Goal: Task Accomplishment & Management: Manage account settings

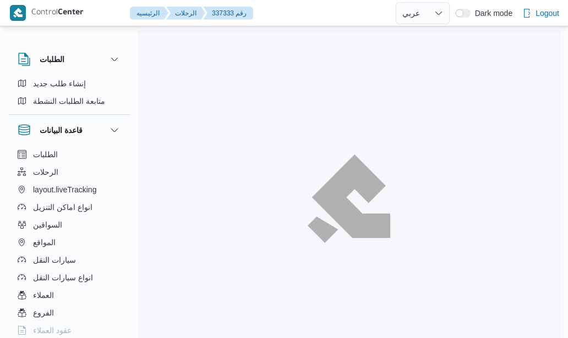
select select "ar"
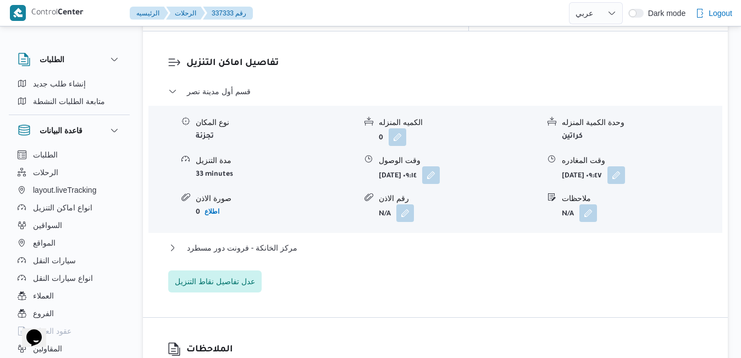
scroll to position [1078, 0]
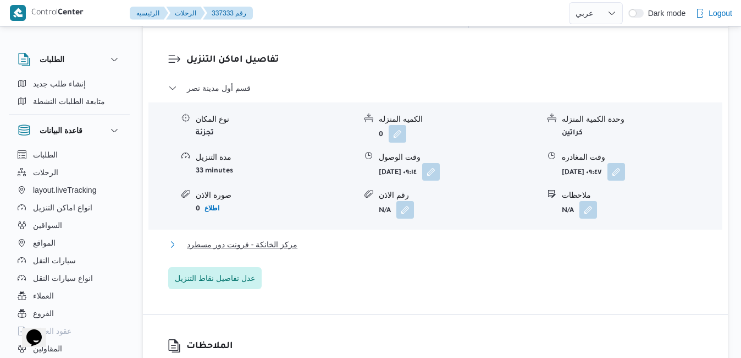
click at [339, 238] on button "مركز الخانكة - فرونت دور مسطرد" at bounding box center [435, 244] width 535 height 13
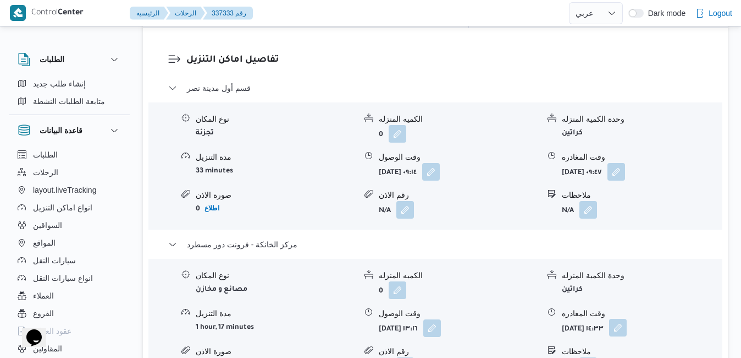
click at [567, 318] on button "button" at bounding box center [618, 327] width 18 height 18
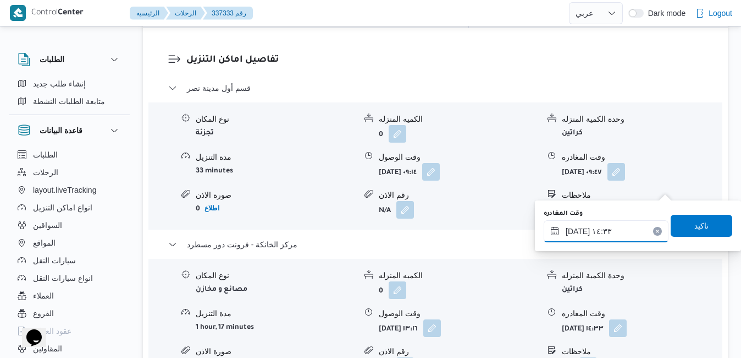
click at [567, 236] on input "١٨/٠٩/٢٠٢٥ ١٤:٣٣" at bounding box center [606, 231] width 125 height 22
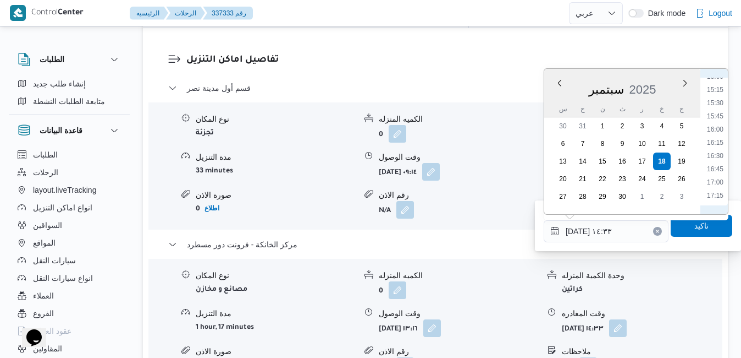
scroll to position [810, 0]
click at [567, 147] on li "16:30" at bounding box center [715, 144] width 25 height 11
type input "١٨/٠٩/٢٠٢٥ ١٦:٣٠"
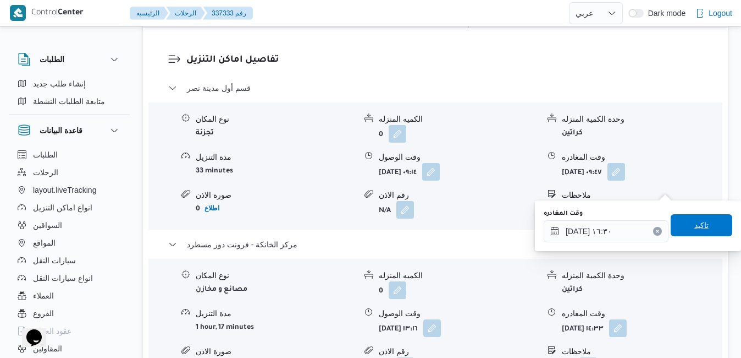
click at [567, 222] on span "تاكيد" at bounding box center [702, 224] width 14 height 13
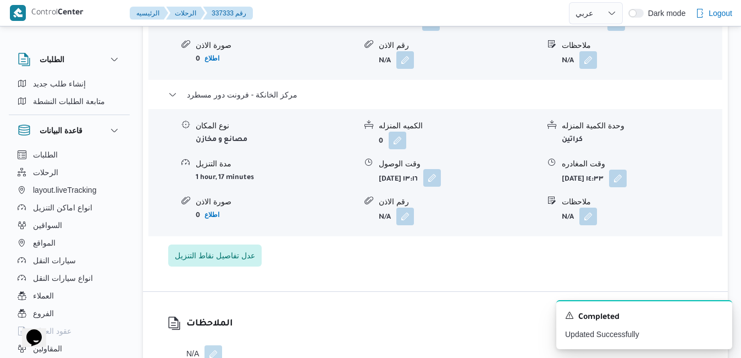
click at [441, 186] on button "button" at bounding box center [433, 178] width 18 height 18
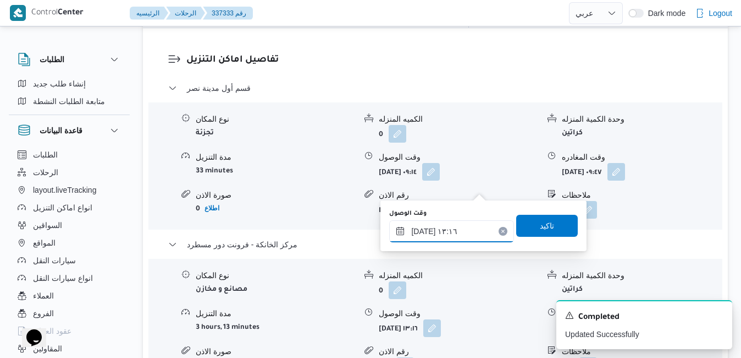
click at [442, 233] on input "١٨/٠٩/٢٠٢٥ ١٣:١٦" at bounding box center [451, 231] width 125 height 22
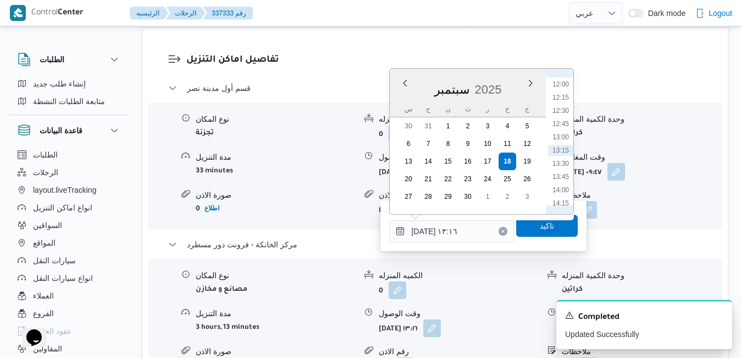
scroll to position [744, 0]
click at [561, 197] on li "16:15" at bounding box center [560, 196] width 25 height 11
type input "١٨/٠٩/٢٠٢٥ ١٦:١٥"
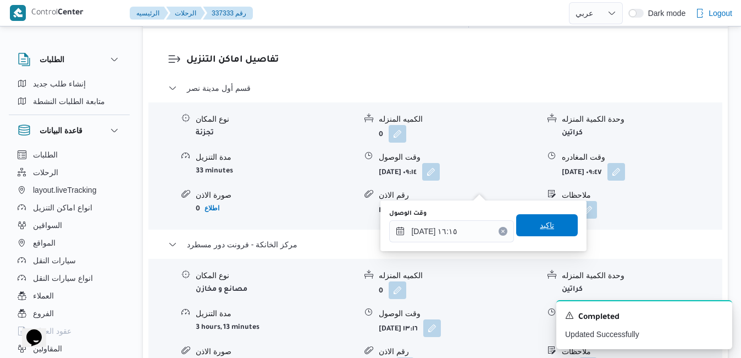
click at [547, 222] on span "تاكيد" at bounding box center [547, 225] width 62 height 22
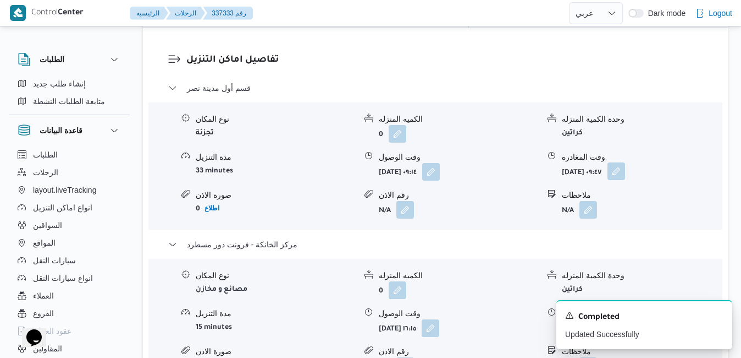
click at [567, 162] on button "button" at bounding box center [617, 171] width 18 height 18
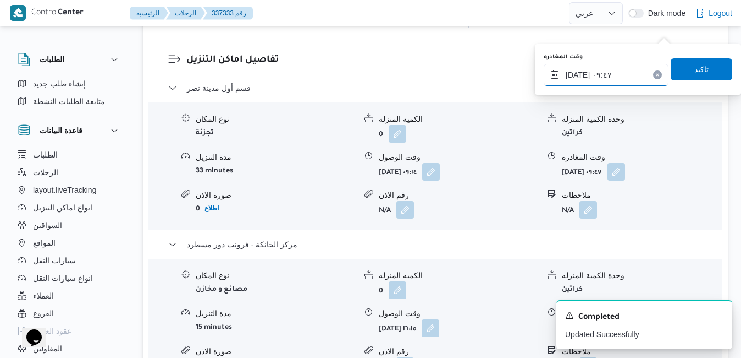
click at [567, 81] on input "١٨/٠٩/٢٠٢٥ ٠٩:٤٧" at bounding box center [606, 75] width 125 height 22
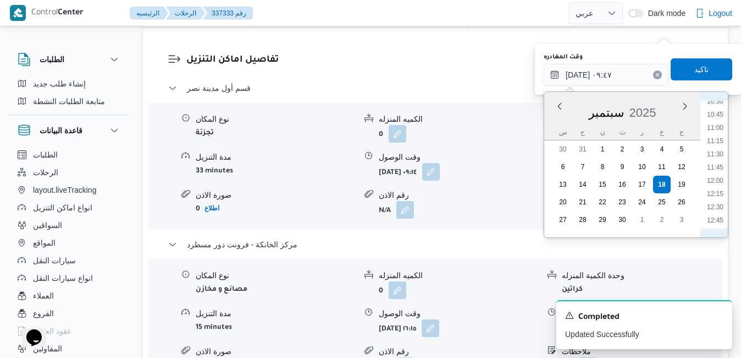
scroll to position [671, 0]
click at [567, 222] on li "15:00" at bounding box center [715, 227] width 25 height 11
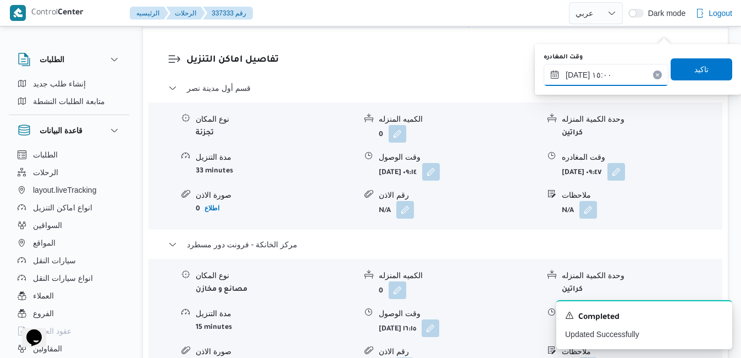
click at [567, 74] on input "١٨/٠٩/٢٠٢٥ ١٥:٠٠" at bounding box center [606, 75] width 125 height 22
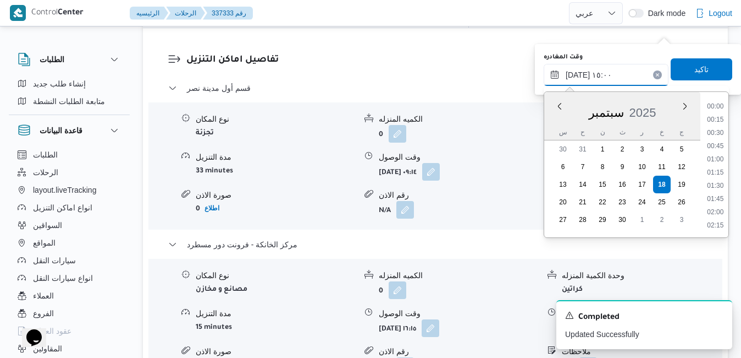
click at [567, 74] on input "١٨/٠٩/٢٠٢٥ ١٥:٠٠" at bounding box center [606, 75] width 125 height 22
type input "١٨/٠٩/٢٠٢٥ ١٥:٤٠"
click at [567, 71] on span "تاكيد" at bounding box center [702, 69] width 62 height 22
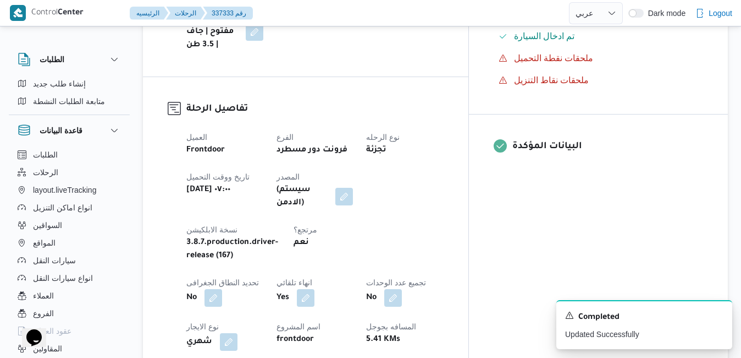
scroll to position [0, 0]
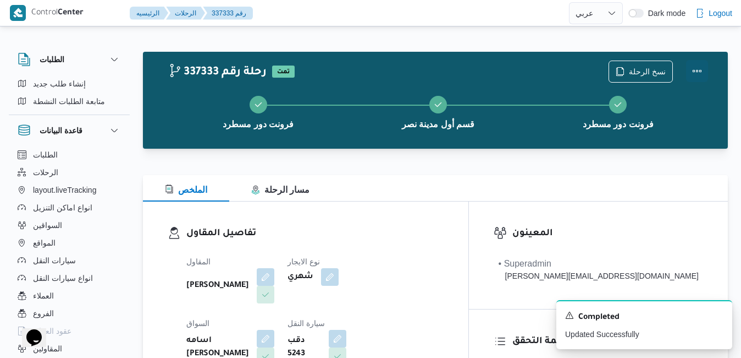
click at [567, 73] on button "Actions" at bounding box center [697, 71] width 22 height 22
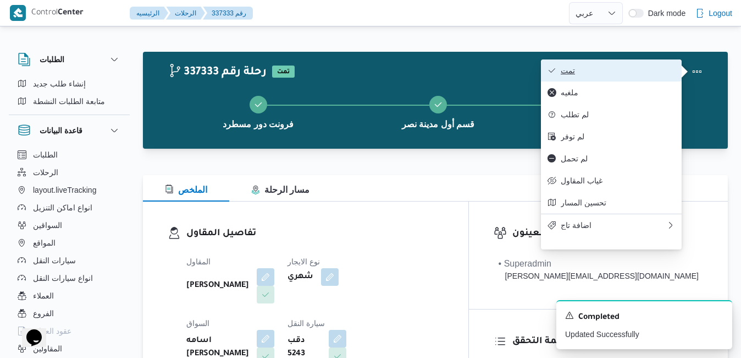
click at [567, 75] on span "تمت" at bounding box center [618, 70] width 114 height 9
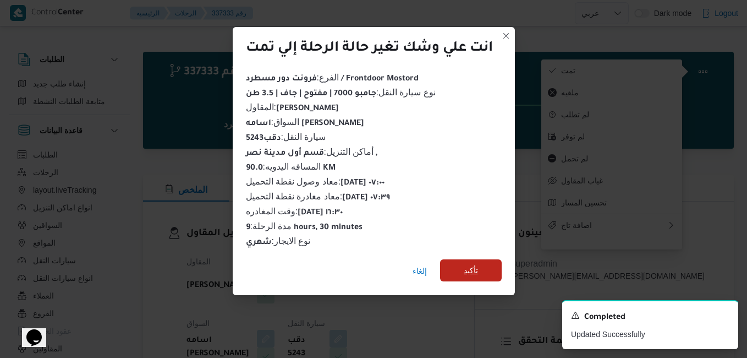
click at [476, 263] on span "تأكيد" at bounding box center [471, 269] width 14 height 13
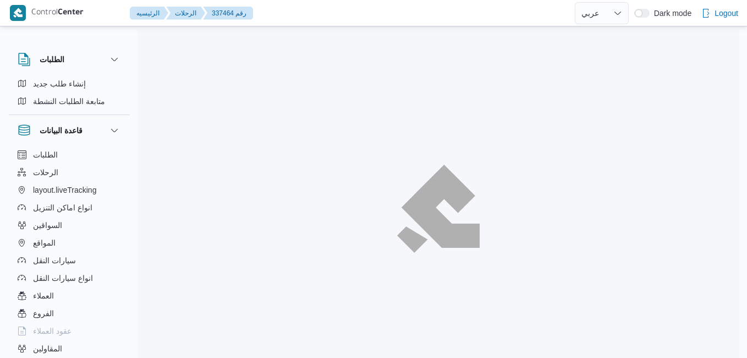
select select "ar"
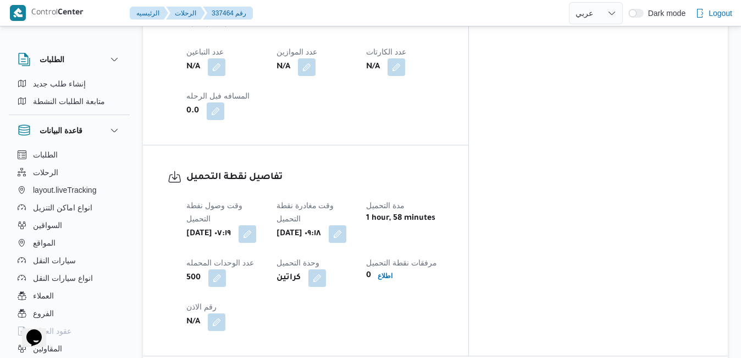
scroll to position [748, 0]
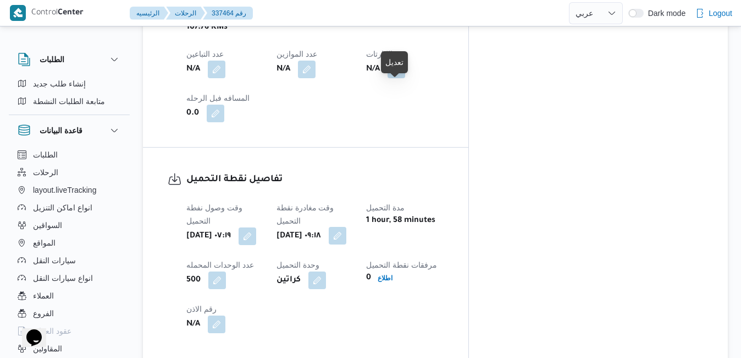
click at [347, 227] on button "button" at bounding box center [338, 236] width 18 height 18
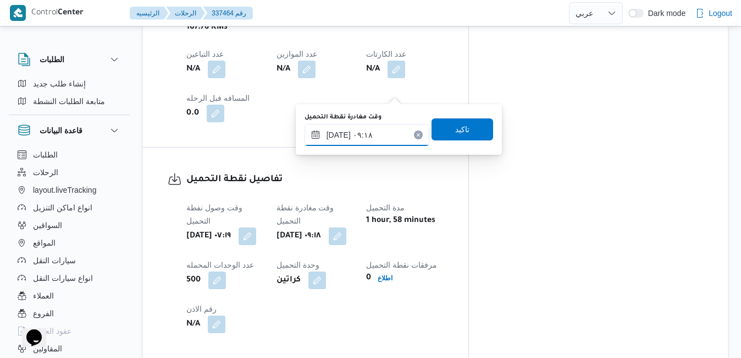
click at [368, 139] on input "١٨/٠٩/٢٠٢٥ ٠٩:١٨" at bounding box center [367, 135] width 125 height 22
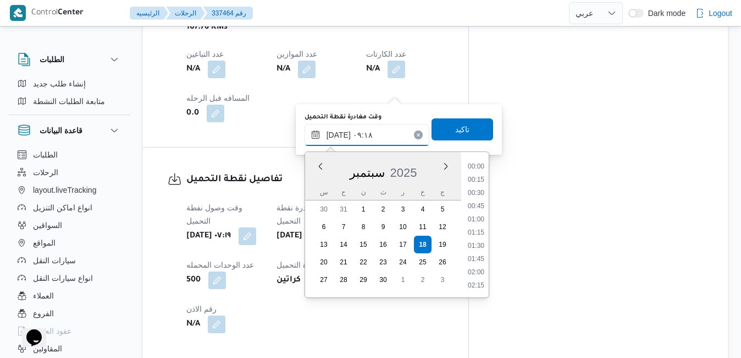
scroll to position [421, 0]
click at [477, 164] on li "08:00" at bounding box center [476, 167] width 25 height 11
type input "١٨/٠٩/٢٠٢٥ ٠٨:٠٠"
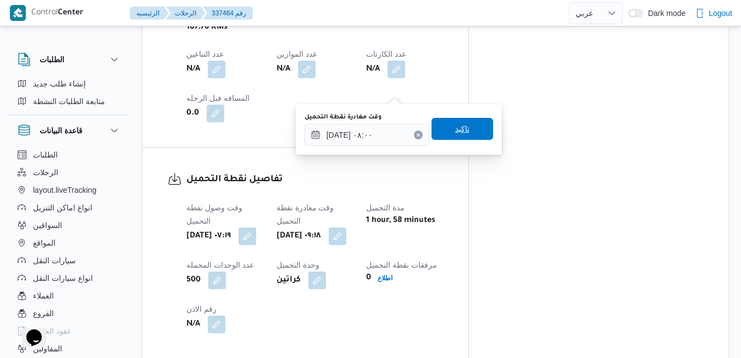
click at [471, 140] on div "تاكيد" at bounding box center [463, 129] width 62 height 22
click at [455, 128] on span "تاكيد" at bounding box center [462, 128] width 14 height 13
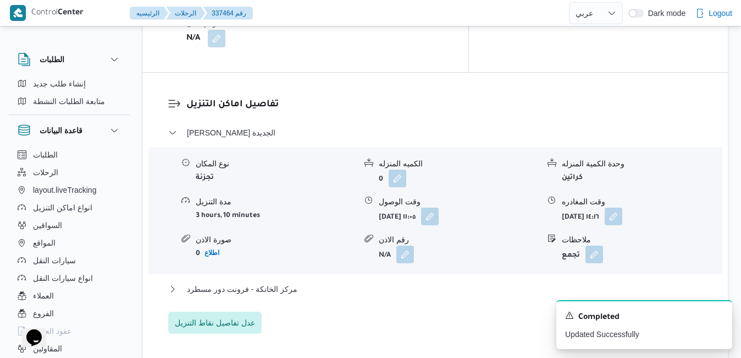
scroll to position [1034, 0]
click at [439, 206] on button "button" at bounding box center [430, 215] width 18 height 18
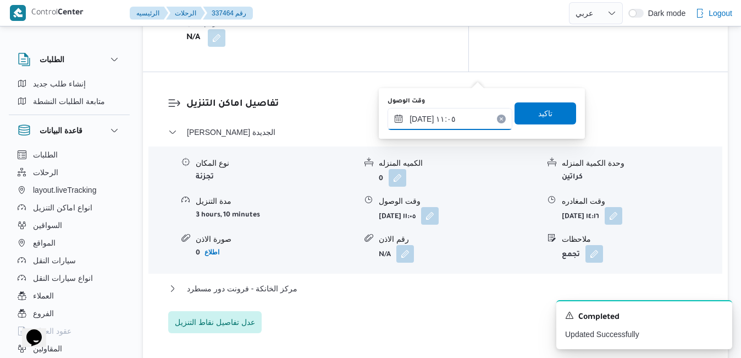
click at [446, 120] on input "١٨/٠٩/٢٠٢٥ ١١:٠٥" at bounding box center [450, 119] width 125 height 22
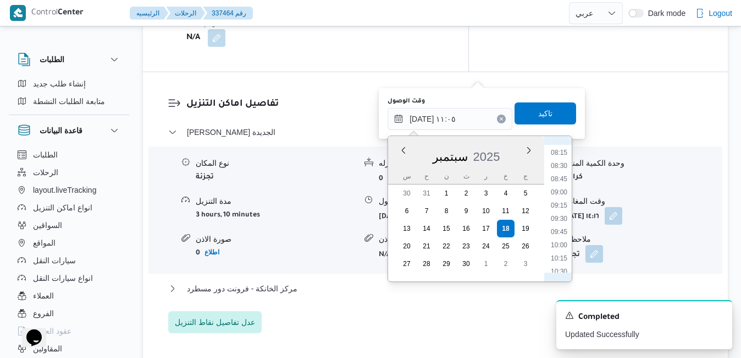
scroll to position [402, 0]
click at [560, 207] on li "08:45" at bounding box center [559, 210] width 25 height 11
type input "١٨/٠٩/٢٠٢٥ ٠٨:٤٥"
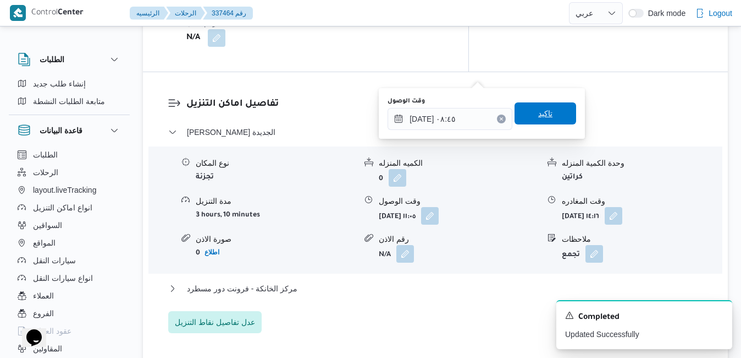
click at [552, 114] on span "تاكيد" at bounding box center [546, 113] width 62 height 22
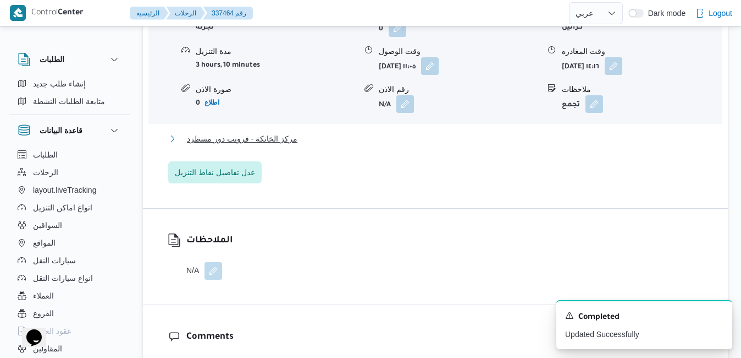
click at [515, 143] on button "مركز الخانكة - فرونت دور مسطرد" at bounding box center [435, 138] width 535 height 13
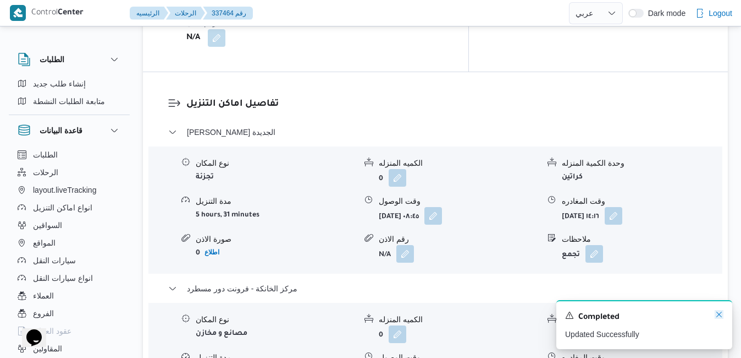
click at [721, 311] on icon "Dismiss toast" at bounding box center [719, 314] width 9 height 9
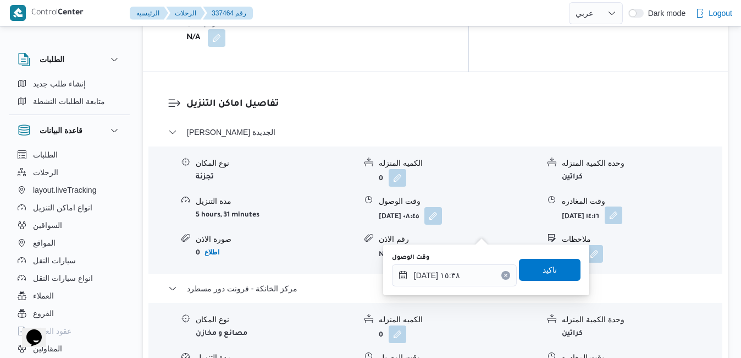
click at [623, 206] on button "button" at bounding box center [614, 215] width 18 height 18
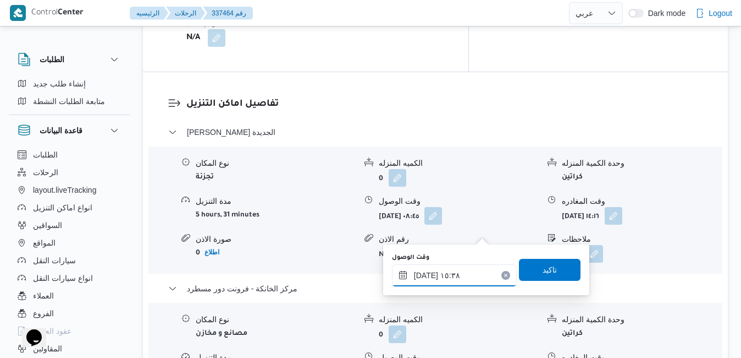
click at [437, 277] on input "١٨/٠٩/٢٠٢٥ ١٥:٣٨" at bounding box center [454, 275] width 125 height 22
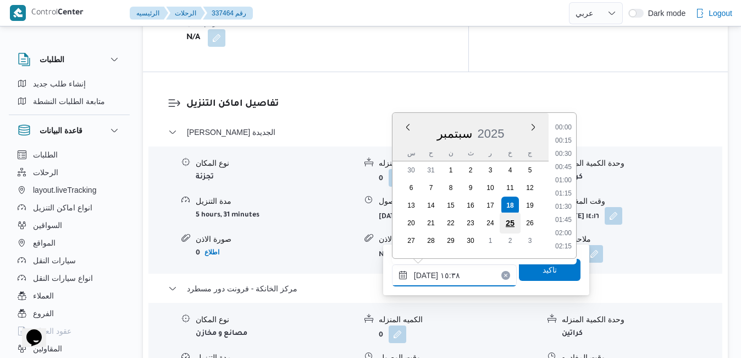
scroll to position [751, 0]
click at [565, 222] on li "16:00" at bounding box center [563, 220] width 25 height 11
type input "١٨/٠٩/٢٠٢٥ ١٦:٠٠"
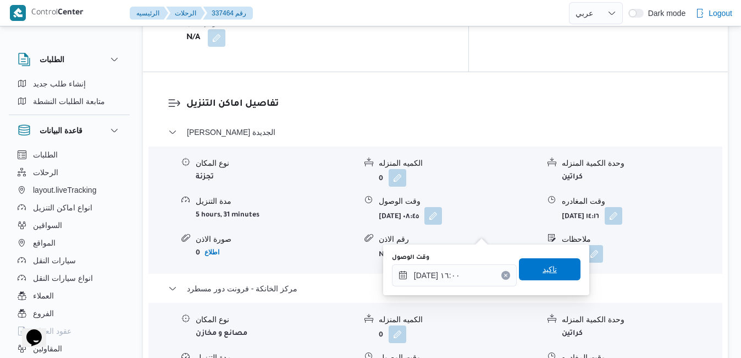
click at [546, 272] on span "تاكيد" at bounding box center [550, 268] width 14 height 13
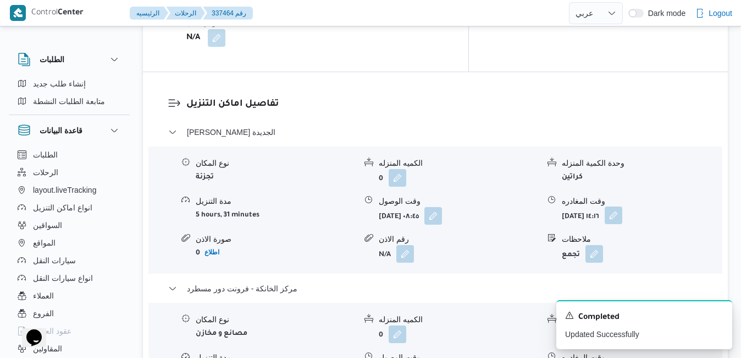
click at [623, 206] on button "button" at bounding box center [614, 215] width 18 height 18
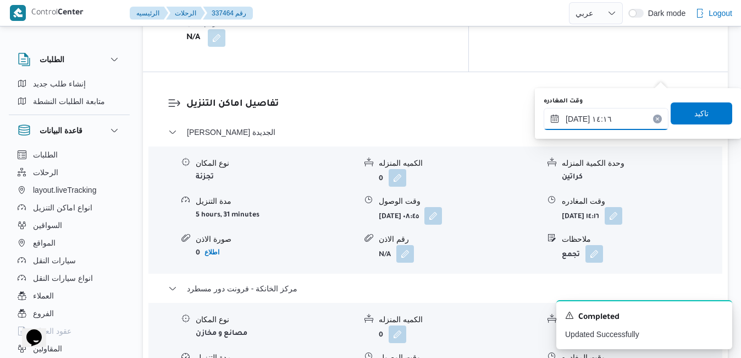
click at [615, 118] on input "١٨/٠٩/٢٠٢٥ ١٤:١٦" at bounding box center [606, 119] width 125 height 22
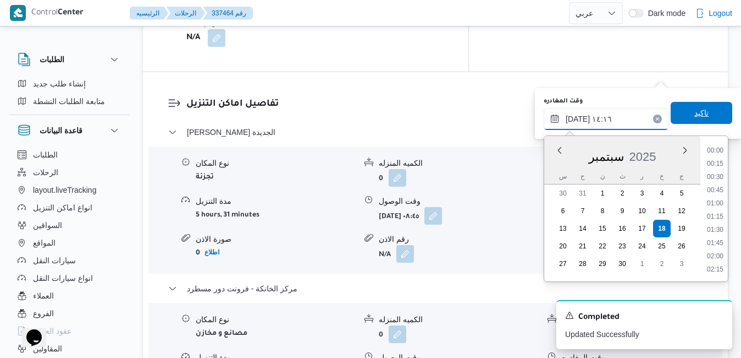
scroll to position [685, 0]
click at [718, 268] on li "15:15" at bounding box center [715, 270] width 25 height 11
type input "[DATE] ١٥:١٥"
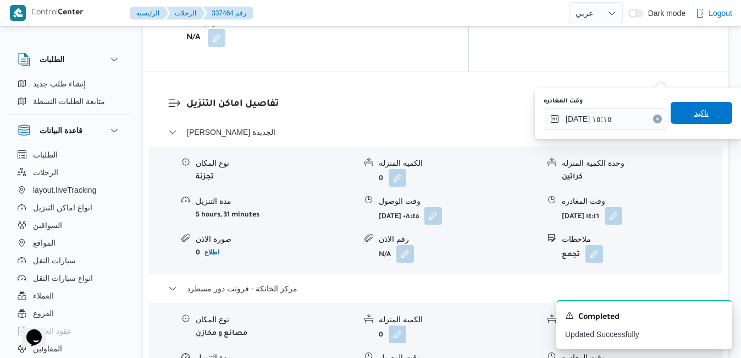
click at [709, 118] on span "تاكيد" at bounding box center [702, 113] width 62 height 22
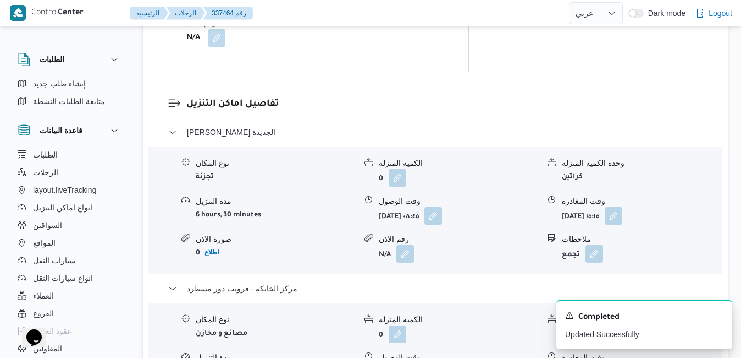
scroll to position [0, 0]
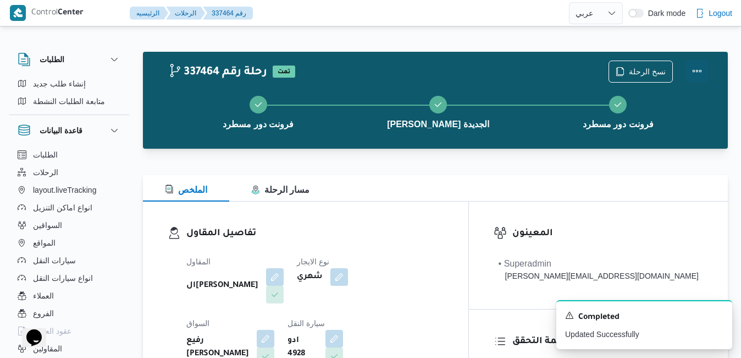
click at [699, 70] on button "Actions" at bounding box center [697, 71] width 22 height 22
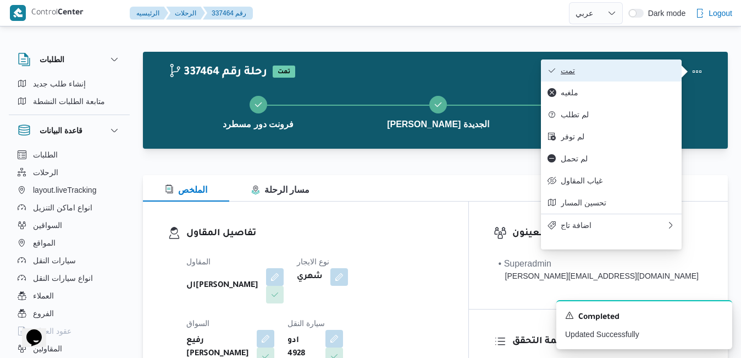
click at [656, 69] on span "تمت" at bounding box center [618, 70] width 114 height 9
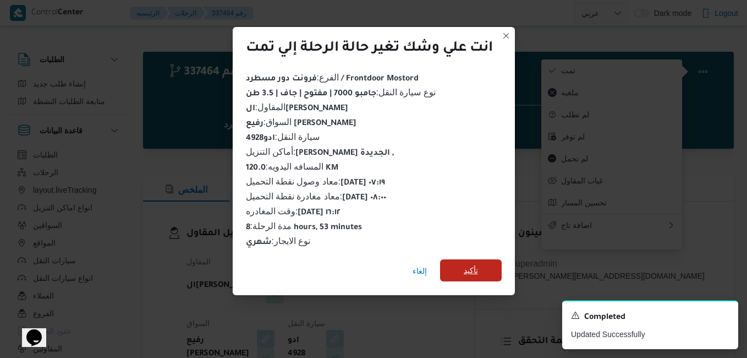
click at [488, 259] on span "تأكيد" at bounding box center [471, 270] width 62 height 22
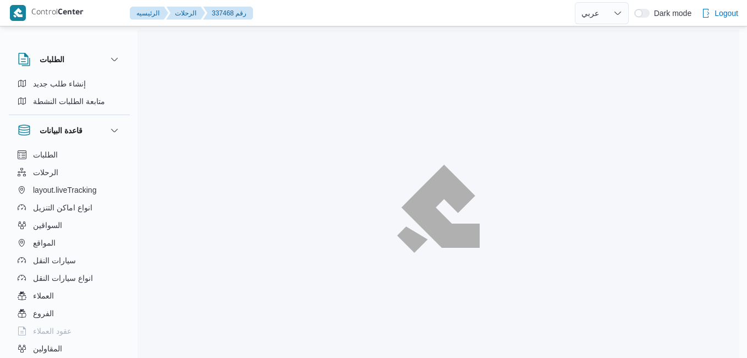
select select "ar"
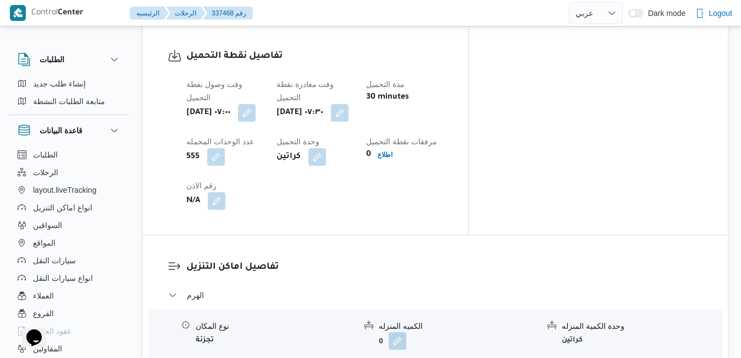
scroll to position [924, 0]
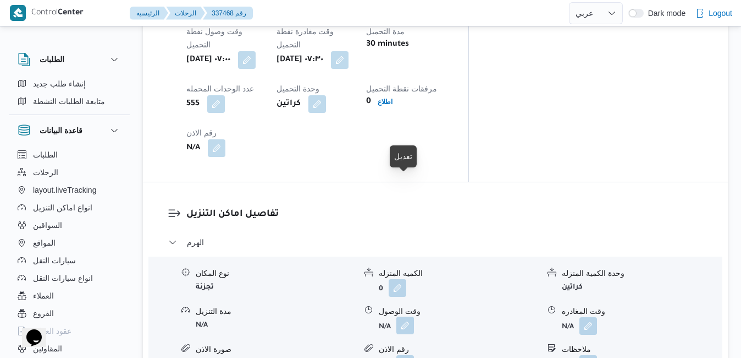
click at [412, 316] on button "button" at bounding box center [406, 325] width 18 height 18
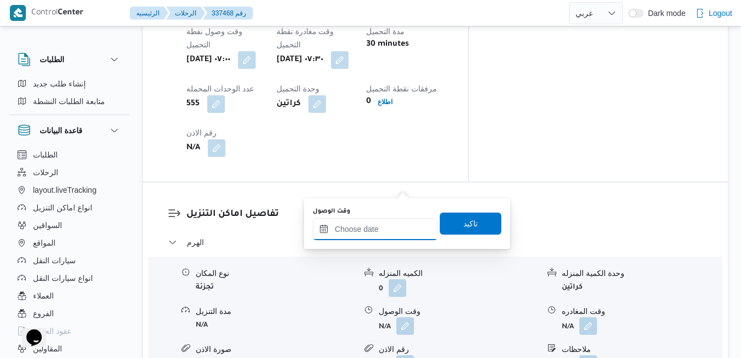
click at [359, 229] on input "وقت الوصول" at bounding box center [375, 229] width 125 height 22
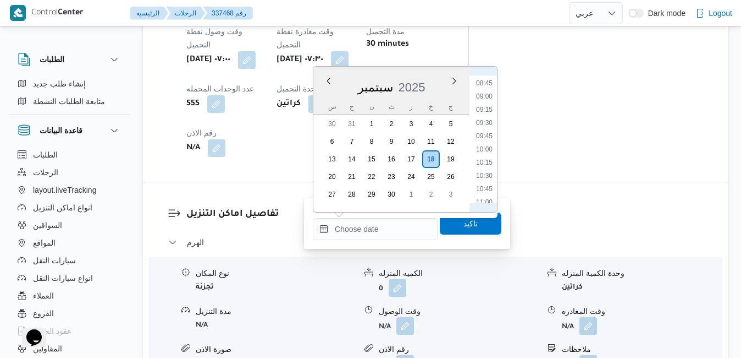
scroll to position [437, 0]
click at [486, 93] on li "08:30" at bounding box center [484, 92] width 25 height 11
type input "[DATE] ٠٨:٣٠"
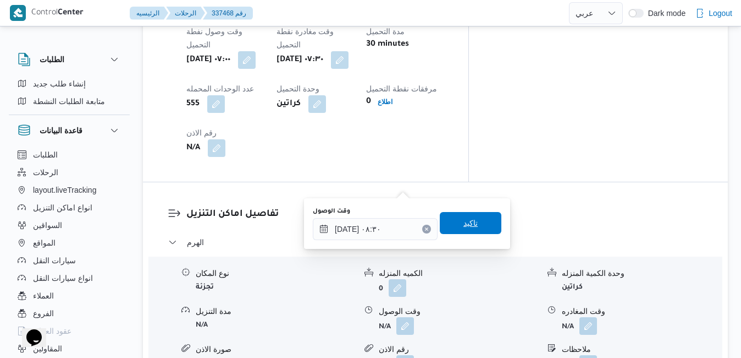
click at [458, 230] on span "تاكيد" at bounding box center [471, 223] width 62 height 22
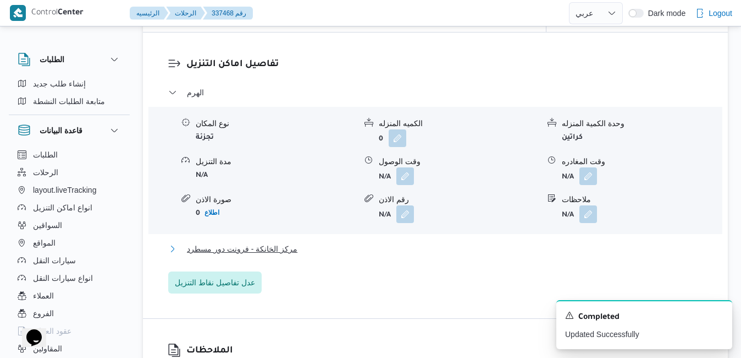
click at [408, 255] on button "مركز الخانكة - فرونت دور مسطرد" at bounding box center [435, 248] width 535 height 13
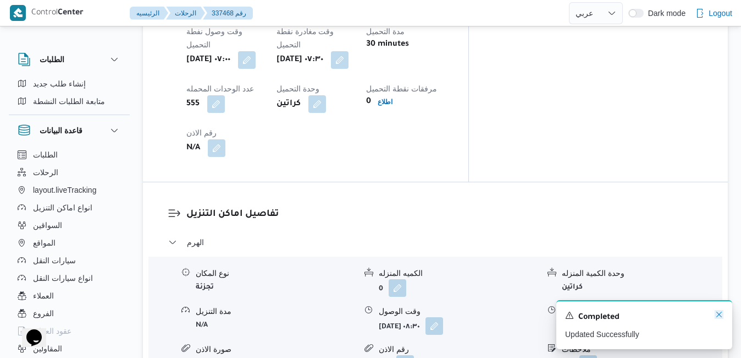
click at [717, 315] on icon "Dismiss toast" at bounding box center [719, 314] width 9 height 9
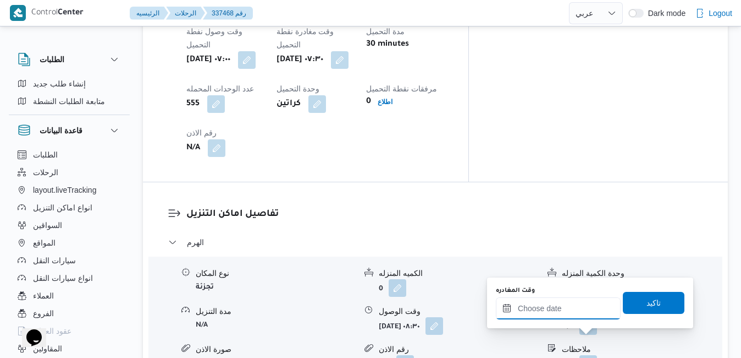
click at [578, 314] on input "وقت المغادره" at bounding box center [558, 308] width 125 height 22
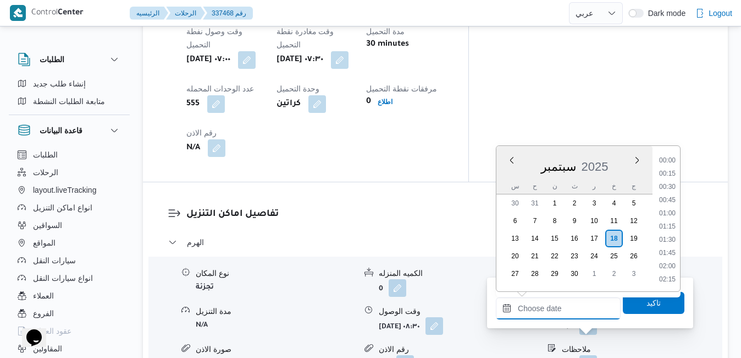
scroll to position [883, 0]
click at [508, 173] on div "سبتمبر 2025" at bounding box center [575, 164] width 156 height 28
click at [672, 179] on li "17:00" at bounding box center [667, 174] width 25 height 11
type input "١٨/٠٩/٢٠٢٥ ١٧:٠٠"
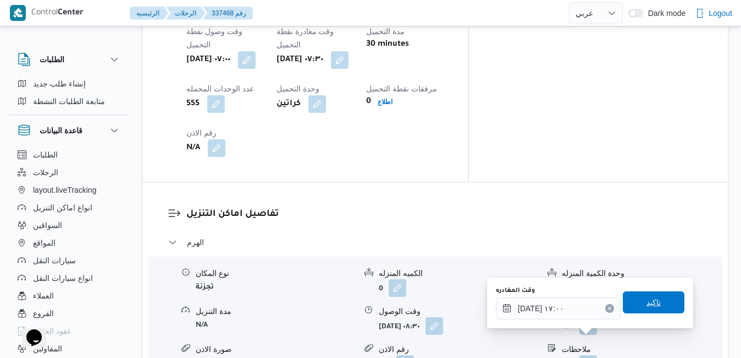
click at [652, 294] on span "تاكيد" at bounding box center [654, 302] width 62 height 22
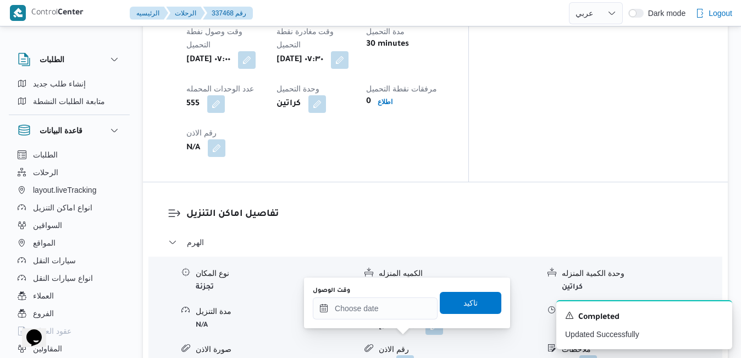
click at [395, 295] on div "وقت الوصول" at bounding box center [375, 302] width 125 height 33
click at [394, 307] on input "وقت الوصول" at bounding box center [375, 308] width 125 height 22
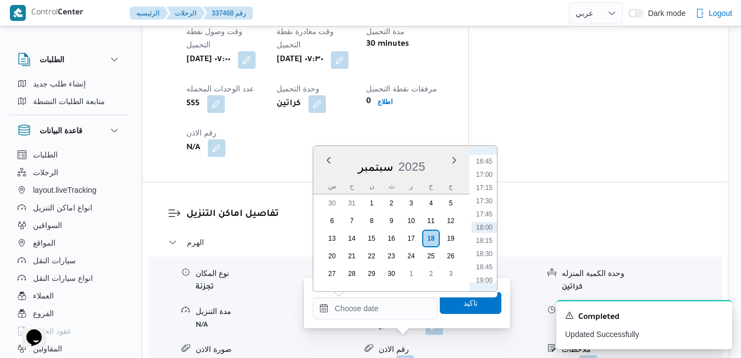
scroll to position [772, 0]
click at [491, 271] on li "16:45" at bounding box center [484, 272] width 25 height 11
type input "١٨/٠٩/٢٠٢٥ ١٦:٤٥"
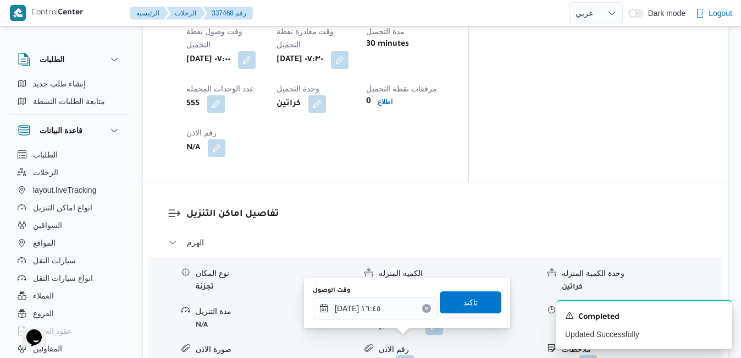
click at [470, 307] on span "تاكيد" at bounding box center [471, 302] width 62 height 22
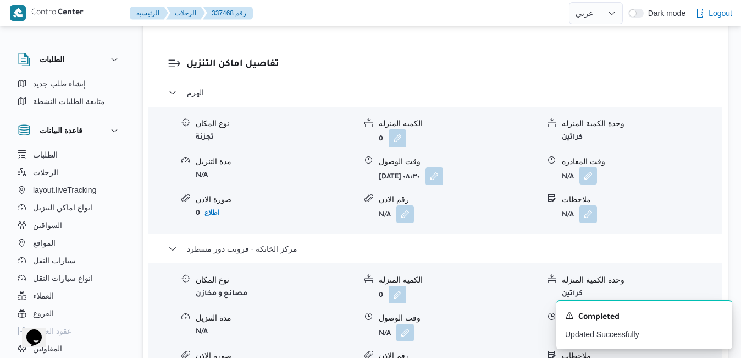
click at [593, 183] on button "button" at bounding box center [589, 176] width 18 height 18
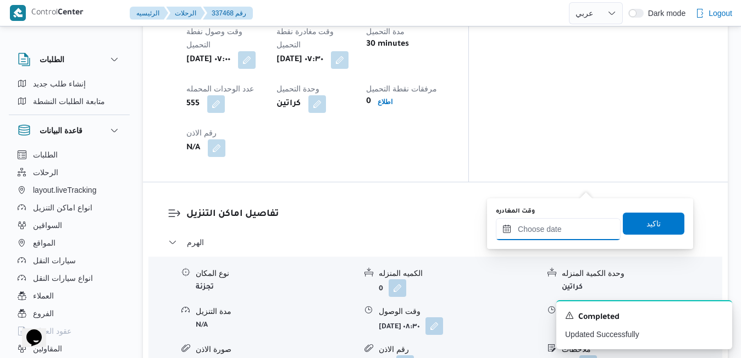
click at [554, 227] on input "وقت المغادره" at bounding box center [558, 229] width 125 height 22
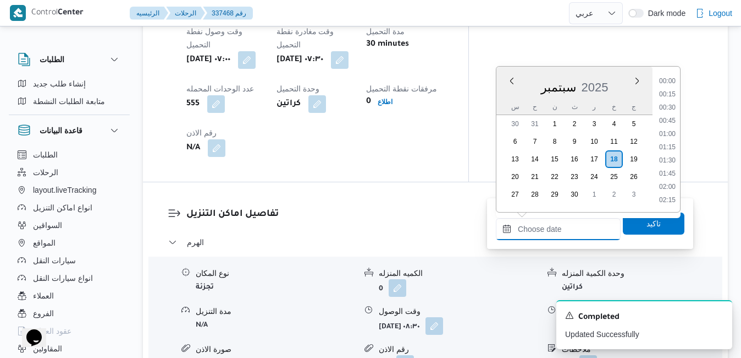
scroll to position [883, 0]
click at [503, 95] on div "سبتمبر 2025" at bounding box center [575, 85] width 156 height 28
click at [670, 116] on li "15:15" at bounding box center [667, 114] width 25 height 11
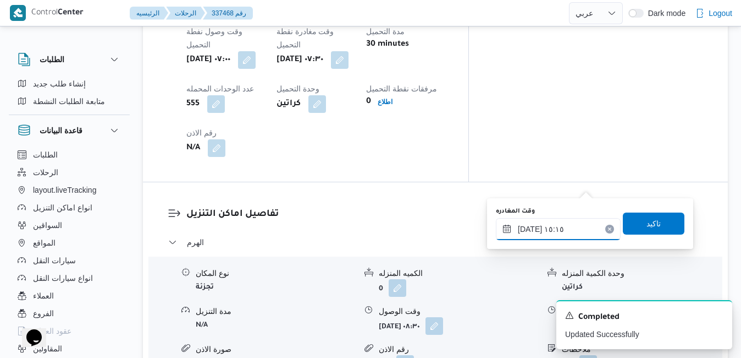
click at [529, 229] on input "١٨/٠٩/٢٠٢٥ ١٥:١٥" at bounding box center [558, 229] width 125 height 22
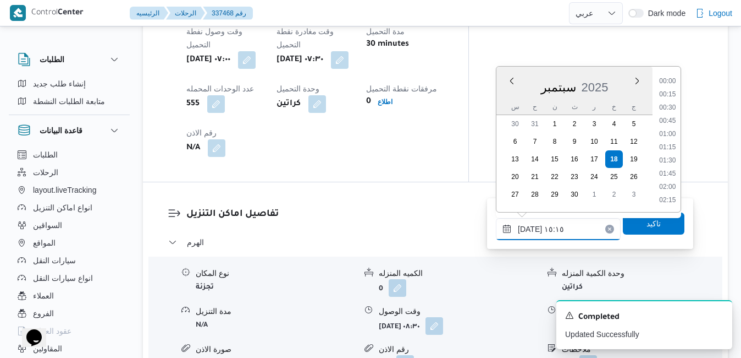
click at [529, 229] on input "١٨/٠٩/٢٠٢٥ ١٥:١٥" at bounding box center [558, 229] width 125 height 22
type input "١٨/٠٩/٢٠٢٥ ١٥:55"
click at [656, 227] on span "تاكيد" at bounding box center [654, 223] width 62 height 22
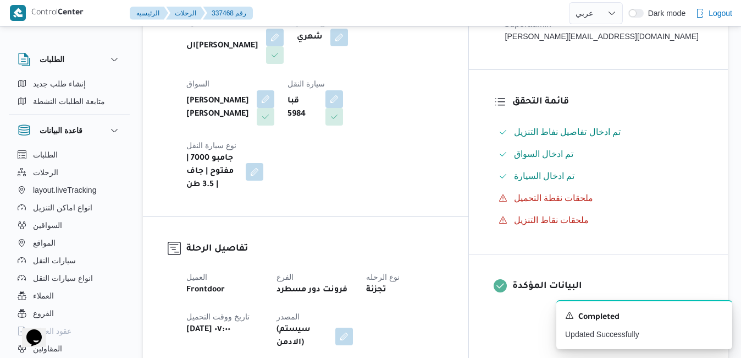
scroll to position [0, 0]
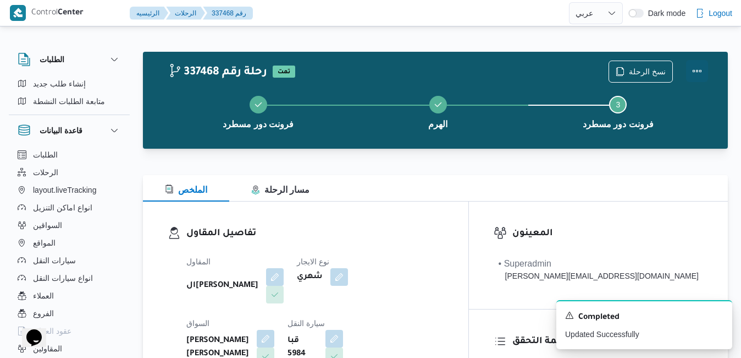
click at [699, 63] on button "Actions" at bounding box center [697, 71] width 22 height 22
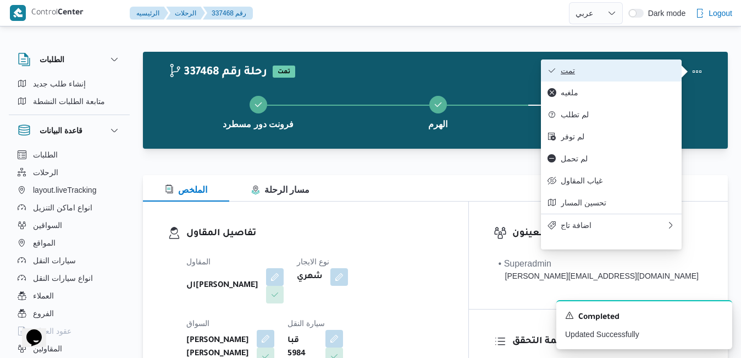
click at [652, 65] on button "تمت" at bounding box center [611, 70] width 141 height 22
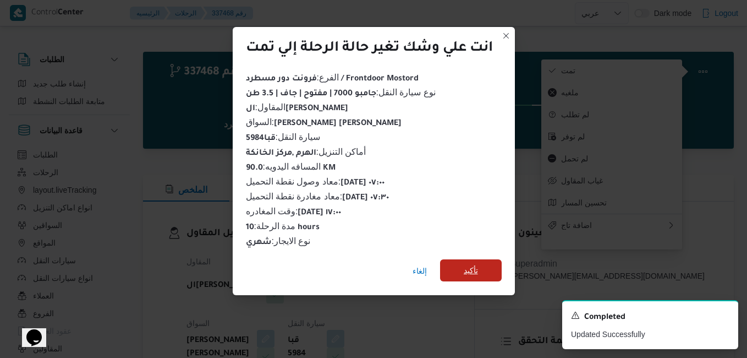
click at [470, 266] on span "تأكيد" at bounding box center [471, 269] width 14 height 13
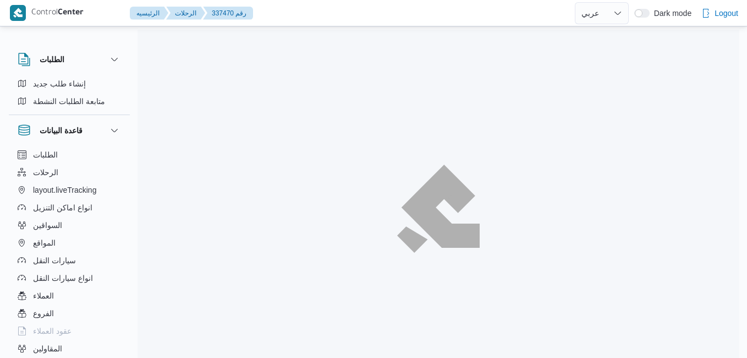
select select "ar"
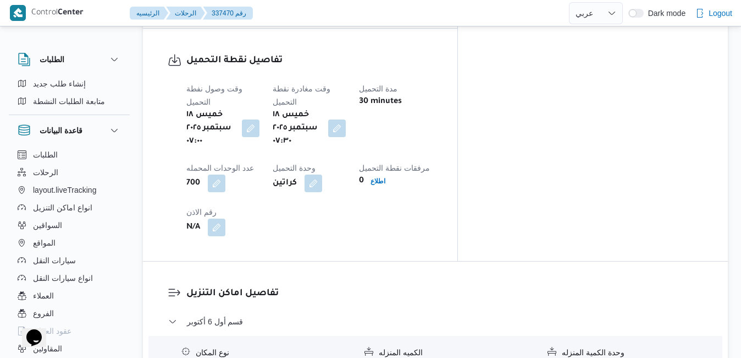
scroll to position [968, 0]
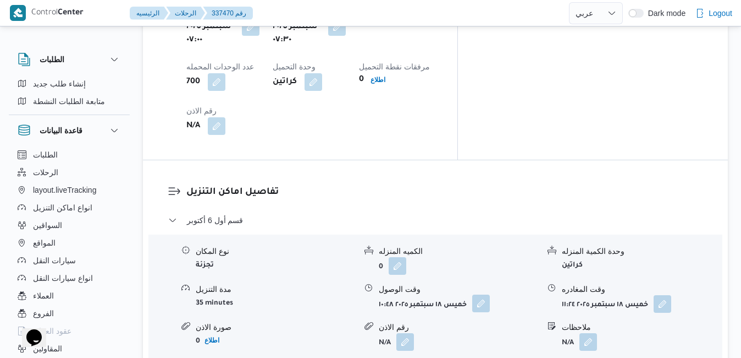
click at [486, 294] on button "button" at bounding box center [481, 303] width 18 height 18
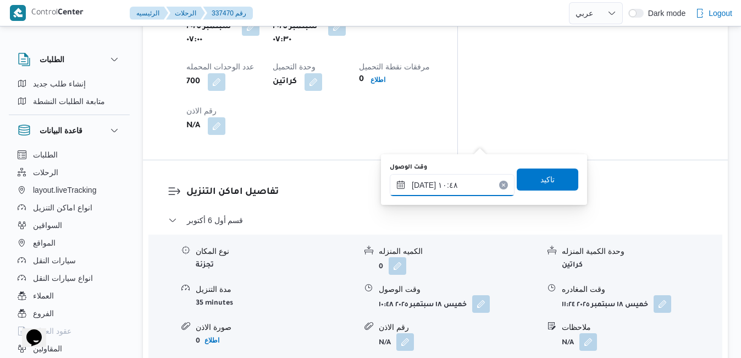
click at [445, 195] on input "١٨/٠٩/٢٠٢٥ ١٠:٤٨" at bounding box center [452, 185] width 125 height 22
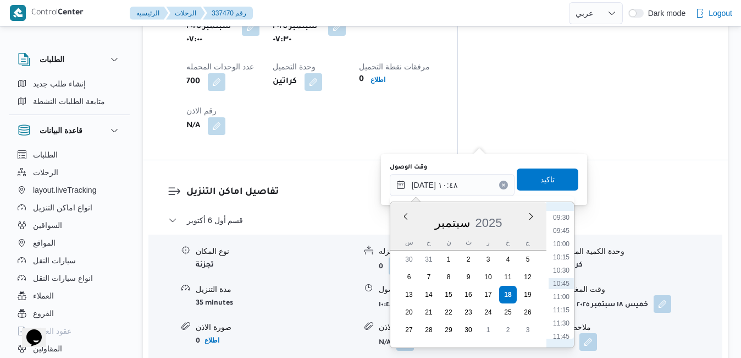
scroll to position [389, 0]
click at [561, 278] on li "08:30" at bounding box center [561, 276] width 25 height 11
type input "[DATE] ٠٨:٣٠"
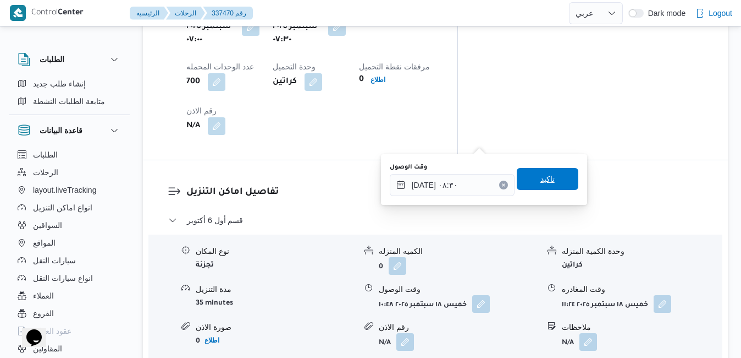
click at [552, 180] on span "تاكيد" at bounding box center [548, 179] width 62 height 22
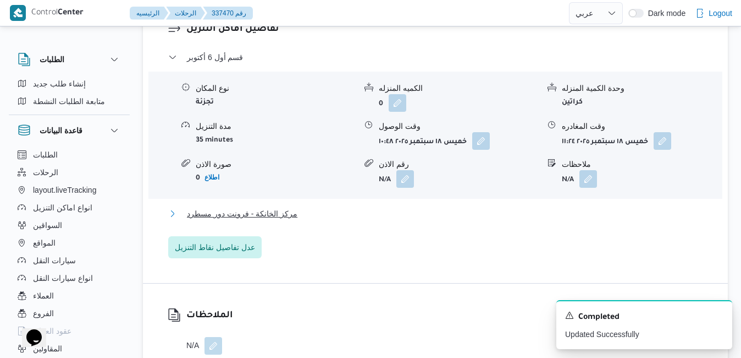
click at [490, 212] on button "مركز الخانكة - فرونت دور مسطرد" at bounding box center [435, 213] width 535 height 13
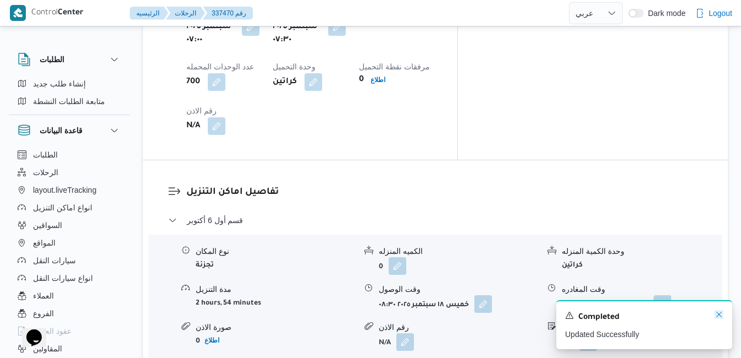
click at [721, 316] on icon "Dismiss toast" at bounding box center [720, 314] width 6 height 6
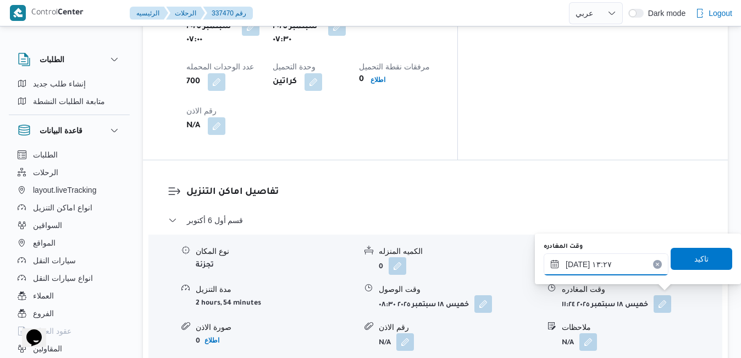
click at [613, 267] on input "١٨/٠٩/٢٠٢٥ ١٣:٢٧" at bounding box center [606, 264] width 125 height 22
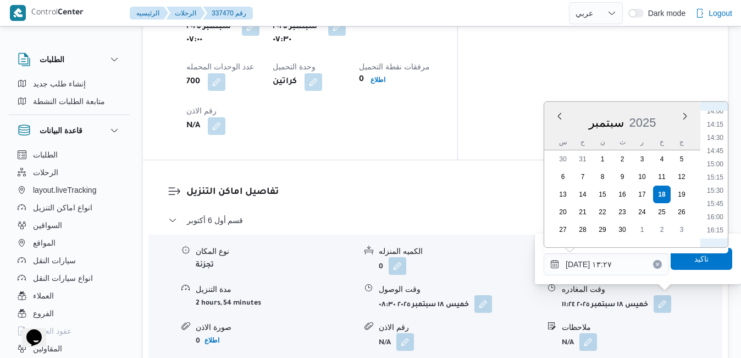
scroll to position [856, 0]
click at [716, 155] on li "17:00" at bounding box center [715, 157] width 25 height 11
type input "[DATE] ١٧:٠٠"
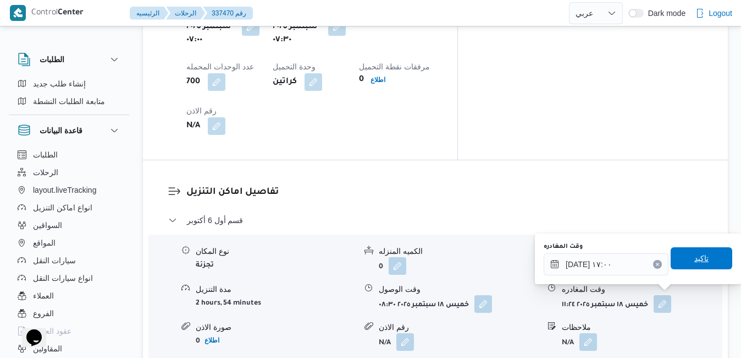
click at [688, 249] on span "تاكيد" at bounding box center [702, 258] width 62 height 22
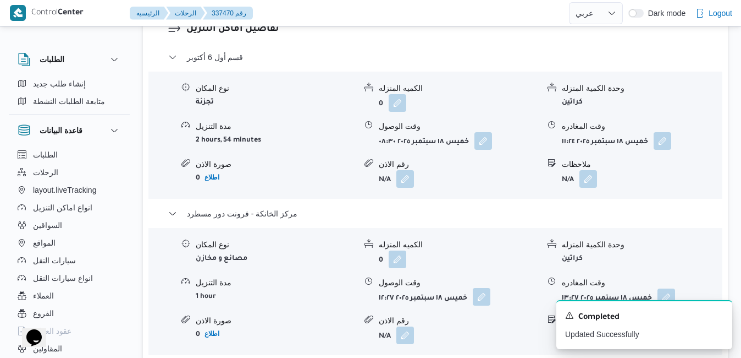
click at [484, 297] on button "button" at bounding box center [482, 297] width 18 height 18
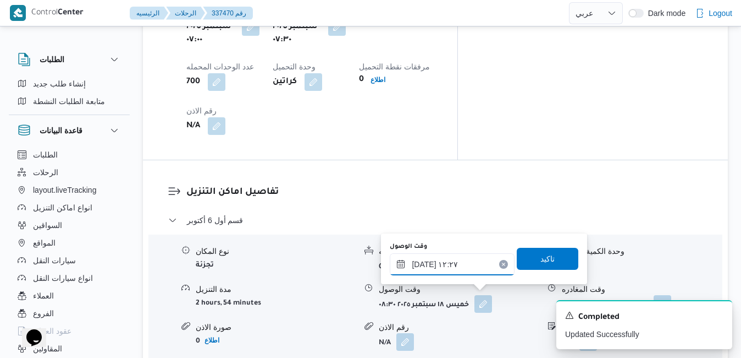
click at [458, 268] on input "١٨/٠٩/٢٠٢٥ ١٢:٢٧" at bounding box center [452, 264] width 125 height 22
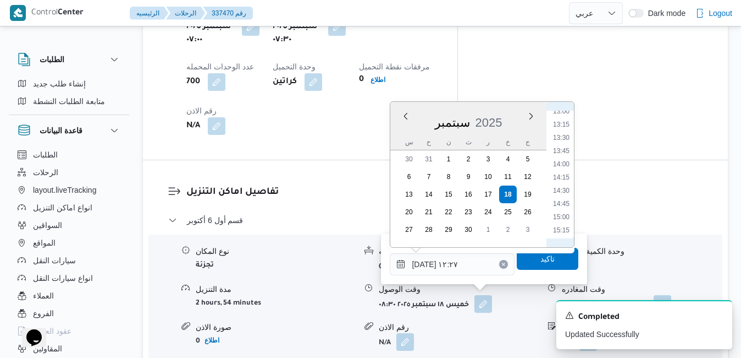
scroll to position [803, 0]
click at [564, 199] on li "16:45" at bounding box center [561, 197] width 25 height 11
type input "[DATE] ١٦:٤٥"
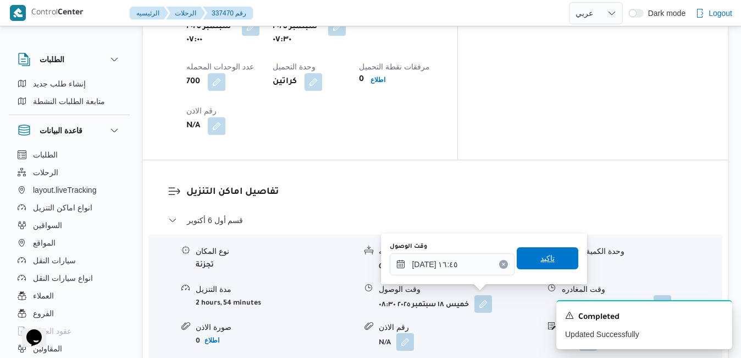
click at [548, 261] on span "تاكيد" at bounding box center [548, 258] width 62 height 22
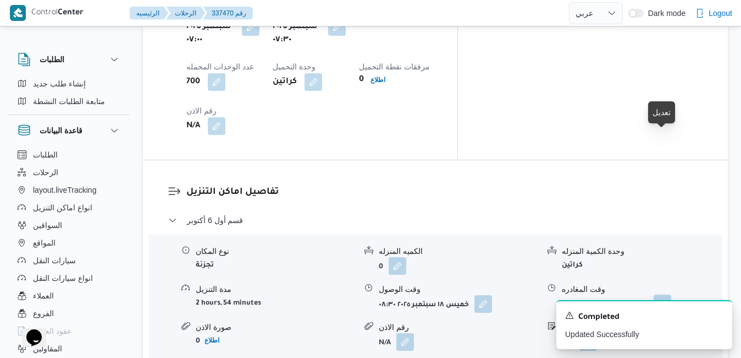
click at [667, 294] on button "button" at bounding box center [663, 303] width 18 height 18
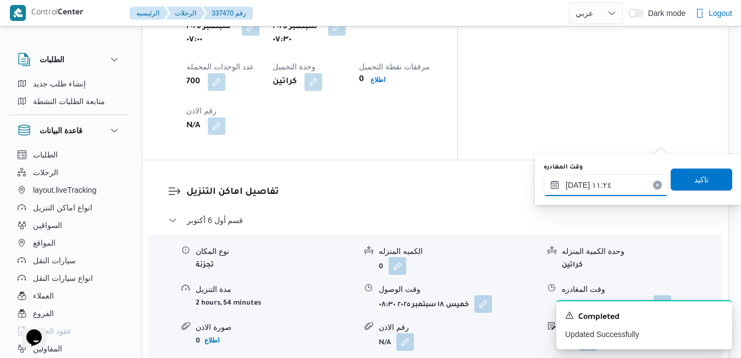
click at [621, 181] on input "١٨/٠٩/٢٠٢٥ ١١:٢٤" at bounding box center [606, 185] width 125 height 22
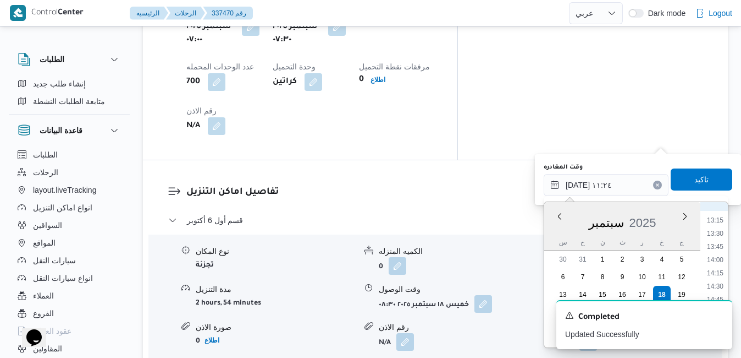
scroll to position [727, 0]
click at [723, 284] on li "15:00" at bounding box center [715, 281] width 25 height 11
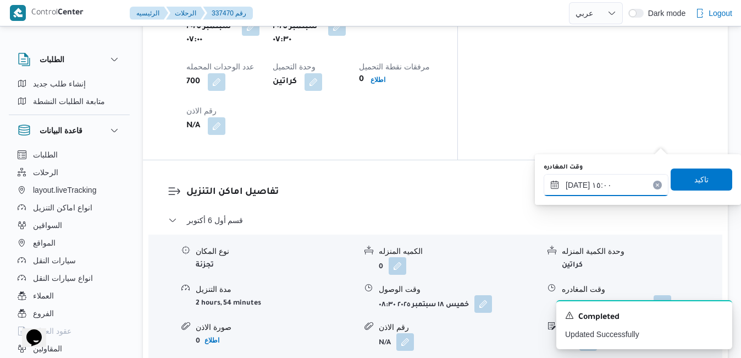
click at [579, 182] on input "١٨/٠٩/٢٠٢٥ ١٥:٠٠" at bounding box center [606, 185] width 125 height 22
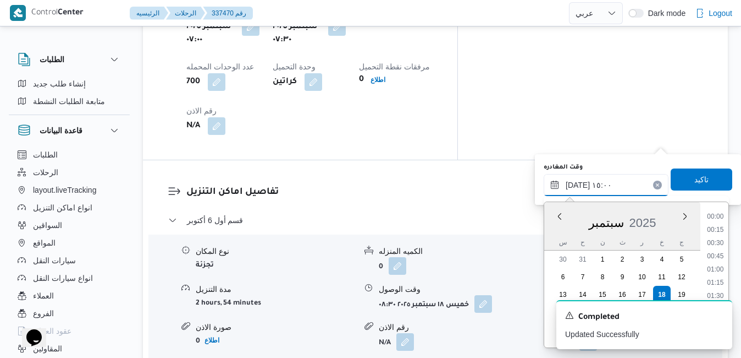
click at [579, 182] on input "١٨/٠٩/٢٠٢٥ ١٥:٠٠" at bounding box center [606, 185] width 125 height 22
type input "١٨/٠٩/٢٠٢٥ ١٥:45"
click at [706, 178] on span "تاكيد" at bounding box center [702, 179] width 62 height 22
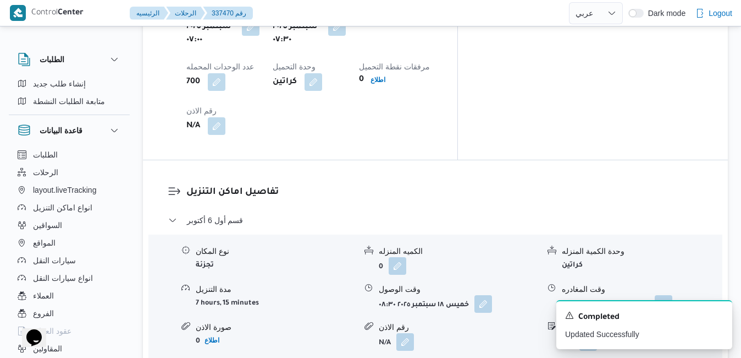
scroll to position [0, 0]
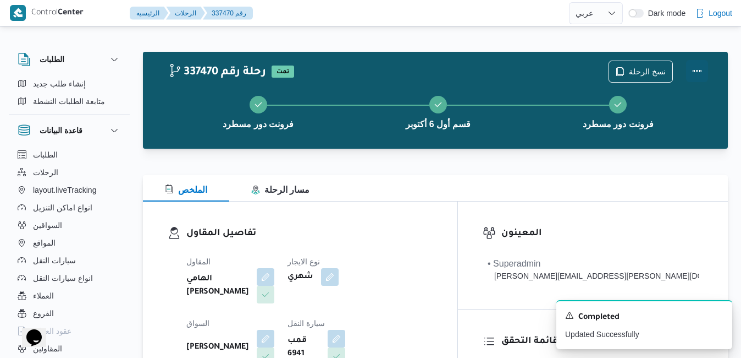
click at [697, 67] on button "Actions" at bounding box center [697, 71] width 22 height 22
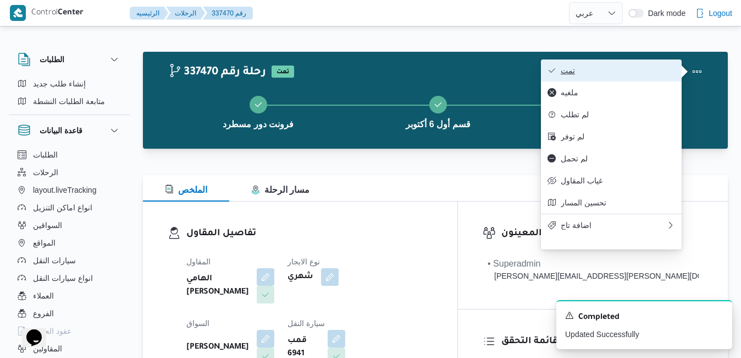
click at [641, 70] on span "تمت" at bounding box center [618, 70] width 114 height 9
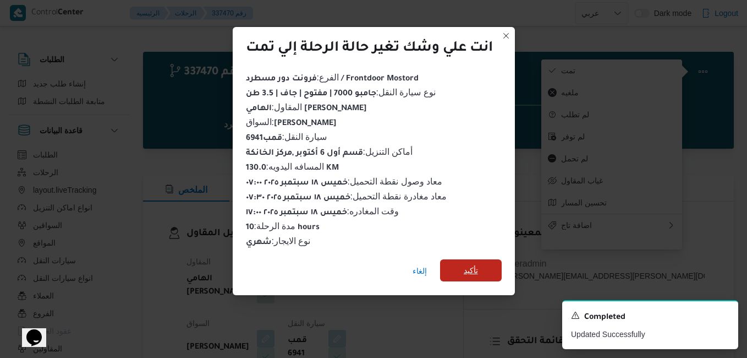
click at [474, 267] on span "تأكيد" at bounding box center [471, 269] width 14 height 13
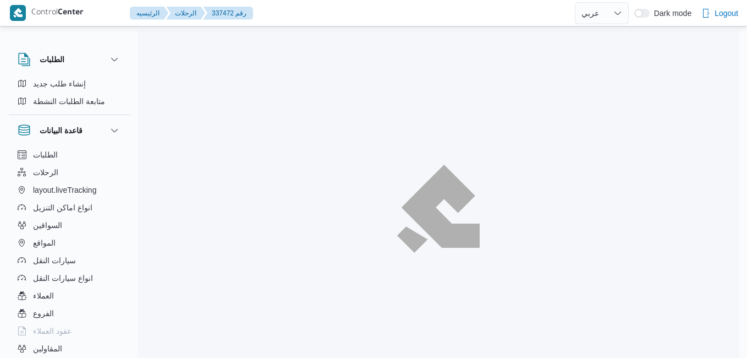
select select "ar"
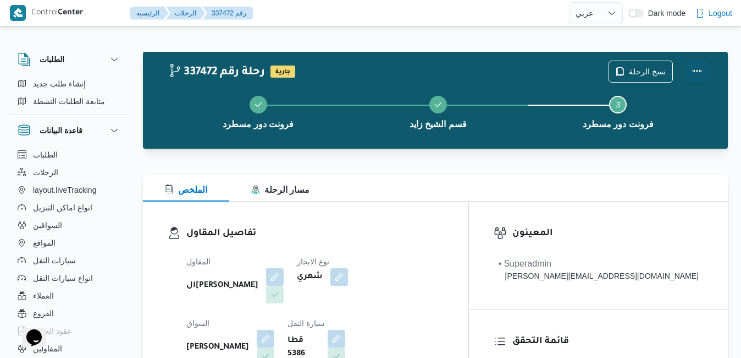
click at [703, 78] on button "Actions" at bounding box center [697, 71] width 22 height 22
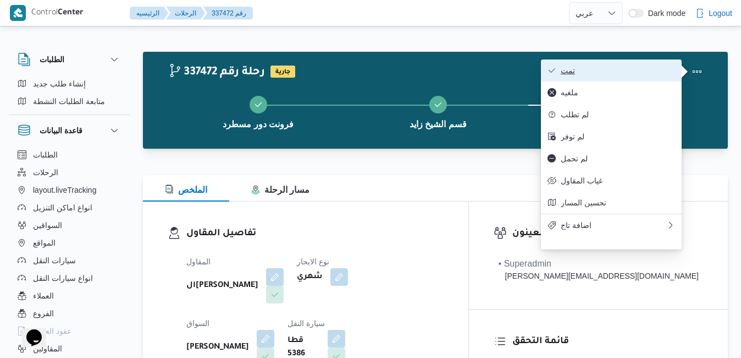
click at [647, 72] on span "تمت" at bounding box center [618, 70] width 114 height 9
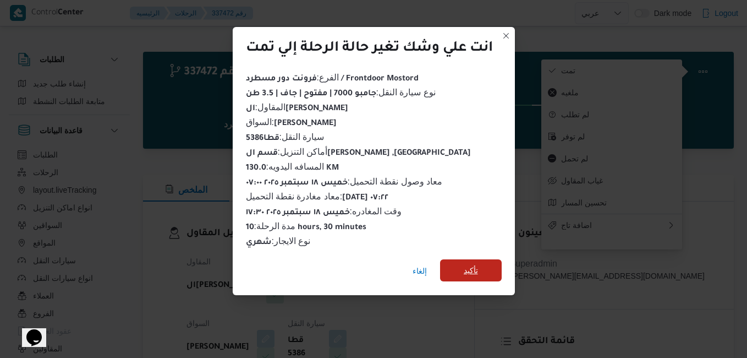
click at [490, 270] on span "تأكيد" at bounding box center [471, 270] width 62 height 22
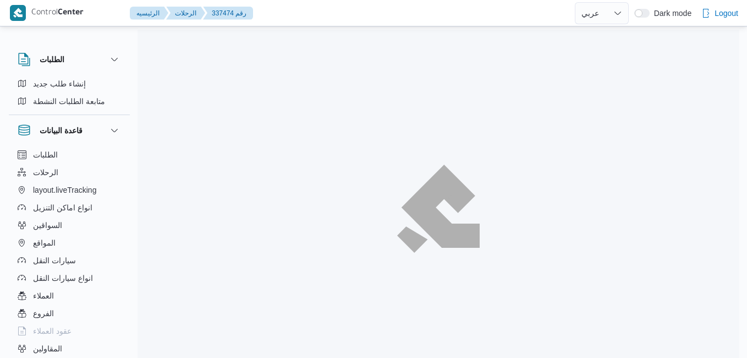
select select "ar"
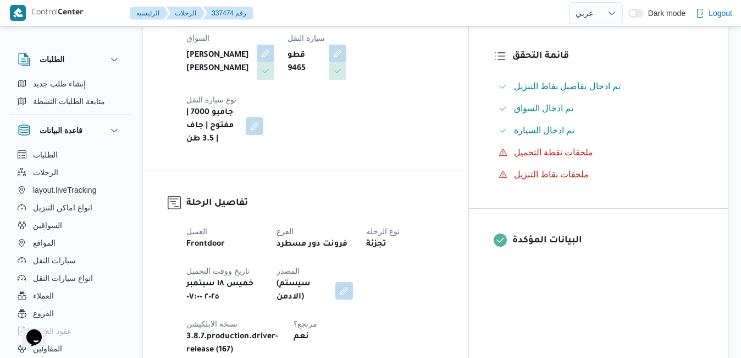
scroll to position [286, 0]
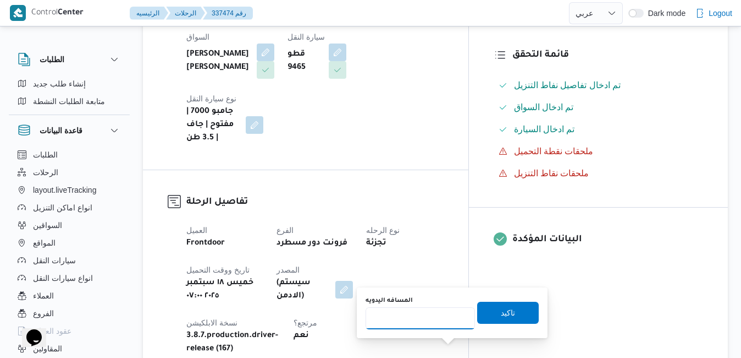
click at [448, 321] on input "المسافه اليدويه" at bounding box center [420, 318] width 109 height 22
type input "120"
click at [501, 317] on span "تاكيد" at bounding box center [508, 311] width 14 height 13
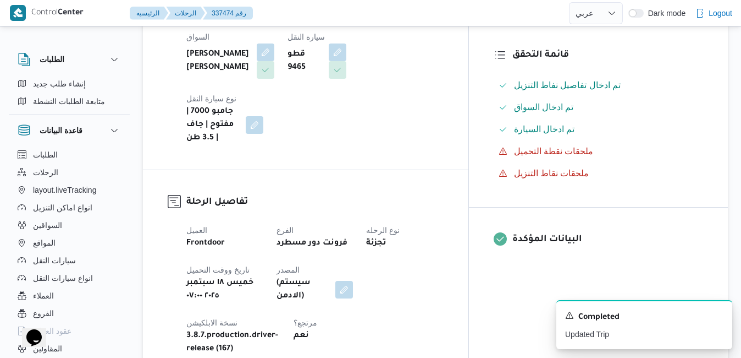
click at [450, 64] on div "المقاول الهامي محمد خالد علي نوع الايجار شهري السواق رامي حسين حسن يوسف سيارة ا…" at bounding box center [315, 56] width 271 height 189
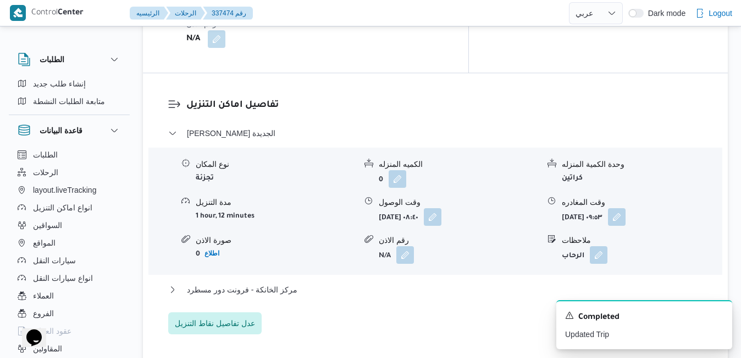
scroll to position [1034, 0]
click at [512, 282] on button "مركز الخانكة - فرونت دور مسطرد" at bounding box center [435, 288] width 535 height 13
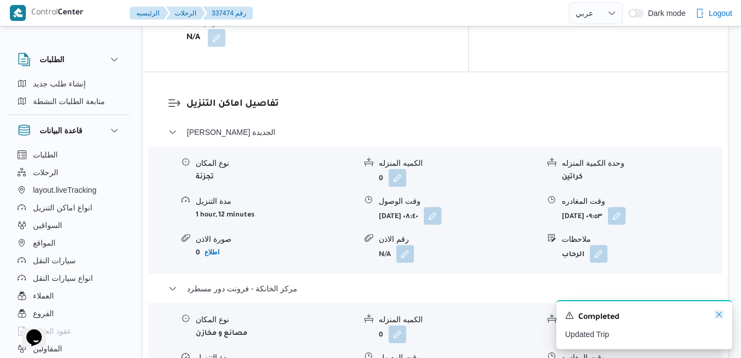
click at [719, 315] on icon "Dismiss toast" at bounding box center [720, 314] width 6 height 6
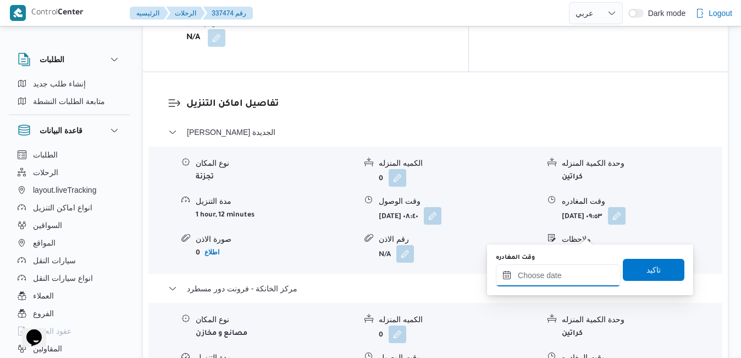
click at [546, 274] on input "وقت المغادره" at bounding box center [558, 275] width 125 height 22
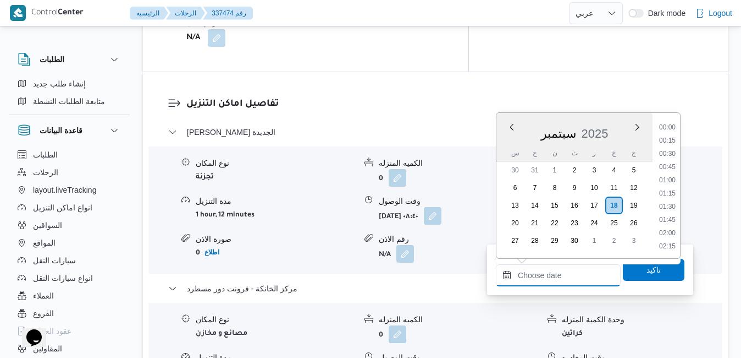
scroll to position [883, 0]
click at [505, 149] on div "س ح ن ث ر خ ج" at bounding box center [575, 152] width 156 height 15
click at [672, 169] on li "17:30" at bounding box center [667, 167] width 25 height 11
type input "١٨/٠٩/٢٠٢٥ ١٧:٣٠"
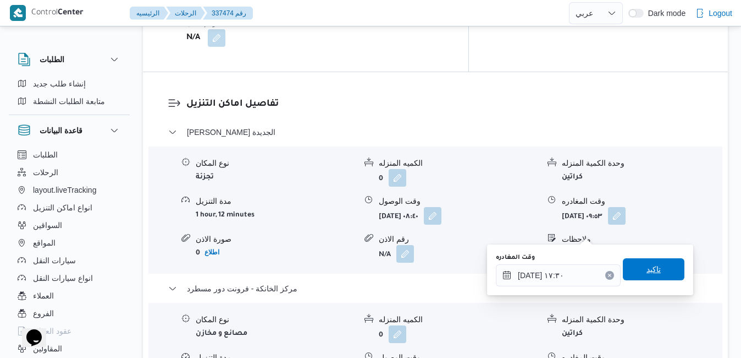
click at [650, 267] on span "تاكيد" at bounding box center [654, 268] width 14 height 13
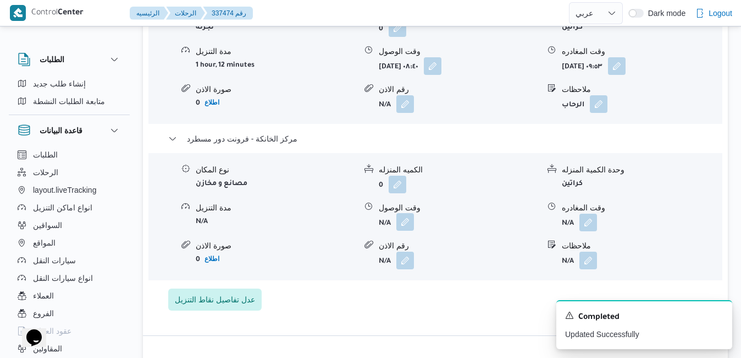
click at [401, 230] on button "button" at bounding box center [406, 222] width 18 height 18
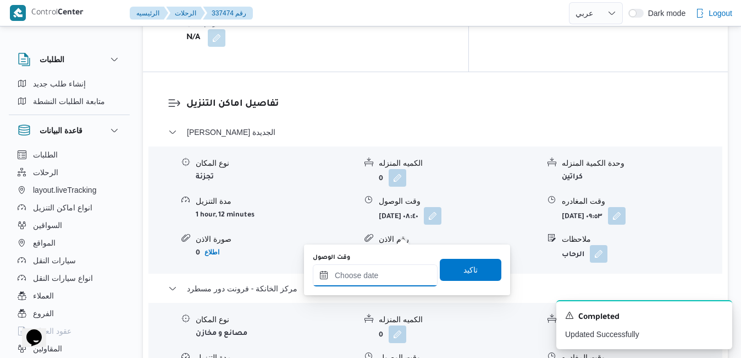
click at [376, 272] on input "وقت الوصول" at bounding box center [375, 275] width 125 height 22
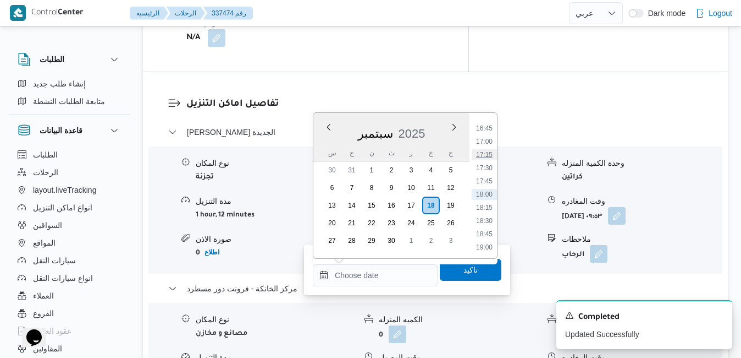
click at [490, 153] on li "17:15" at bounding box center [484, 154] width 25 height 11
type input "١٨/٠٩/٢٠٢٥ ١٧:١٥"
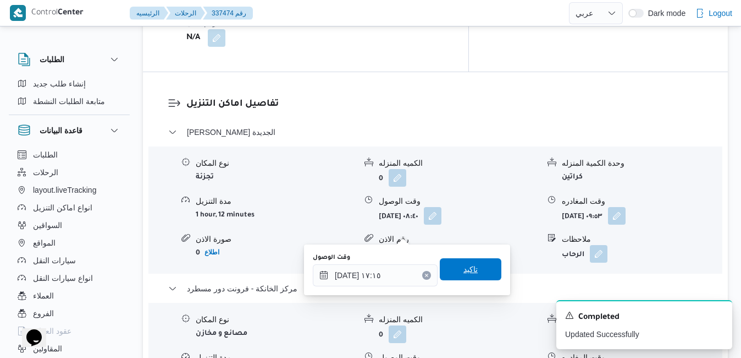
click at [464, 273] on span "تاكيد" at bounding box center [471, 268] width 14 height 13
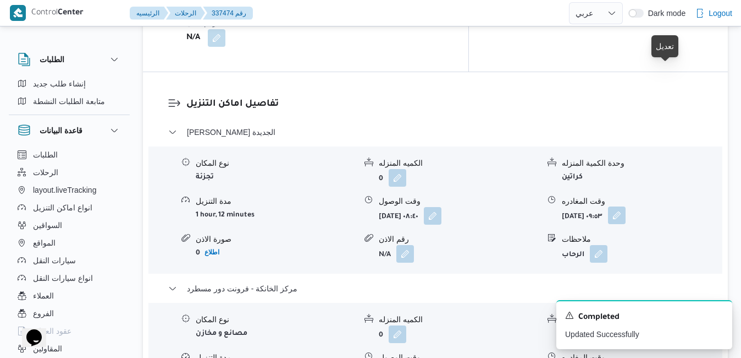
click at [626, 206] on button "button" at bounding box center [617, 215] width 18 height 18
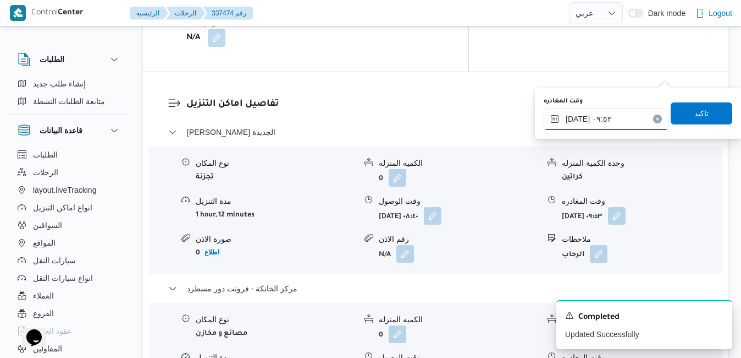
click at [621, 120] on input "١٨/٠٩/٢٠٢٥ ٠٩:٥٣" at bounding box center [606, 119] width 125 height 22
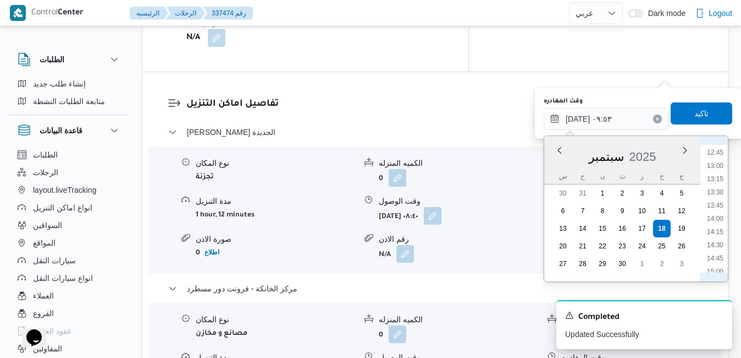
scroll to position [783, 0]
click at [719, 237] on li "16:30" at bounding box center [715, 238] width 25 height 11
type input "١٨/٠٩/٢٠٢٥ ١٦:٣٠"
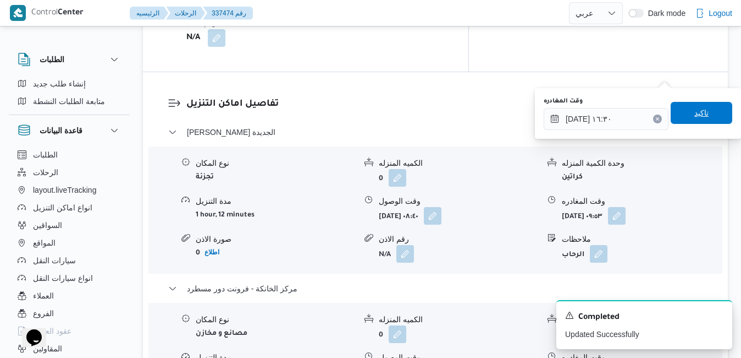
click at [702, 115] on span "تاكيد" at bounding box center [702, 113] width 62 height 22
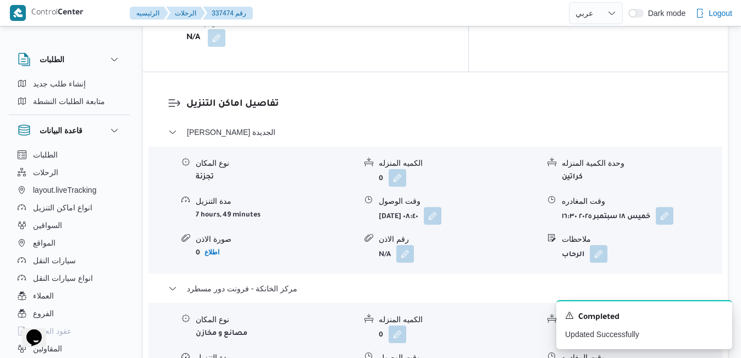
scroll to position [0, 0]
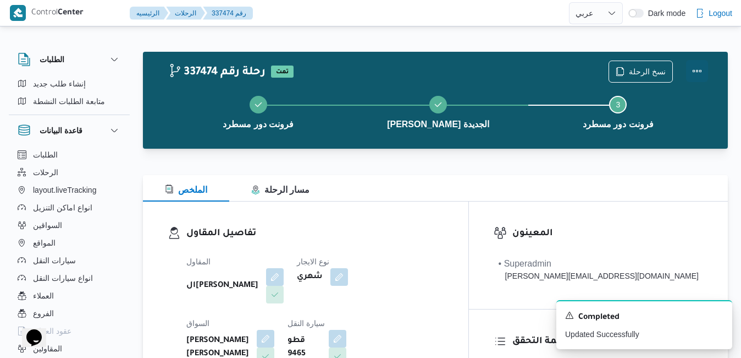
click at [699, 70] on button "Actions" at bounding box center [697, 71] width 22 height 22
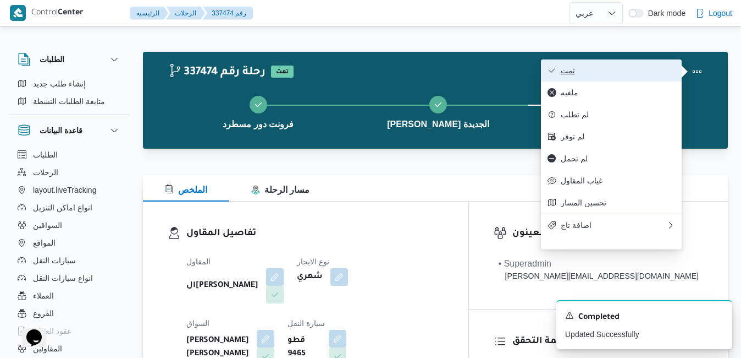
click at [635, 65] on button "تمت" at bounding box center [611, 70] width 141 height 22
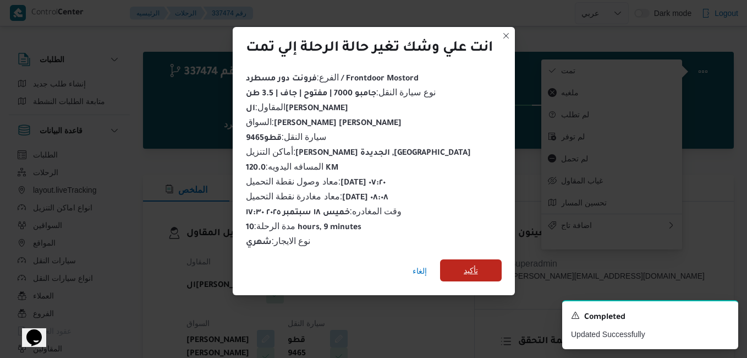
click at [456, 269] on span "تأكيد" at bounding box center [471, 270] width 62 height 22
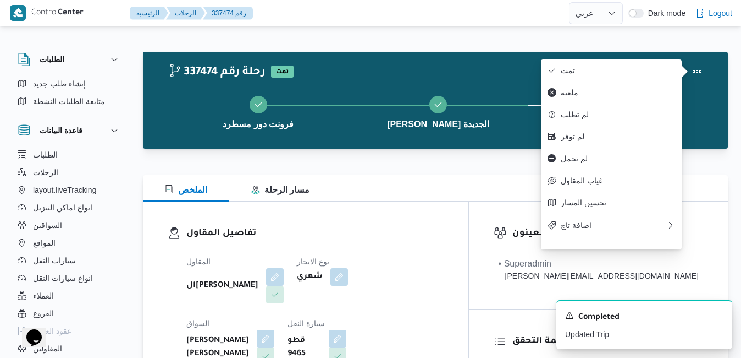
click at [276, 328] on div "رامي حسين حسن يوسف" at bounding box center [230, 346] width 90 height 37
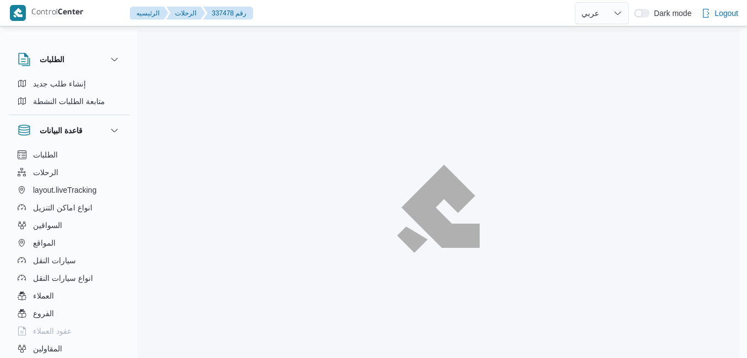
select select "ar"
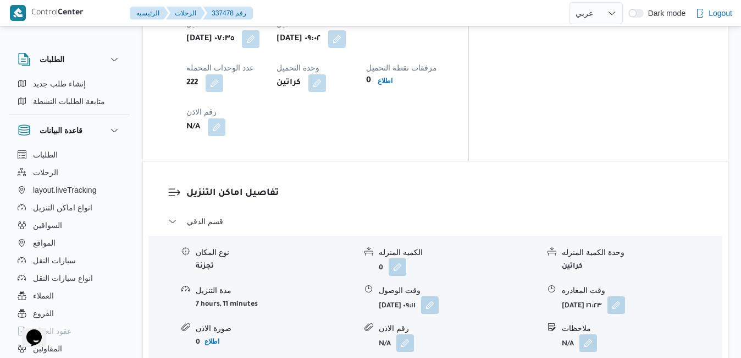
scroll to position [990, 0]
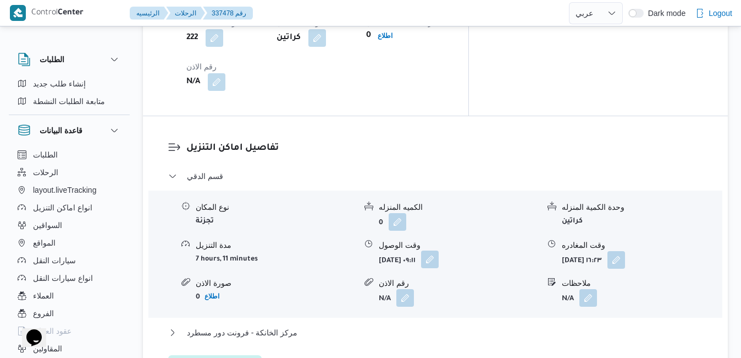
click at [439, 250] on button "button" at bounding box center [430, 259] width 18 height 18
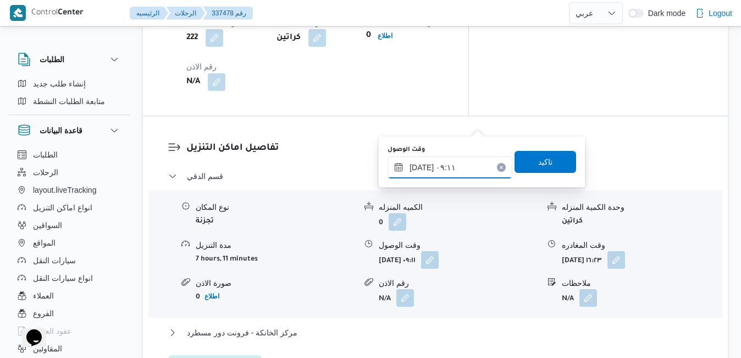
click at [432, 171] on input "[DATE] ٠٩:١١" at bounding box center [450, 167] width 125 height 22
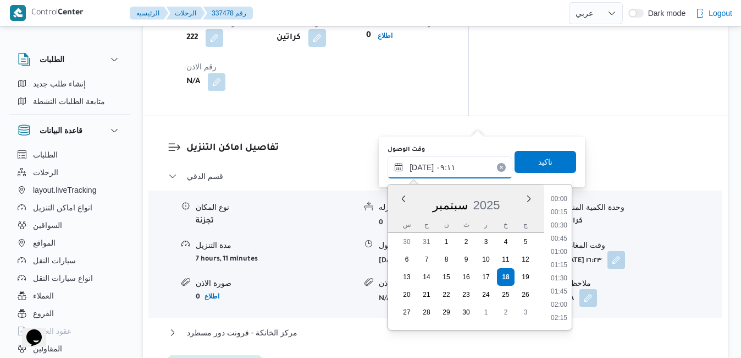
scroll to position [408, 0]
click at [562, 317] on li "10:00" at bounding box center [559, 318] width 25 height 11
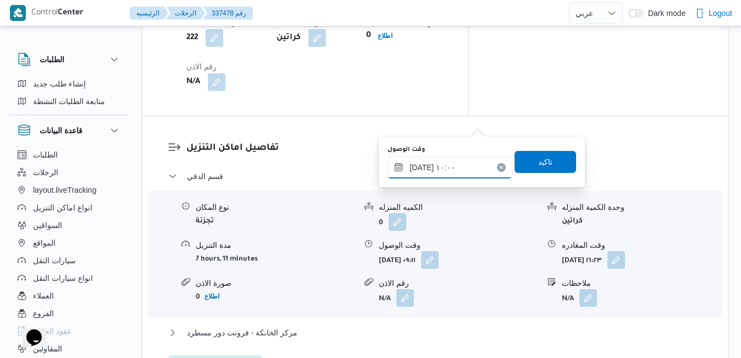
type input "[DATE] ١٠:٠٠"
click at [544, 168] on span "تاكيد" at bounding box center [545, 161] width 14 height 13
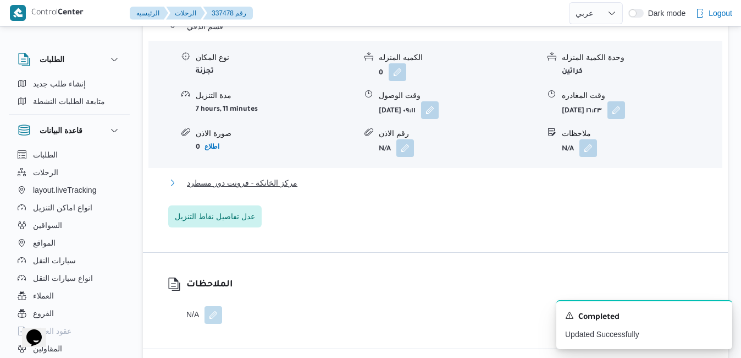
click at [508, 189] on button "مركز الخانكة - فرونت دور مسطرد" at bounding box center [435, 182] width 535 height 13
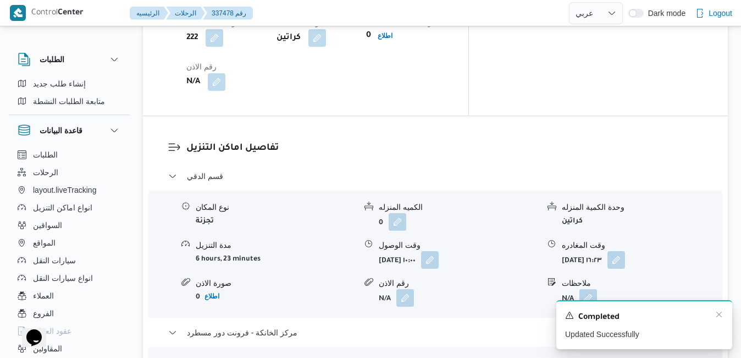
click at [721, 320] on div "Completed" at bounding box center [644, 317] width 158 height 14
click at [719, 309] on div "A new notification appears Completed Updated Successfully" at bounding box center [645, 324] width 176 height 49
click at [719, 314] on icon "Dismiss toast" at bounding box center [719, 314] width 9 height 9
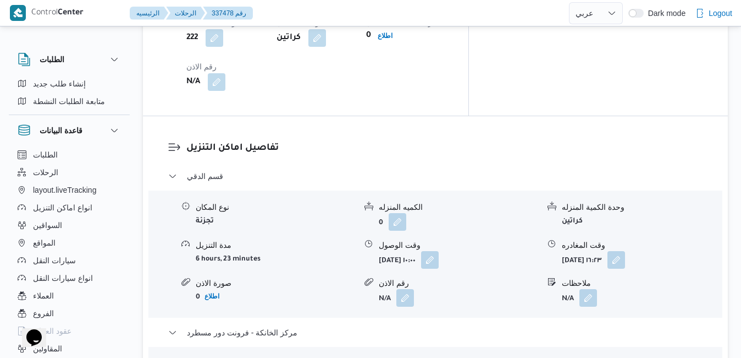
scroll to position [0, 0]
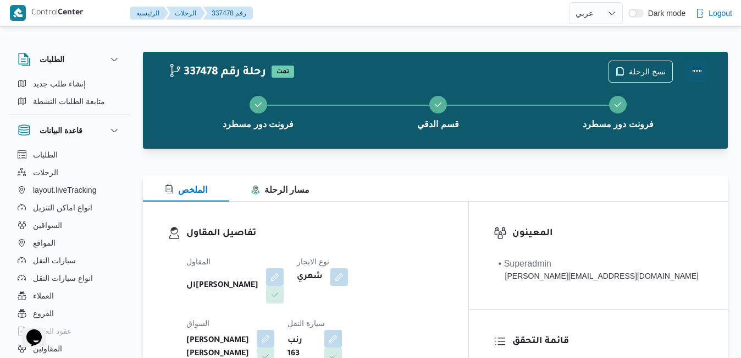
click at [701, 67] on button "Actions" at bounding box center [697, 71] width 22 height 22
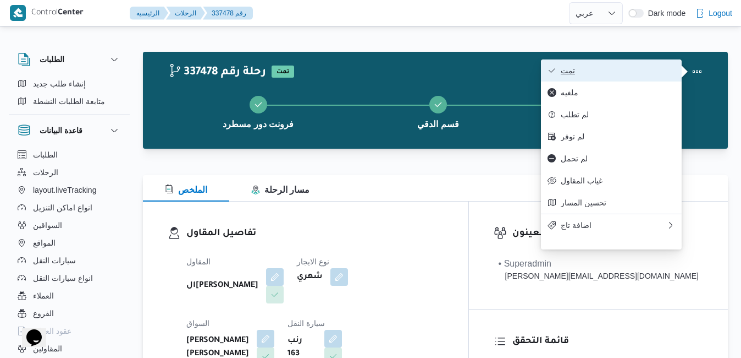
click at [644, 65] on button "تمت" at bounding box center [611, 70] width 141 height 22
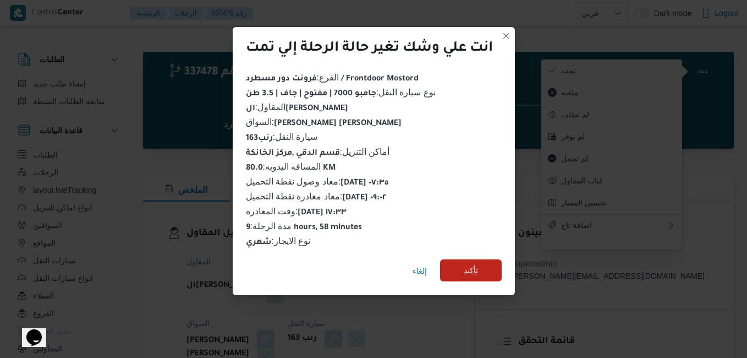
click at [483, 259] on span "تأكيد" at bounding box center [471, 270] width 62 height 22
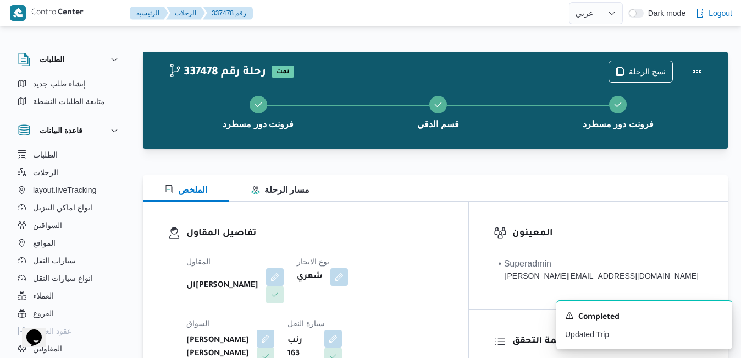
click at [469, 212] on div "تفاصيل المقاول المقاول الهامي [PERSON_NAME] نوع الايجار شهري السواق [PERSON_NAM…" at bounding box center [306, 328] width 326 height 254
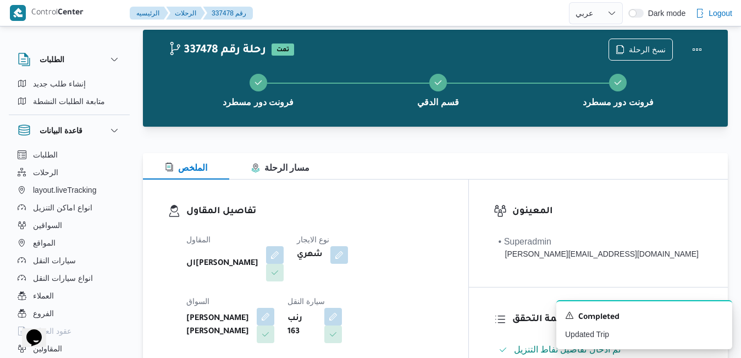
scroll to position [44, 0]
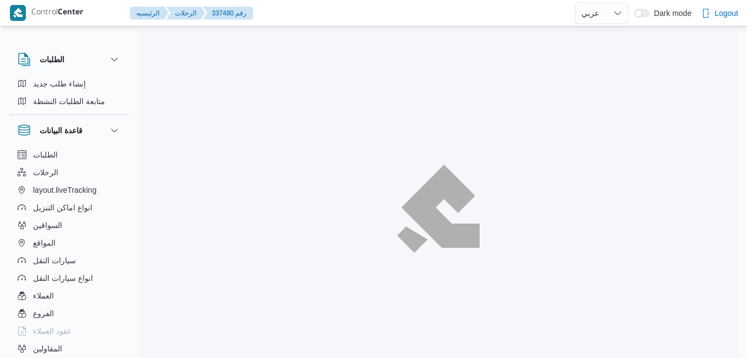
select select "ar"
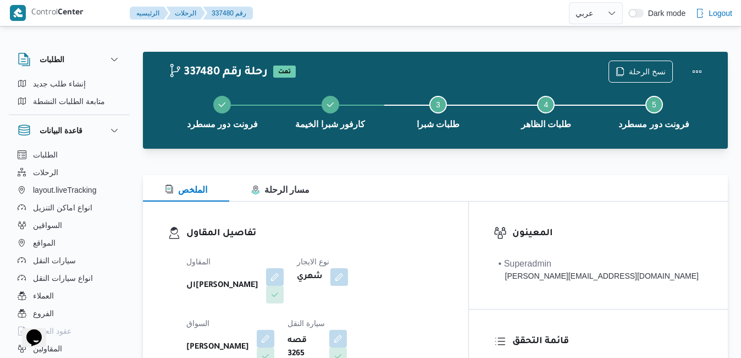
click at [427, 215] on div "تفاصيل المقاول المقاول الهامي [PERSON_NAME] نوع الايجار شهري السواق [PERSON_NAM…" at bounding box center [306, 328] width 326 height 254
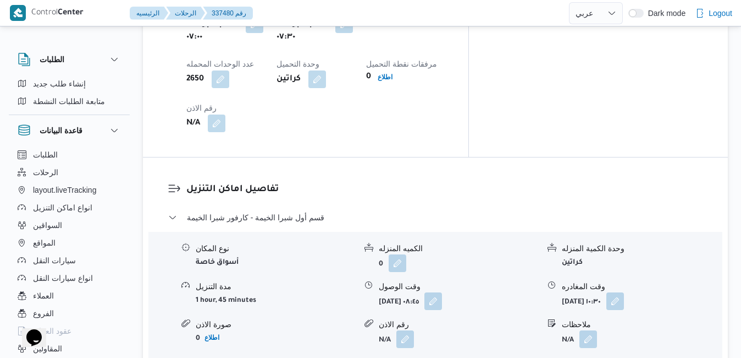
scroll to position [990, 0]
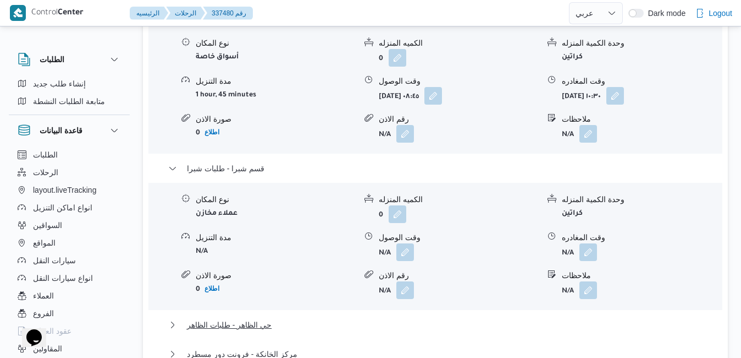
scroll to position [1210, 0]
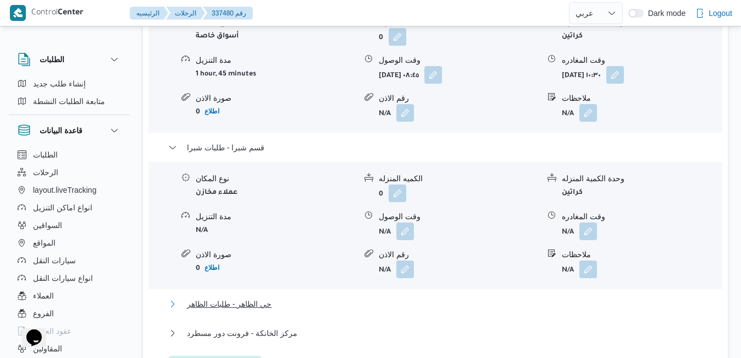
click at [476, 297] on button "حي الظاهر - طلبات الظاهر" at bounding box center [435, 303] width 535 height 13
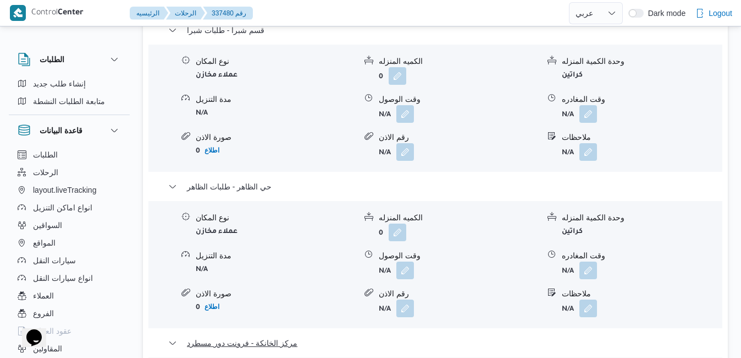
scroll to position [1430, 0]
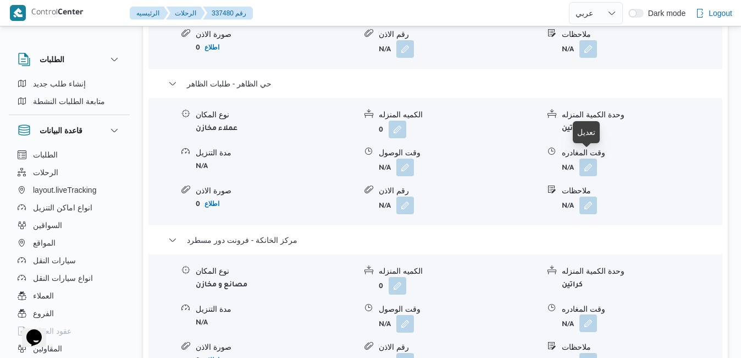
click at [583, 314] on button "button" at bounding box center [589, 323] width 18 height 18
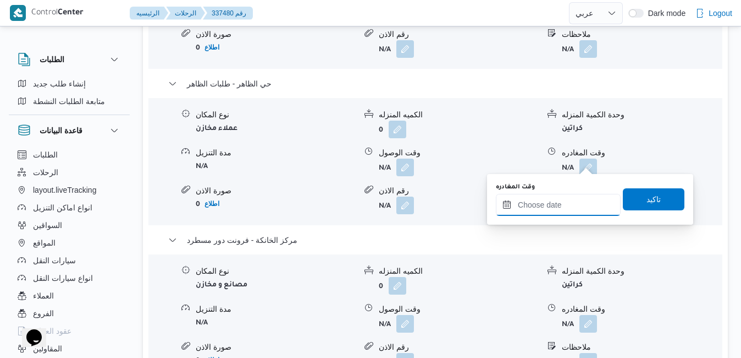
click at [530, 204] on input "وقت المغادره" at bounding box center [558, 205] width 125 height 22
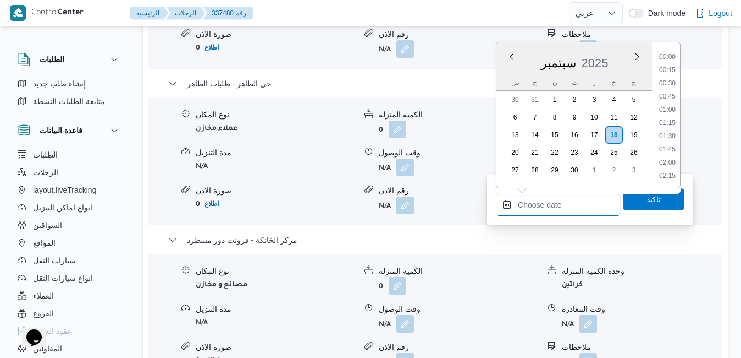
scroll to position [897, 0]
click at [503, 75] on div "س ح ن ث ر خ ج" at bounding box center [575, 82] width 156 height 15
click at [670, 86] on li "17:30" at bounding box center [667, 84] width 25 height 11
type input "١٨/٠٩/٢٠٢٥ ١٧:٣٠"
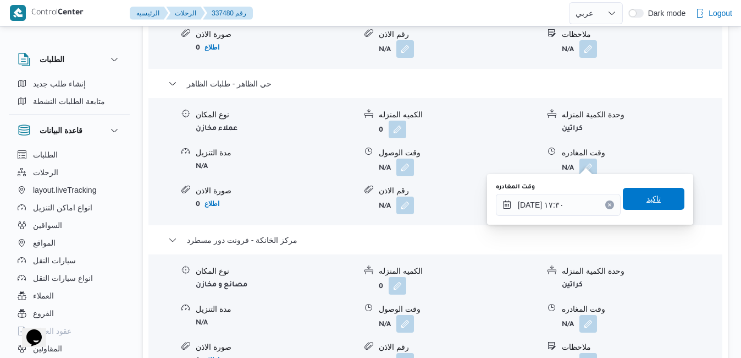
click at [633, 203] on span "تاكيد" at bounding box center [654, 199] width 62 height 22
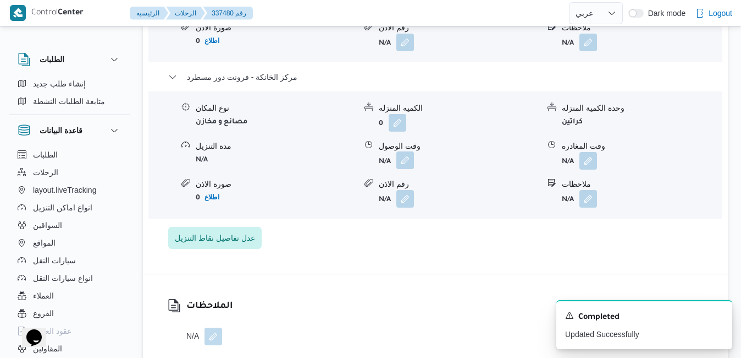
click at [404, 163] on button "button" at bounding box center [406, 160] width 18 height 18
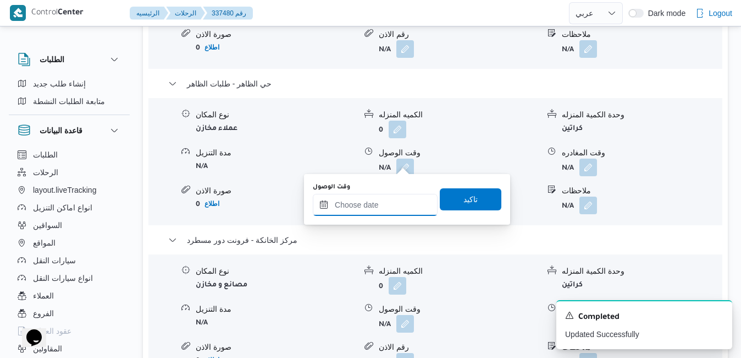
click at [365, 211] on input "وقت الوصول" at bounding box center [375, 205] width 125 height 22
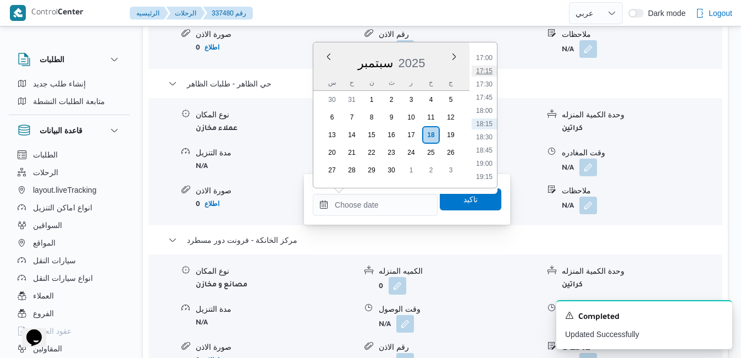
click at [486, 68] on li "17:15" at bounding box center [484, 70] width 25 height 11
type input "[DATE] ١٧:١٥"
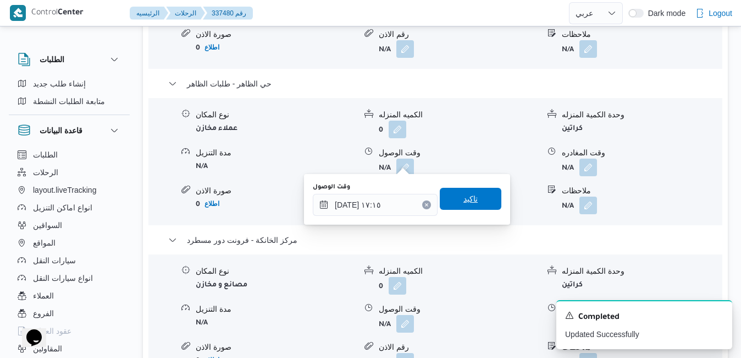
click at [464, 201] on span "تاكيد" at bounding box center [471, 198] width 14 height 13
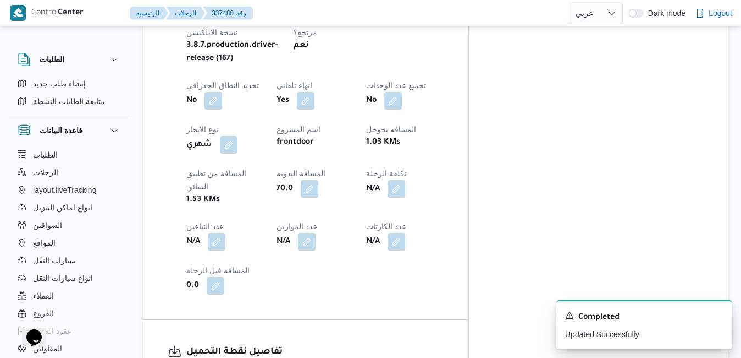
scroll to position [0, 0]
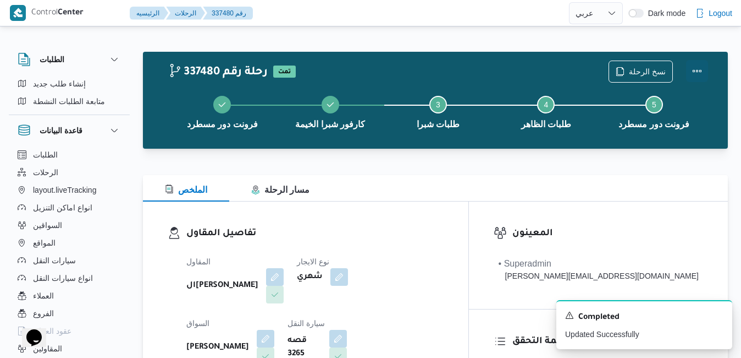
click at [700, 74] on button "Actions" at bounding box center [697, 71] width 22 height 22
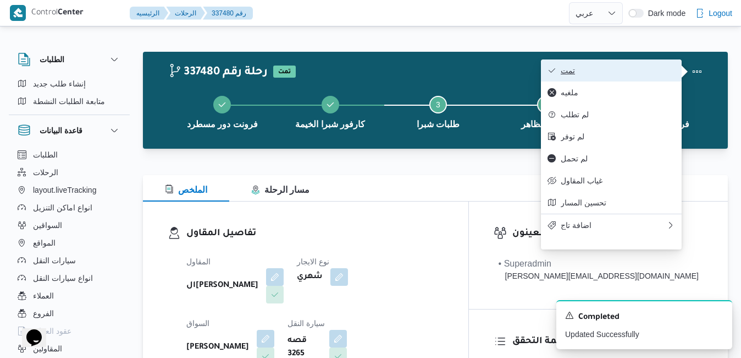
click at [642, 74] on span "تمت" at bounding box center [618, 70] width 114 height 9
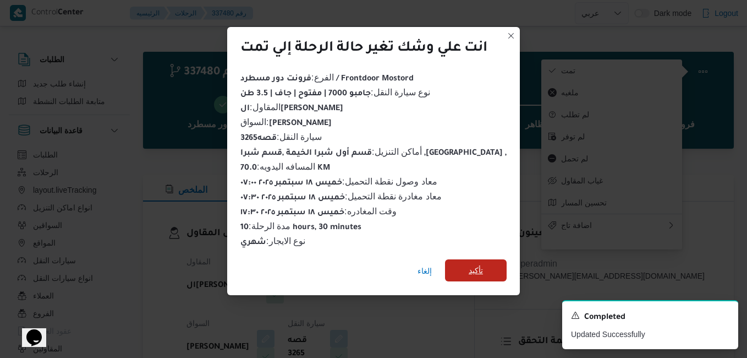
click at [482, 267] on span "تأكيد" at bounding box center [476, 270] width 62 height 22
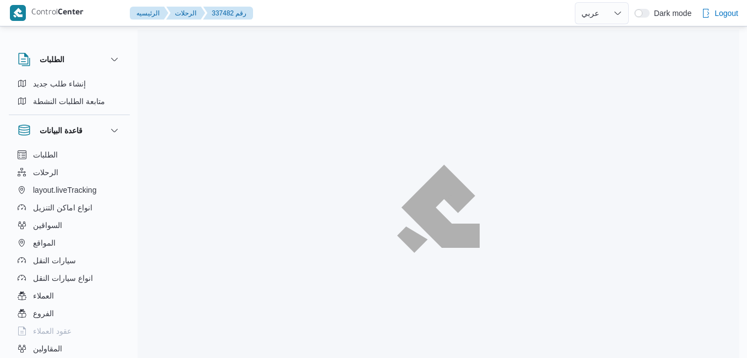
select select "ar"
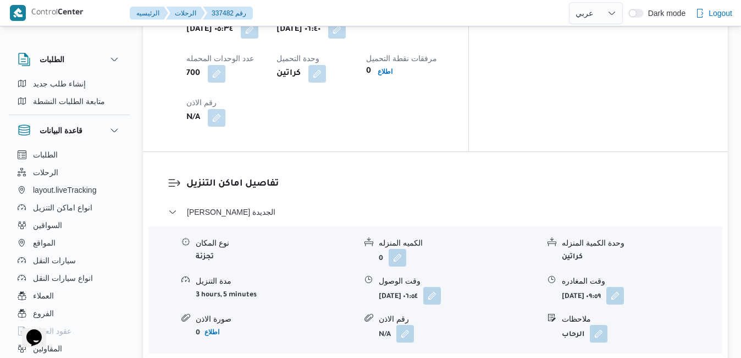
scroll to position [990, 0]
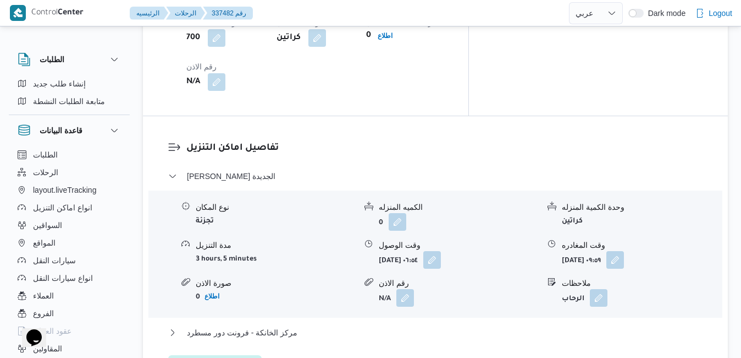
click at [429, 326] on div "مركز الخانكة - فرونت دور مسطرد" at bounding box center [435, 336] width 535 height 21
click at [432, 326] on button "مركز الخانكة - فرونت دور مسطرد" at bounding box center [435, 332] width 535 height 13
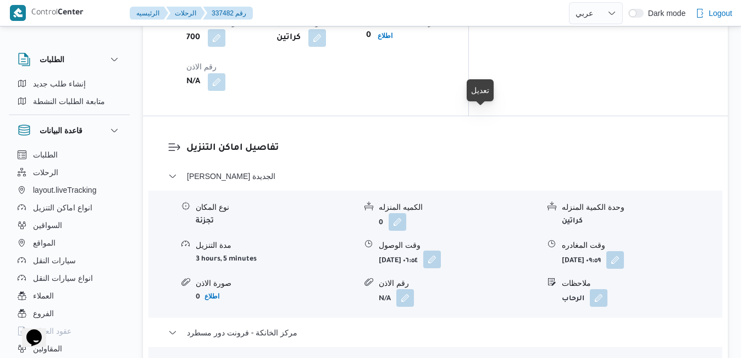
click at [441, 250] on button "button" at bounding box center [433, 259] width 18 height 18
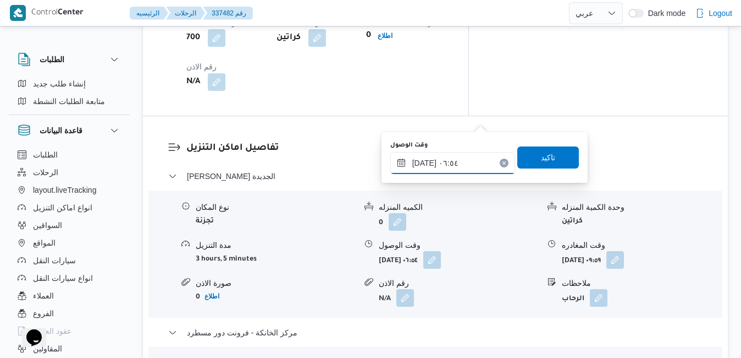
click at [447, 161] on input "[DATE] ٠٦:٥٤" at bounding box center [453, 163] width 125 height 22
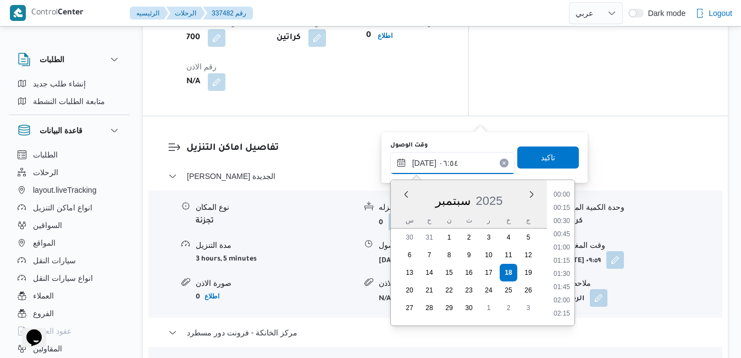
scroll to position [289, 0]
click at [562, 302] on li "07:30" at bounding box center [561, 300] width 25 height 11
type input "[DATE] ٠٧:٣٠"
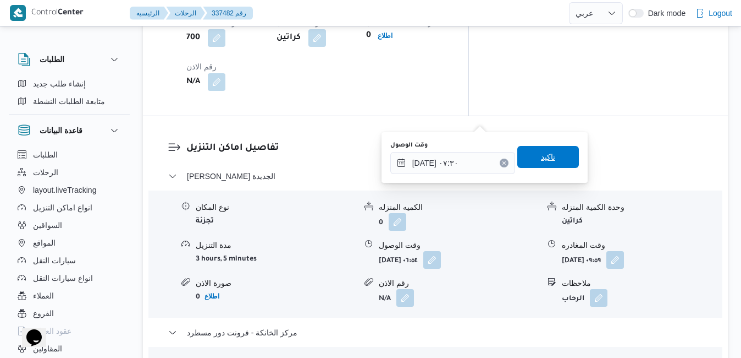
click at [553, 161] on span "تاكيد" at bounding box center [549, 157] width 62 height 22
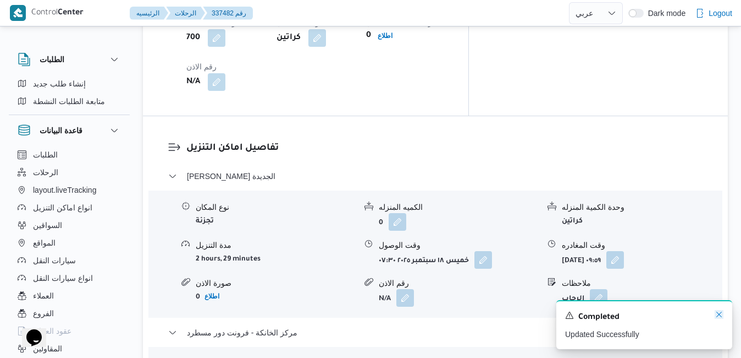
click at [717, 317] on icon "Dismiss toast" at bounding box center [719, 314] width 9 height 9
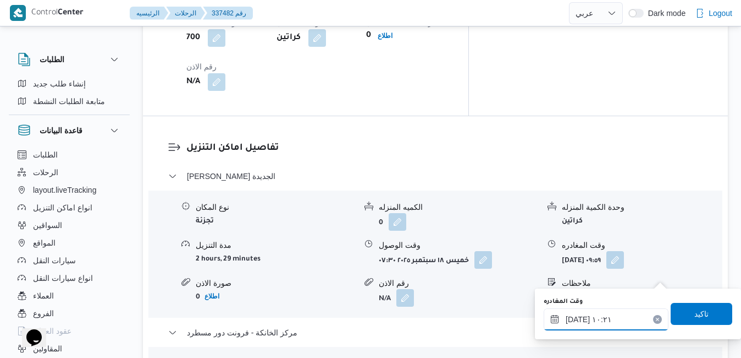
click at [612, 324] on input "١٨/٠٩/٢٠٢٥ ١٠:٢١" at bounding box center [606, 319] width 125 height 22
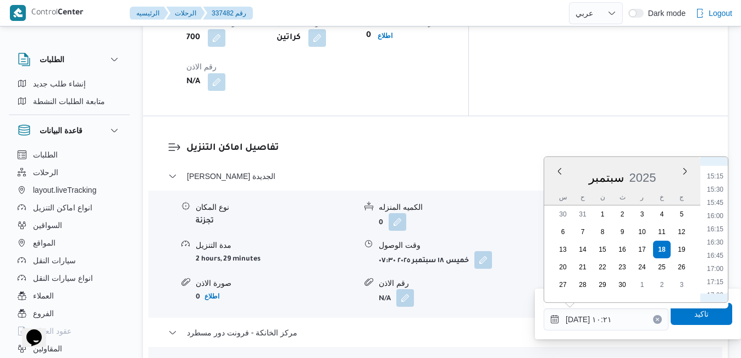
scroll to position [809, 0]
click at [717, 247] on li "16:45" at bounding box center [715, 246] width 25 height 11
type input "١٨/٠٩/٢٠٢٥ ١٦:٤٥"
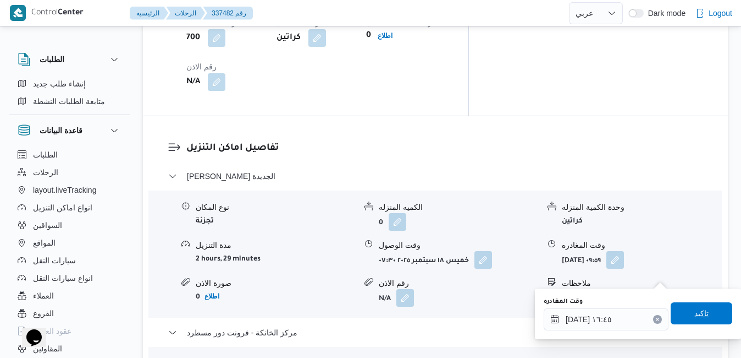
click at [684, 308] on span "تاكيد" at bounding box center [702, 313] width 62 height 22
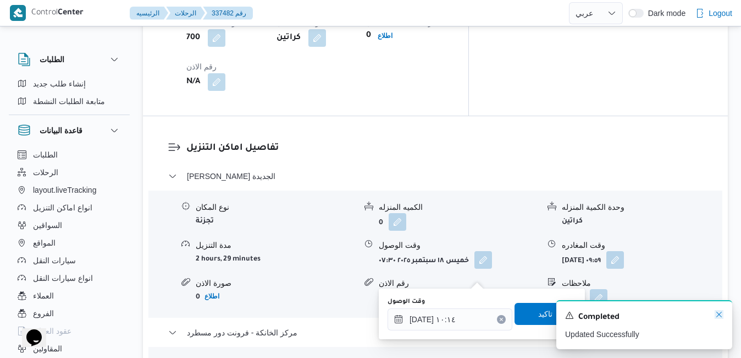
click at [717, 314] on icon "Dismiss toast" at bounding box center [719, 314] width 9 height 9
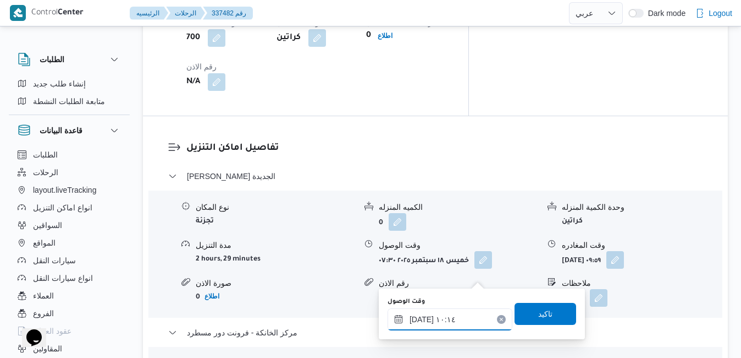
click at [449, 316] on input "١٨/٠٩/٢٠٢٥ ١٠:١٤" at bounding box center [450, 319] width 125 height 22
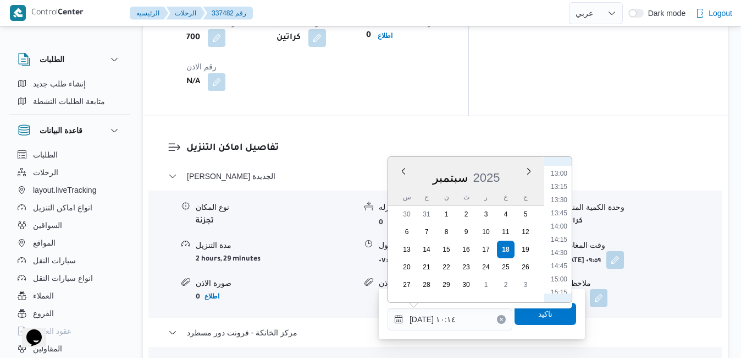
scroll to position [796, 0]
click at [560, 243] on li "16:30" at bounding box center [559, 246] width 25 height 11
type input "١٨/٠٩/٢٠٢٥ ١٦:٣٠"
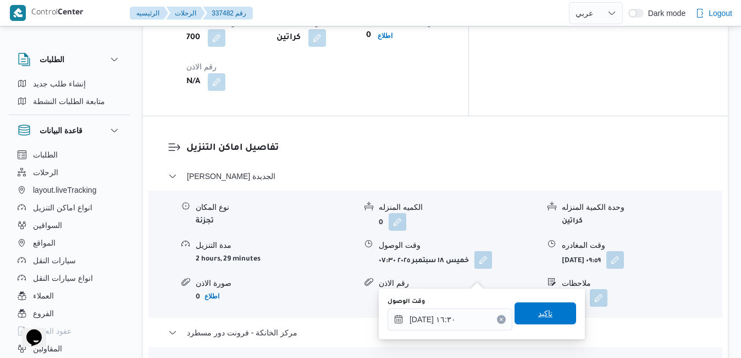
click at [542, 310] on span "تاكيد" at bounding box center [545, 312] width 14 height 13
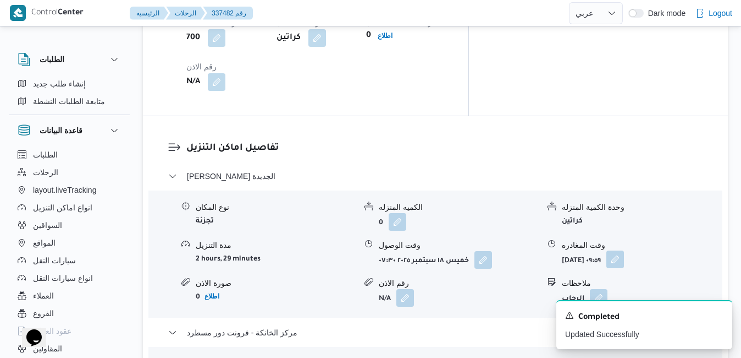
click at [624, 250] on button "button" at bounding box center [616, 259] width 18 height 18
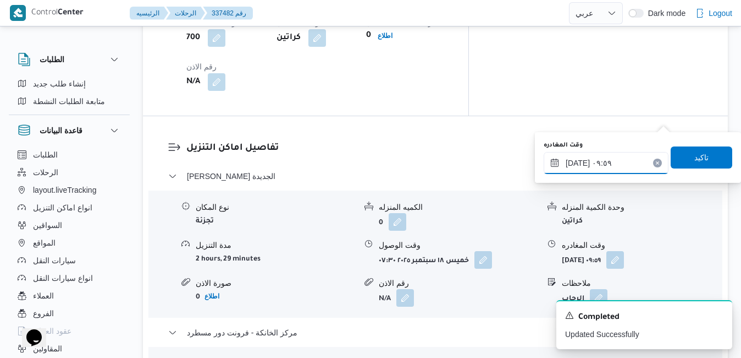
click at [625, 165] on input "١٨/٠٩/٢٠٢٥ ٠٩:٥٩" at bounding box center [606, 163] width 125 height 22
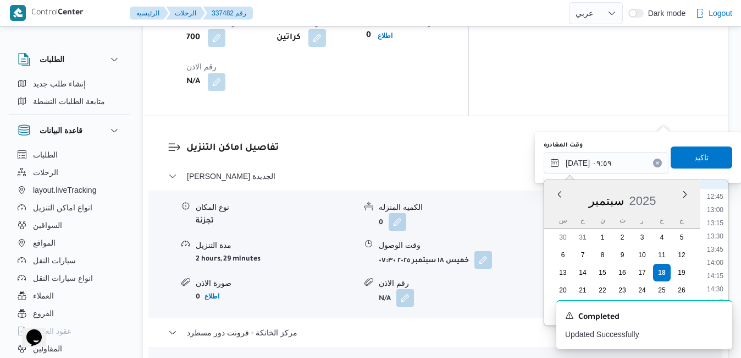
scroll to position [783, 0]
click at [714, 240] on li "15:45" at bounding box center [715, 243] width 25 height 11
type input "١٨/٠٩/٢٠٢٥ ١٥:٤٥"
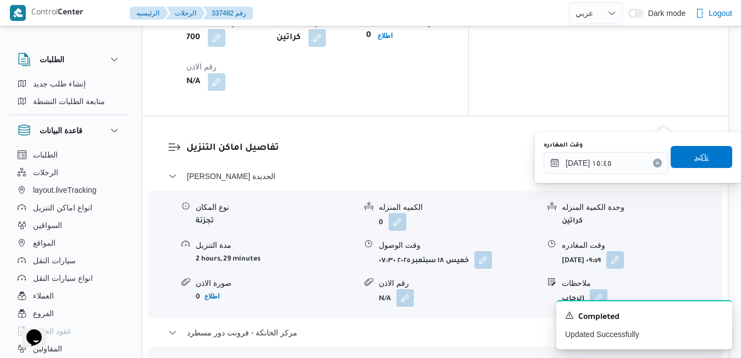
click at [695, 156] on span "تاكيد" at bounding box center [702, 156] width 14 height 13
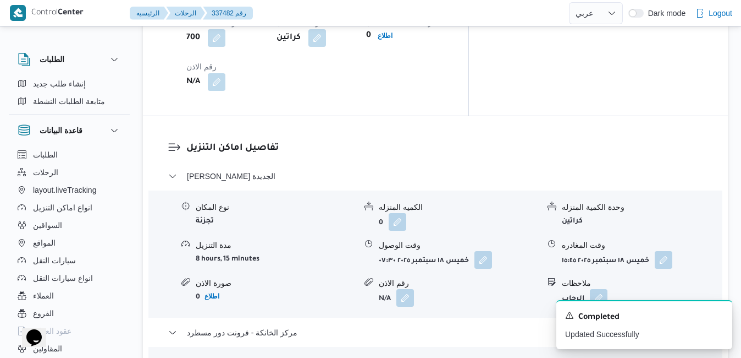
scroll to position [0, 0]
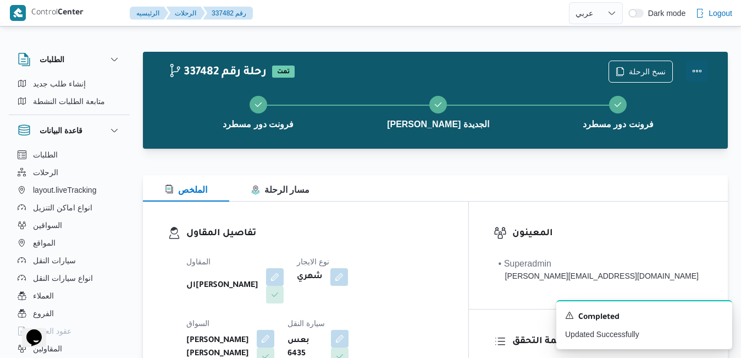
click at [699, 62] on button "Actions" at bounding box center [697, 71] width 22 height 22
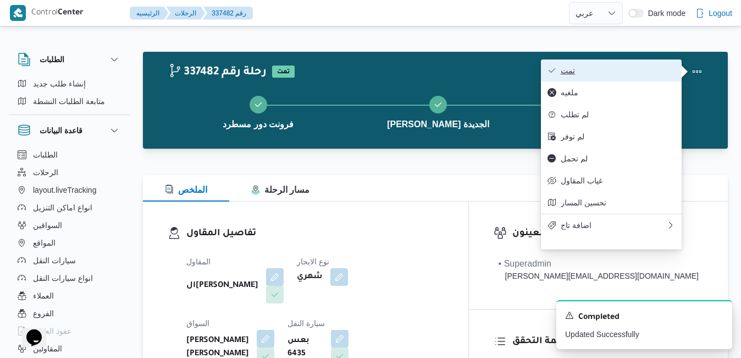
click at [649, 68] on span "تمت" at bounding box center [618, 70] width 114 height 9
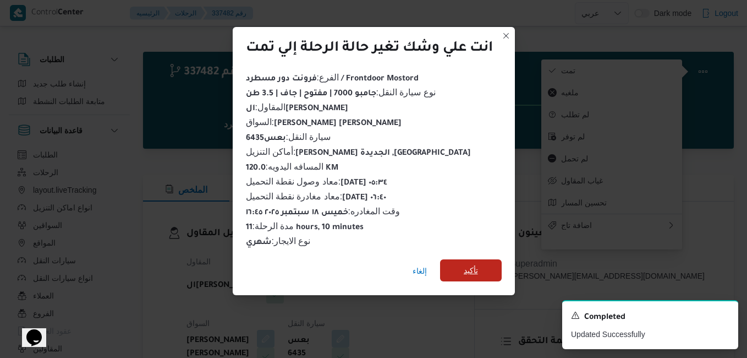
click at [489, 263] on span "تأكيد" at bounding box center [471, 270] width 62 height 22
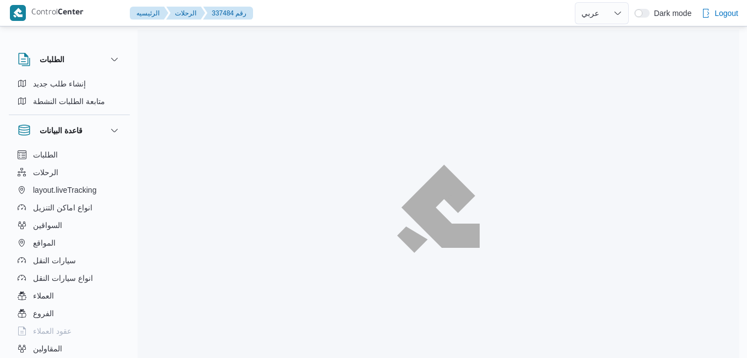
select select "ar"
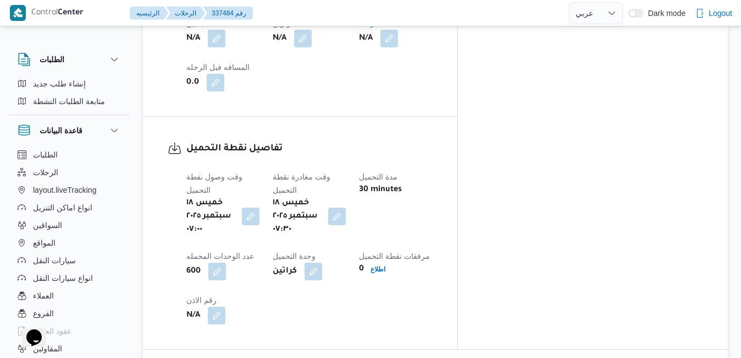
scroll to position [924, 0]
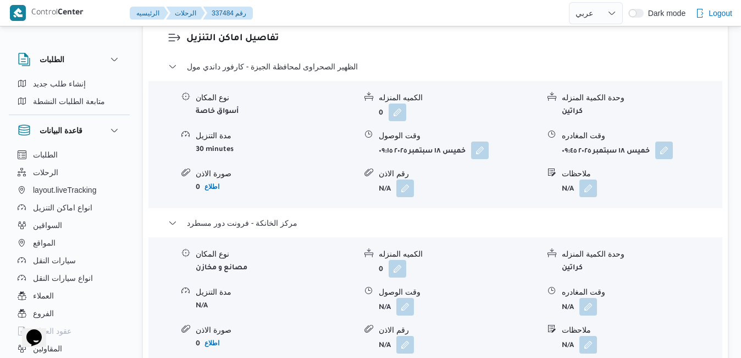
scroll to position [1122, 0]
click at [586, 296] on button "button" at bounding box center [589, 305] width 18 height 18
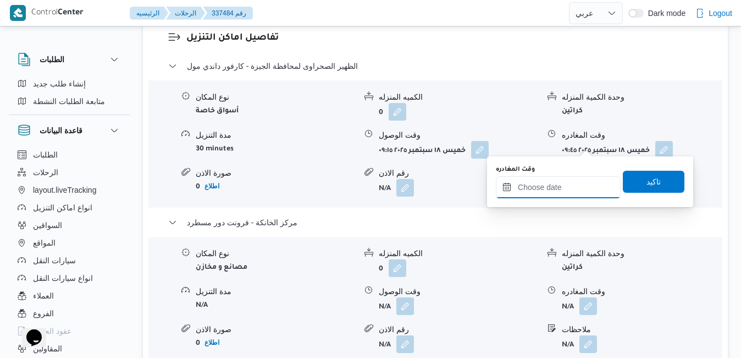
click at [534, 185] on input "وقت المغادره" at bounding box center [558, 187] width 125 height 22
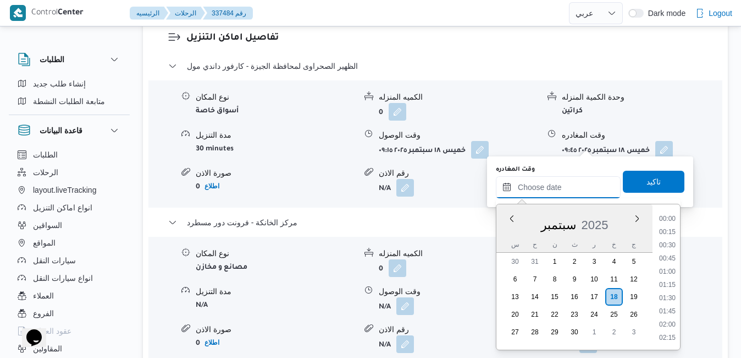
scroll to position [897, 0]
click at [511, 234] on div "سبتمبر 2025" at bounding box center [575, 222] width 156 height 28
click at [666, 244] on li "17:30" at bounding box center [667, 245] width 25 height 11
type input "١٨/٠٩/٢٠٢٥ ١٧:٣٠"
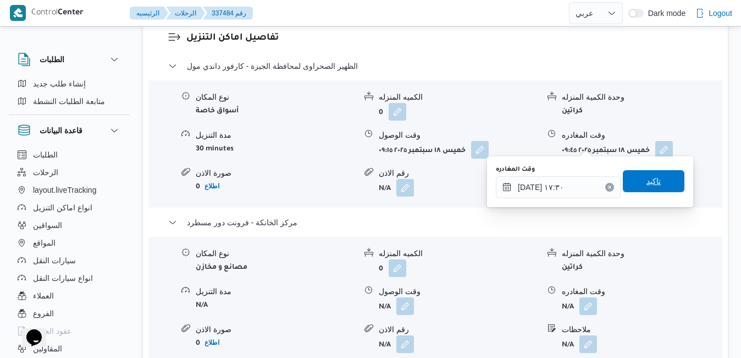
click at [648, 185] on span "تاكيد" at bounding box center [654, 180] width 14 height 13
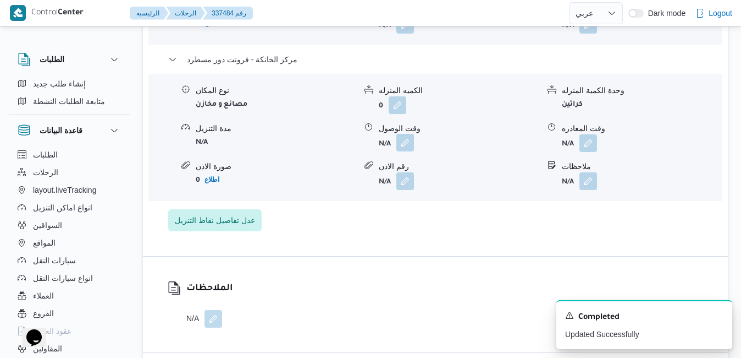
click at [399, 149] on button "button" at bounding box center [406, 143] width 18 height 18
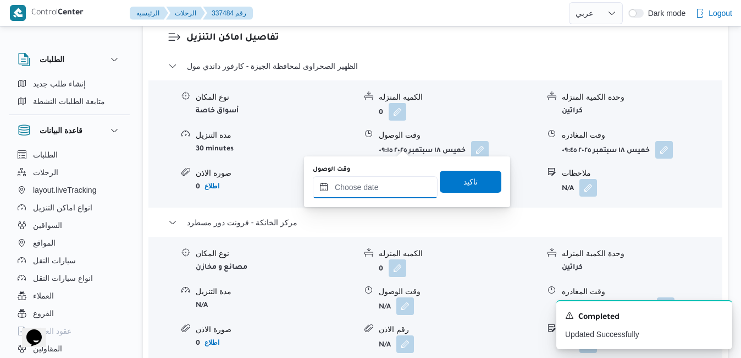
click at [395, 178] on input "وقت الوصول" at bounding box center [375, 187] width 125 height 22
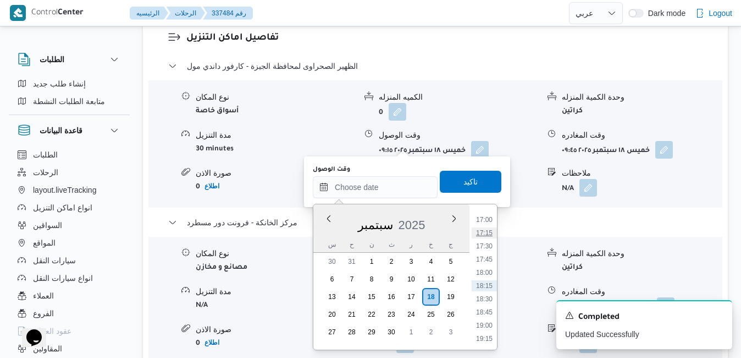
click at [491, 232] on li "17:15" at bounding box center [484, 232] width 25 height 11
type input "١٨/٠٩/٢٠٢٥ ١٧:١٥"
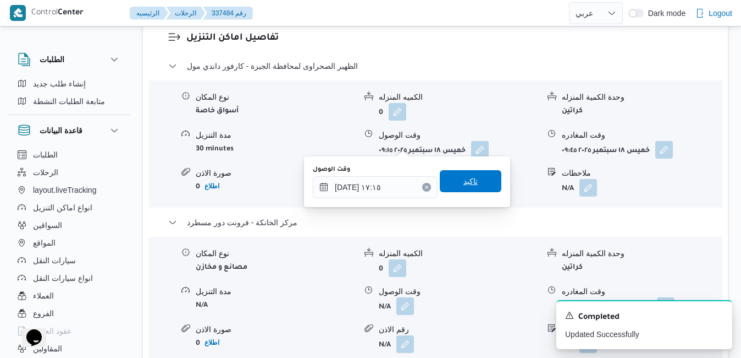
click at [481, 182] on span "تاكيد" at bounding box center [471, 181] width 62 height 22
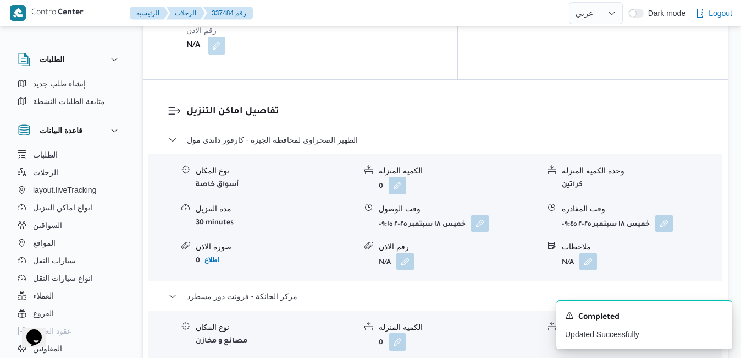
scroll to position [1034, 0]
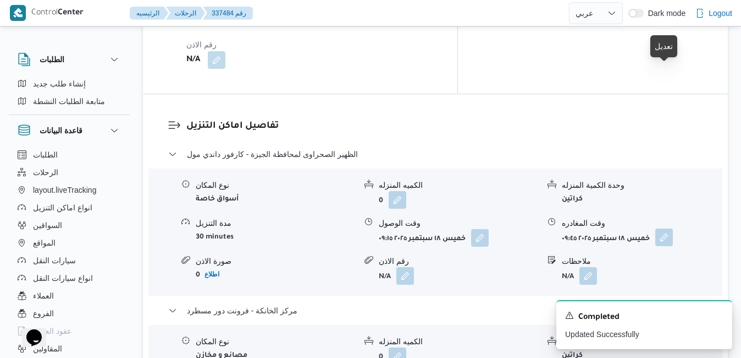
click at [667, 228] on button "button" at bounding box center [665, 237] width 18 height 18
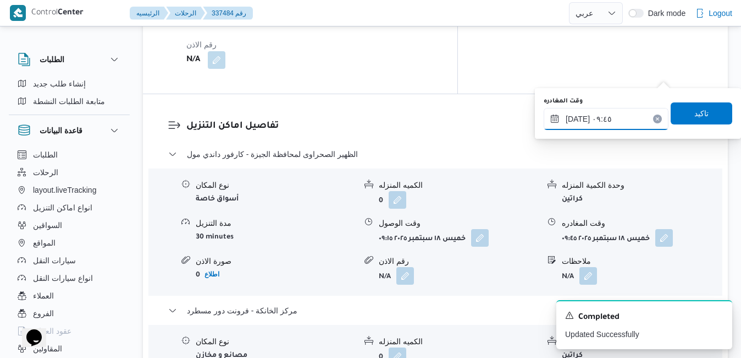
click at [625, 120] on input "١٨/٠٩/٢٠٢٥ ٠٩:٤٥" at bounding box center [606, 119] width 125 height 22
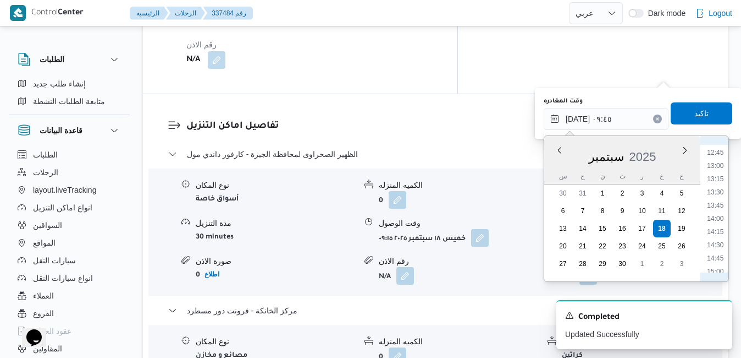
scroll to position [783, 0]
click at [717, 224] on li "16:15" at bounding box center [715, 225] width 25 height 11
type input "١٨/٠٩/٢٠٢٥ ١٦:١٥"
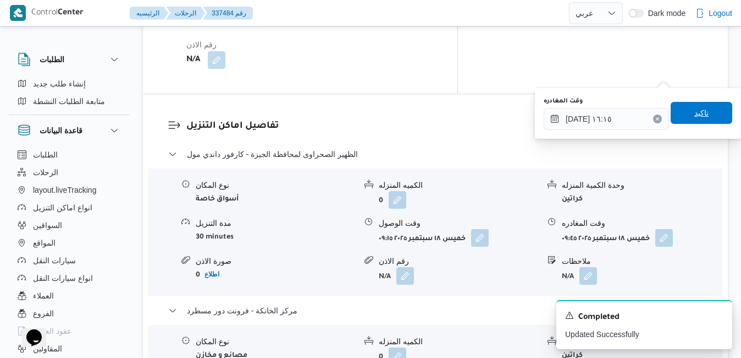
click at [712, 119] on span "تاكيد" at bounding box center [702, 113] width 62 height 22
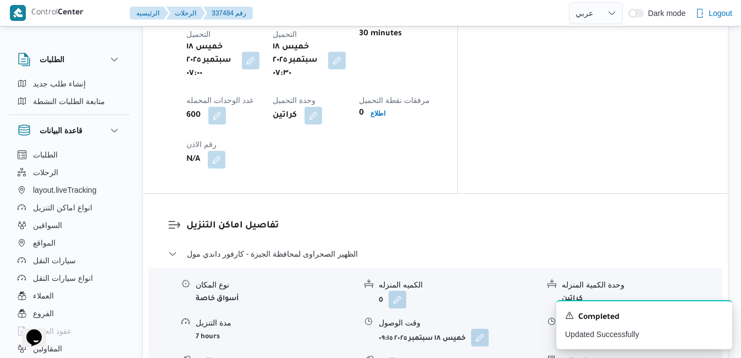
scroll to position [0, 0]
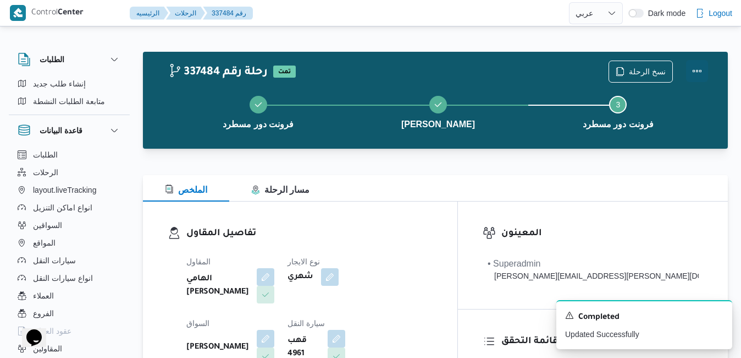
click at [701, 71] on button "Actions" at bounding box center [697, 71] width 22 height 22
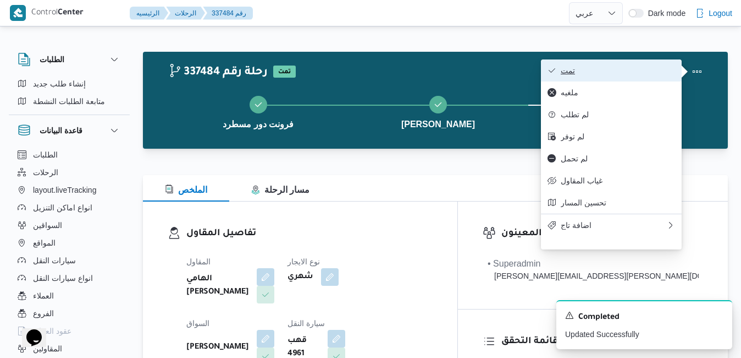
click at [636, 73] on span "تمت" at bounding box center [618, 70] width 114 height 9
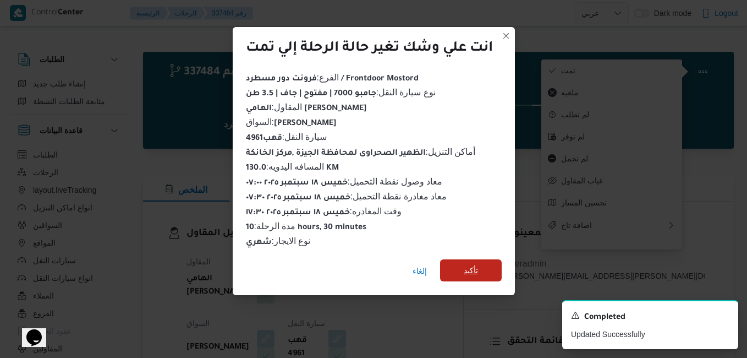
click at [478, 268] on span "تأكيد" at bounding box center [471, 269] width 14 height 13
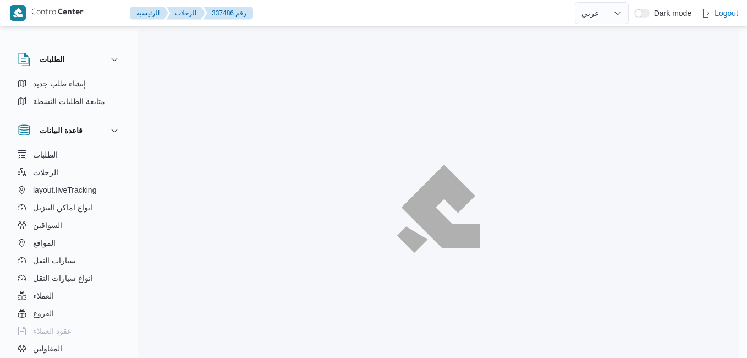
select select "ar"
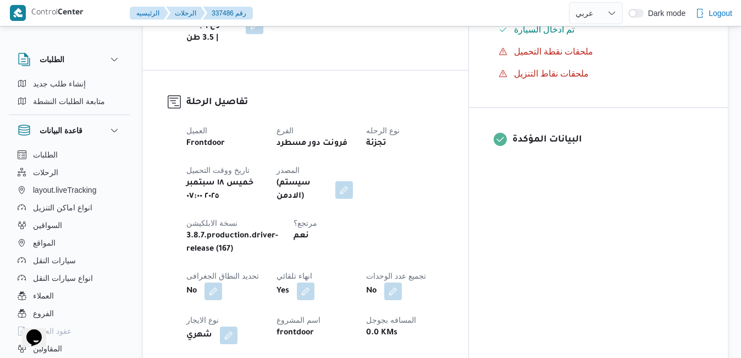
scroll to position [418, 0]
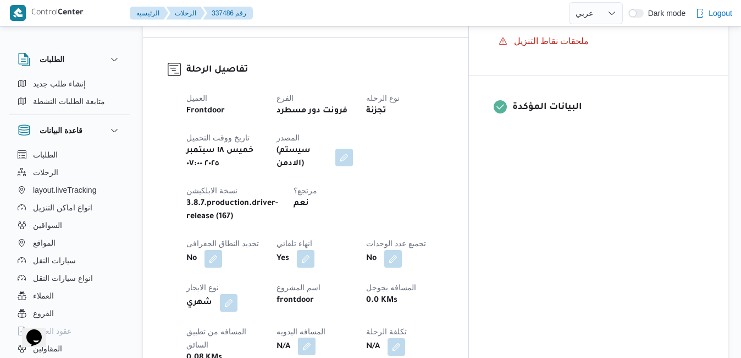
click at [316, 337] on button "button" at bounding box center [307, 346] width 18 height 18
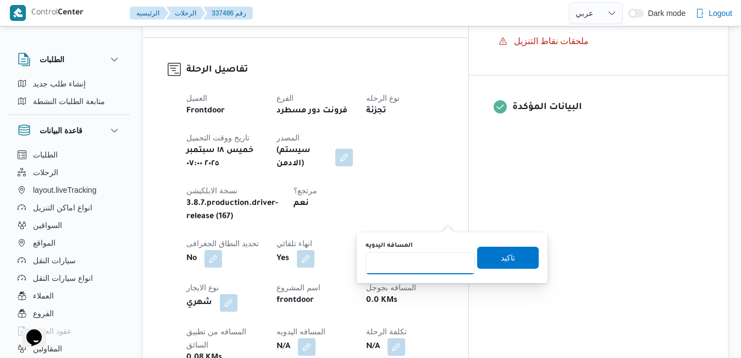
click at [431, 263] on input "المسافه اليدويه" at bounding box center [420, 263] width 109 height 22
type input "120"
click at [503, 255] on span "تاكيد" at bounding box center [508, 256] width 14 height 13
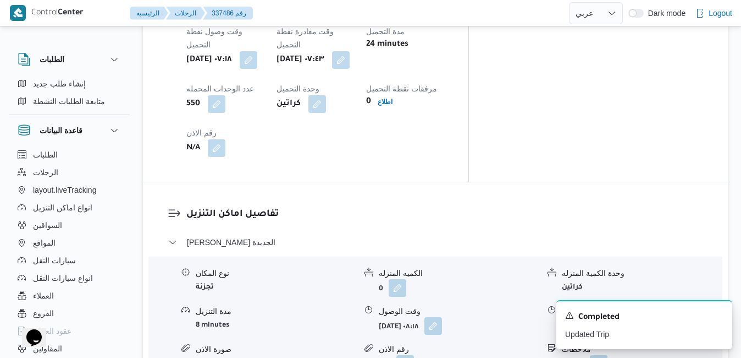
scroll to position [946, 0]
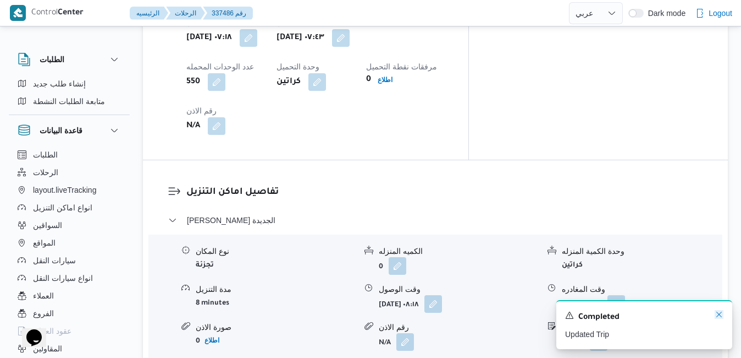
click at [717, 315] on icon "Dismiss toast" at bounding box center [719, 314] width 9 height 9
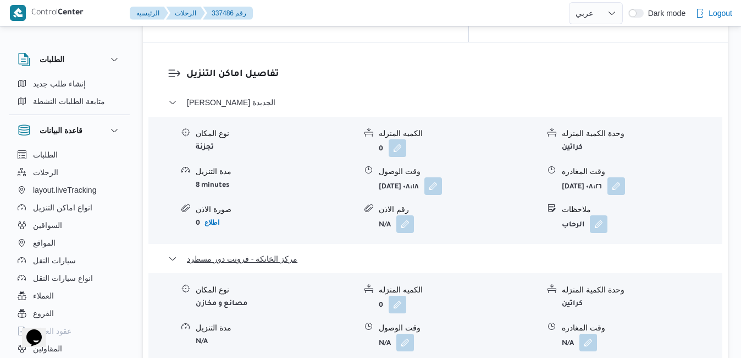
scroll to position [1122, 0]
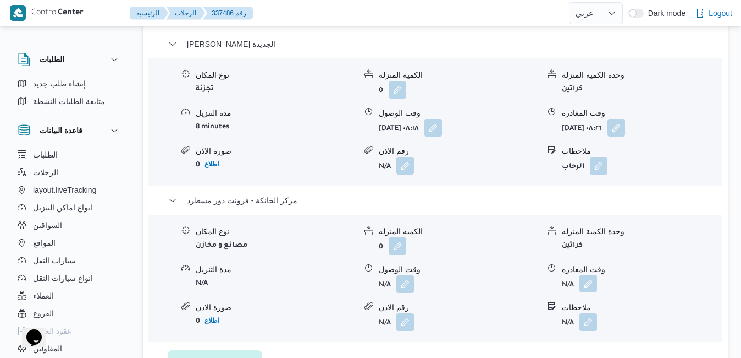
click at [592, 274] on button "button" at bounding box center [589, 283] width 18 height 18
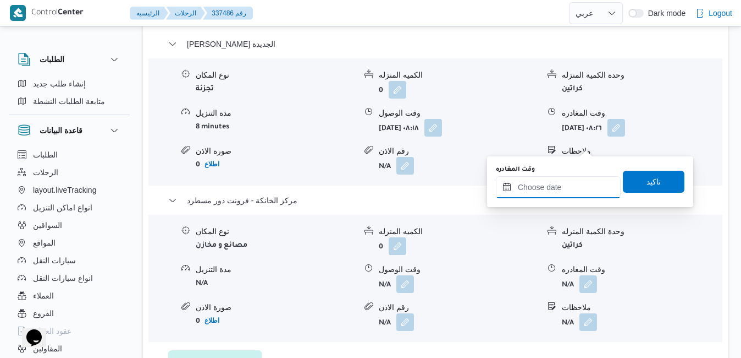
click at [553, 191] on input "وقت المغادره" at bounding box center [558, 187] width 125 height 22
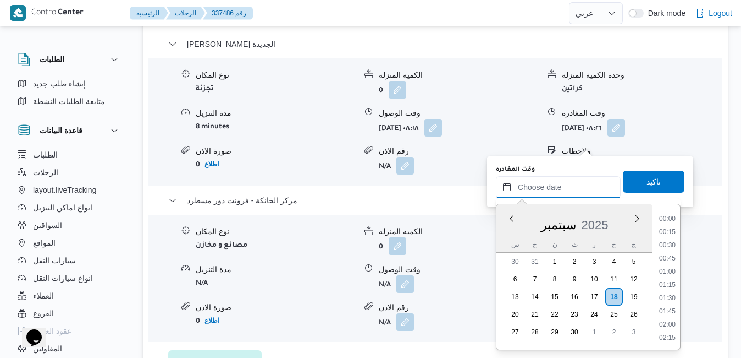
scroll to position [897, 0]
click at [509, 226] on div "سبتمبر 2025" at bounding box center [575, 222] width 156 height 28
click at [666, 235] on li "17:15" at bounding box center [667, 232] width 25 height 11
type input "[DATE] ١٧:١٥"
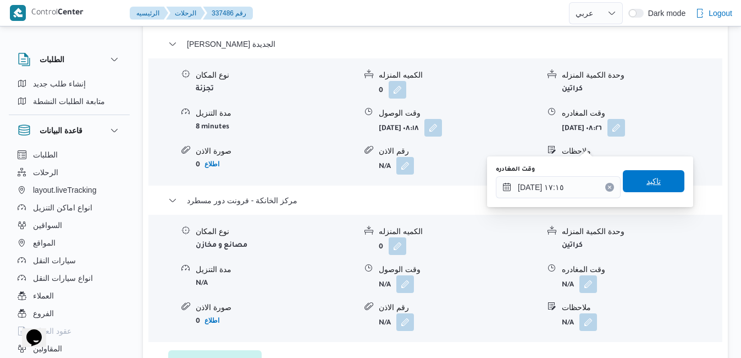
click at [662, 175] on span "تاكيد" at bounding box center [654, 181] width 62 height 22
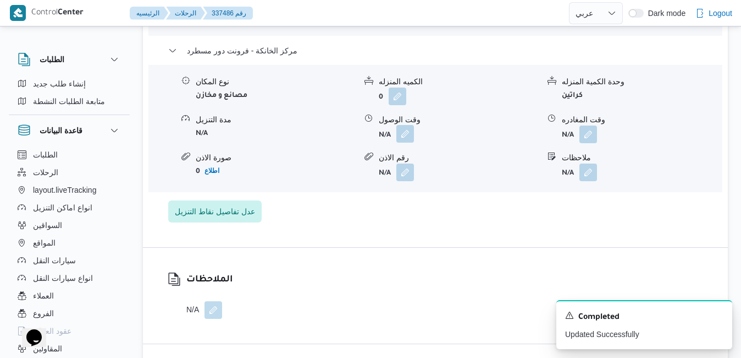
click at [404, 142] on button "button" at bounding box center [406, 134] width 18 height 18
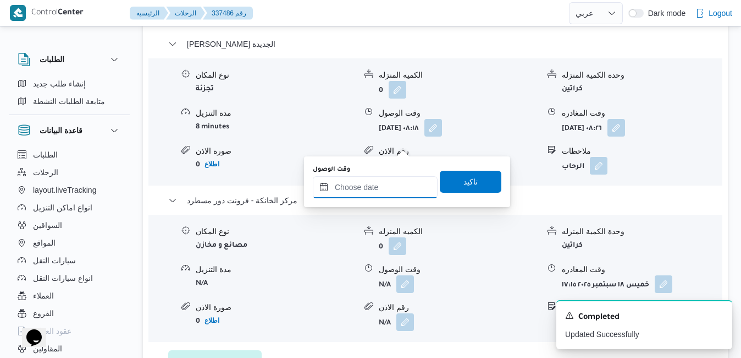
click at [394, 184] on input "وقت الوصول" at bounding box center [375, 187] width 125 height 22
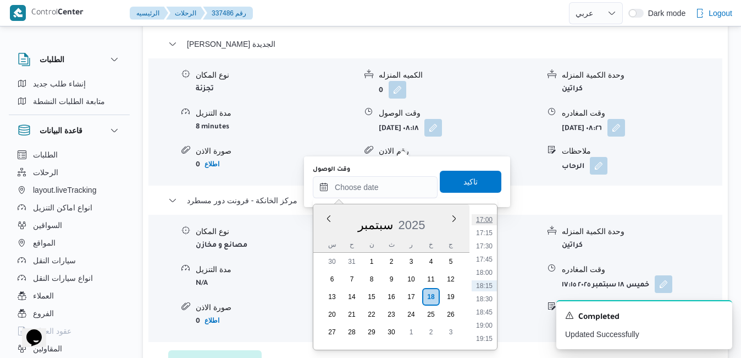
click at [488, 219] on li "17:00" at bounding box center [484, 219] width 25 height 11
type input "[DATE] ١٧:٠٠"
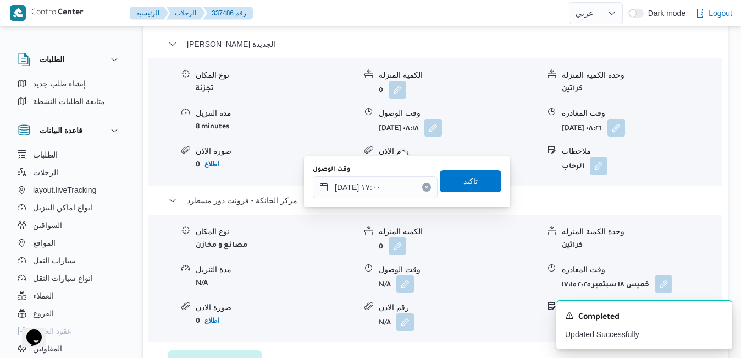
click at [475, 188] on span "تاكيد" at bounding box center [471, 181] width 62 height 22
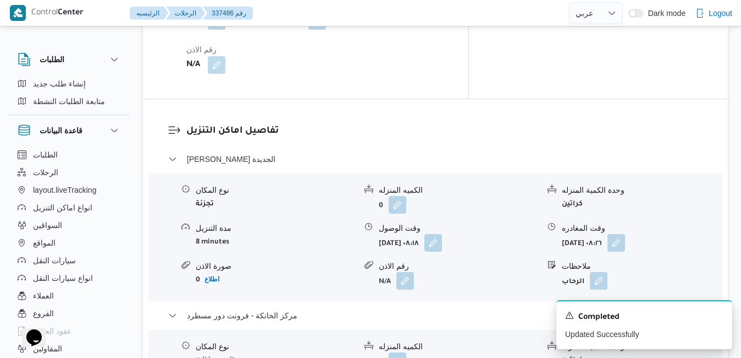
scroll to position [990, 0]
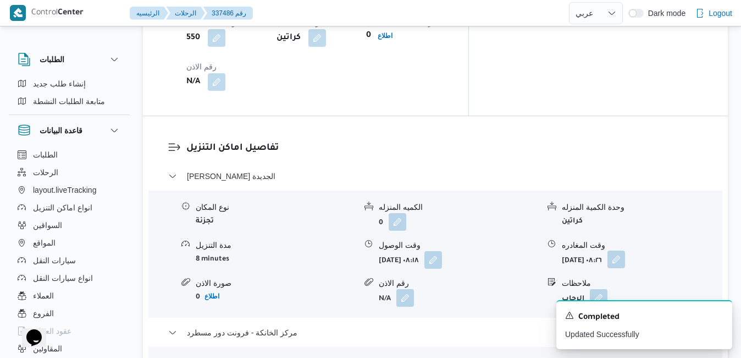
click at [625, 250] on button "button" at bounding box center [617, 259] width 18 height 18
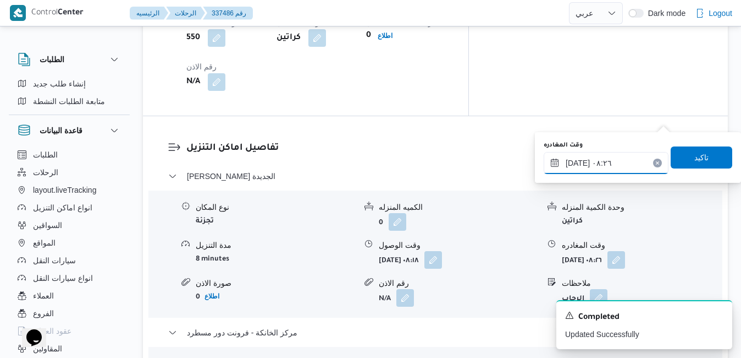
click at [611, 157] on input "١٨/٠٩/٢٠٢٥ ٠٨:٢٦" at bounding box center [606, 163] width 125 height 22
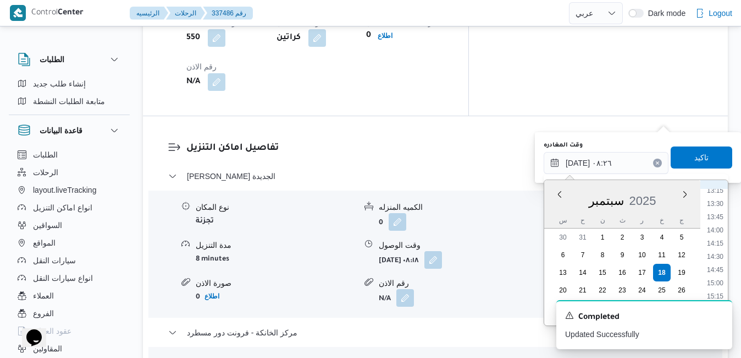
scroll to position [815, 0]
click at [722, 239] on li "16:15" at bounding box center [715, 237] width 25 height 11
type input "[DATE] ١٦:١٥"
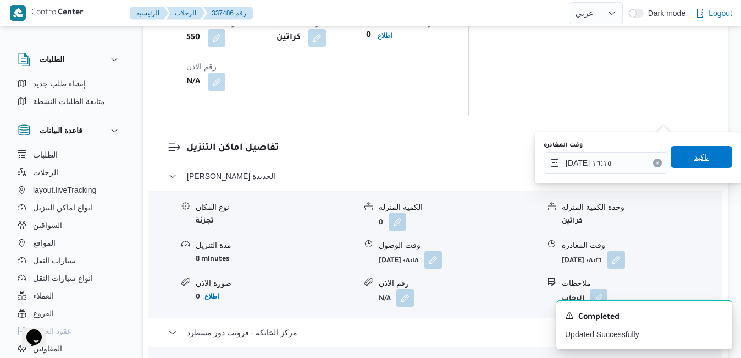
click at [700, 153] on span "تاكيد" at bounding box center [702, 156] width 14 height 13
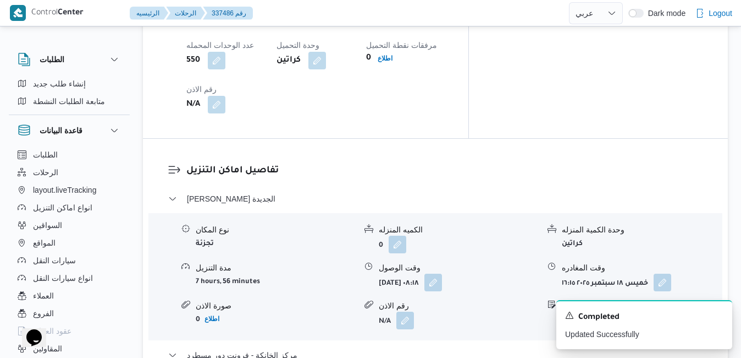
scroll to position [968, 0]
click at [442, 272] on button "button" at bounding box center [434, 281] width 18 height 18
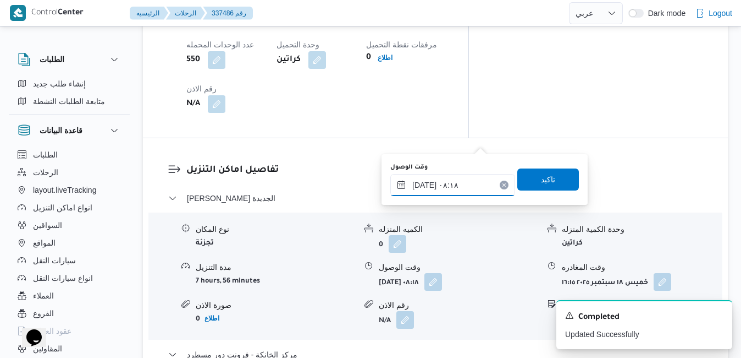
click at [455, 184] on input "١٨/٠٩/٢٠٢٥ ٠٨:١٨" at bounding box center [453, 185] width 125 height 22
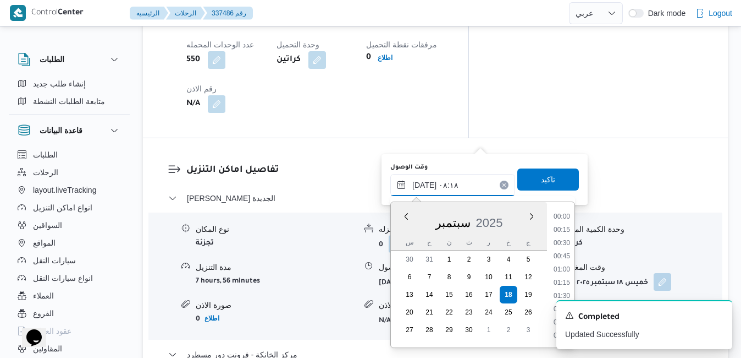
scroll to position [369, 0]
click at [522, 213] on div "نوع المكان تجزئة الكميه المنزله 0 وحدة الكمية المنزله كراتين مدة التنزيل 7 hour…" at bounding box center [435, 275] width 583 height 125
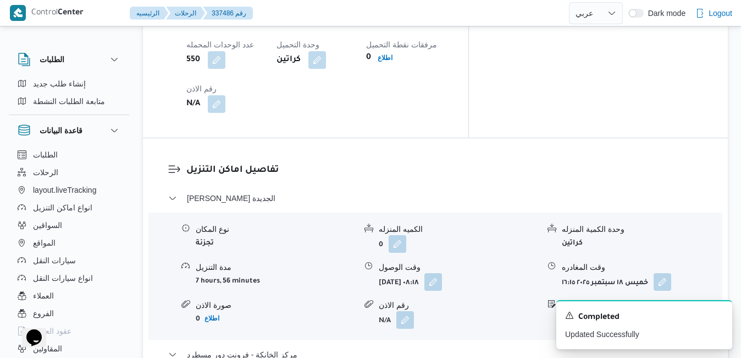
scroll to position [0, 0]
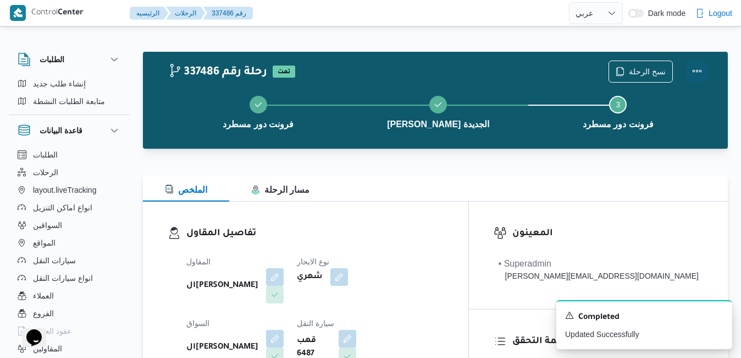
click at [701, 73] on button "Actions" at bounding box center [697, 71] width 22 height 22
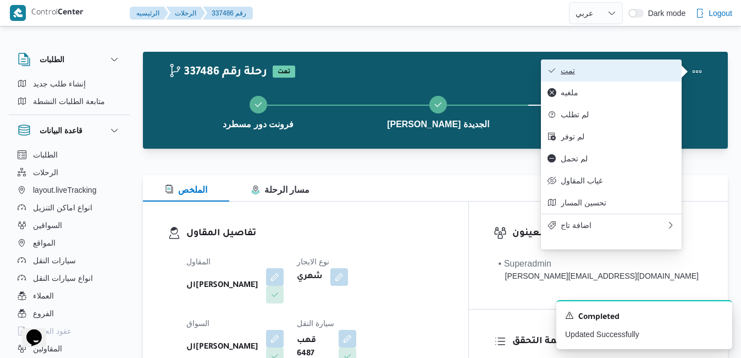
click at [629, 64] on button "تمت" at bounding box center [611, 70] width 141 height 22
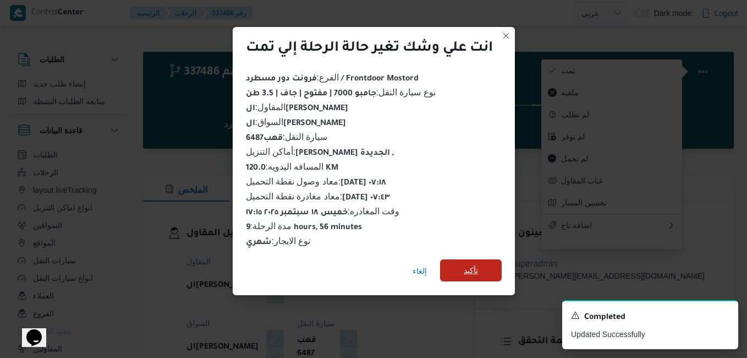
click at [473, 265] on span "تأكيد" at bounding box center [471, 269] width 14 height 13
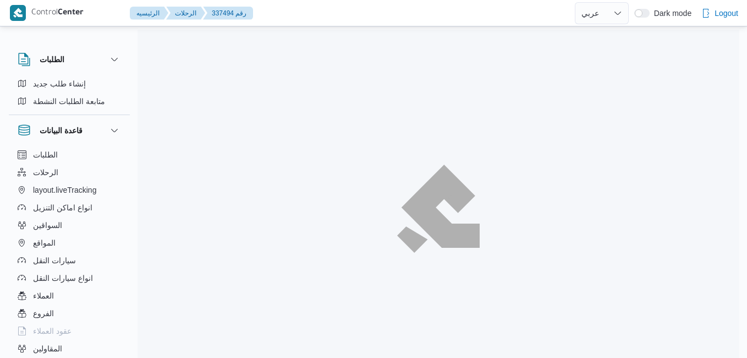
select select "ar"
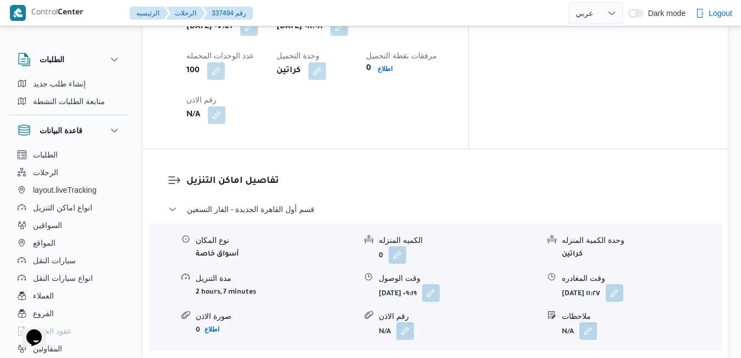
scroll to position [968, 0]
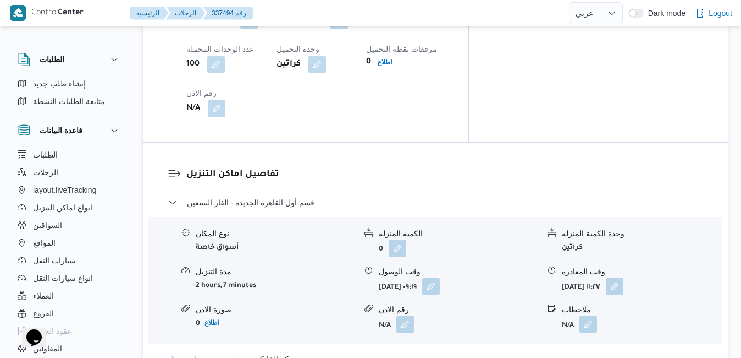
click at [376, 352] on button "مركز الخانكة - فرونت دور مسطرد" at bounding box center [435, 358] width 535 height 13
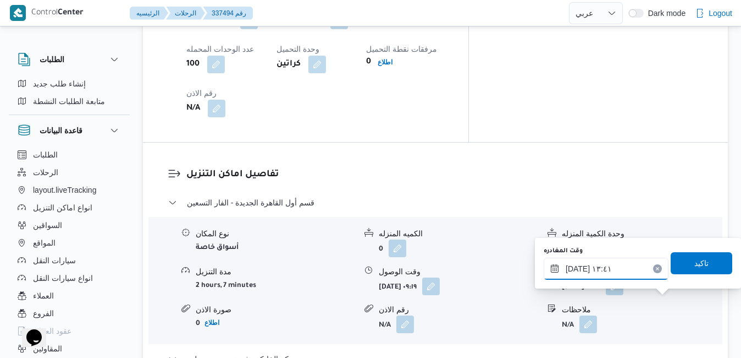
click at [620, 275] on input "[DATE] ١٣:٤١" at bounding box center [606, 268] width 125 height 22
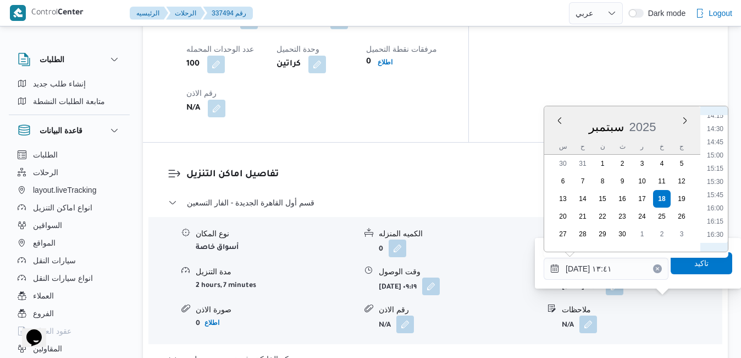
scroll to position [869, 0]
click at [712, 161] on li "17:15" at bounding box center [715, 162] width 25 height 11
type input "١٨/٠٩/٢٠٢٥ ١٧:١٥"
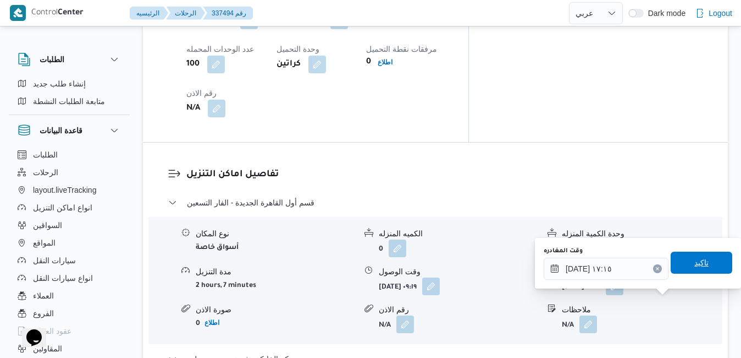
click at [695, 268] on span "تاكيد" at bounding box center [702, 262] width 14 height 13
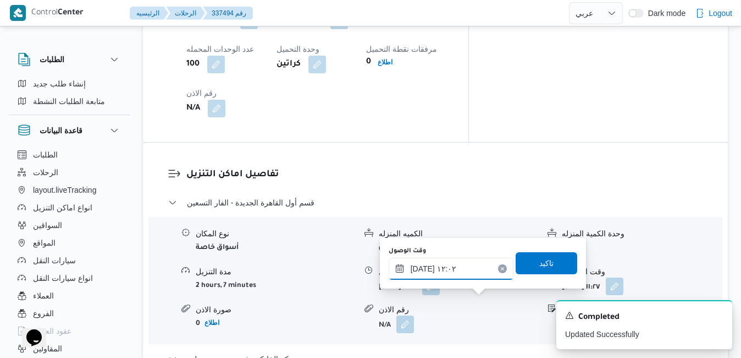
click at [455, 268] on input "١٨/٠٩/٢٠٢٥ ١٢:٠٢" at bounding box center [451, 268] width 125 height 22
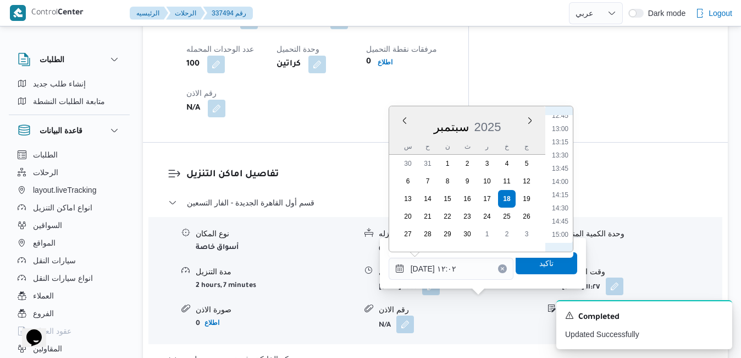
scroll to position [790, 0]
click at [565, 226] on li "17:00" at bounding box center [560, 228] width 25 height 11
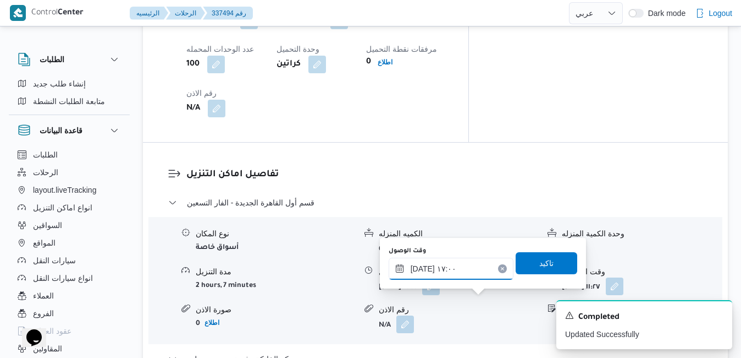
type input "١٨/٠٩/٢٠٢٥ ١٧:٠٠"
click at [540, 266] on span "تاكيد" at bounding box center [547, 262] width 14 height 13
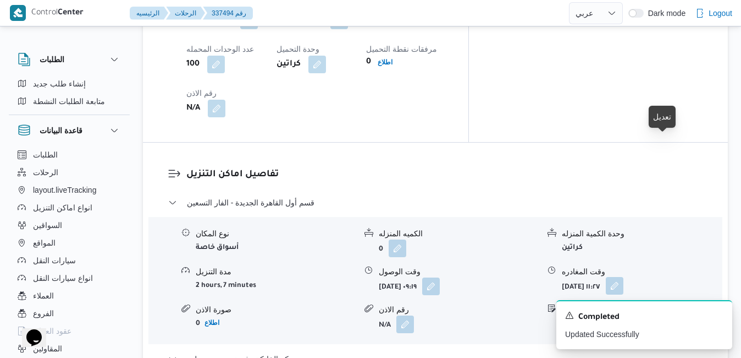
click at [624, 277] on button "button" at bounding box center [615, 286] width 18 height 18
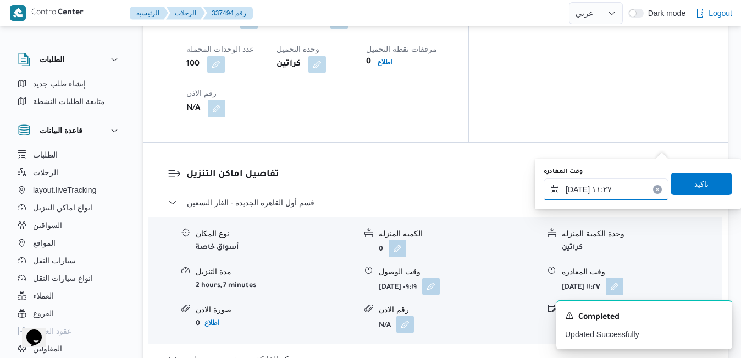
click at [627, 187] on input "١٨/٠٩/٢٠٢٥ ١١:٢٧" at bounding box center [606, 189] width 125 height 22
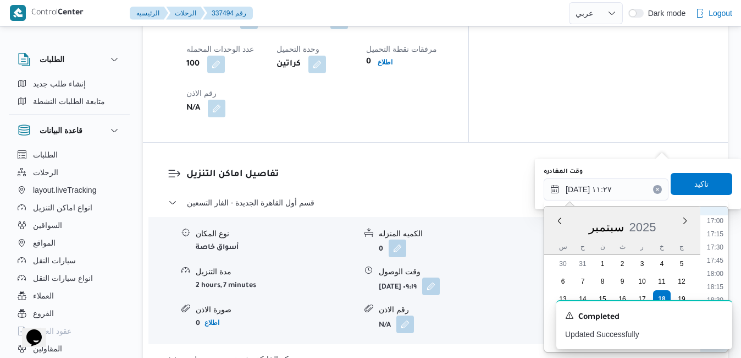
scroll to position [786, 0]
click at [722, 283] on li "16:00" at bounding box center [715, 279] width 25 height 11
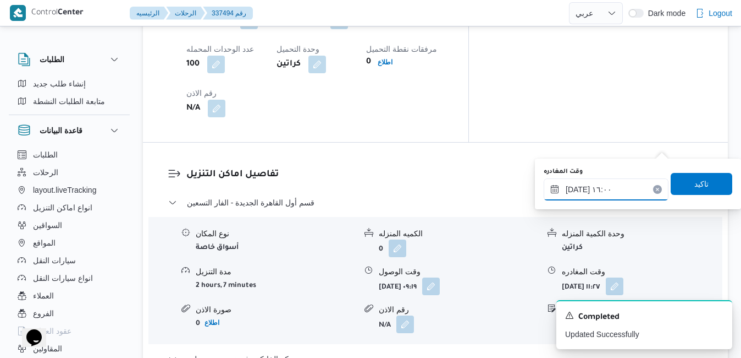
click at [577, 186] on input "١٨/٠٩/٢٠٢٥ ١٦:٠٠" at bounding box center [606, 189] width 125 height 22
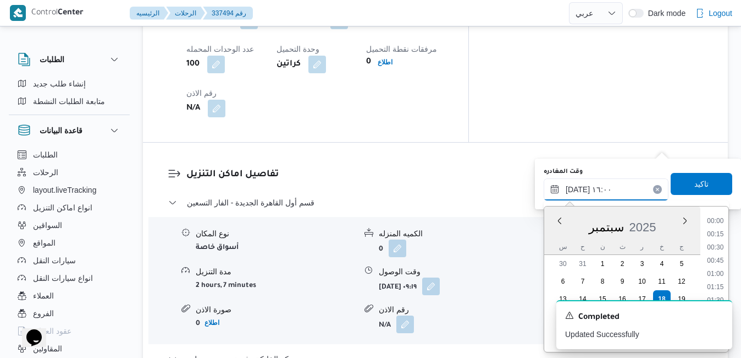
click at [577, 186] on input "١٨/٠٩/٢٠٢٥ ١٦:٠٠" at bounding box center [606, 189] width 125 height 22
type input "١٨/٠٩/٢٠٢٥ ١٦:١٥"
click at [695, 189] on span "تاكيد" at bounding box center [702, 183] width 14 height 13
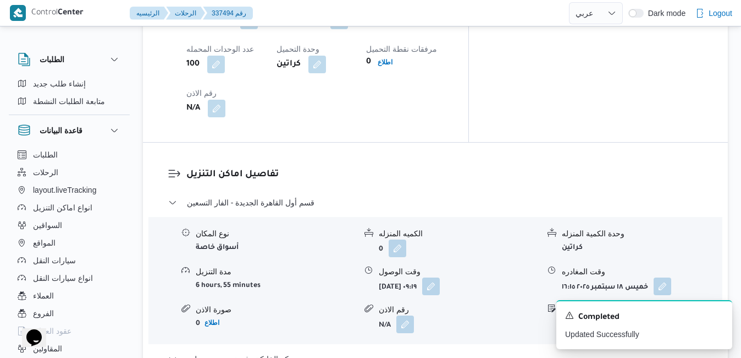
scroll to position [0, 0]
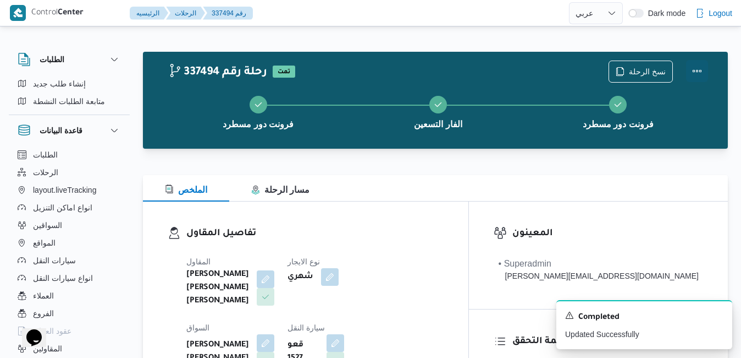
click at [699, 69] on button "Actions" at bounding box center [697, 71] width 22 height 22
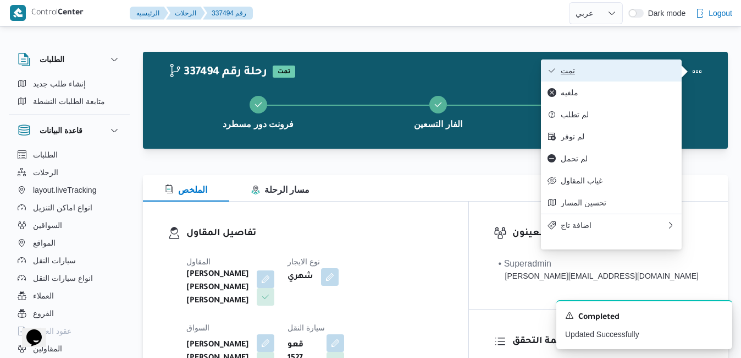
click at [648, 74] on span "تمت" at bounding box center [618, 70] width 114 height 9
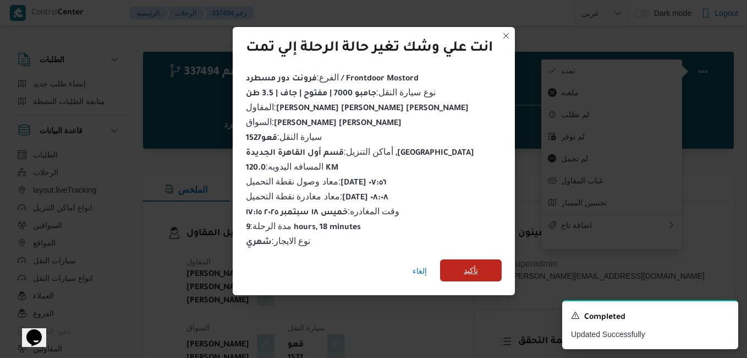
click at [478, 268] on span "تأكيد" at bounding box center [471, 269] width 14 height 13
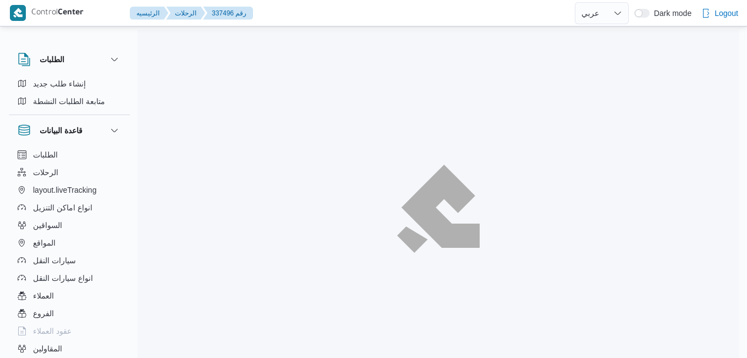
select select "ar"
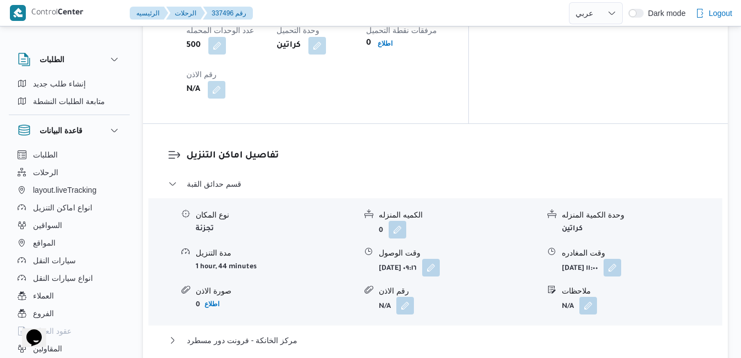
scroll to position [1012, 0]
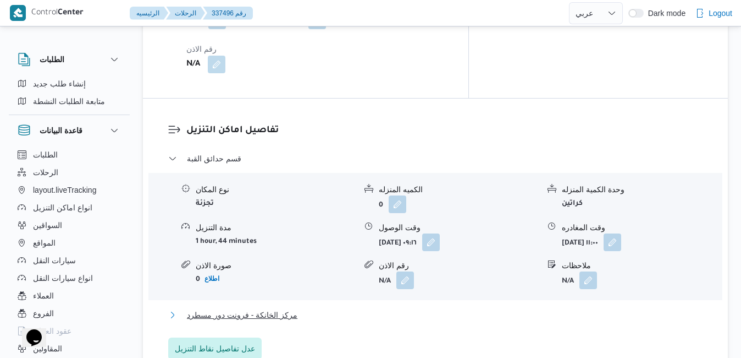
click at [460, 308] on button "مركز الخانكة - فرونت دور مسطرد" at bounding box center [435, 314] width 535 height 13
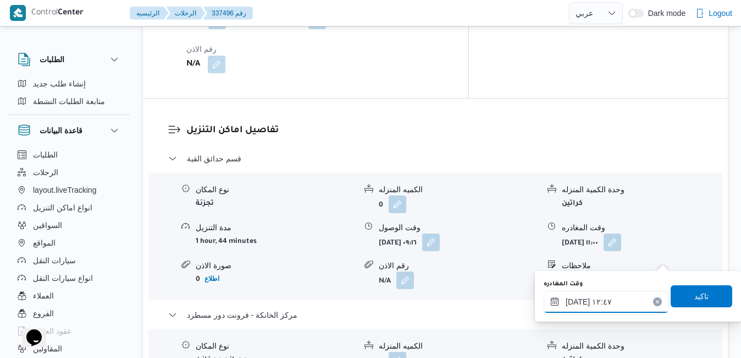
click at [614, 306] on input "[DATE] ١٢:٤٧" at bounding box center [606, 301] width 125 height 22
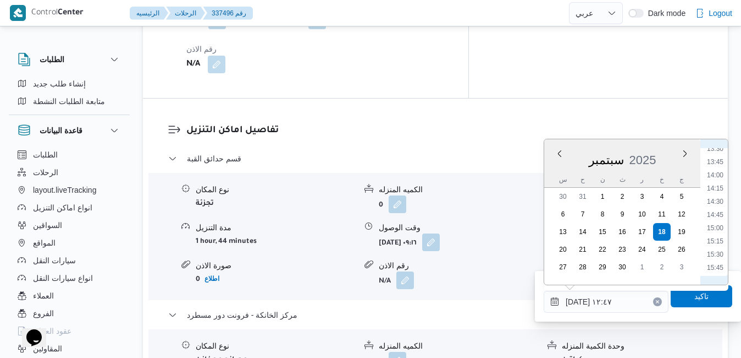
scroll to position [829, 0]
click at [716, 222] on li "17:00" at bounding box center [715, 221] width 25 height 11
type input "[DATE] ١٧:٠٠"
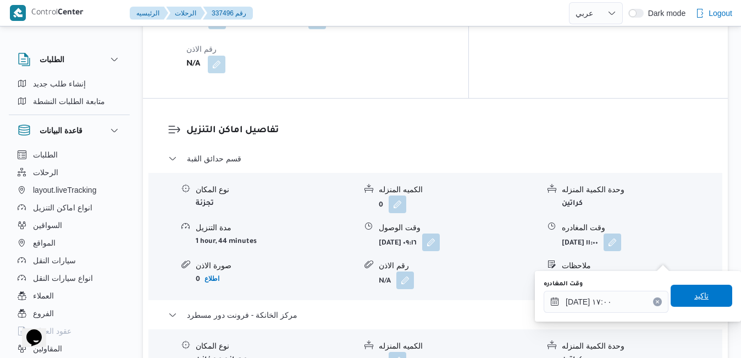
click at [694, 287] on span "تاكيد" at bounding box center [702, 295] width 62 height 22
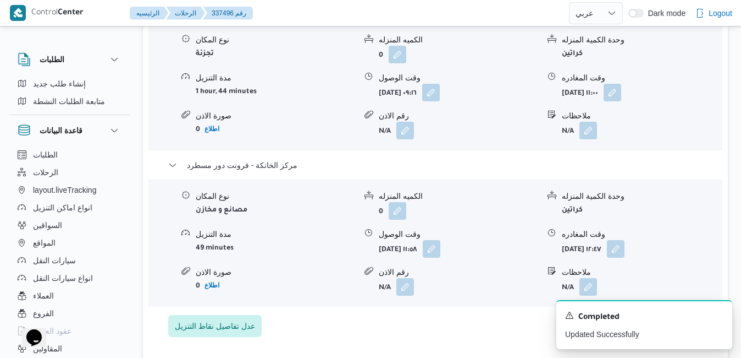
click at [484, 271] on div "نوع المكان مصانع و مخازن الكميه المنزله 0 وحدة الكمية المنزله كراتين مدة التنزي…" at bounding box center [435, 242] width 583 height 125
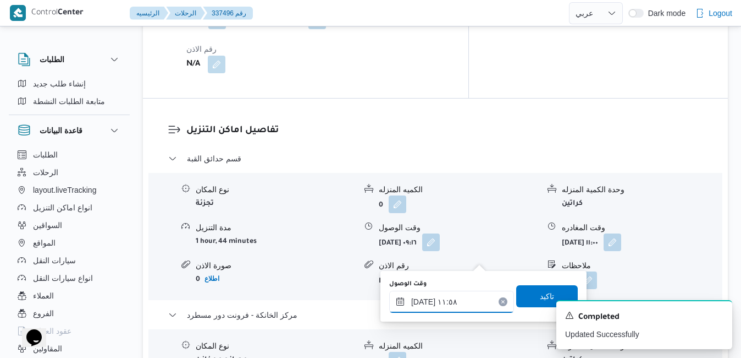
click at [454, 295] on input "[DATE] ١١:٥٨" at bounding box center [451, 301] width 125 height 22
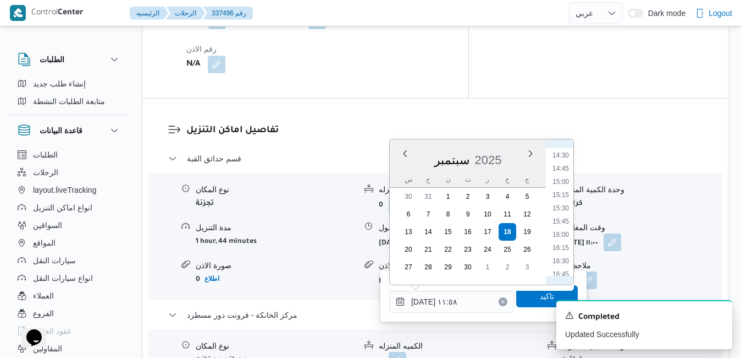
scroll to position [777, 0]
click at [565, 259] on li "16:45" at bounding box center [560, 261] width 25 height 11
type input "[DATE] ١٦:٤٥"
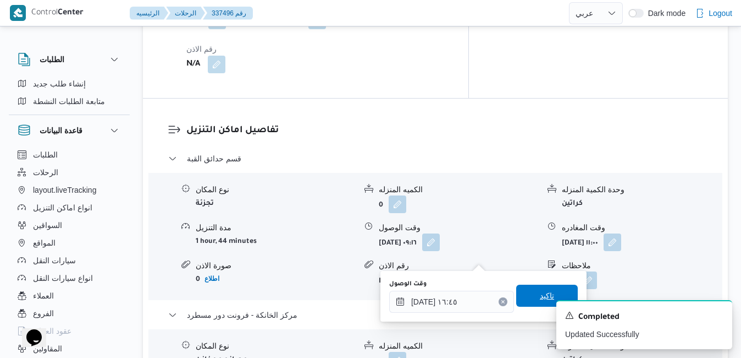
click at [539, 289] on span "تاكيد" at bounding box center [547, 295] width 62 height 22
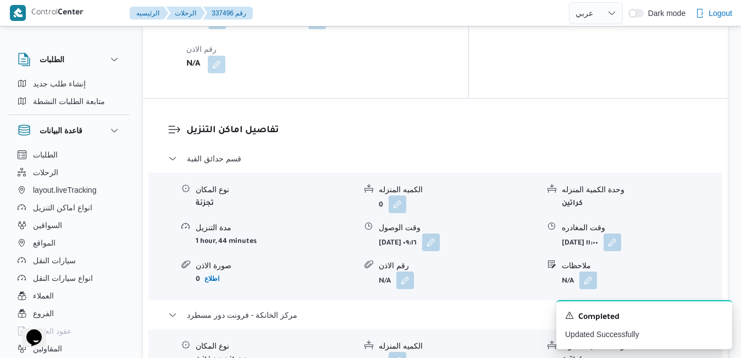
click at [674, 271] on form "N/A" at bounding box center [642, 280] width 160 height 18
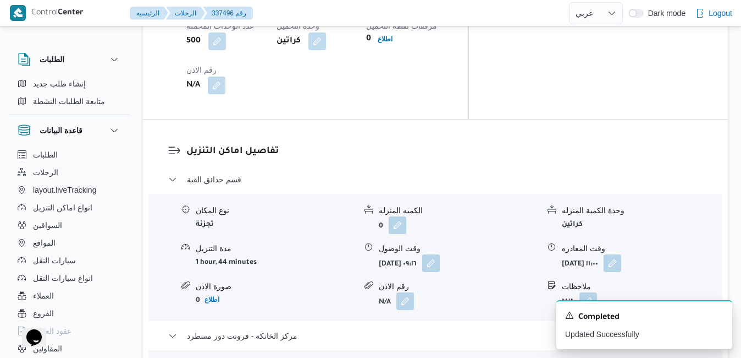
scroll to position [990, 0]
click at [622, 255] on button "button" at bounding box center [613, 264] width 18 height 18
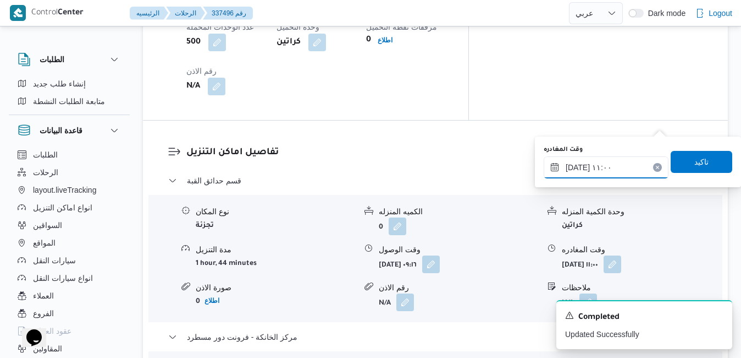
click at [626, 162] on input "[DATE] ١١:٠٠" at bounding box center [606, 167] width 125 height 22
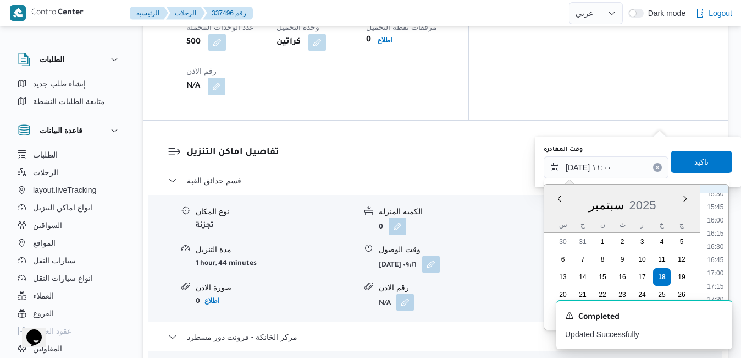
scroll to position [849, 0]
click at [717, 197] on li "16:00" at bounding box center [715, 194] width 25 height 11
type input "[DATE] ١٦:٠٠"
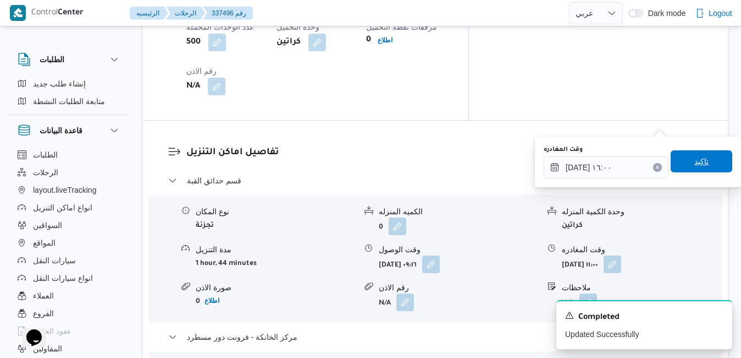
click at [708, 167] on span "تاكيد" at bounding box center [702, 161] width 62 height 22
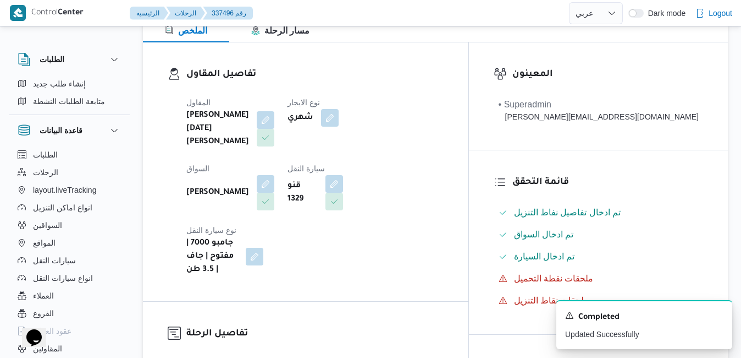
scroll to position [0, 0]
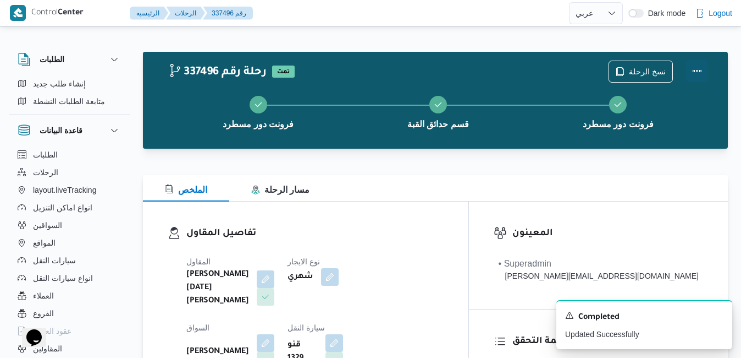
click at [700, 69] on button "Actions" at bounding box center [697, 71] width 22 height 22
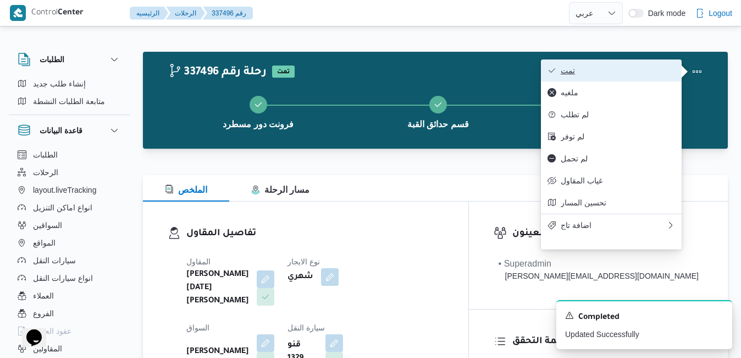
click at [639, 71] on span "تمت" at bounding box center [618, 70] width 114 height 9
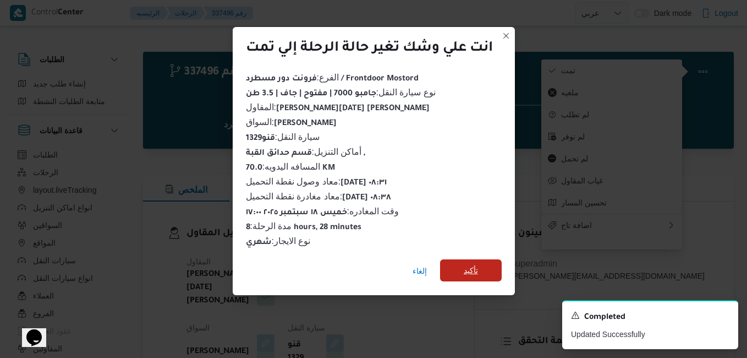
click at [470, 267] on span "تأكيد" at bounding box center [471, 269] width 14 height 13
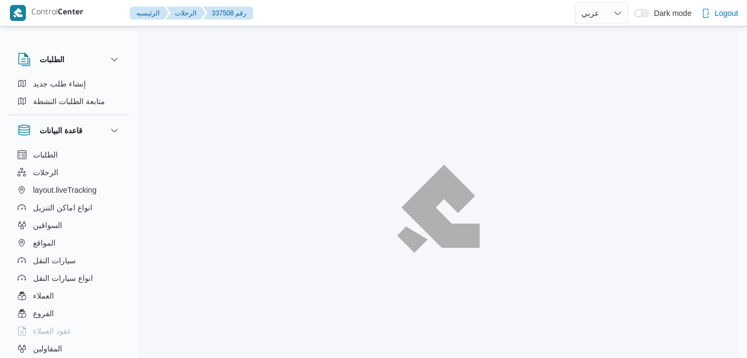
select select "ar"
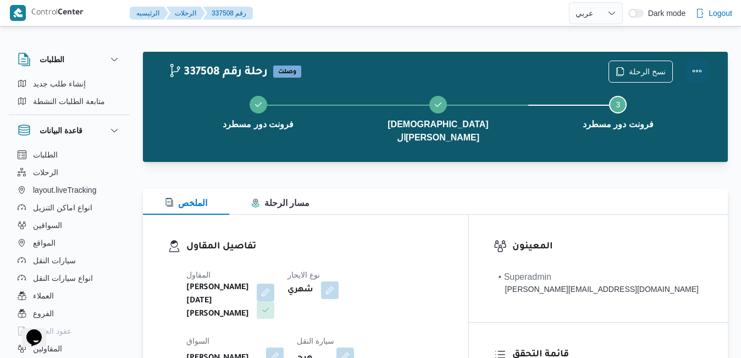
click at [701, 68] on button "Actions" at bounding box center [697, 71] width 22 height 22
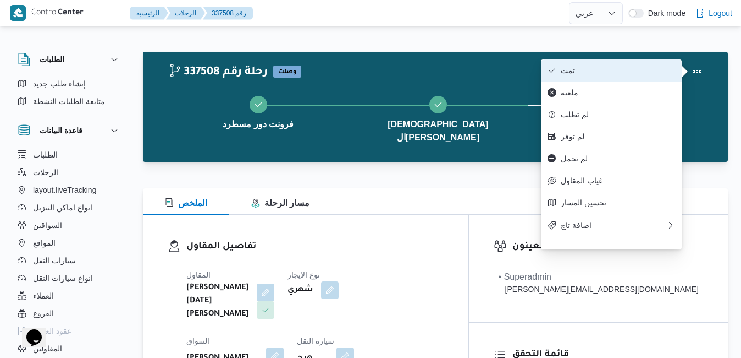
click at [646, 65] on button "تمت" at bounding box center [611, 70] width 141 height 22
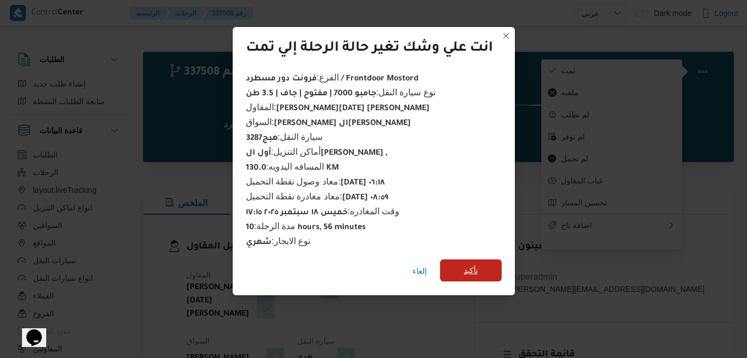
click at [473, 265] on span "تأكيد" at bounding box center [471, 269] width 14 height 13
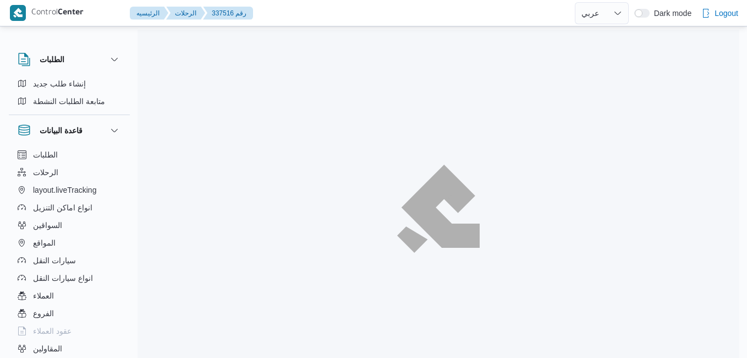
select select "ar"
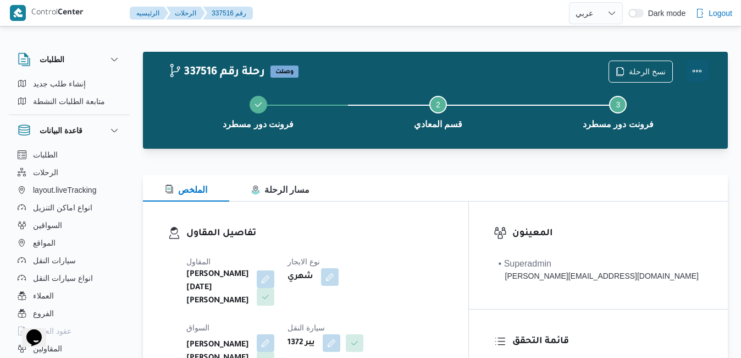
click at [696, 73] on button "Actions" at bounding box center [697, 71] width 22 height 22
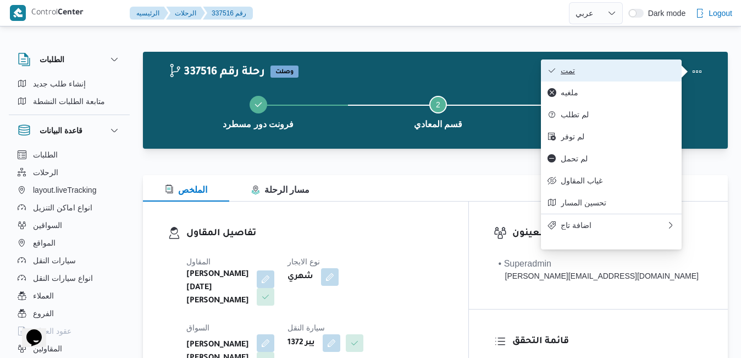
click at [639, 63] on button "تمت" at bounding box center [611, 70] width 141 height 22
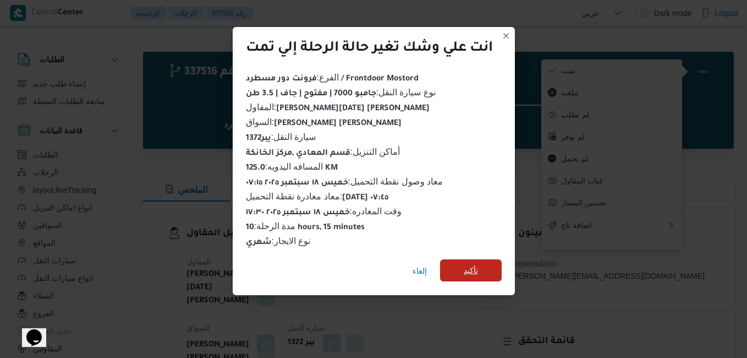
click at [475, 267] on span "تأكيد" at bounding box center [471, 269] width 14 height 13
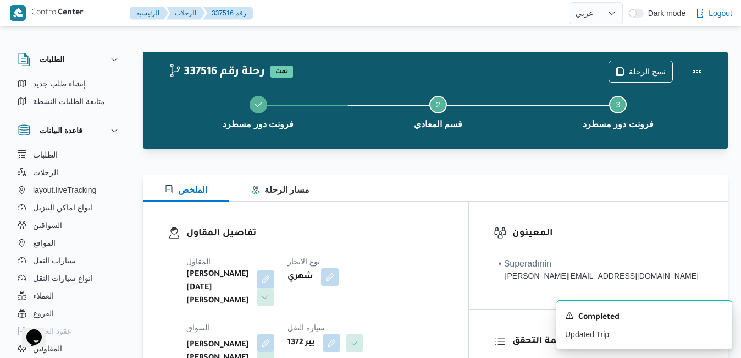
click at [461, 212] on div "تفاصيل المقاول المقاول [PERSON_NAME][DATE] [PERSON_NAME] نوع الايجار شهري السوا…" at bounding box center [306, 330] width 326 height 259
click at [469, 213] on div "تفاصيل المقاول المقاول [PERSON_NAME][DATE] [PERSON_NAME] نوع الايجار شهري السوا…" at bounding box center [306, 330] width 326 height 259
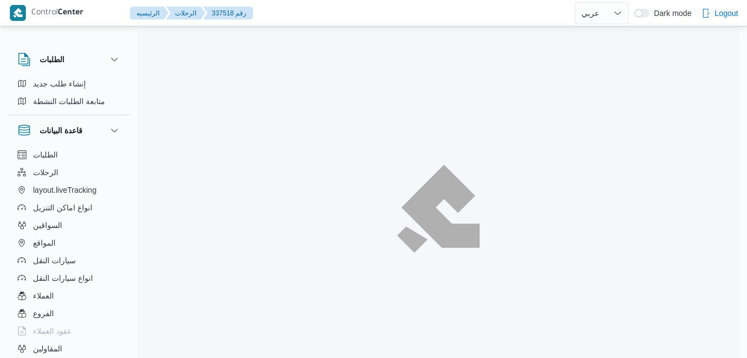
select select "ar"
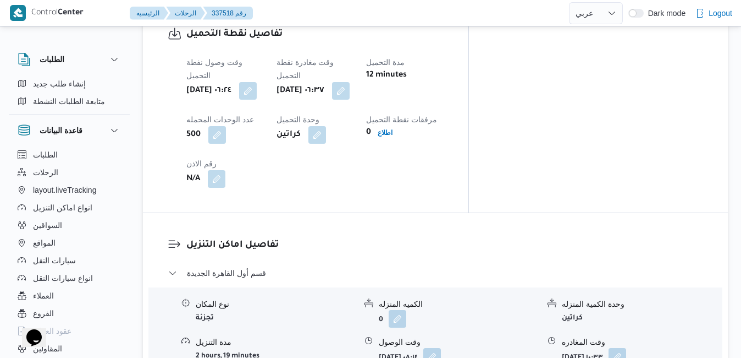
scroll to position [924, 0]
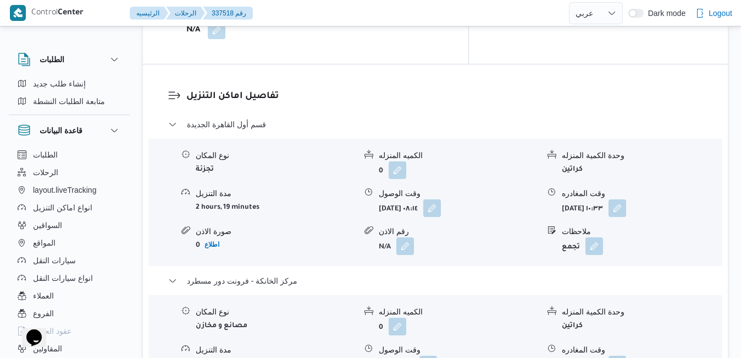
scroll to position [1100, 0]
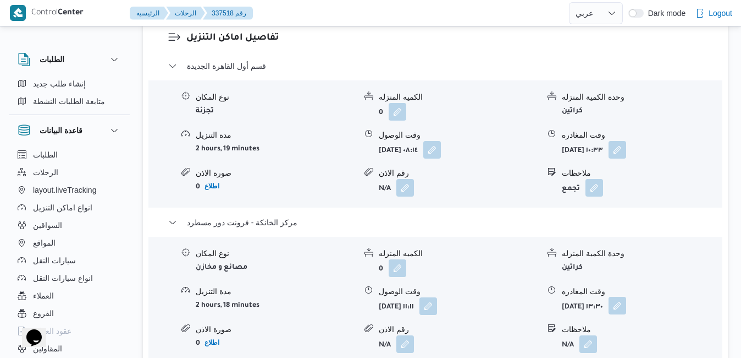
click at [626, 296] on button "button" at bounding box center [618, 305] width 18 height 18
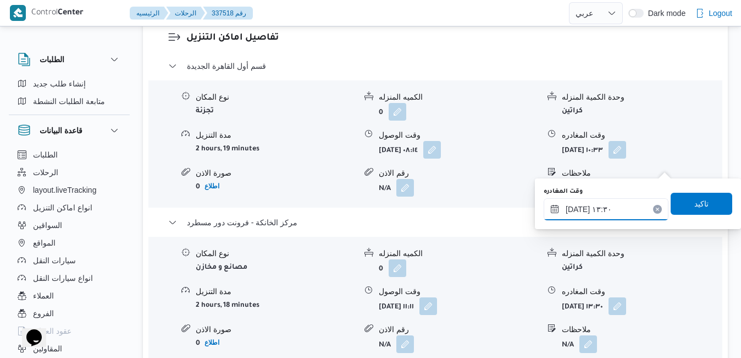
click at [610, 213] on input "[DATE] ١٣:٣٠" at bounding box center [606, 209] width 125 height 22
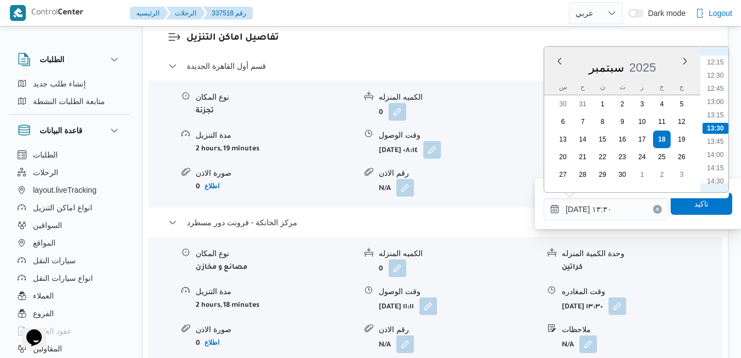
scroll to position [757, 0]
click at [722, 171] on li "16:30" at bounding box center [715, 174] width 25 height 11
type input "[DATE] ١٦:٣٠"
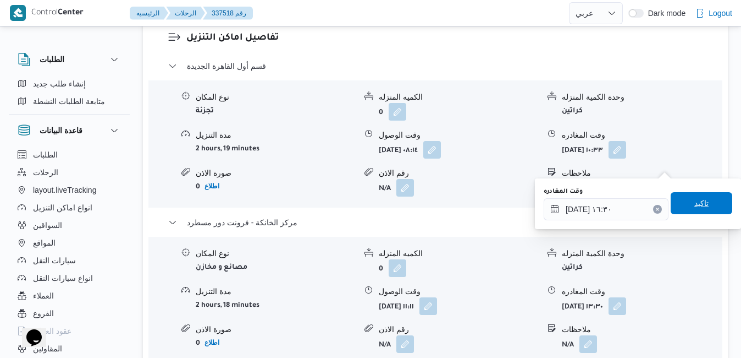
click at [698, 205] on span "تاكيد" at bounding box center [702, 202] width 14 height 13
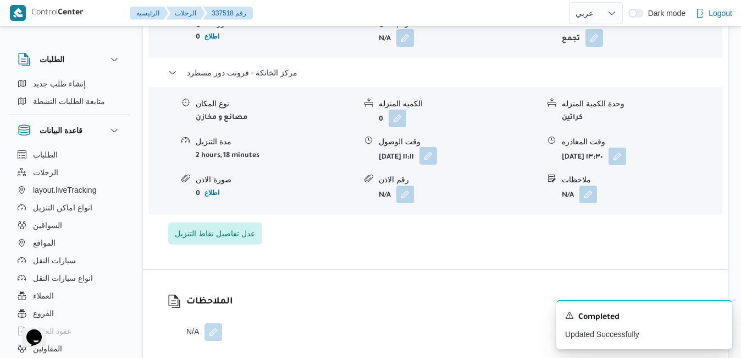
click at [437, 164] on button "button" at bounding box center [429, 156] width 18 height 18
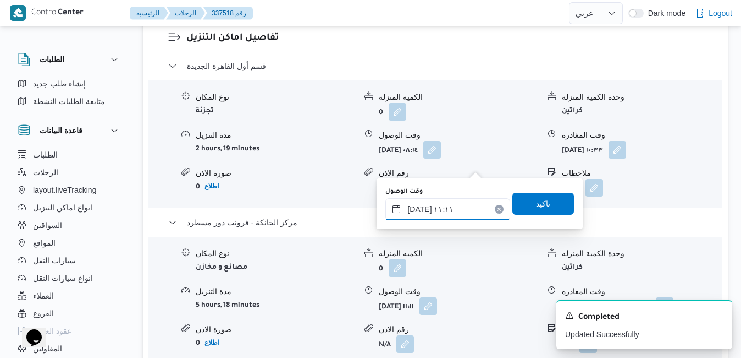
click at [449, 213] on input "[DATE] ١١:١١" at bounding box center [448, 209] width 125 height 22
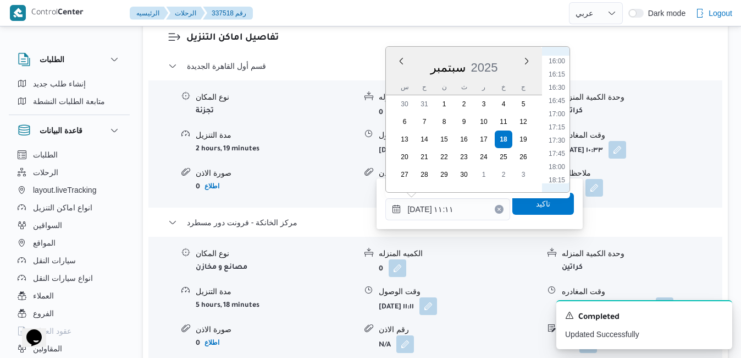
scroll to position [849, 0]
click at [556, 71] on li "16:15" at bounding box center [557, 70] width 25 height 11
type input "[DATE] ١٦:١٥"
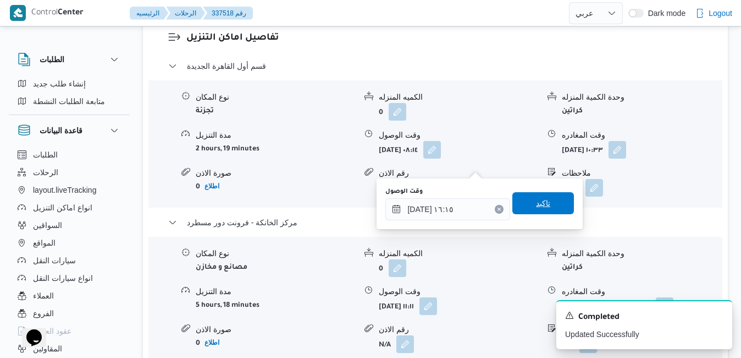
click at [536, 207] on span "تاكيد" at bounding box center [543, 202] width 14 height 13
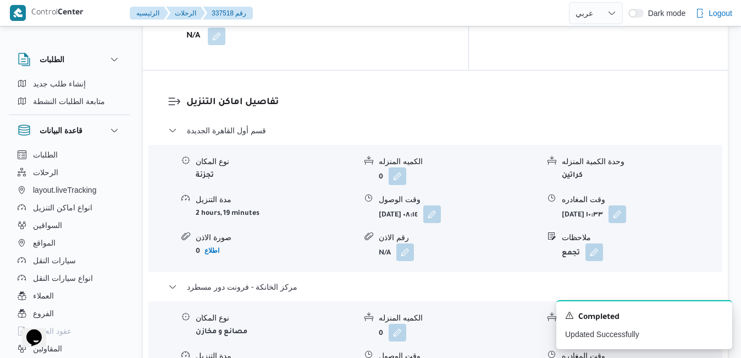
scroll to position [1012, 0]
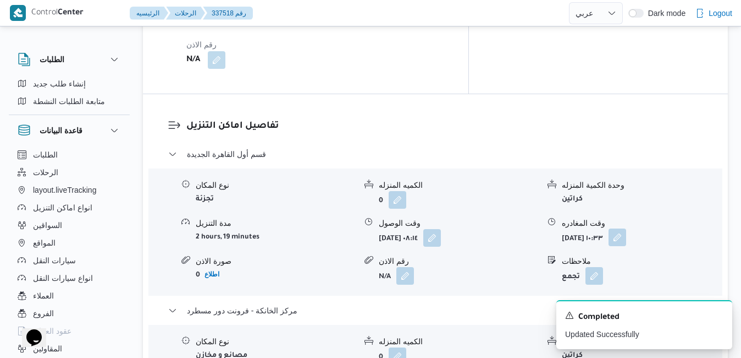
click at [626, 228] on button "button" at bounding box center [618, 237] width 18 height 18
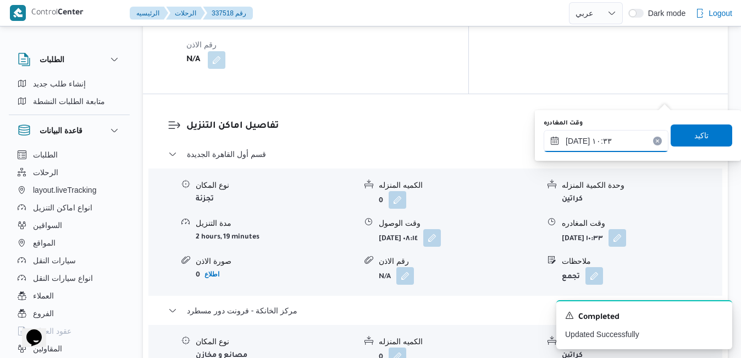
click at [621, 140] on input "[DATE] ١٠:٣٣" at bounding box center [606, 141] width 125 height 22
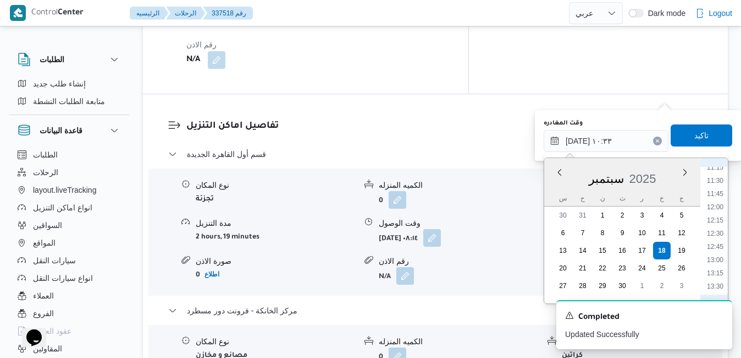
scroll to position [711, 0]
click at [718, 281] on li "15:30" at bounding box center [715, 279] width 25 height 11
type input "[DATE] ١٥:٣٠"
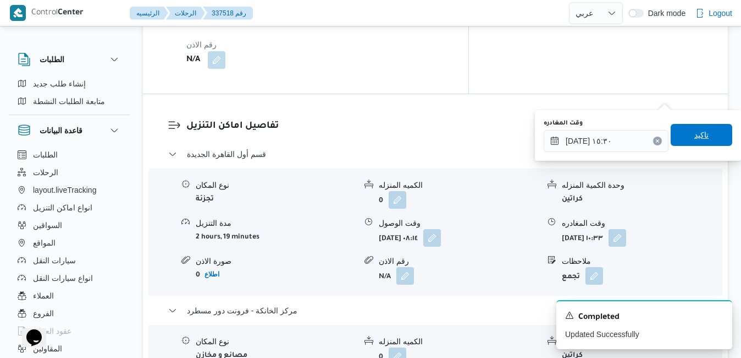
click at [699, 140] on span "تاكيد" at bounding box center [702, 134] width 14 height 13
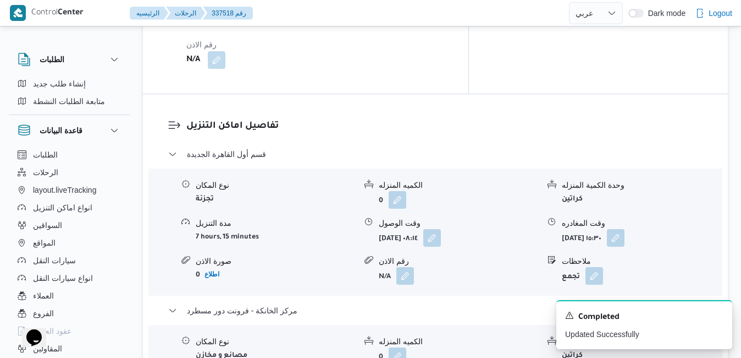
scroll to position [0, 0]
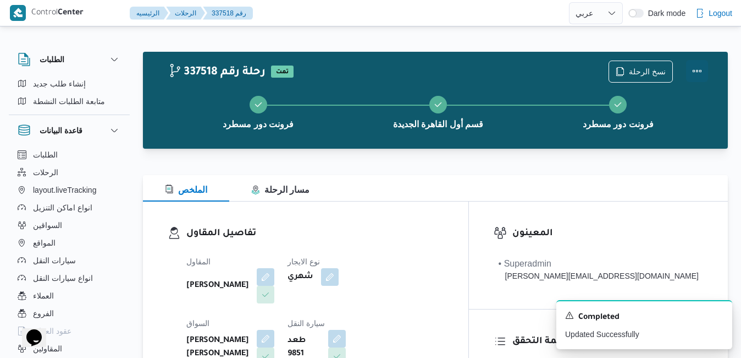
click at [699, 72] on button "Actions" at bounding box center [697, 71] width 22 height 22
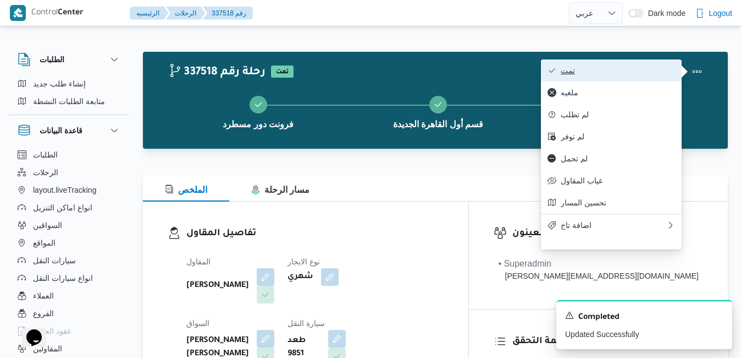
click at [648, 75] on span "تمت" at bounding box center [618, 70] width 114 height 9
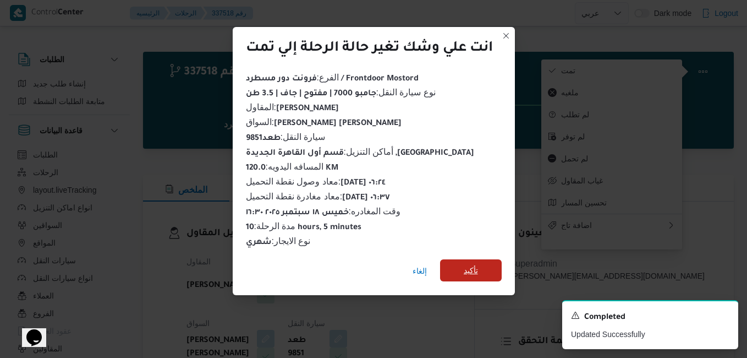
click at [469, 266] on span "تأكيد" at bounding box center [471, 269] width 14 height 13
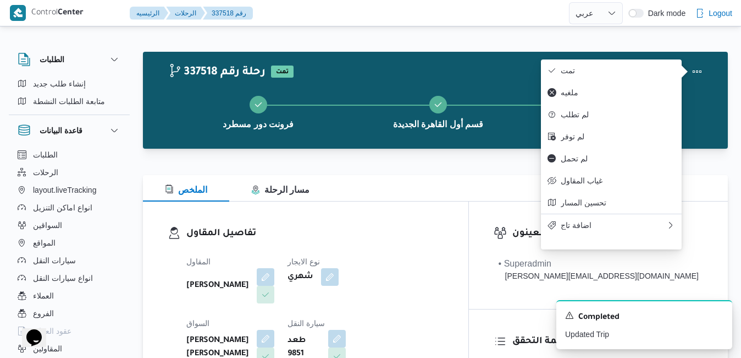
drag, startPoint x: 466, startPoint y: 258, endPoint x: 457, endPoint y: 334, distance: 77.1
click at [450, 334] on div "المقاول [PERSON_NAME] [PERSON_NAME] نوع الايجار شهري السواق [PERSON_NAME] [PERS…" at bounding box center [315, 342] width 271 height 189
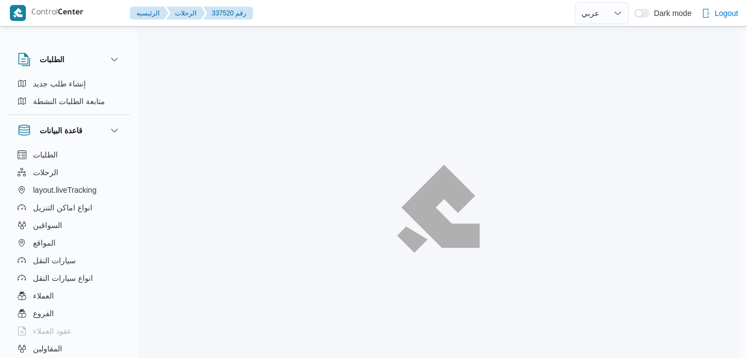
select select "ar"
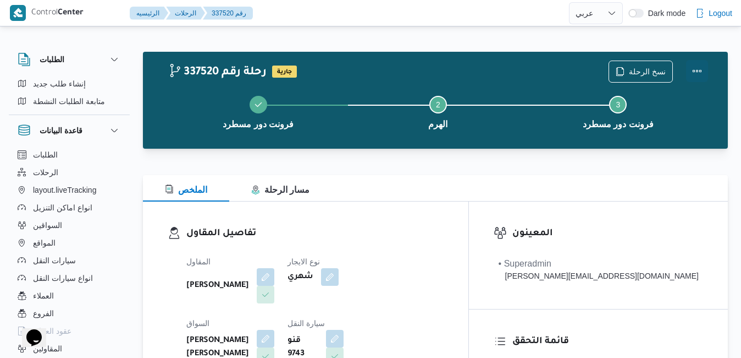
click at [702, 69] on button "Actions" at bounding box center [697, 71] width 22 height 22
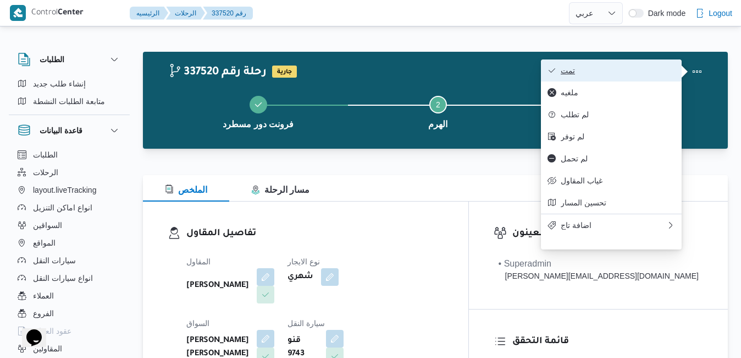
click at [646, 62] on button "تمت" at bounding box center [611, 70] width 141 height 22
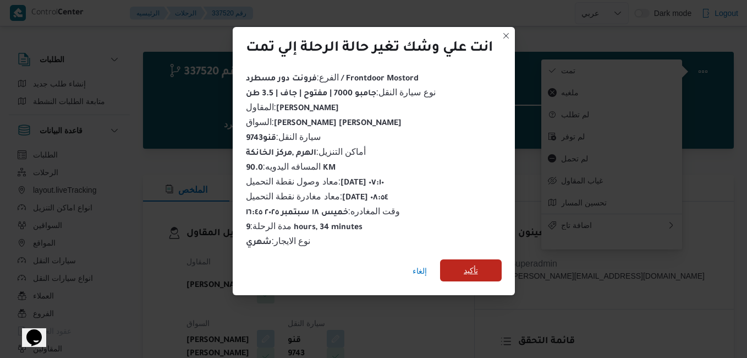
click at [485, 260] on span "تأكيد" at bounding box center [471, 270] width 62 height 22
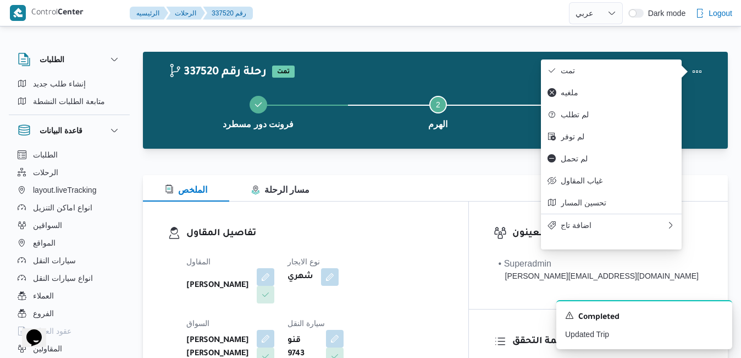
click at [418, 234] on h3 "تفاصيل المقاول" at bounding box center [314, 233] width 257 height 15
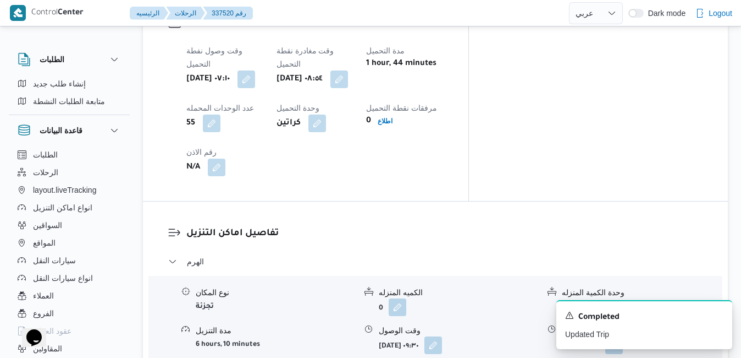
scroll to position [933, 0]
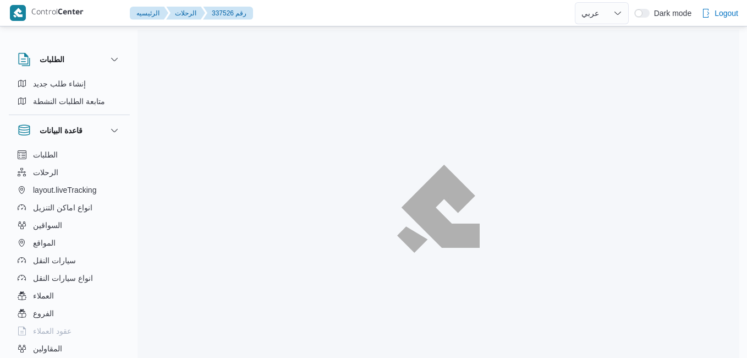
select select "ar"
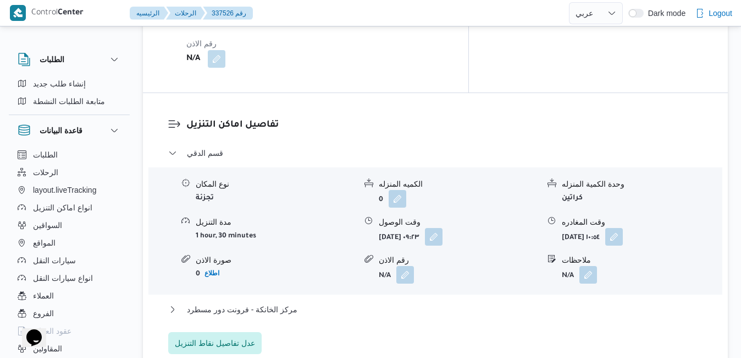
scroll to position [1034, 0]
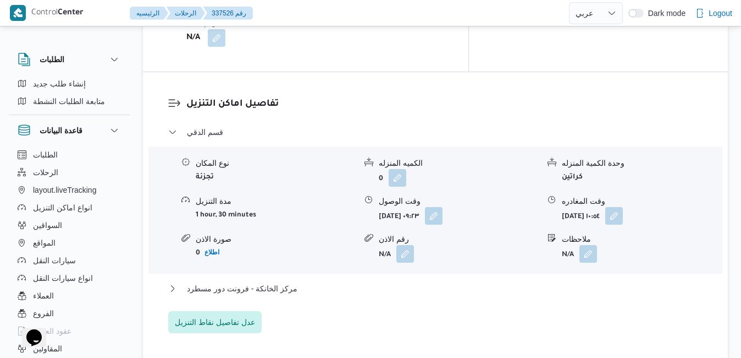
click at [433, 139] on div "قسم الدقي نوع المكان تجزئة الكميه المنزله 0 وحدة الكمية المنزله كراتين مدة التن…" at bounding box center [435, 228] width 535 height 207
click at [430, 282] on button "مركز الخانكة - فرونت دور مسطرد" at bounding box center [435, 288] width 535 height 13
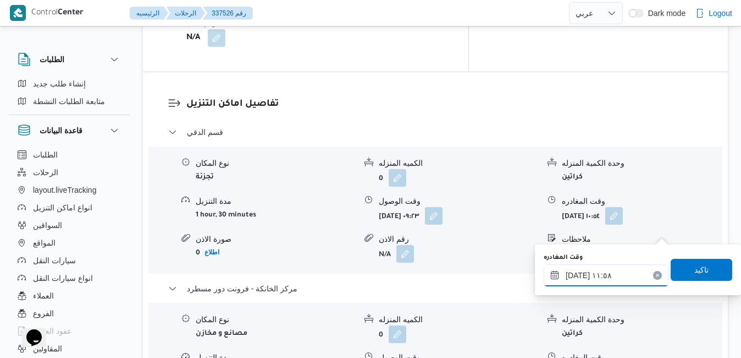
click at [624, 273] on input "[DATE] ١١:٥٨" at bounding box center [606, 275] width 125 height 22
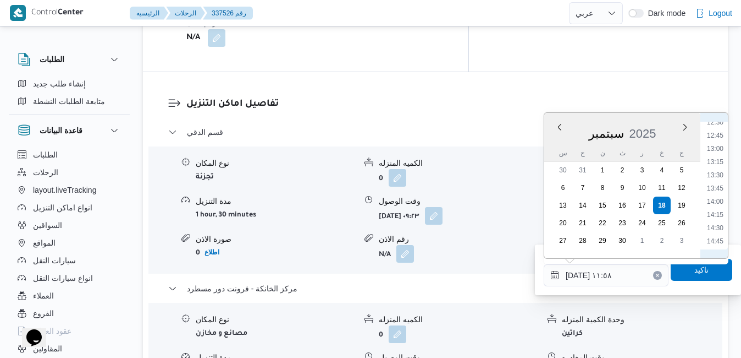
scroll to position [777, 0]
click at [719, 230] on li "16:45" at bounding box center [715, 234] width 25 height 11
type input "[DATE] ١٦:٤٥"
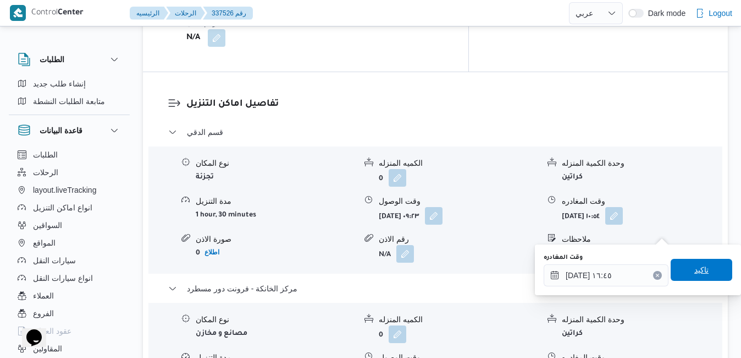
click at [701, 271] on span "تاكيد" at bounding box center [702, 270] width 62 height 22
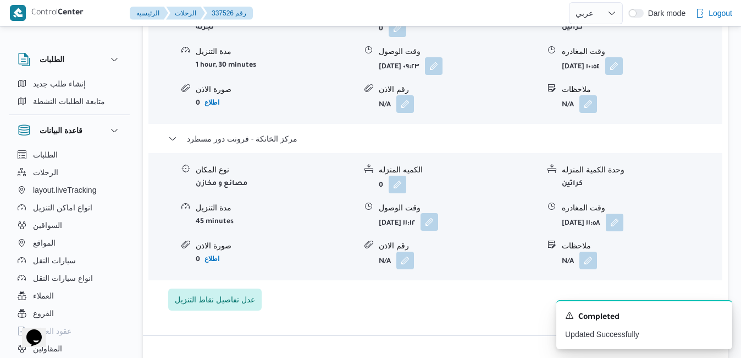
click at [438, 227] on button "button" at bounding box center [430, 222] width 18 height 18
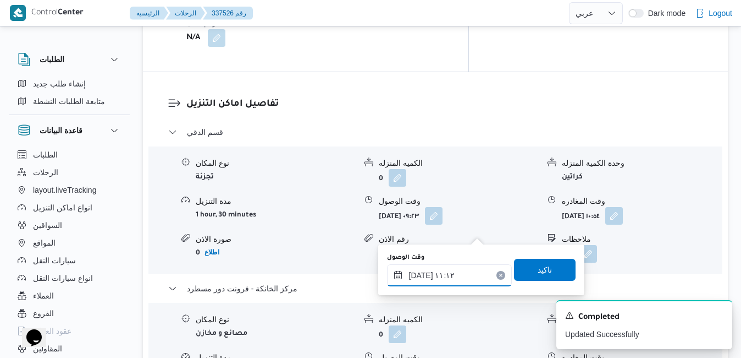
click at [458, 280] on input "١٨/٠٩/٢٠٢٥ ١١:١٢" at bounding box center [449, 275] width 125 height 22
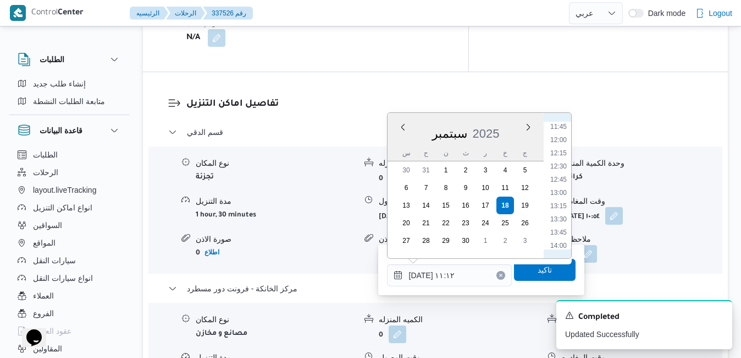
scroll to position [849, 0]
click at [560, 153] on li "16:30" at bounding box center [558, 149] width 25 height 11
type input "١٨/٠٩/٢٠٢٥ ١٦:٣٠"
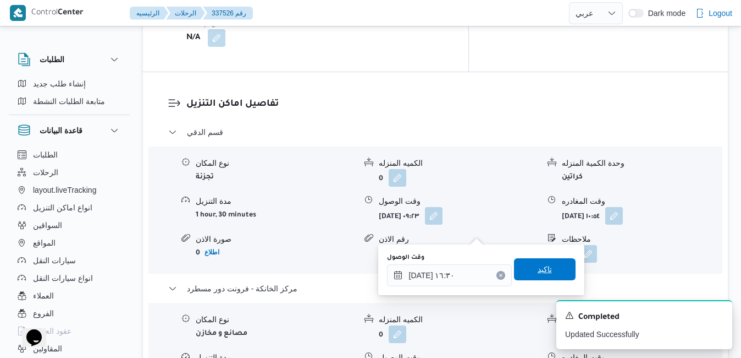
click at [542, 263] on span "تاكيد" at bounding box center [545, 268] width 14 height 13
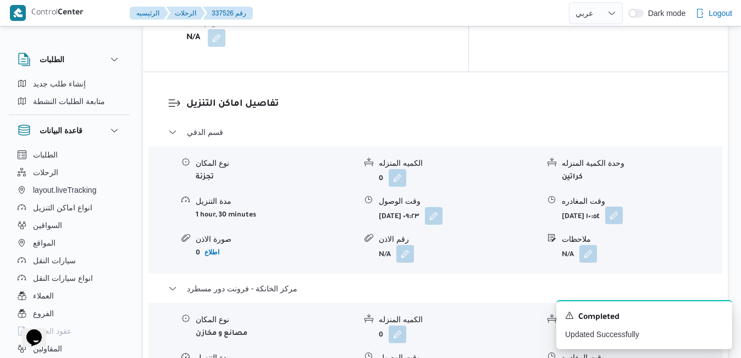
click at [623, 206] on button "button" at bounding box center [615, 215] width 18 height 18
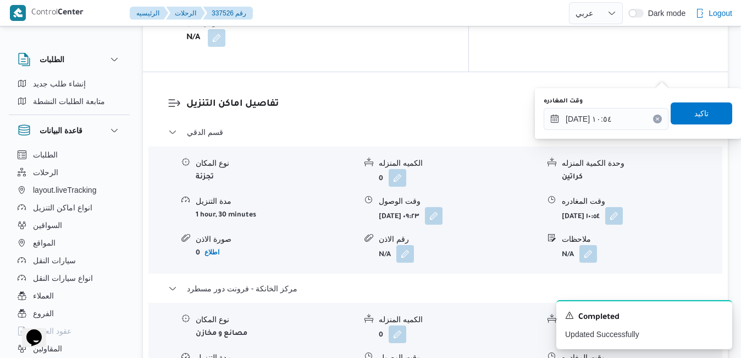
click at [500, 245] on form "N/A" at bounding box center [459, 254] width 160 height 18
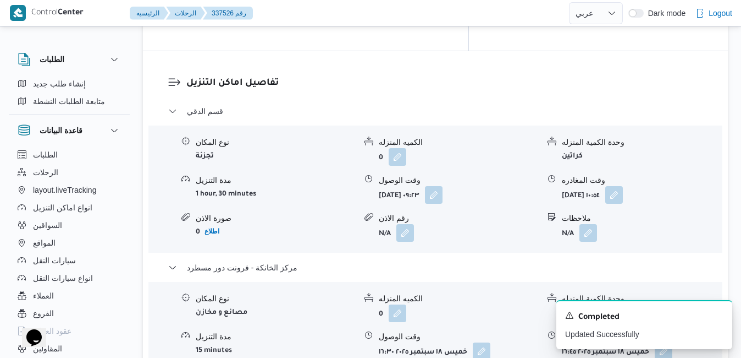
scroll to position [1056, 0]
click at [623, 184] on button "button" at bounding box center [615, 193] width 18 height 18
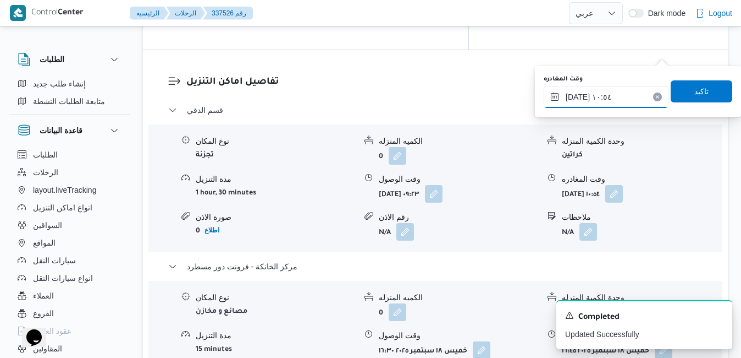
click at [613, 97] on input "١٨/٠٩/٢٠٢٥ ١٠:٥٤" at bounding box center [606, 97] width 125 height 22
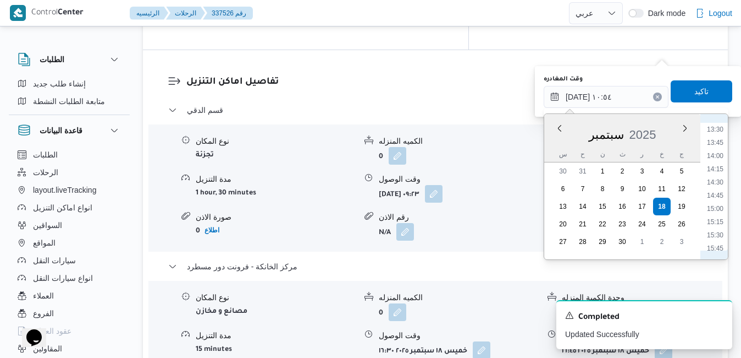
scroll to position [724, 0]
click at [716, 235] on li "15:45" at bounding box center [715, 235] width 25 height 11
type input "١٨/٠٩/٢٠٢٥ ١٥:٤٥"
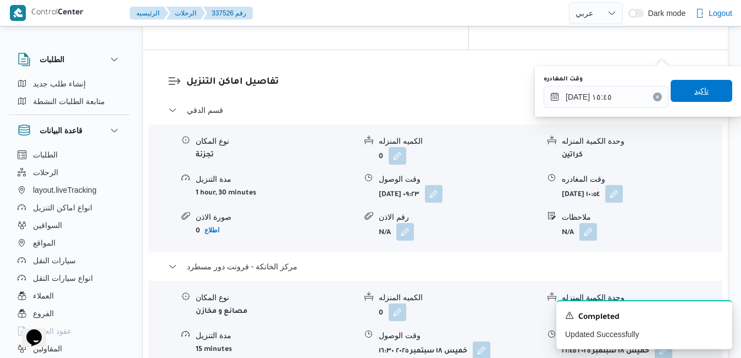
click at [699, 99] on span "تاكيد" at bounding box center [702, 91] width 62 height 22
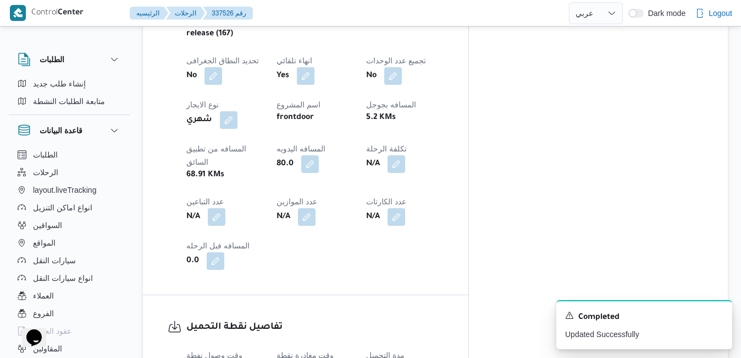
scroll to position [0, 0]
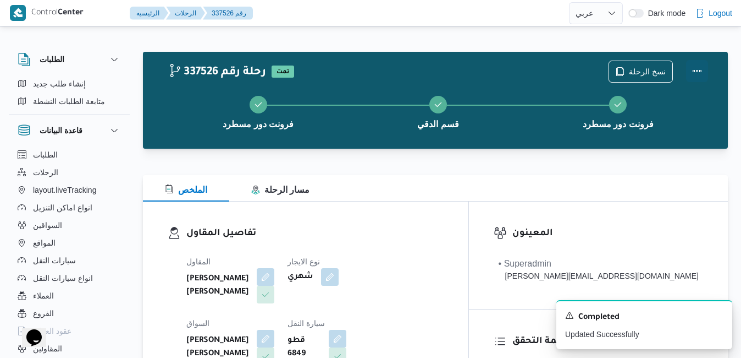
click at [696, 73] on button "Actions" at bounding box center [697, 71] width 22 height 22
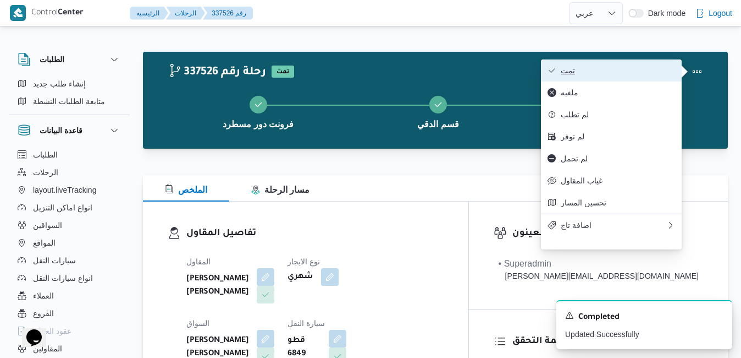
click at [644, 70] on span "تمت" at bounding box center [618, 70] width 114 height 9
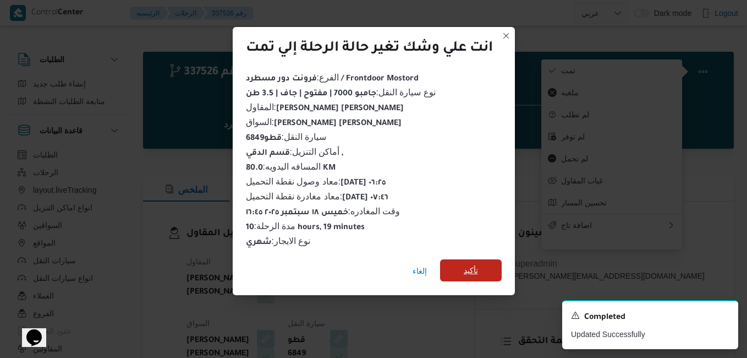
click at [475, 265] on span "تأكيد" at bounding box center [471, 269] width 14 height 13
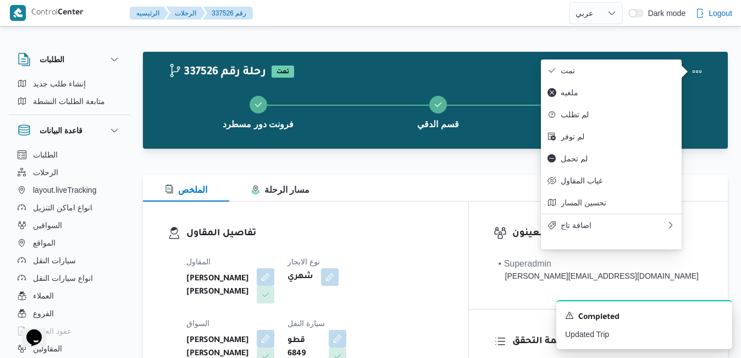
click at [428, 235] on h3 "تفاصيل المقاول" at bounding box center [314, 233] width 257 height 15
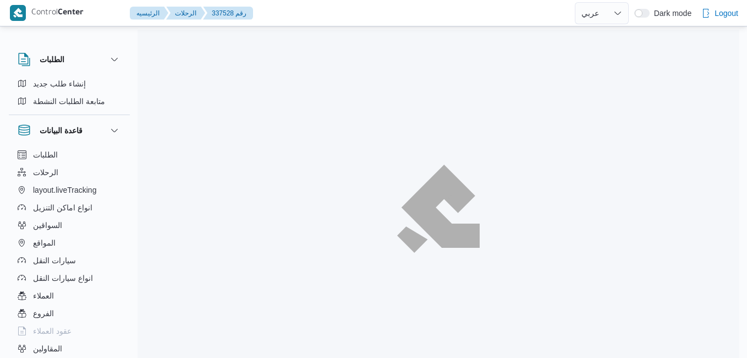
select select "ar"
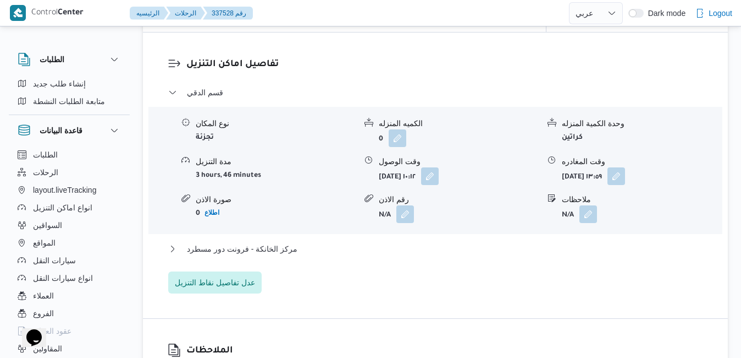
scroll to position [946, 0]
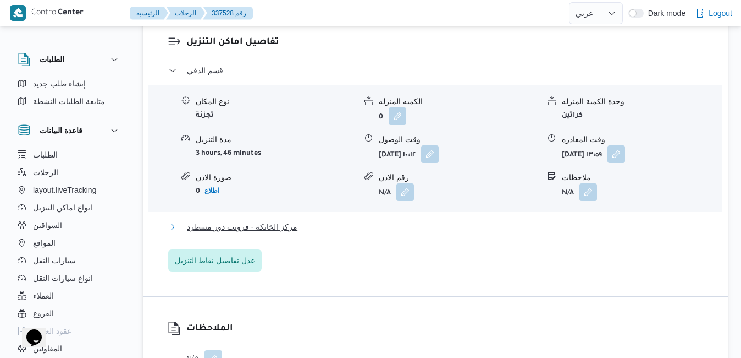
click at [365, 233] on button "مركز الخانكة - فرونت دور مسطرد" at bounding box center [435, 226] width 535 height 13
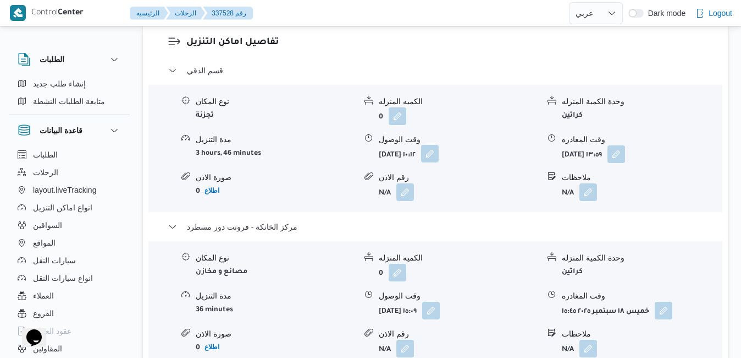
click at [439, 162] on button "button" at bounding box center [430, 154] width 18 height 18
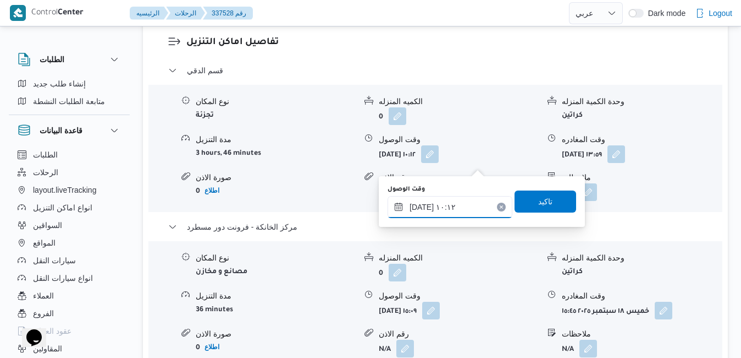
click at [458, 204] on input "[DATE] ١٠:١٢" at bounding box center [450, 207] width 125 height 22
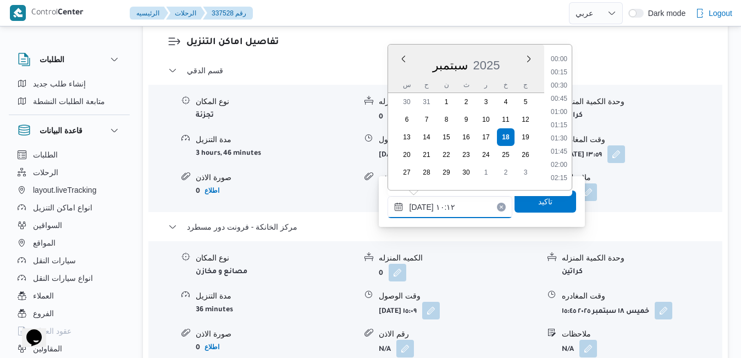
scroll to position [461, 0]
click at [560, 73] on li "09:00" at bounding box center [559, 73] width 25 height 11
type input "١٨/٠٩/٢٠٢٥ ٠٩:٠٠"
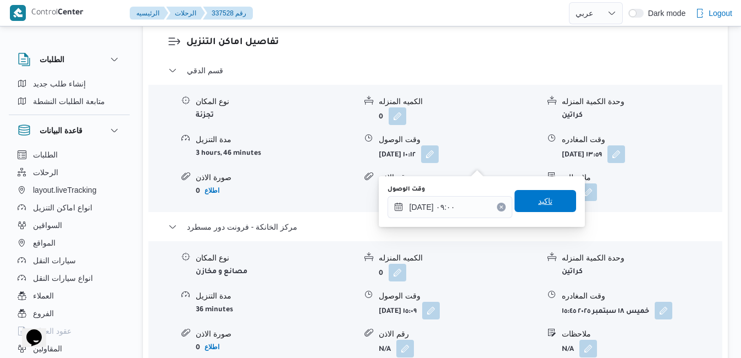
click at [538, 198] on span "تاكيد" at bounding box center [545, 200] width 14 height 13
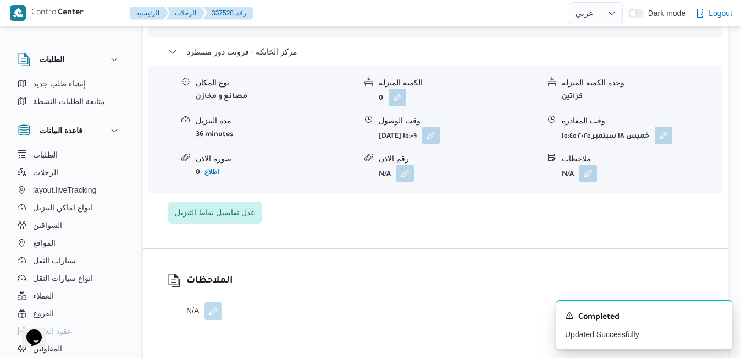
scroll to position [1122, 0]
click at [722, 315] on icon "Dismiss toast" at bounding box center [719, 314] width 9 height 9
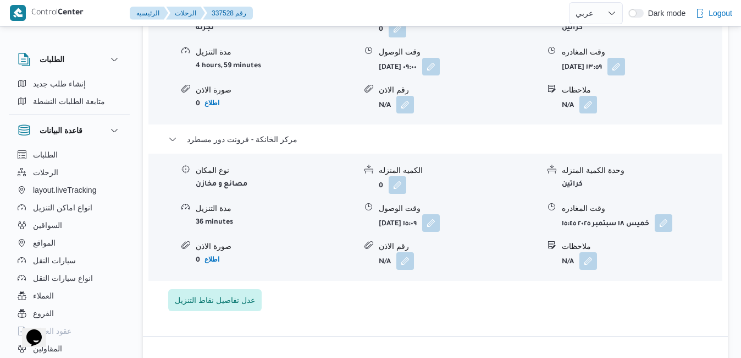
scroll to position [1012, 0]
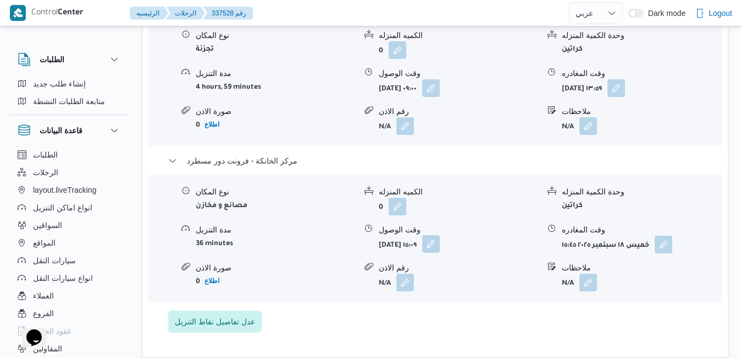
click at [440, 252] on button "button" at bounding box center [431, 244] width 18 height 18
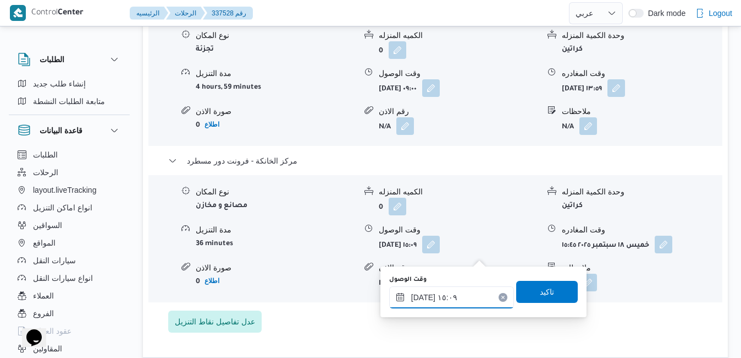
click at [458, 299] on input "١٨/٠٩/٢٠٢٥ ١٥:٠٩" at bounding box center [451, 297] width 125 height 22
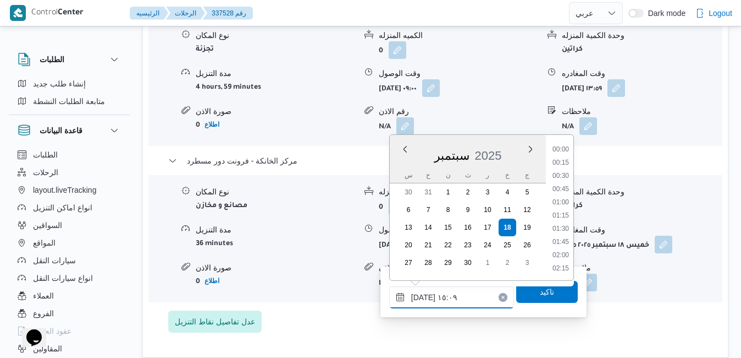
scroll to position [725, 0]
click at [565, 245] on li "15:30" at bounding box center [560, 242] width 25 height 11
type input "١٨/٠٩/٢٠٢٥ ١٥:٣٠"
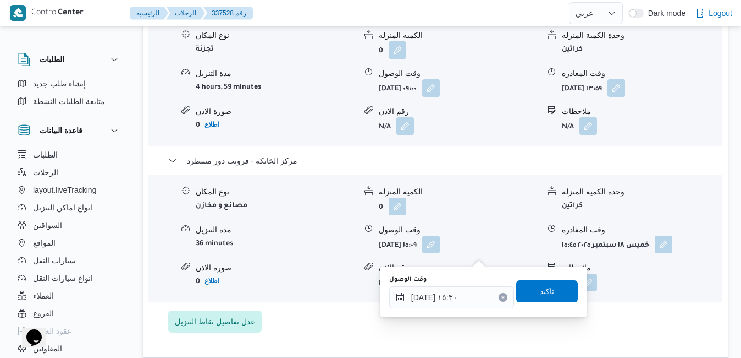
click at [550, 287] on span "تاكيد" at bounding box center [547, 291] width 62 height 22
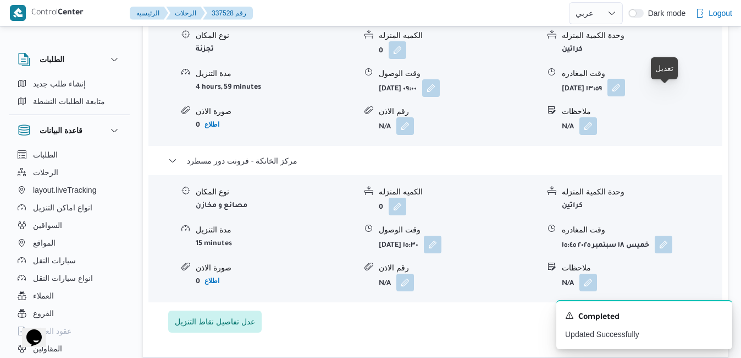
click at [625, 96] on button "button" at bounding box center [617, 88] width 18 height 18
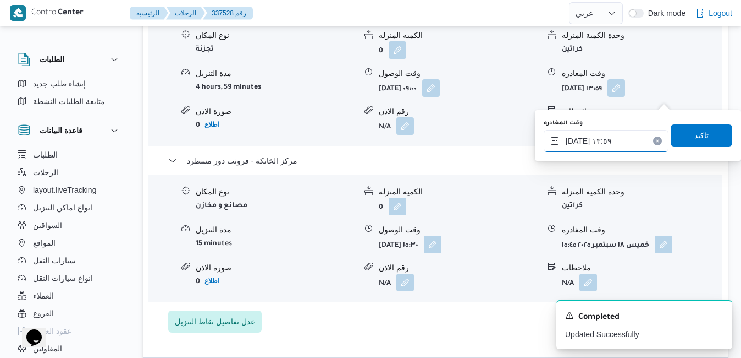
click at [618, 142] on input "١٨/٠٩/٢٠٢٥ ١٣:٥٩" at bounding box center [606, 141] width 125 height 22
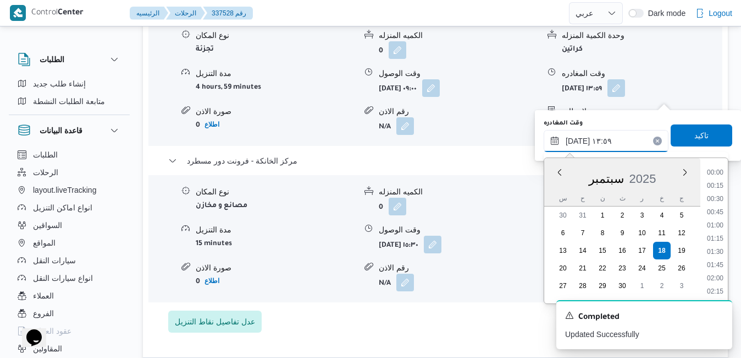
scroll to position [659, 0]
click at [716, 288] on li "14:45" at bounding box center [715, 292] width 25 height 11
type input "١٨/٠٩/٢٠٢٥ ١٤:٤٥"
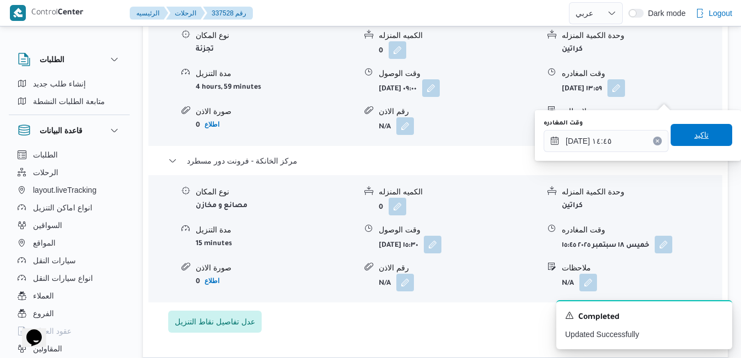
click at [700, 127] on span "تاكيد" at bounding box center [702, 135] width 62 height 22
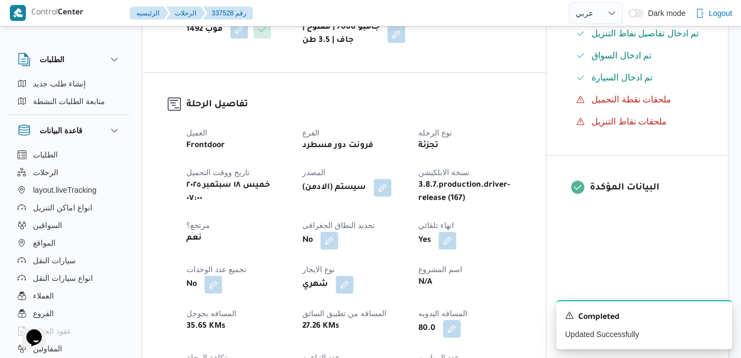
scroll to position [0, 0]
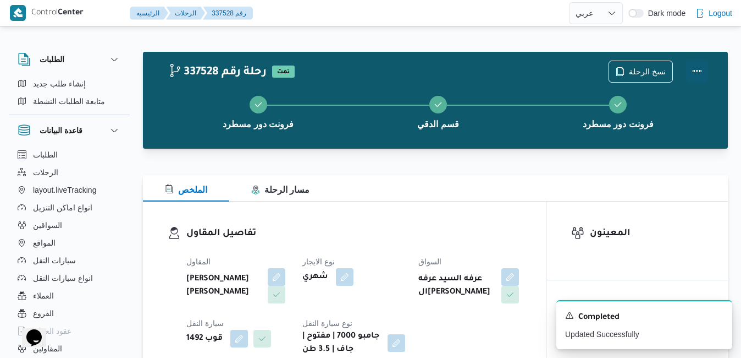
click at [701, 78] on button "Actions" at bounding box center [697, 71] width 22 height 22
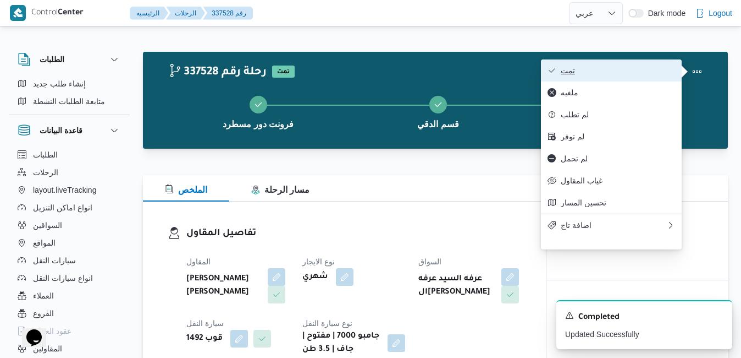
click at [635, 77] on button "تمت" at bounding box center [611, 70] width 141 height 22
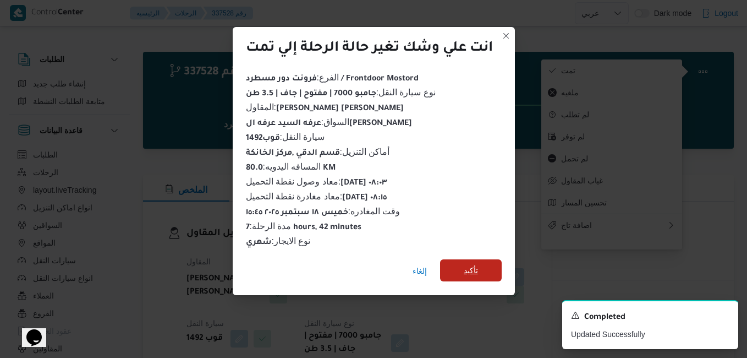
click at [456, 265] on span "تأكيد" at bounding box center [471, 270] width 62 height 22
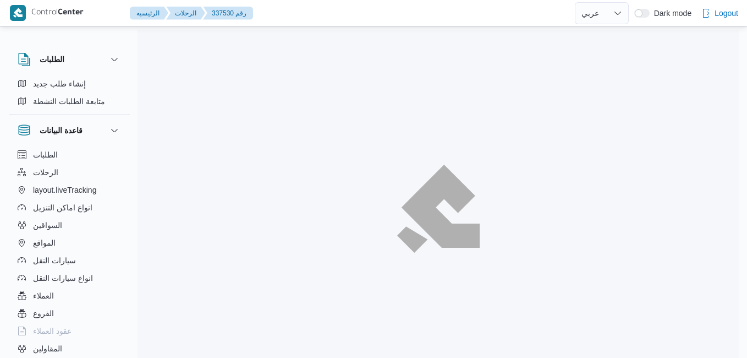
select select "ar"
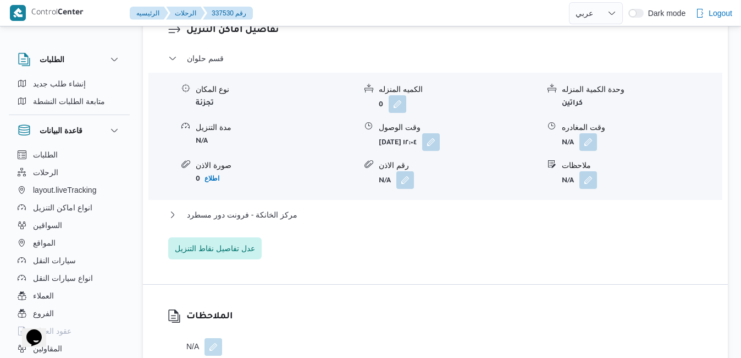
scroll to position [990, 0]
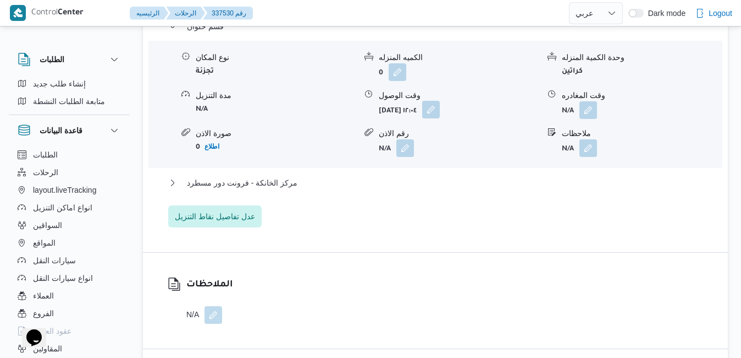
click at [440, 118] on button "button" at bounding box center [431, 110] width 18 height 18
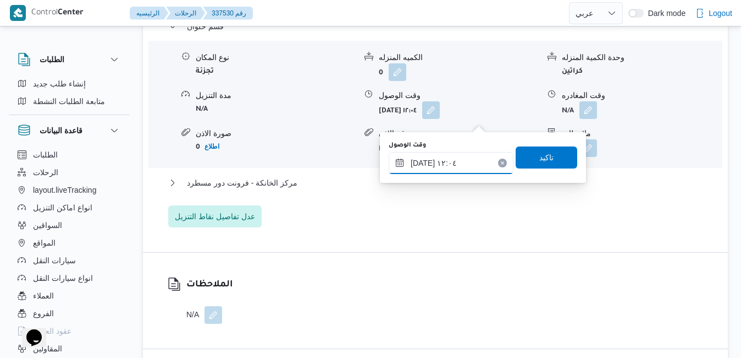
click at [458, 160] on input "[DATE] ١٢:٠٤" at bounding box center [451, 163] width 125 height 22
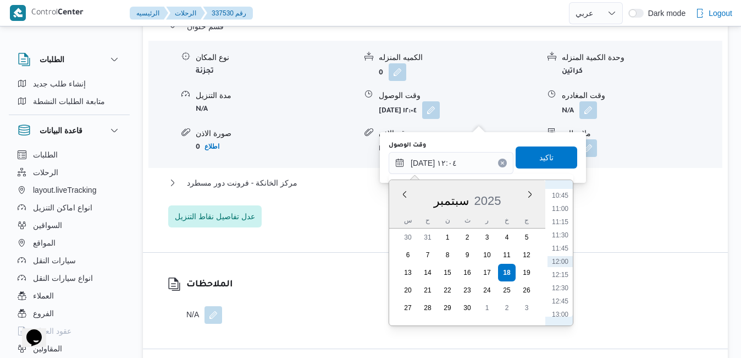
scroll to position [455, 0]
click at [563, 258] on li "09:45" at bounding box center [560, 254] width 25 height 11
type input "[DATE] ٠٩:٤٥"
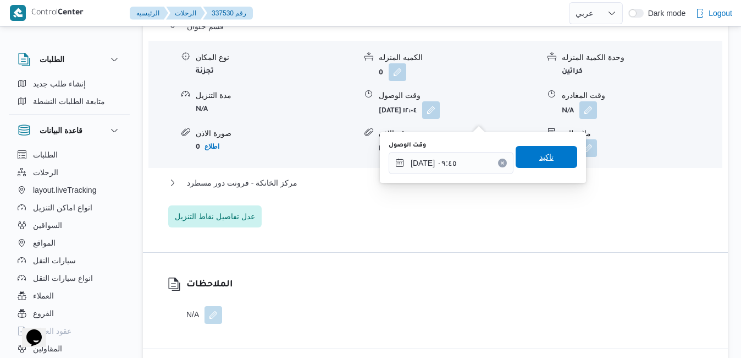
click at [552, 156] on span "تاكيد" at bounding box center [547, 157] width 62 height 22
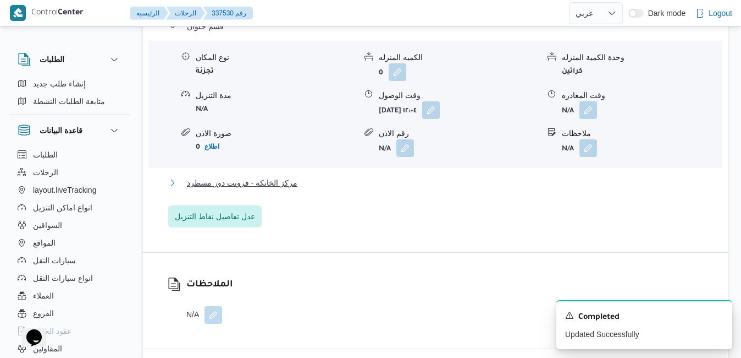
click at [516, 189] on button "مركز الخانكة - فرونت دور مسطرد" at bounding box center [435, 182] width 535 height 13
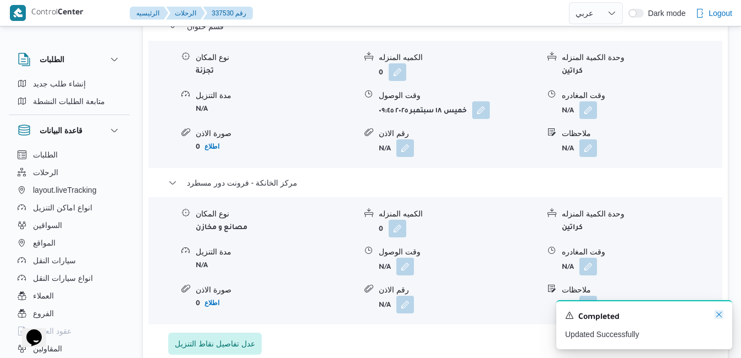
click at [718, 315] on icon "Dismiss toast" at bounding box center [719, 314] width 9 height 9
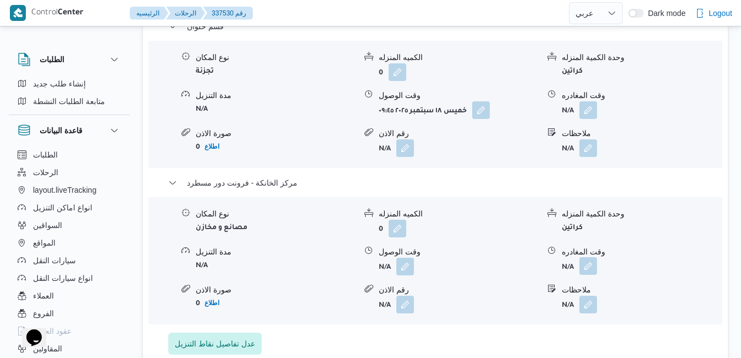
click at [595, 274] on button "button" at bounding box center [589, 266] width 18 height 18
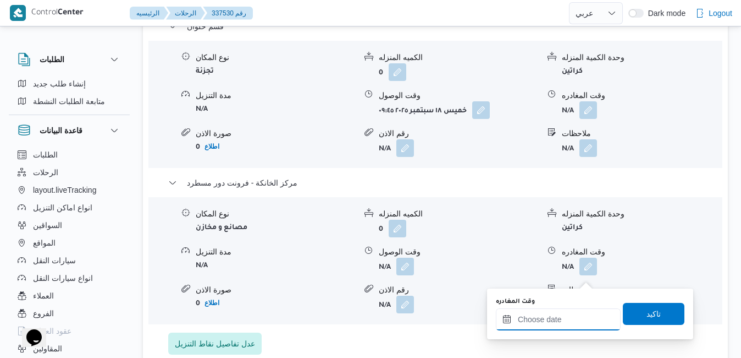
click at [567, 325] on input "وقت المغادره" at bounding box center [558, 319] width 125 height 22
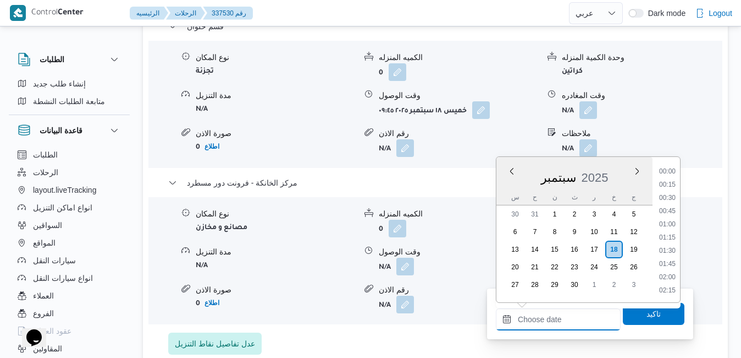
scroll to position [923, 0]
click at [669, 184] on li "17:45" at bounding box center [667, 185] width 25 height 11
type input "١٨/٠٩/٢٠٢٥ ١٧:٤٥"
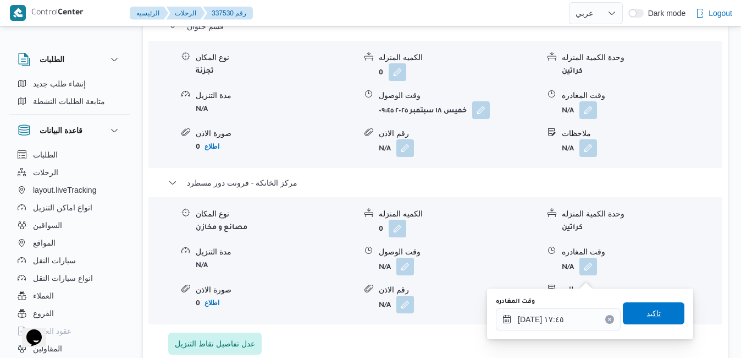
click at [647, 311] on span "تاكيد" at bounding box center [654, 312] width 14 height 13
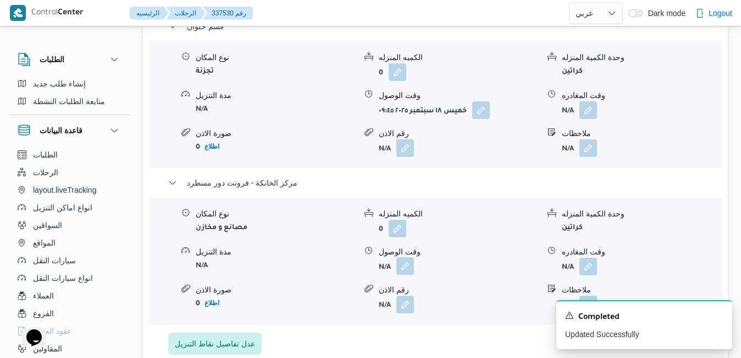
click at [404, 274] on button "button" at bounding box center [406, 266] width 18 height 18
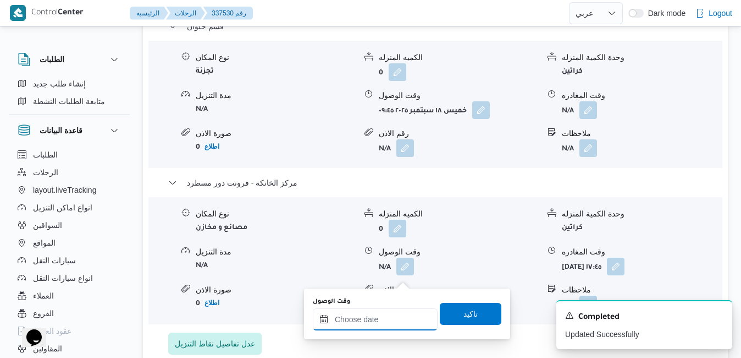
click at [386, 312] on div at bounding box center [375, 319] width 125 height 22
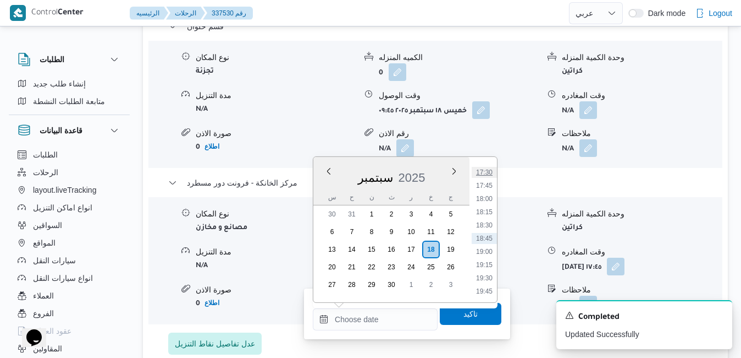
click at [489, 175] on li "17:30" at bounding box center [484, 172] width 25 height 11
type input "[DATE] ١٧:٣٠"
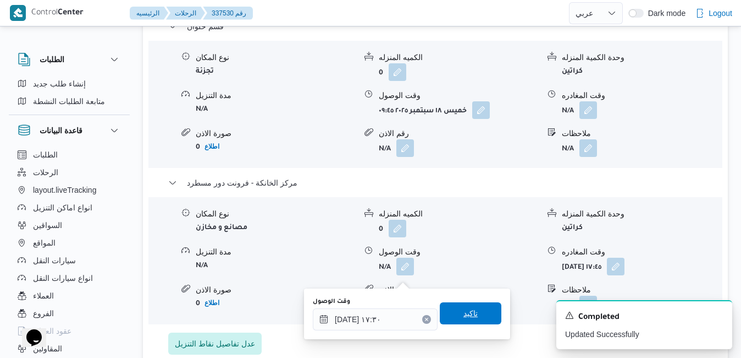
click at [464, 317] on span "تاكيد" at bounding box center [471, 312] width 14 height 13
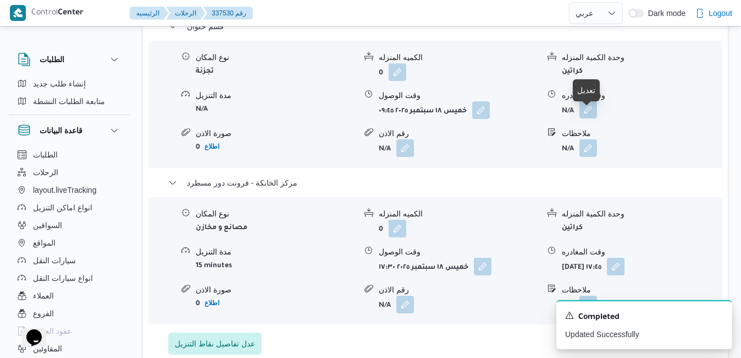
click at [590, 118] on button "button" at bounding box center [589, 110] width 18 height 18
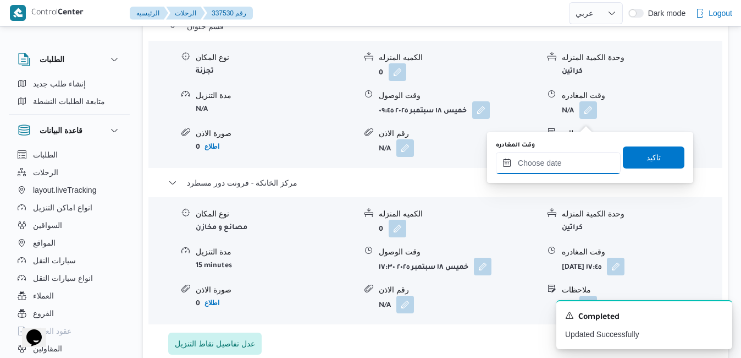
click at [559, 165] on input "وقت المغادره" at bounding box center [558, 163] width 125 height 22
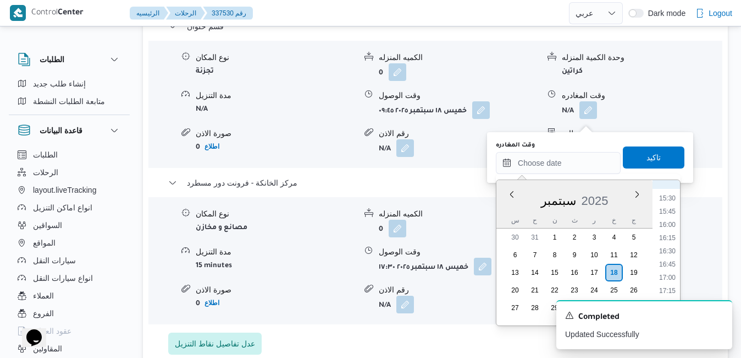
scroll to position [811, 0]
click at [668, 241] on li "16:15" at bounding box center [667, 240] width 25 height 11
type input "١٨/٠٩/٢٠٢٥ ١٦:١٥"
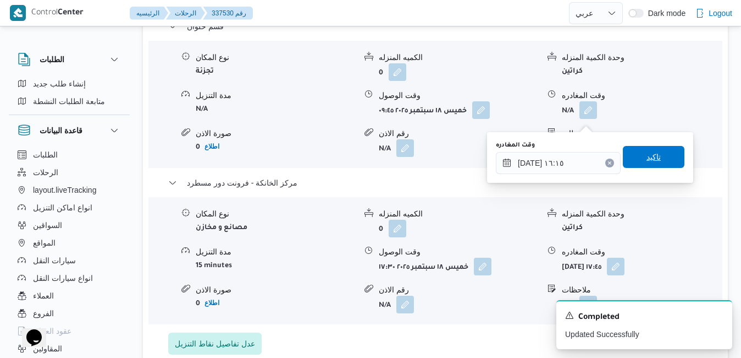
click at [655, 161] on span "تاكيد" at bounding box center [654, 157] width 62 height 22
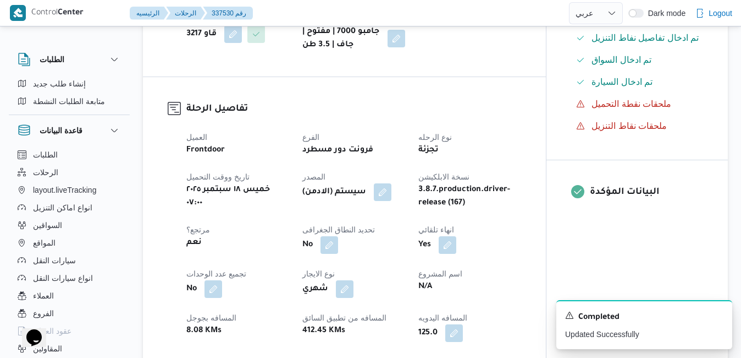
scroll to position [0, 0]
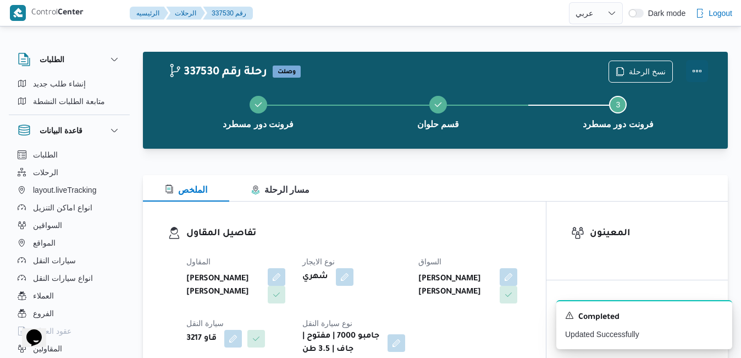
click at [700, 69] on button "Actions" at bounding box center [697, 71] width 22 height 22
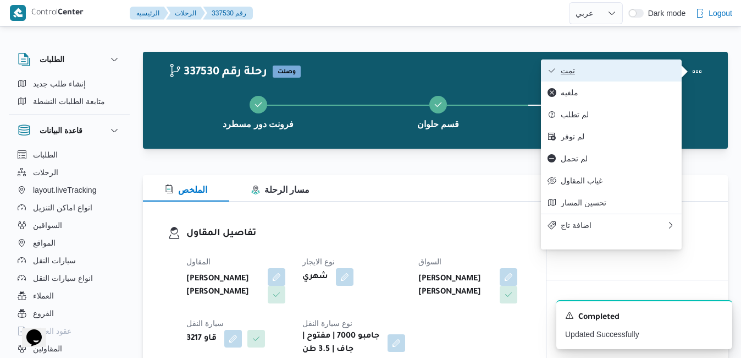
click at [638, 76] on button "تمت" at bounding box center [611, 70] width 141 height 22
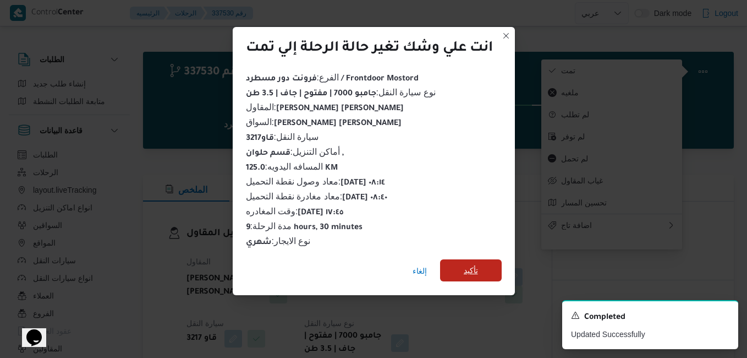
click at [468, 272] on span "تأكيد" at bounding box center [471, 270] width 62 height 22
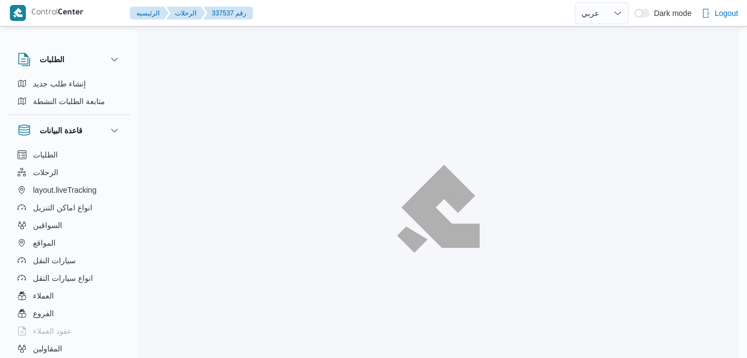
select select "ar"
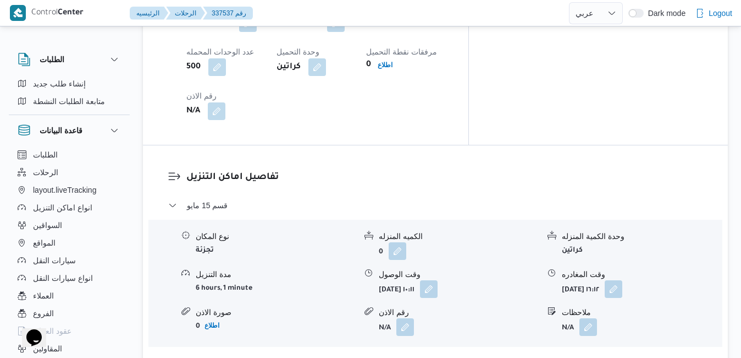
scroll to position [902, 0]
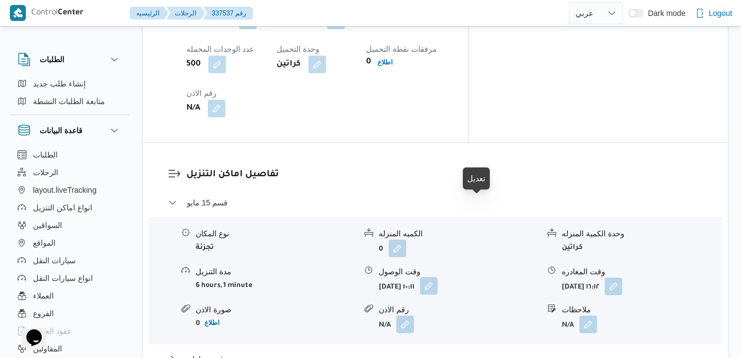
click at [438, 277] on button "button" at bounding box center [429, 286] width 18 height 18
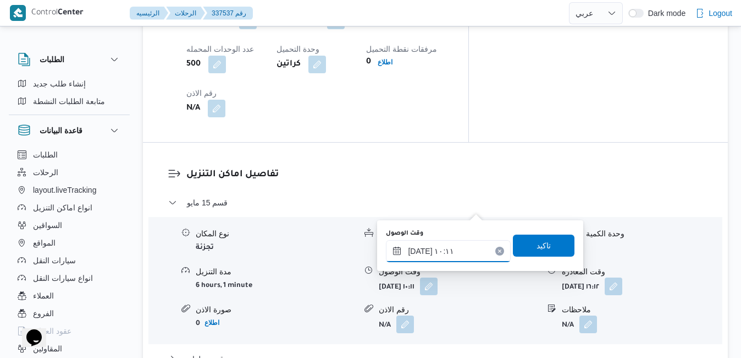
click at [445, 248] on input "[DATE] ١٠:١١" at bounding box center [448, 251] width 125 height 22
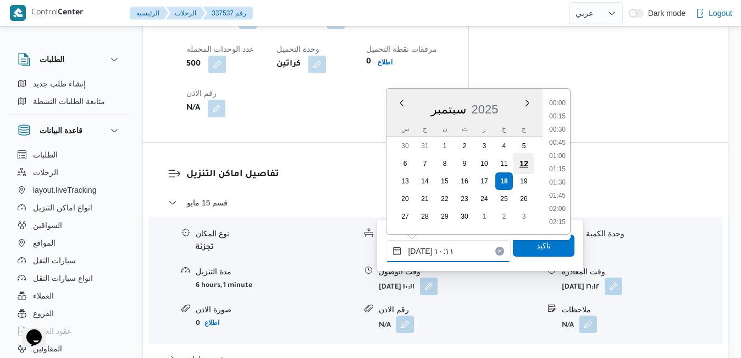
scroll to position [461, 0]
click at [563, 127] on li "09:15" at bounding box center [557, 130] width 25 height 11
type input "[DATE] ٠٩:١٥"
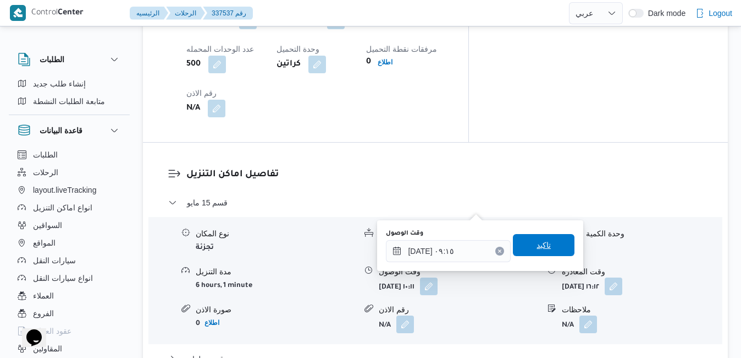
click at [534, 239] on span "تاكيد" at bounding box center [544, 245] width 62 height 22
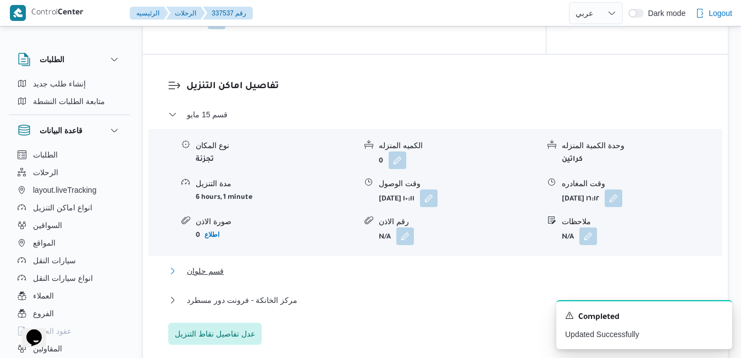
click at [474, 277] on button "قسم حلوان" at bounding box center [435, 270] width 535 height 13
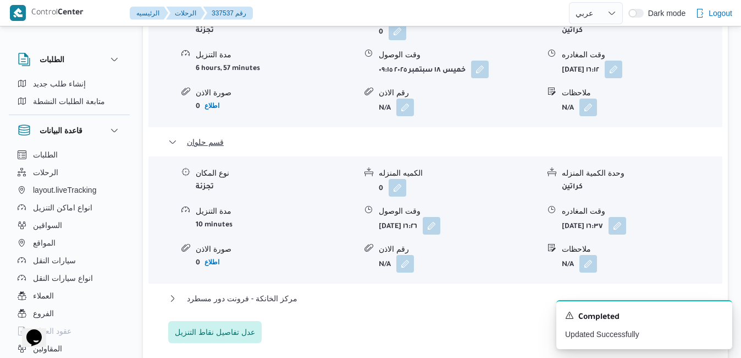
scroll to position [1144, 0]
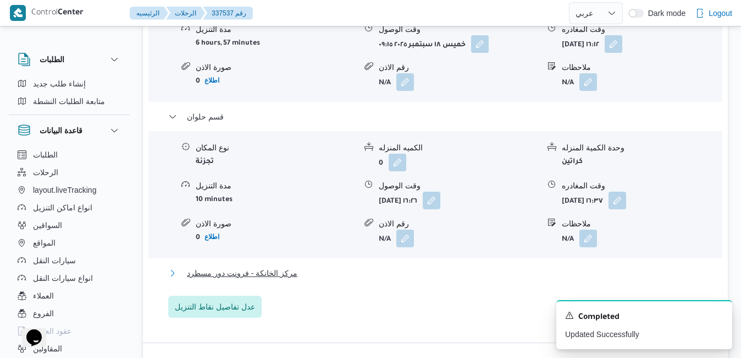
click at [540, 266] on button "مركز الخانكة - فرونت دور مسطرد" at bounding box center [435, 272] width 535 height 13
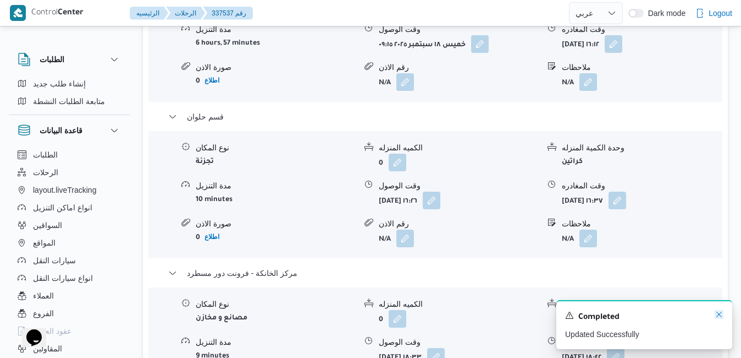
click at [719, 316] on icon "Dismiss toast" at bounding box center [720, 314] width 6 height 6
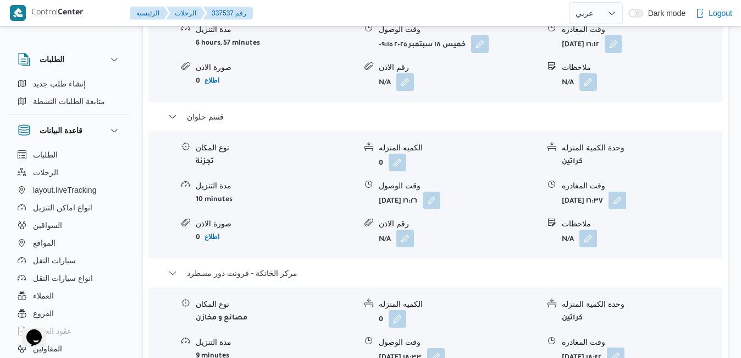
click at [625, 347] on button "button" at bounding box center [616, 356] width 18 height 18
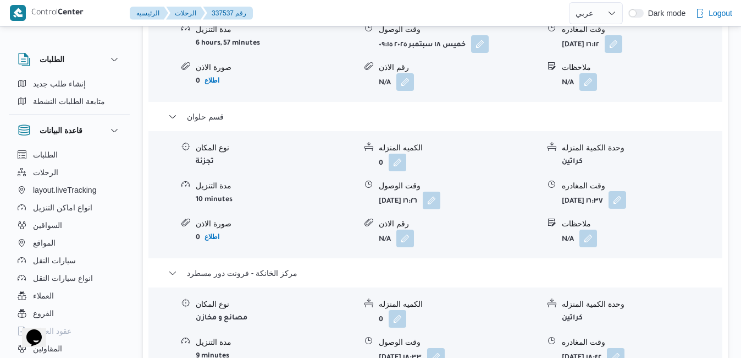
click at [626, 191] on button "button" at bounding box center [618, 200] width 18 height 18
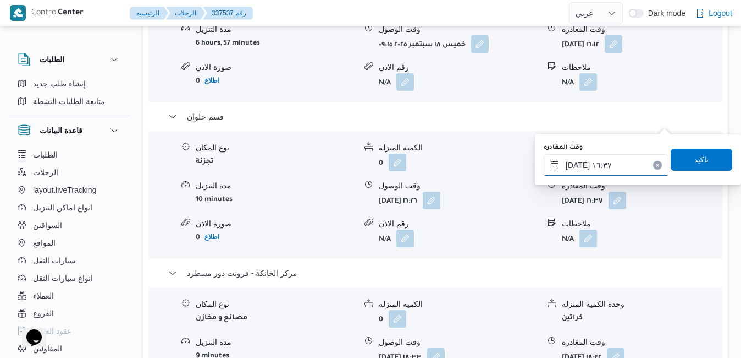
click at [614, 166] on input "[DATE] ١٦:٣٧" at bounding box center [606, 165] width 125 height 22
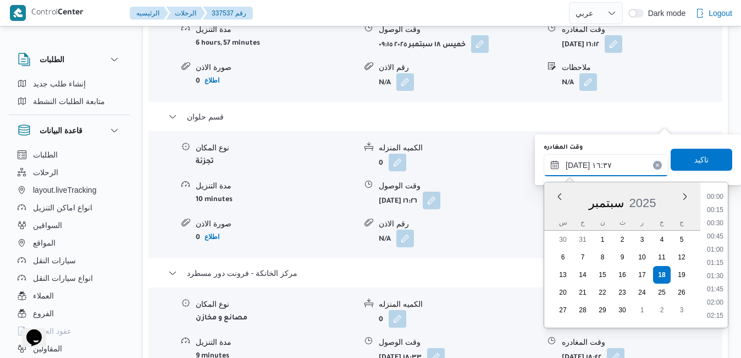
scroll to position [804, 0]
click at [721, 316] on li "17:30" at bounding box center [715, 316] width 25 height 11
type input "[DATE] ١٧:٣٠"
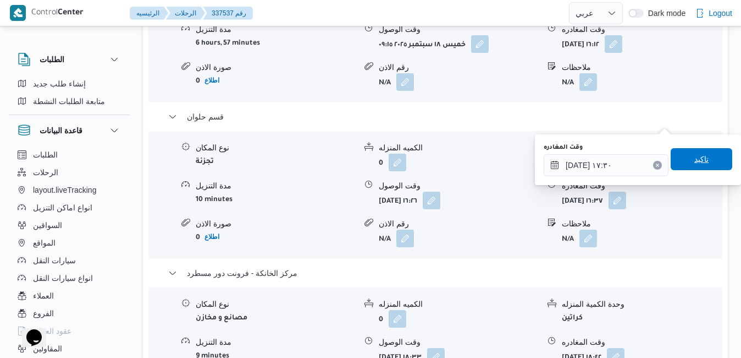
click at [707, 162] on span "تاكيد" at bounding box center [702, 159] width 62 height 22
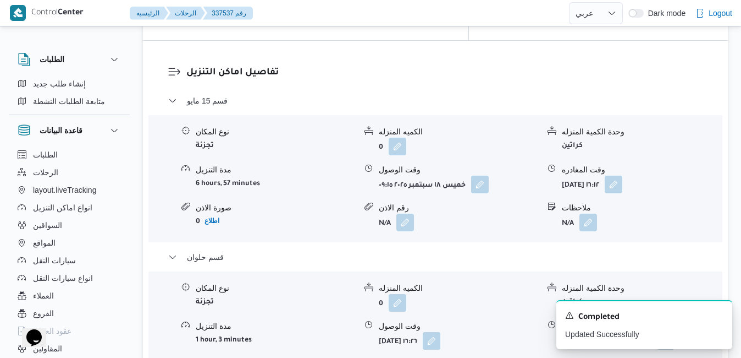
scroll to position [990, 0]
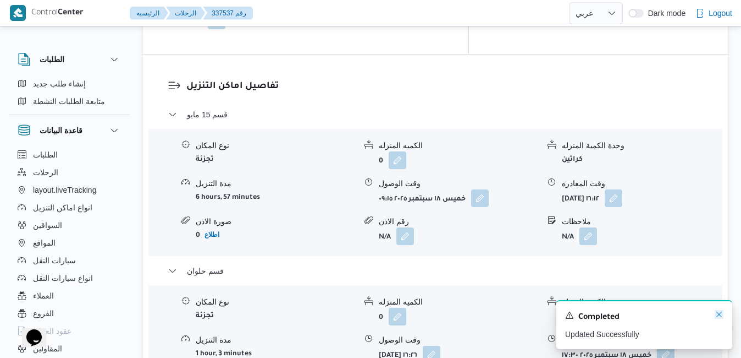
click at [718, 314] on icon "Dismiss toast" at bounding box center [719, 314] width 9 height 9
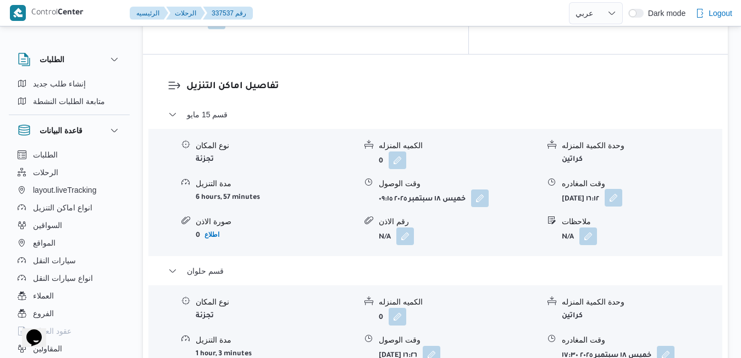
click at [623, 189] on button "button" at bounding box center [614, 198] width 18 height 18
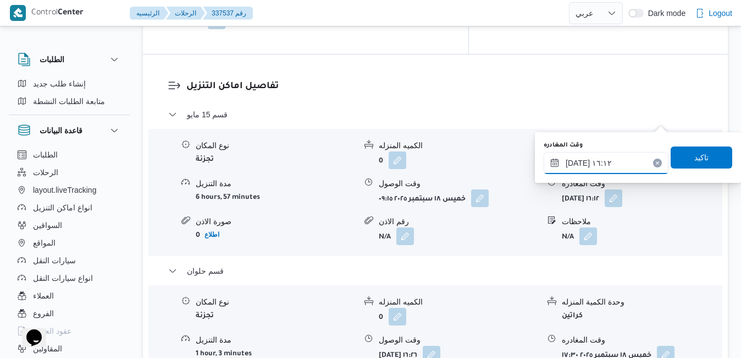
click at [614, 162] on input "١٨/٠٩/٢٠٢٥ ١٦:١٢" at bounding box center [606, 163] width 125 height 22
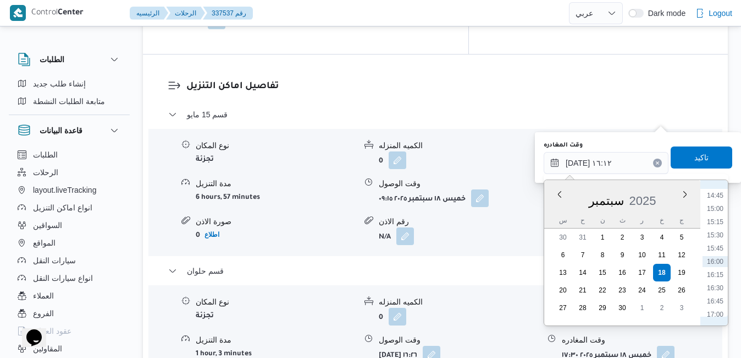
scroll to position [666, 0]
click at [721, 202] on li "12:45" at bounding box center [715, 201] width 25 height 11
type input "١٨/٠٩/٢٠٢٥ ١٢:٤٥"
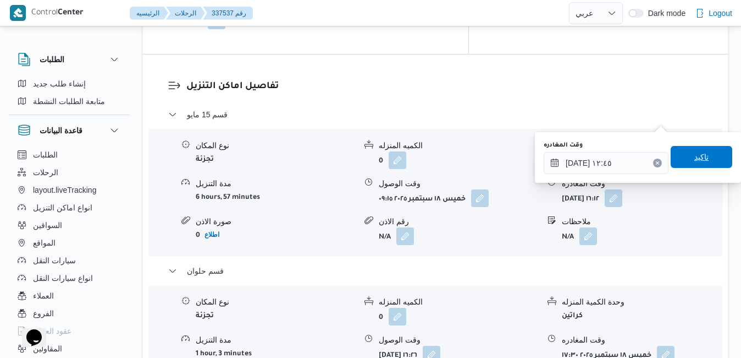
click at [699, 160] on span "تاكيد" at bounding box center [702, 156] width 14 height 13
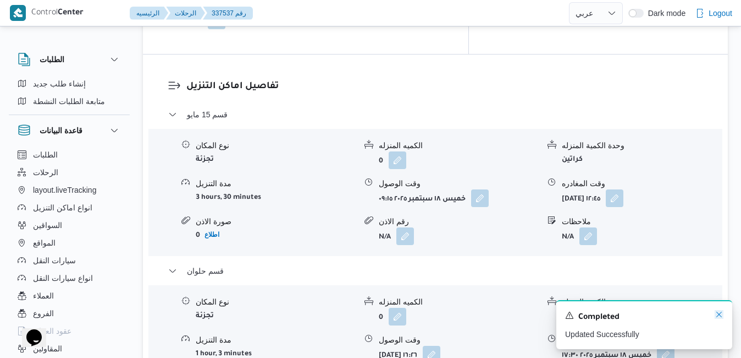
click at [722, 314] on icon "Dismiss toast" at bounding box center [719, 314] width 9 height 9
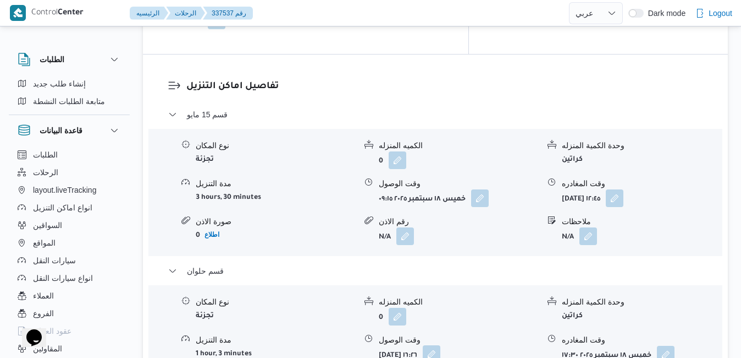
click at [441, 345] on button "button" at bounding box center [432, 354] width 18 height 18
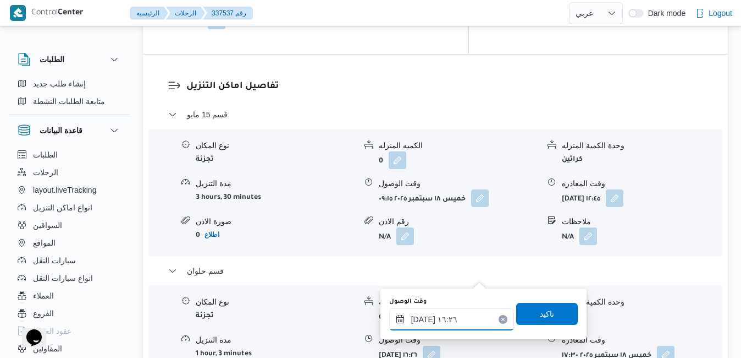
click at [452, 319] on input "١٨/٠٩/٢٠٢٥ ١٦:٢٦" at bounding box center [451, 319] width 125 height 22
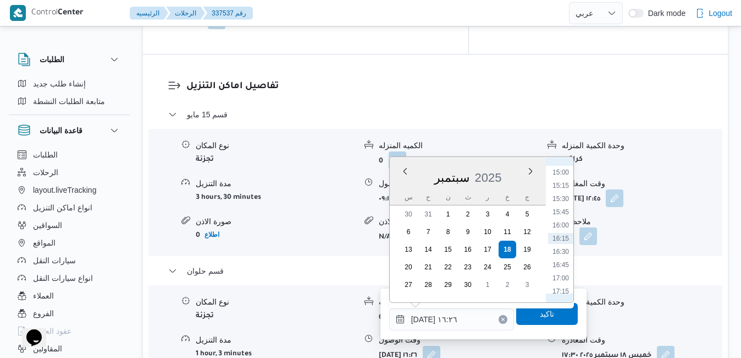
scroll to position [679, 0]
click at [567, 192] on li "13:15" at bounding box center [560, 191] width 25 height 11
type input "١٨/٠٩/٢٠٢٥ ١٣:١٥"
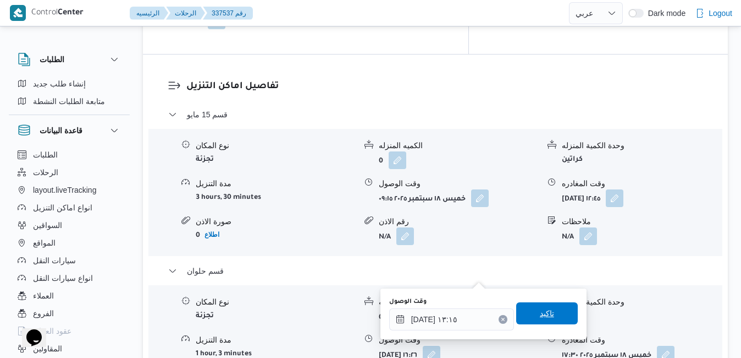
click at [548, 311] on span "تاكيد" at bounding box center [547, 313] width 62 height 22
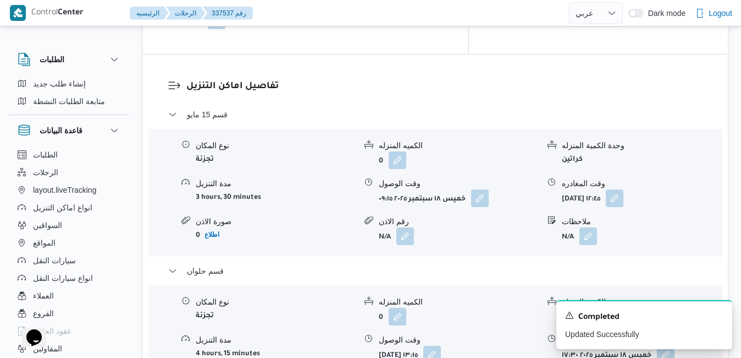
scroll to position [0, 0]
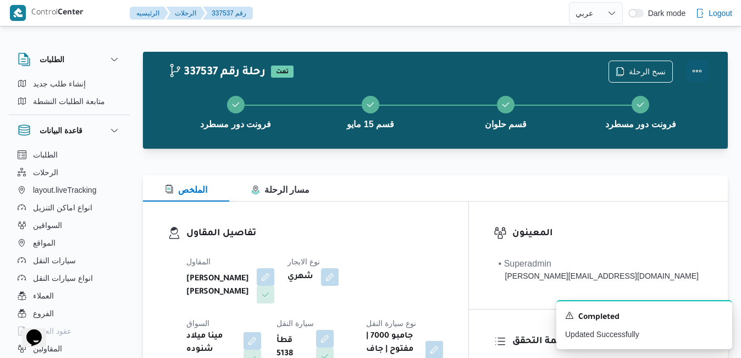
click at [696, 70] on button "Actions" at bounding box center [697, 71] width 22 height 22
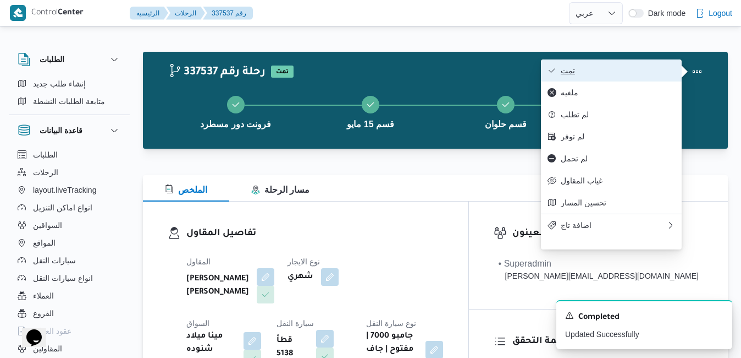
click at [646, 72] on span "تمت" at bounding box center [618, 70] width 114 height 9
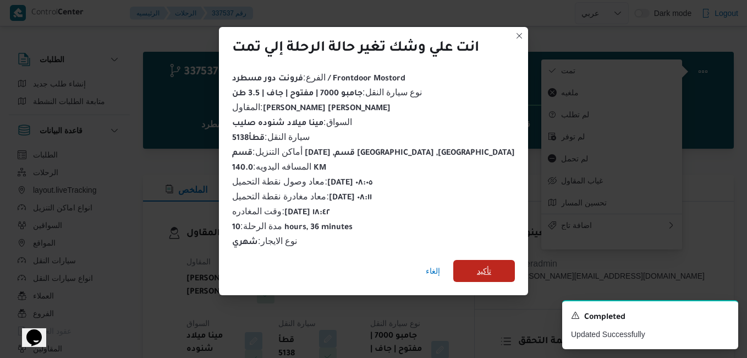
click at [479, 270] on span "تأكيد" at bounding box center [484, 270] width 14 height 13
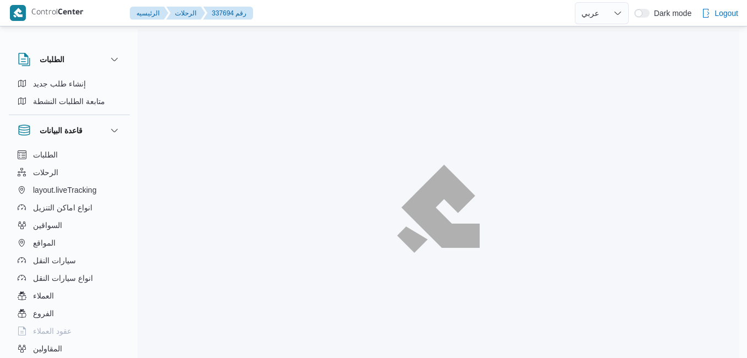
select select "ar"
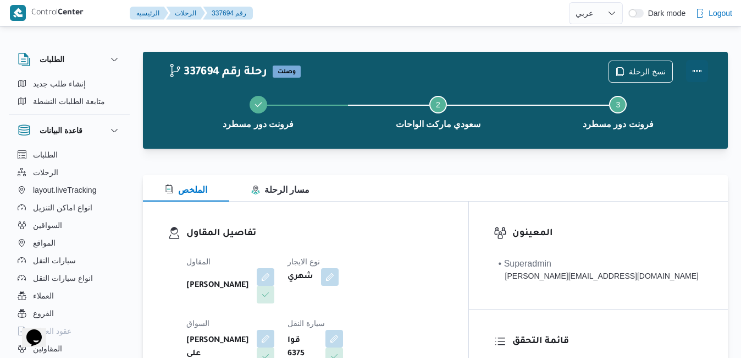
click at [693, 70] on button "Actions" at bounding box center [697, 71] width 22 height 22
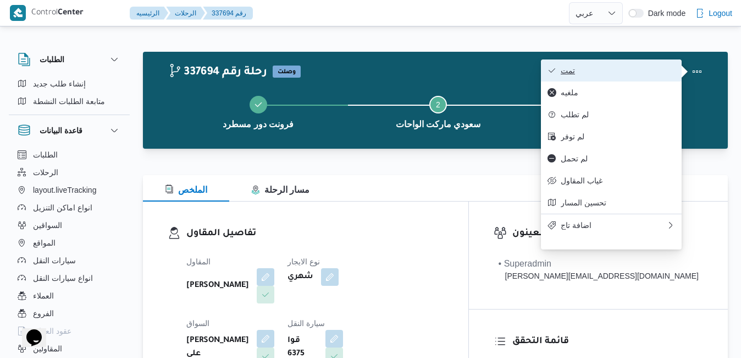
click at [639, 72] on span "تمت" at bounding box center [618, 70] width 114 height 9
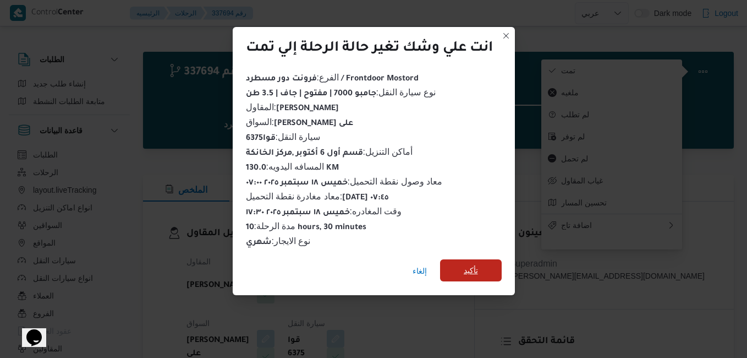
click at [481, 262] on span "تأكيد" at bounding box center [471, 270] width 62 height 22
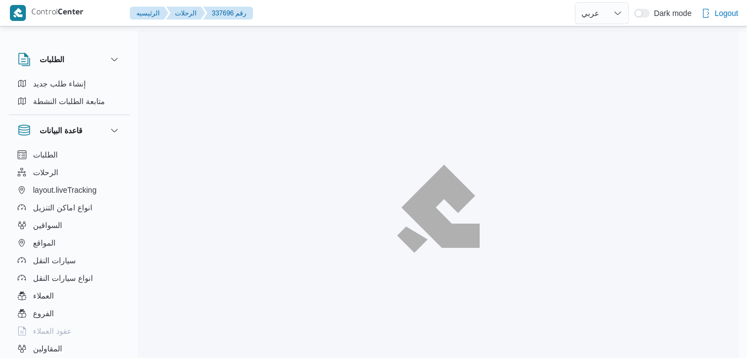
select select "ar"
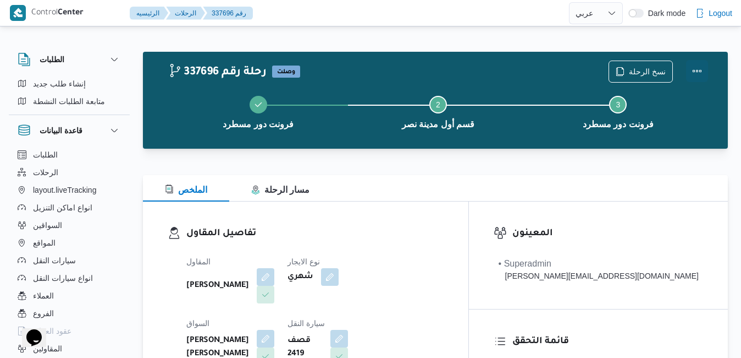
click at [699, 66] on button "Actions" at bounding box center [697, 71] width 22 height 22
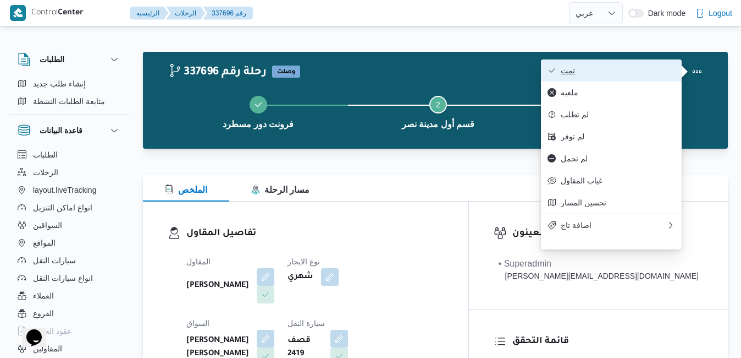
click at [645, 72] on span "تمت" at bounding box center [618, 70] width 114 height 9
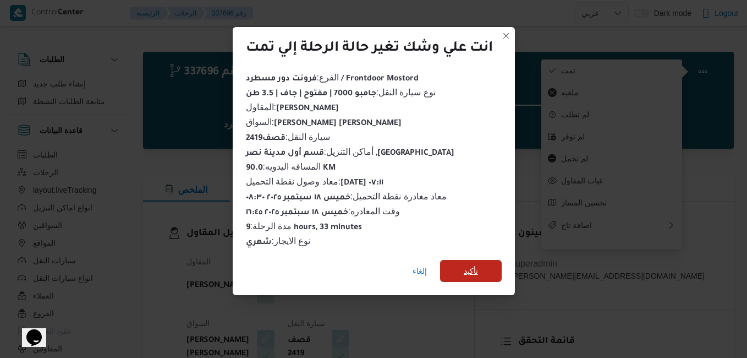
click at [489, 260] on span "تأكيد" at bounding box center [471, 271] width 62 height 22
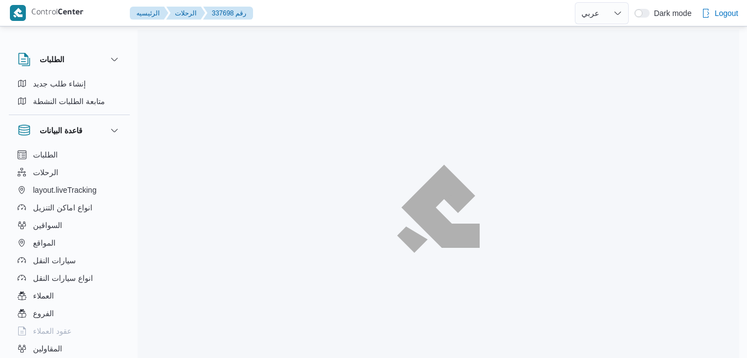
select select "ar"
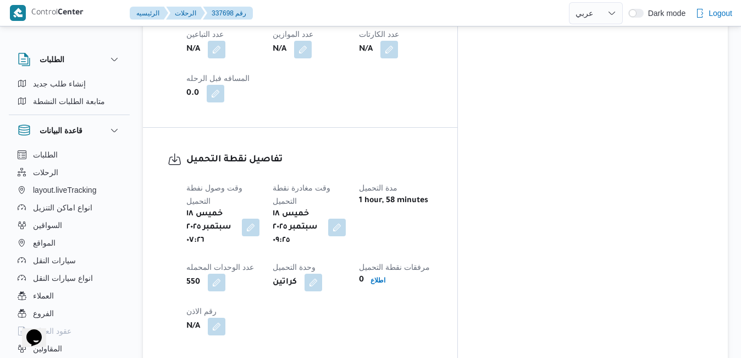
scroll to position [660, 0]
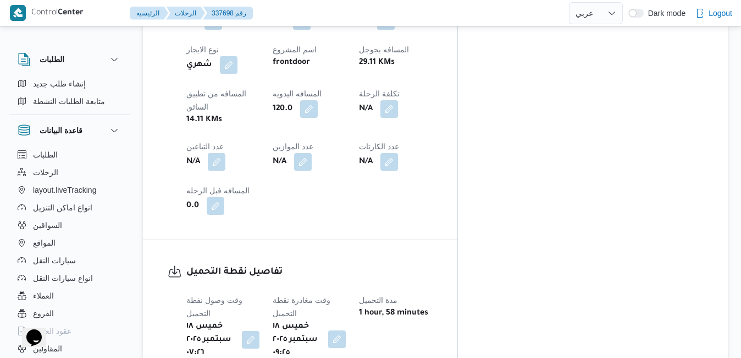
click at [346, 330] on button "button" at bounding box center [337, 339] width 18 height 18
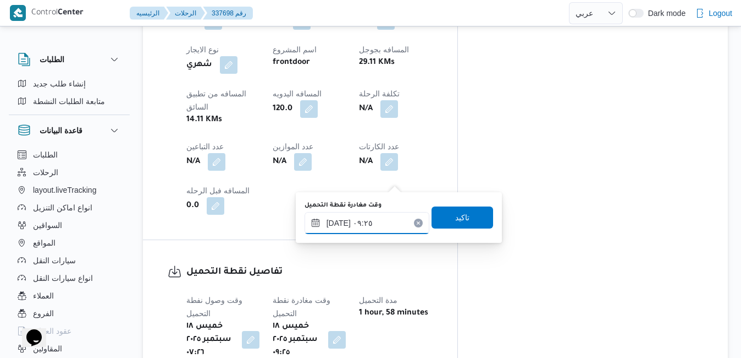
click at [360, 227] on input "١٨/٠٩/٢٠٢٥ ٠٩:٢٥" at bounding box center [367, 223] width 125 height 22
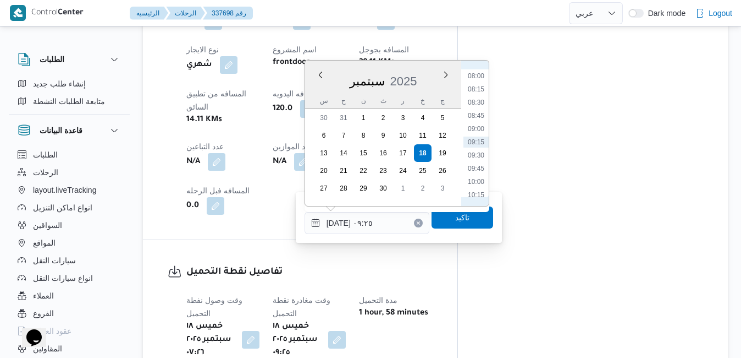
scroll to position [310, 0]
click at [480, 186] on li "08:00" at bounding box center [476, 187] width 25 height 11
type input "١٨/٠٩/٢٠٢٥ ٠٨:٠٠"
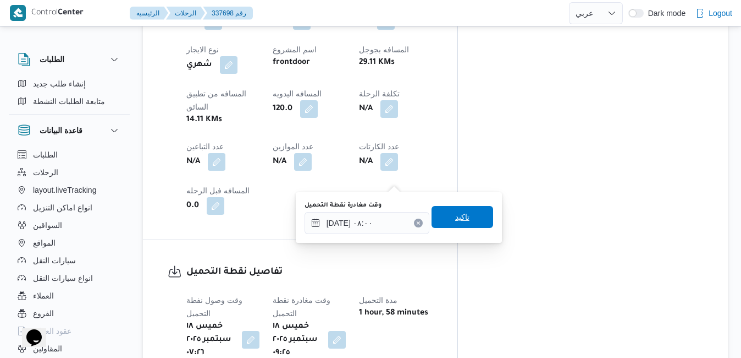
click at [467, 216] on span "تاكيد" at bounding box center [463, 217] width 62 height 22
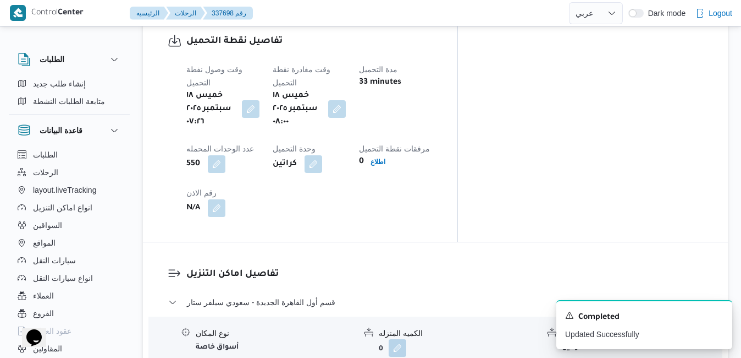
scroll to position [924, 0]
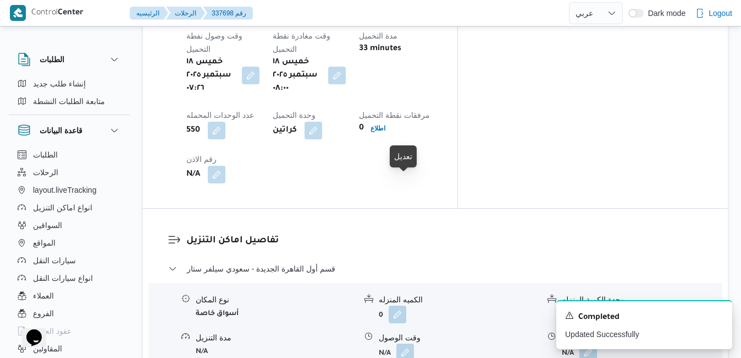
click at [396, 343] on span at bounding box center [402, 352] width 23 height 18
click at [410, 343] on button "button" at bounding box center [406, 352] width 18 height 18
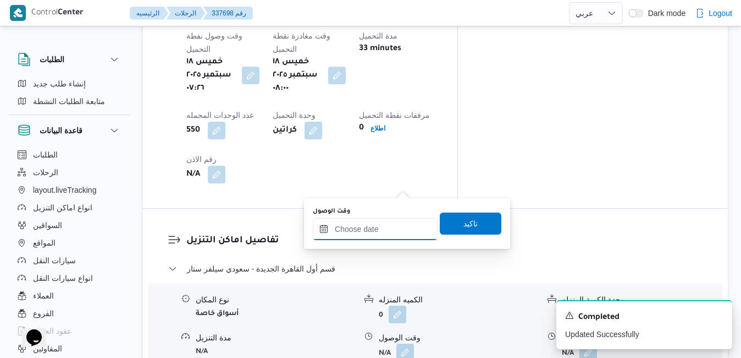
click at [382, 233] on input "وقت الوصول" at bounding box center [375, 229] width 125 height 22
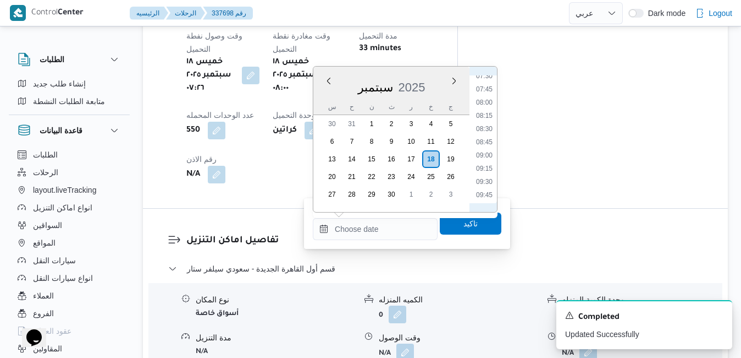
scroll to position [378, 0]
click at [486, 166] on li "08:45" at bounding box center [484, 165] width 25 height 11
type input "١٨/٠٩/٢٠٢٥ ٠٨:٤٥"
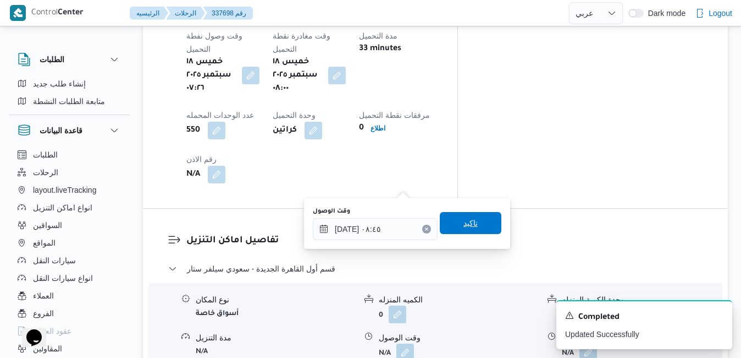
click at [468, 227] on span "تاكيد" at bounding box center [471, 222] width 14 height 13
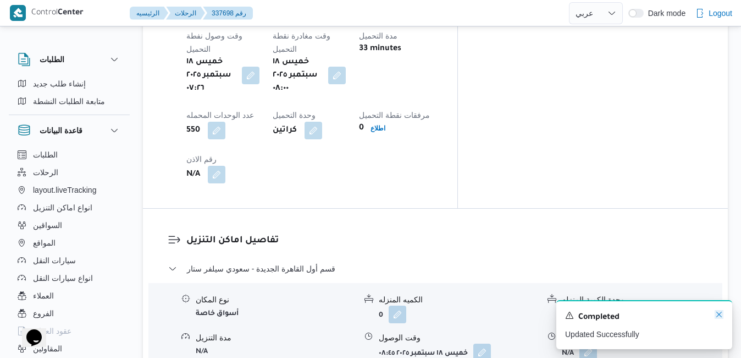
click at [720, 318] on icon "Dismiss toast" at bounding box center [719, 314] width 9 height 9
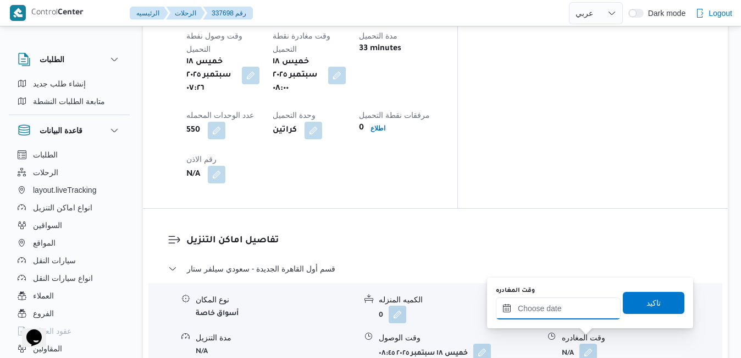
click at [549, 317] on input "وقت المغادره" at bounding box center [558, 308] width 125 height 22
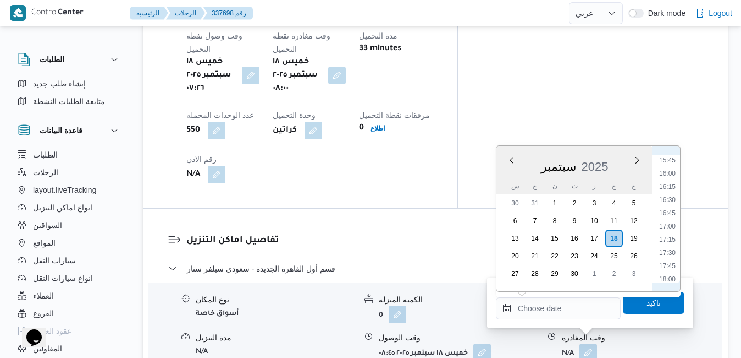
scroll to position [824, 0]
click at [671, 262] on li "17:30" at bounding box center [667, 259] width 25 height 11
type input "[DATE] ١٧:٣٠"
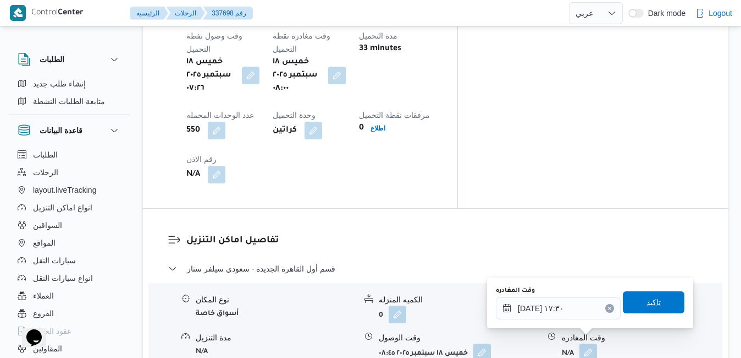
click at [649, 311] on span "تاكيد" at bounding box center [654, 302] width 62 height 22
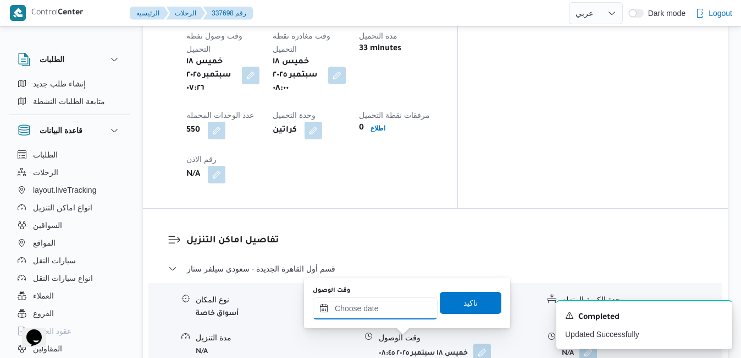
click at [401, 306] on input "وقت الوصول" at bounding box center [375, 308] width 125 height 22
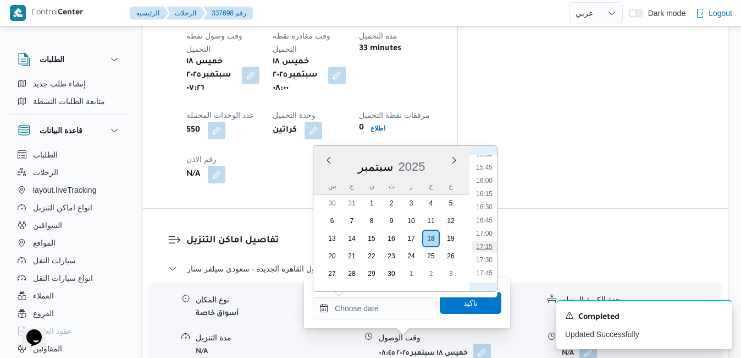
click at [487, 243] on li "17:15" at bounding box center [484, 246] width 25 height 11
type input "[DATE] ١٧:١٥"
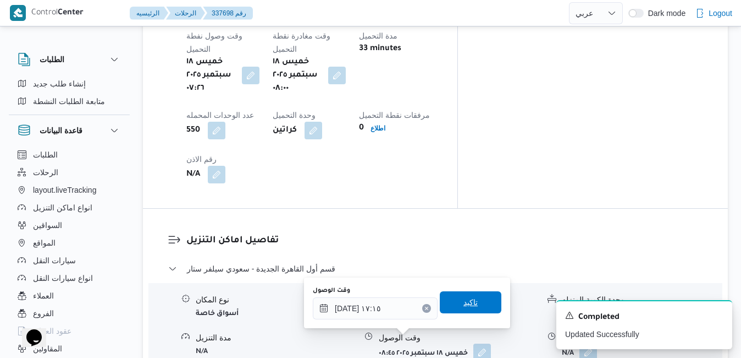
click at [470, 303] on span "تاكيد" at bounding box center [471, 302] width 62 height 22
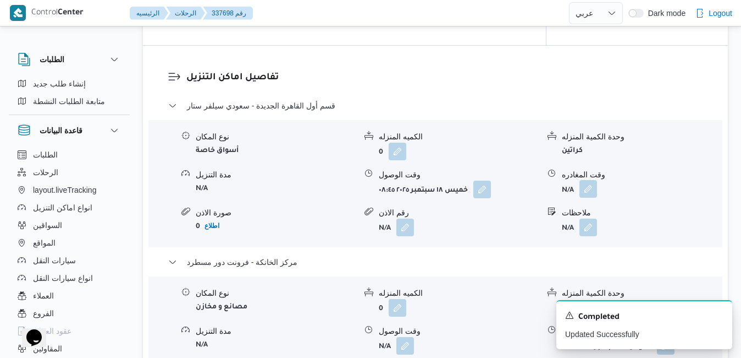
click at [592, 185] on button "button" at bounding box center [589, 189] width 18 height 18
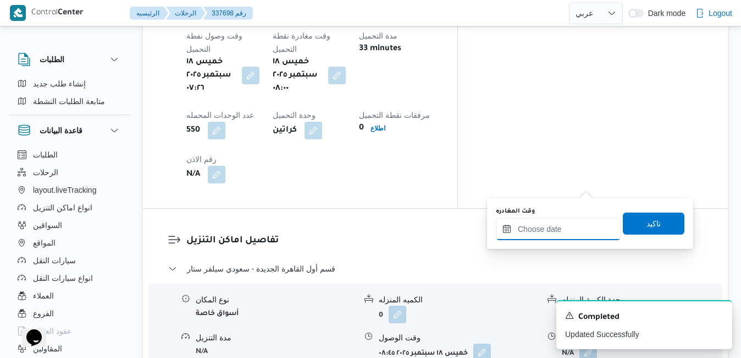
click at [545, 234] on input "وقت المغادره" at bounding box center [558, 229] width 125 height 22
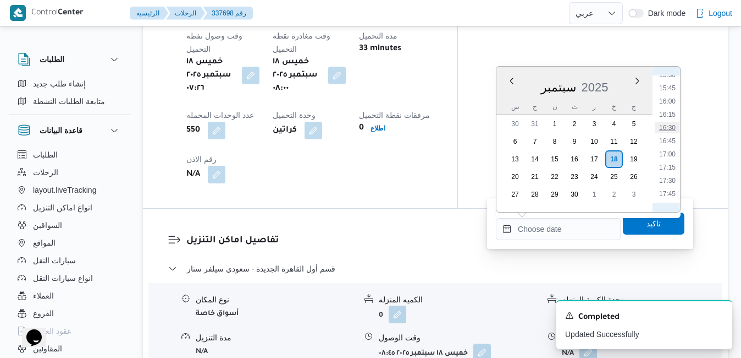
click at [667, 131] on li "16:30" at bounding box center [667, 127] width 25 height 11
type input "[DATE] ١٦:٣٠"
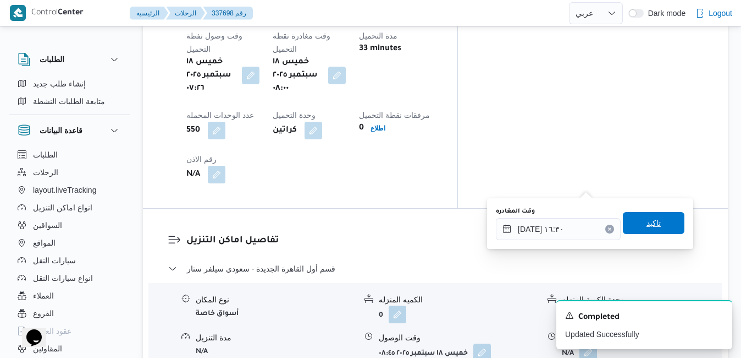
click at [648, 224] on span "تاكيد" at bounding box center [654, 222] width 14 height 13
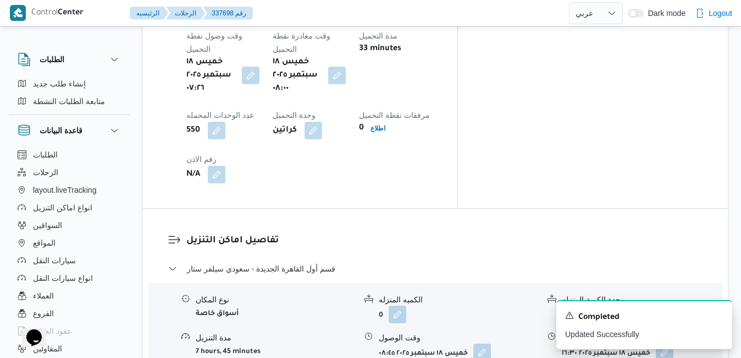
scroll to position [0, 0]
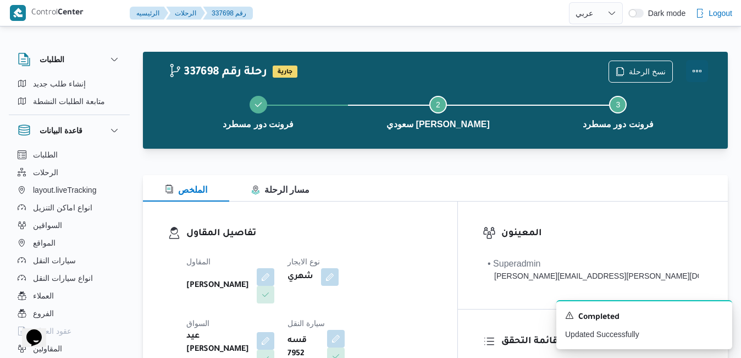
click at [700, 75] on button "Actions" at bounding box center [697, 71] width 22 height 22
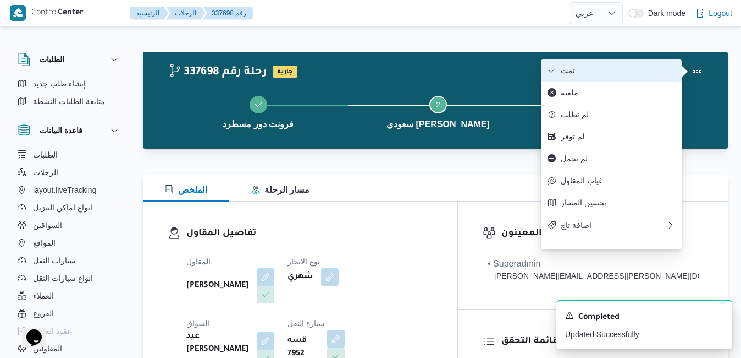
click at [636, 75] on span "تمت" at bounding box center [618, 70] width 114 height 9
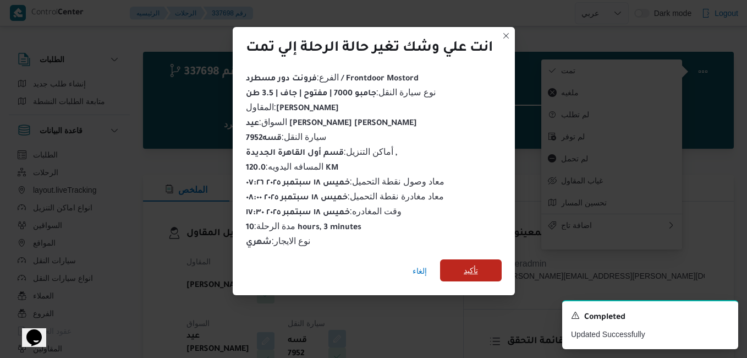
click at [464, 273] on span "تأكيد" at bounding box center [471, 270] width 62 height 22
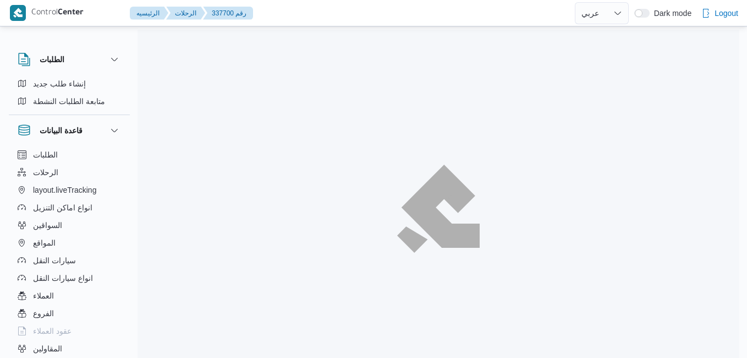
select select "ar"
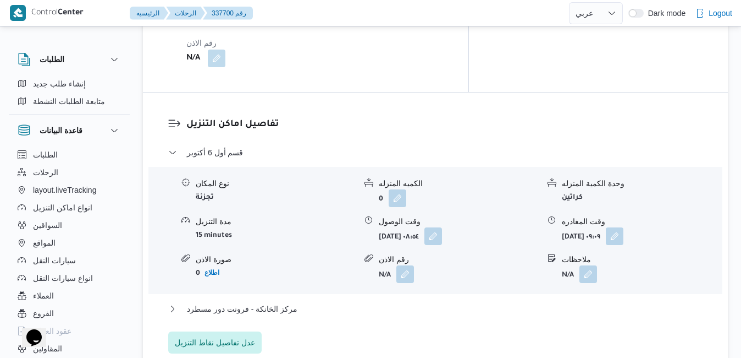
scroll to position [1012, 0]
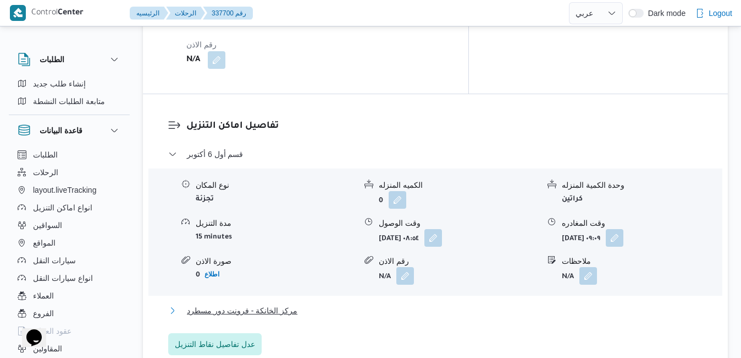
click at [386, 304] on button "مركز الخانكة - فرونت دور مسطرد" at bounding box center [435, 310] width 535 height 13
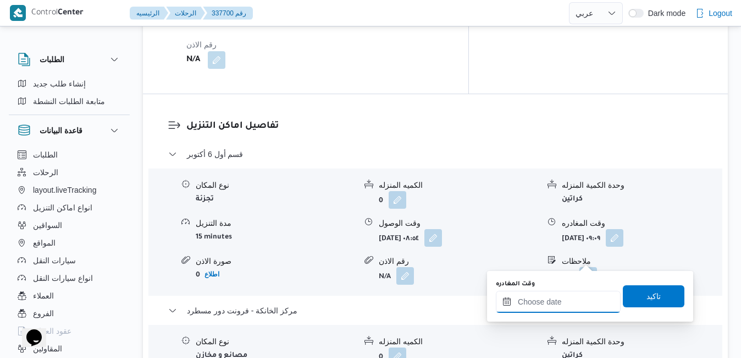
click at [551, 299] on input "وقت المغادره" at bounding box center [558, 301] width 125 height 22
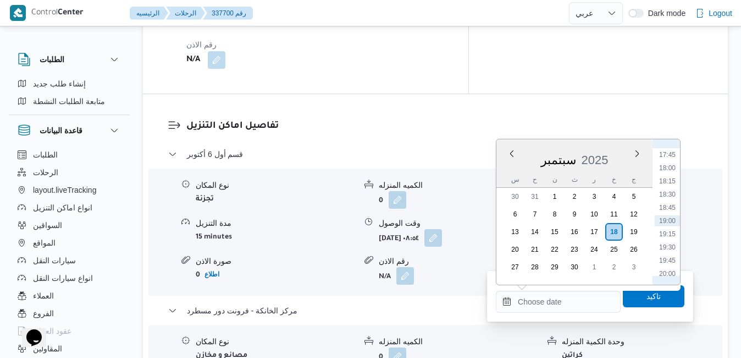
scroll to position [824, 0]
click at [672, 249] on li "17:30" at bounding box center [667, 253] width 25 height 11
type input "[DATE] ١٧:٣٠"
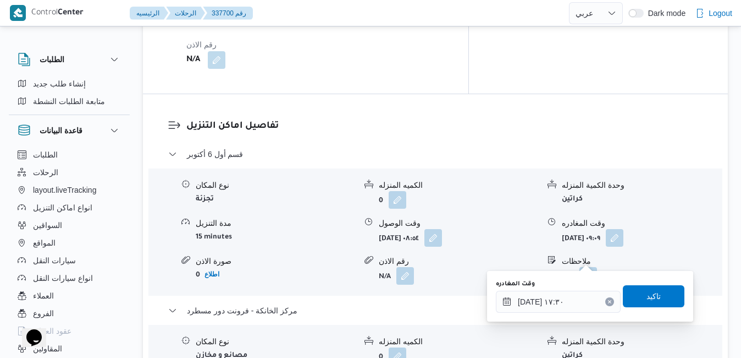
click at [654, 283] on div "وقت المغادره ١٨/٠٩/٢٠٢٥ ١٧:٣٠ تاكيد" at bounding box center [590, 295] width 191 height 35
click at [648, 293] on span "تاكيد" at bounding box center [654, 295] width 14 height 13
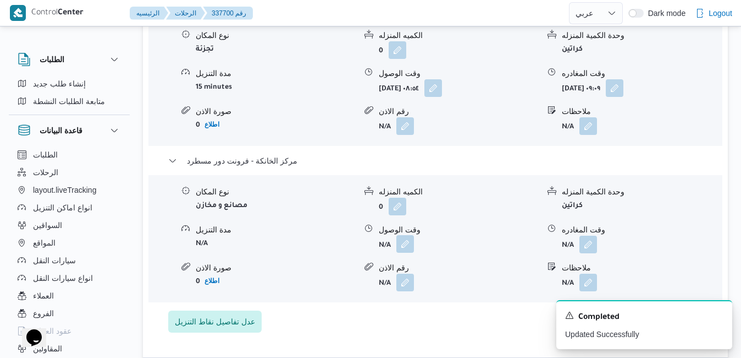
click at [413, 252] on button "button" at bounding box center [406, 244] width 18 height 18
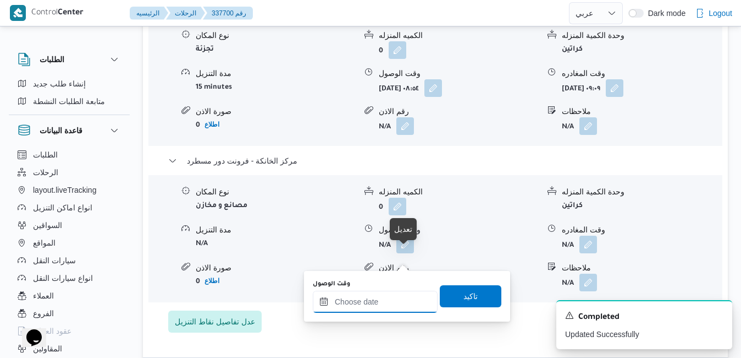
click at [384, 312] on input "وقت الوصول" at bounding box center [375, 301] width 125 height 22
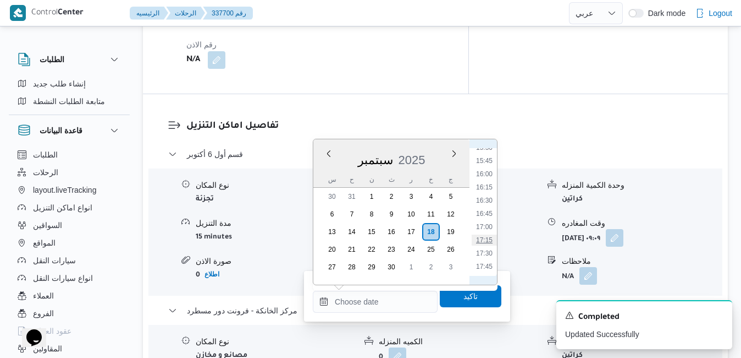
click at [487, 240] on li "17:15" at bounding box center [484, 239] width 25 height 11
type input "[DATE] ١٧:١٥"
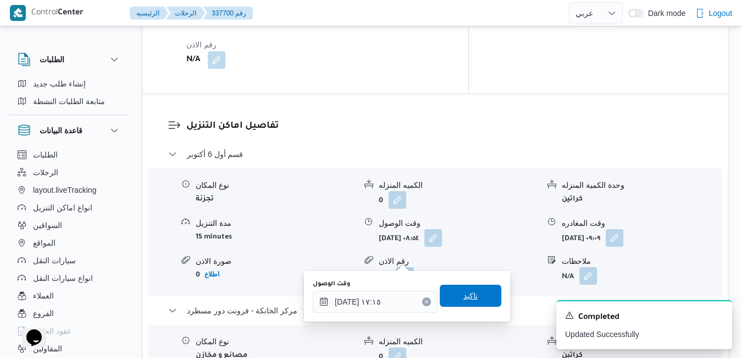
click at [474, 294] on span "تاكيد" at bounding box center [471, 295] width 62 height 22
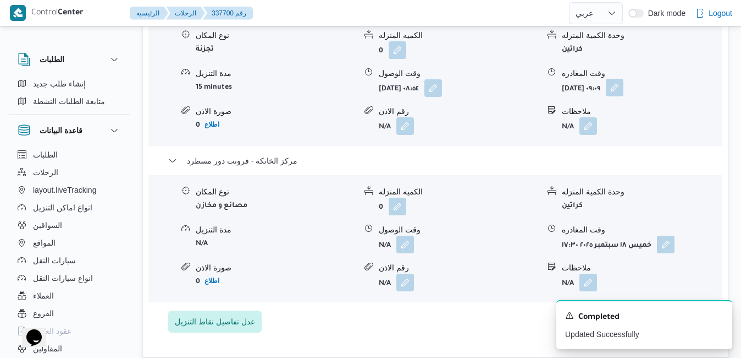
click at [624, 96] on button "button" at bounding box center [615, 88] width 18 height 18
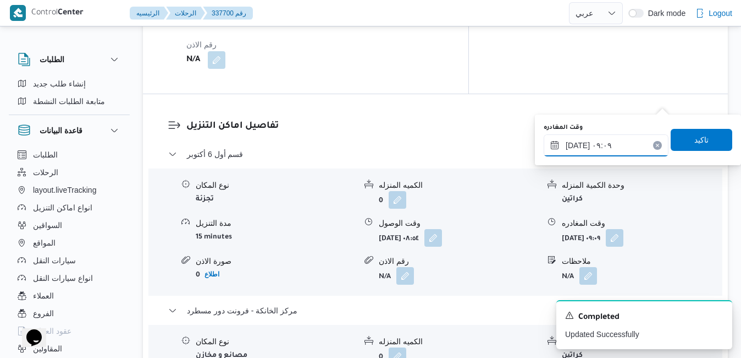
click at [620, 146] on input "١٨/٠٩/٢٠٢٥ ٠٩:٠٩" at bounding box center [606, 145] width 125 height 22
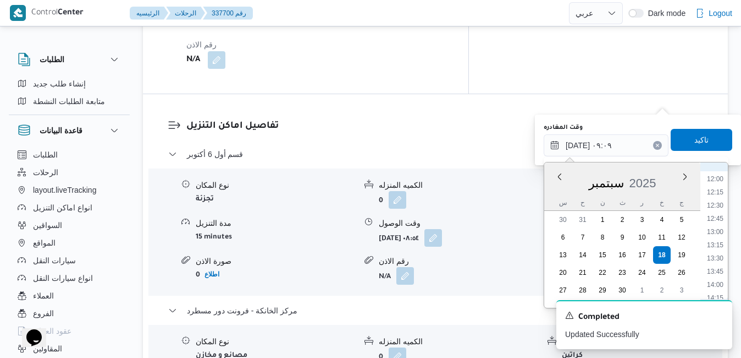
scroll to position [743, 0]
click at [717, 291] on li "16:15" at bounding box center [715, 291] width 25 height 11
type input "١٨/٠٩/٢٠٢٥ ١٦:١٥"
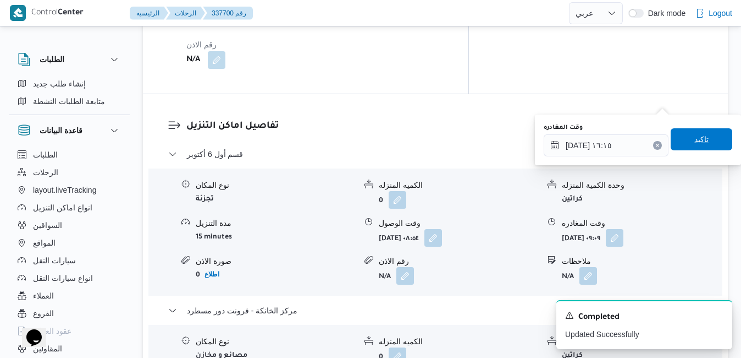
click at [707, 144] on span "تاكيد" at bounding box center [702, 139] width 62 height 22
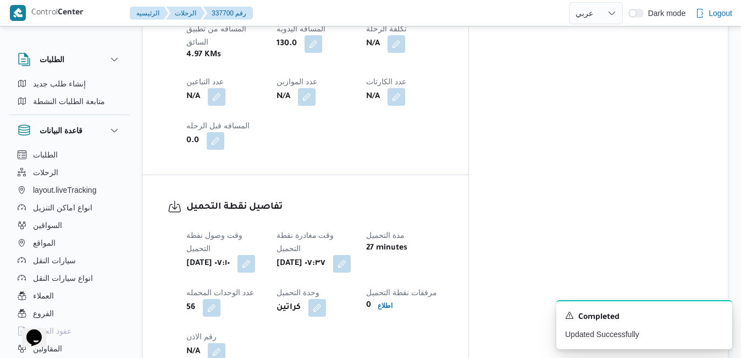
scroll to position [0, 0]
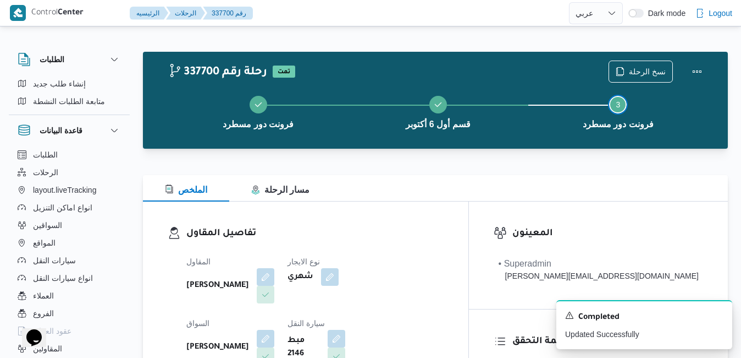
click at [700, 84] on button "Step 3 is incomplete 3 فرونت دور مسطرد" at bounding box center [619, 111] width 180 height 57
click at [697, 77] on button "Actions" at bounding box center [697, 71] width 22 height 22
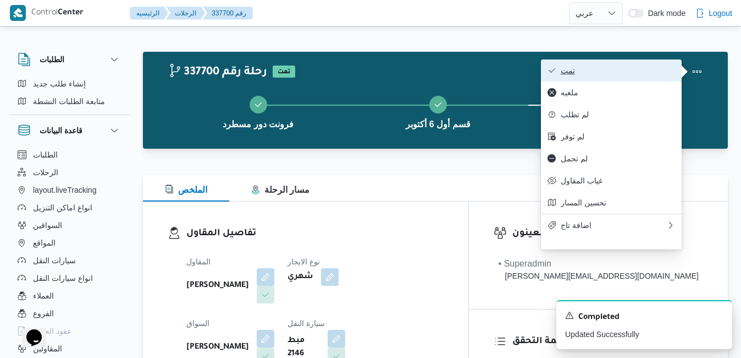
click at [646, 73] on span "تمت" at bounding box center [618, 70] width 114 height 9
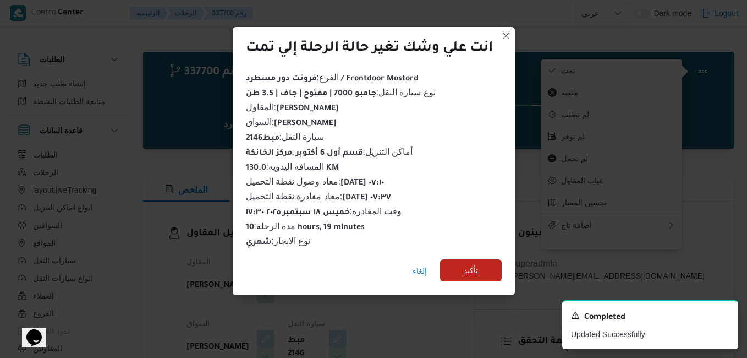
click at [493, 267] on span "تأكيد" at bounding box center [471, 270] width 62 height 22
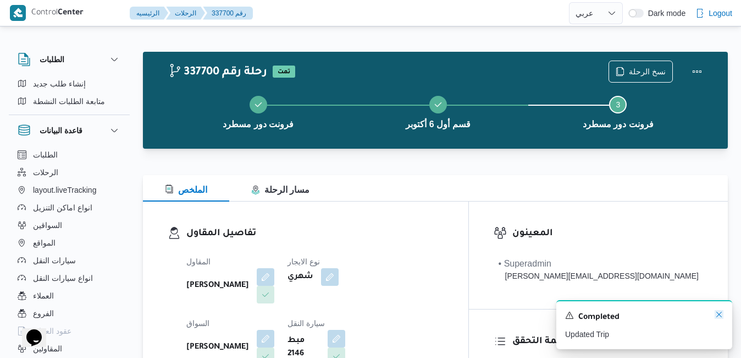
click at [719, 315] on icon "Dismiss toast" at bounding box center [720, 314] width 6 height 6
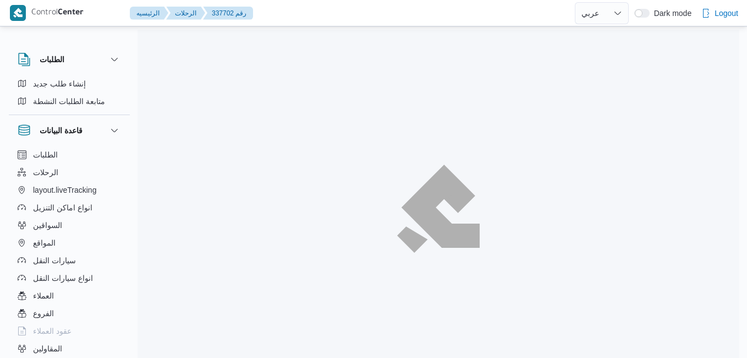
select select "ar"
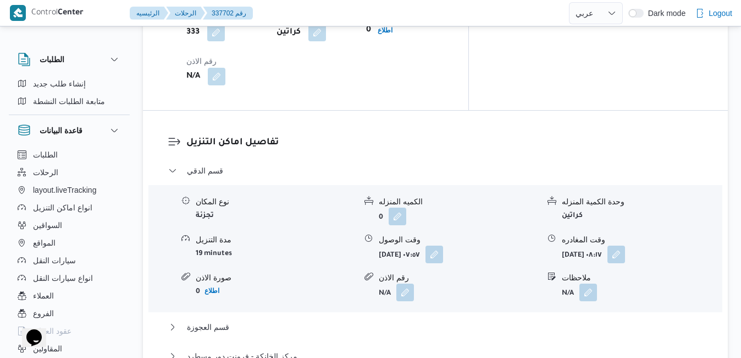
scroll to position [1012, 0]
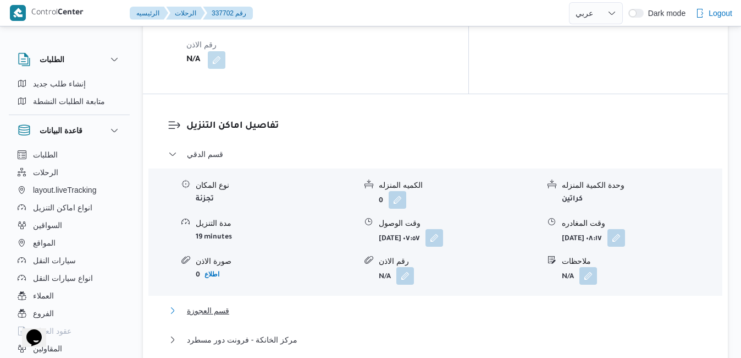
click at [399, 304] on button "قسم العجوزة" at bounding box center [435, 310] width 535 height 13
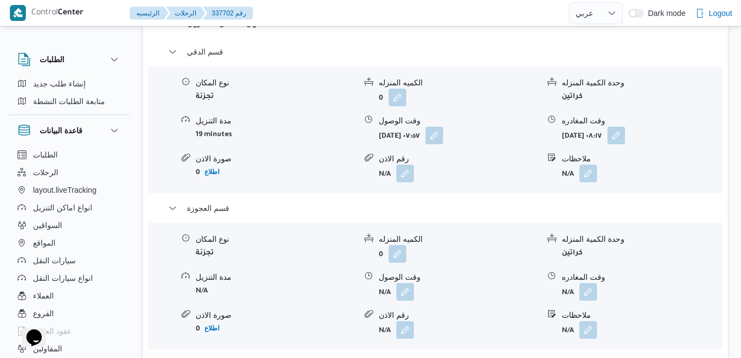
scroll to position [1166, 0]
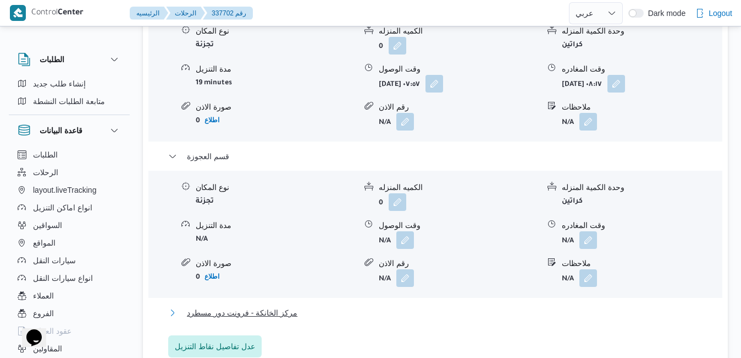
click at [452, 306] on button "مركز الخانكة - فرونت دور مسطرد" at bounding box center [435, 312] width 535 height 13
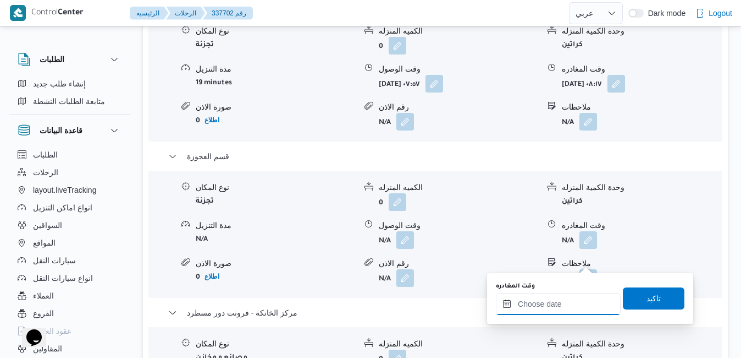
click at [544, 313] on input "وقت المغادره" at bounding box center [558, 304] width 125 height 22
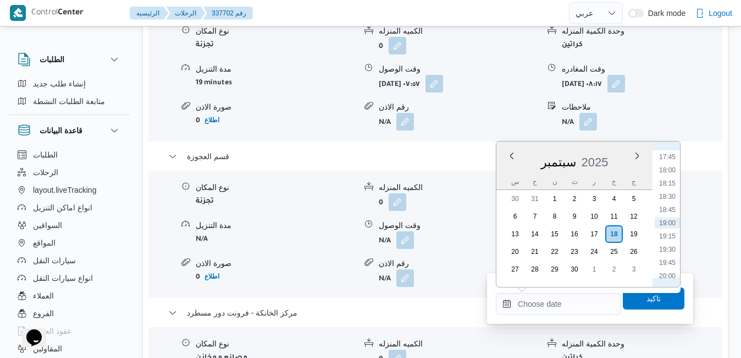
scroll to position [824, 0]
click at [667, 252] on li "17:30" at bounding box center [667, 255] width 25 height 11
type input "[DATE] ١٧:٣٠"
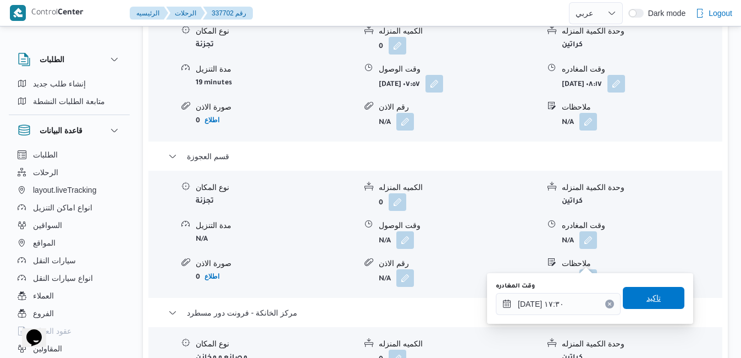
click at [653, 292] on span "تاكيد" at bounding box center [654, 298] width 62 height 22
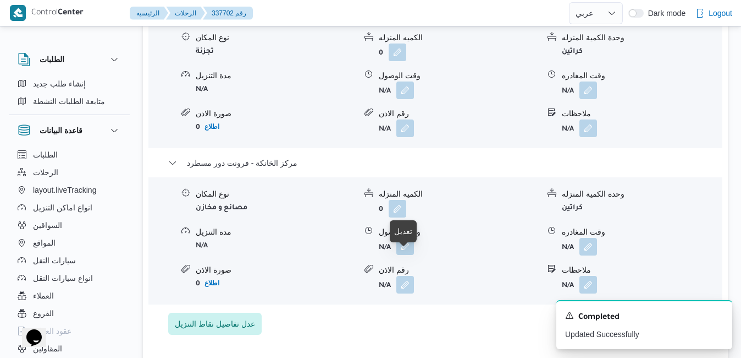
click at [401, 255] on button "button" at bounding box center [406, 246] width 18 height 18
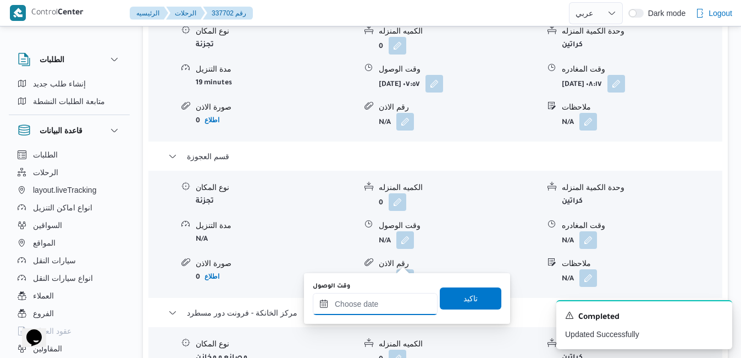
click at [384, 304] on input "وقت الوصول" at bounding box center [375, 304] width 125 height 22
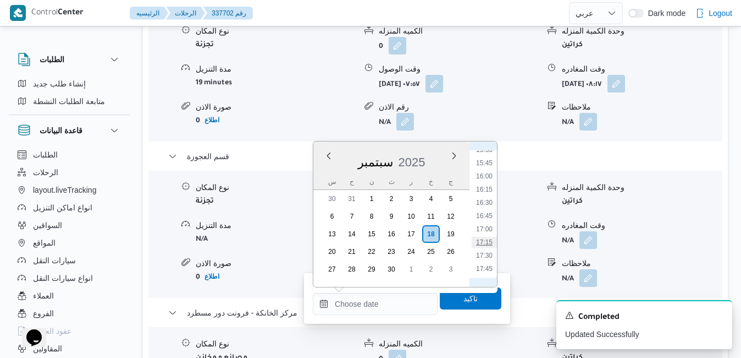
click at [488, 242] on li "17:15" at bounding box center [484, 242] width 25 height 11
type input "[DATE] ١٧:١٥"
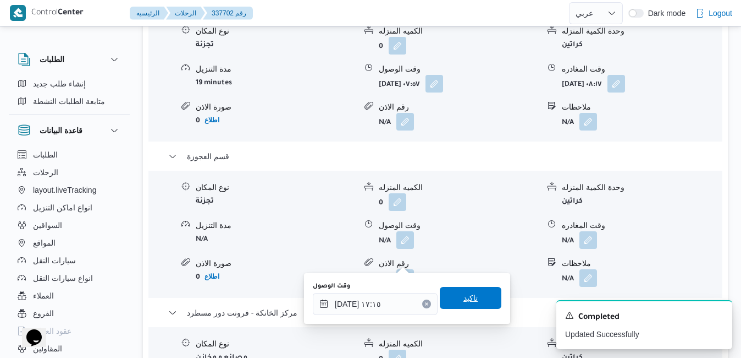
click at [472, 295] on span "تاكيد" at bounding box center [471, 298] width 62 height 22
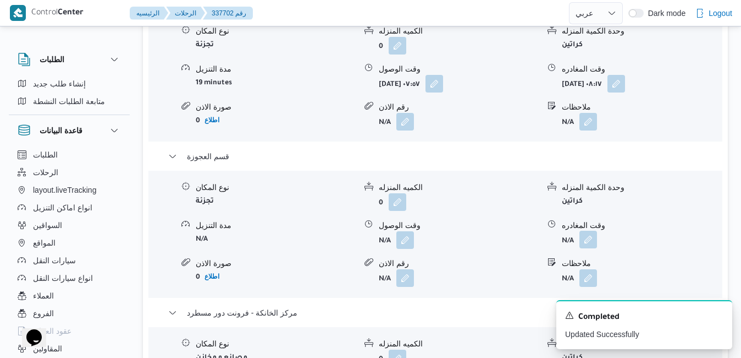
click at [587, 230] on button "button" at bounding box center [589, 239] width 18 height 18
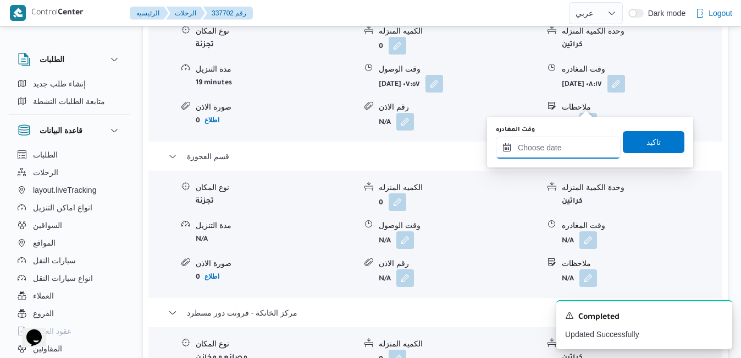
click at [557, 155] on input "وقت المغادره" at bounding box center [558, 147] width 125 height 22
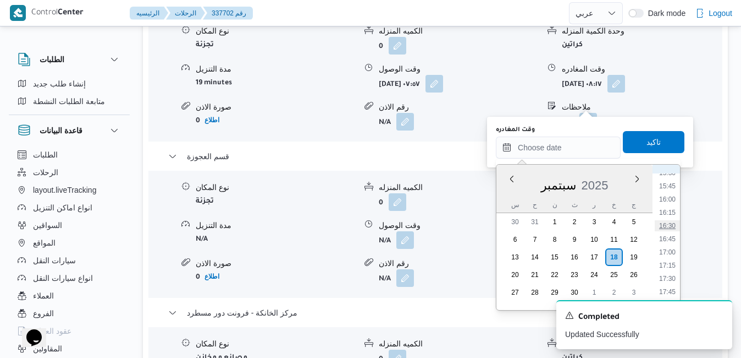
click at [670, 230] on li "16:30" at bounding box center [667, 225] width 25 height 11
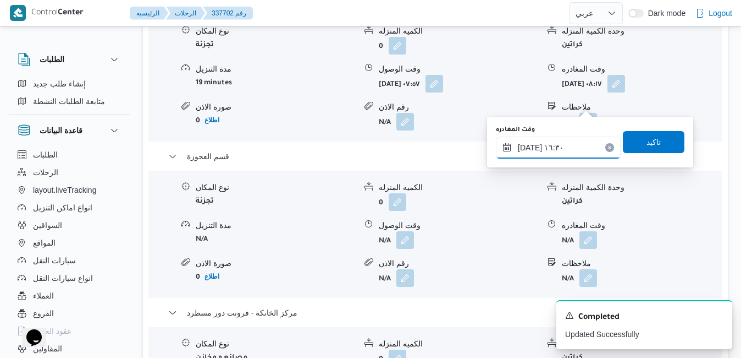
click at [530, 146] on input "[DATE] ١٦:٣٠" at bounding box center [558, 147] width 125 height 22
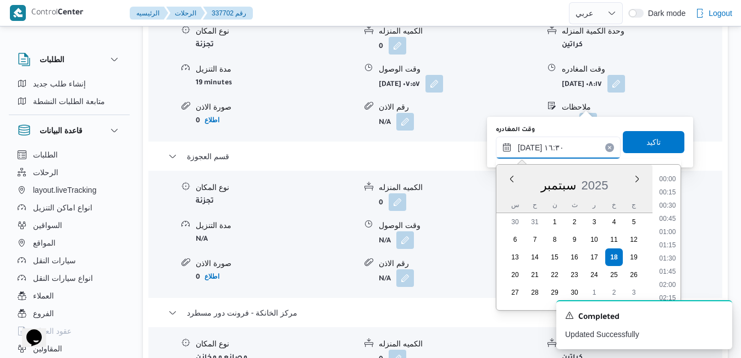
scroll to position [804, 0]
type input "[DATE] ١٦:25"
click at [647, 145] on span "تاكيد" at bounding box center [654, 141] width 14 height 13
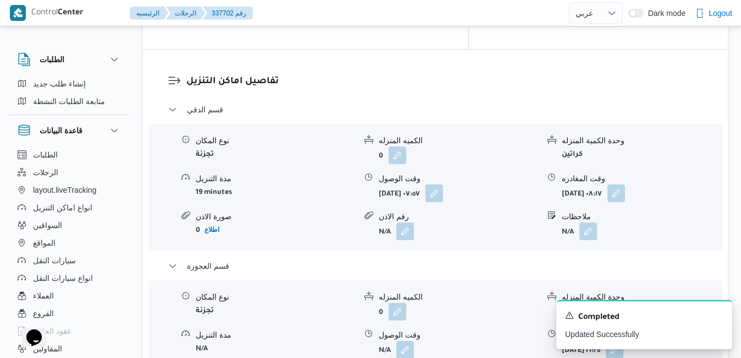
scroll to position [1034, 0]
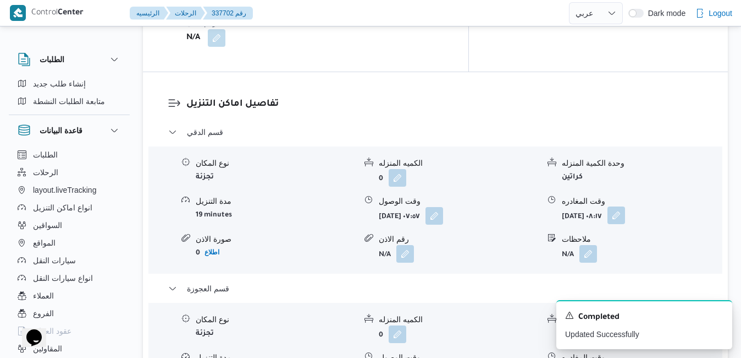
click at [625, 206] on button "button" at bounding box center [617, 215] width 18 height 18
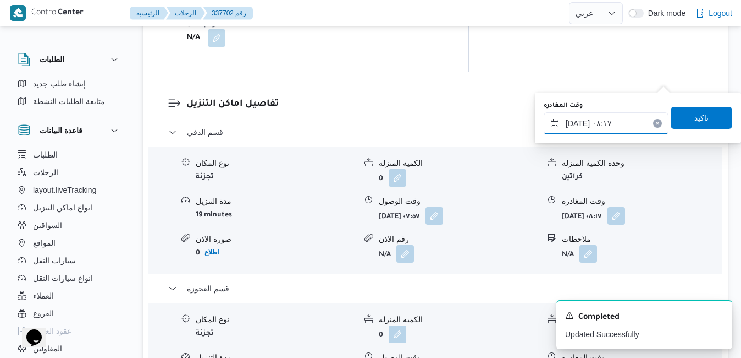
click at [618, 126] on input "١٨/٠٩/٢٠٢٥ ٠٨:١٧" at bounding box center [606, 123] width 125 height 22
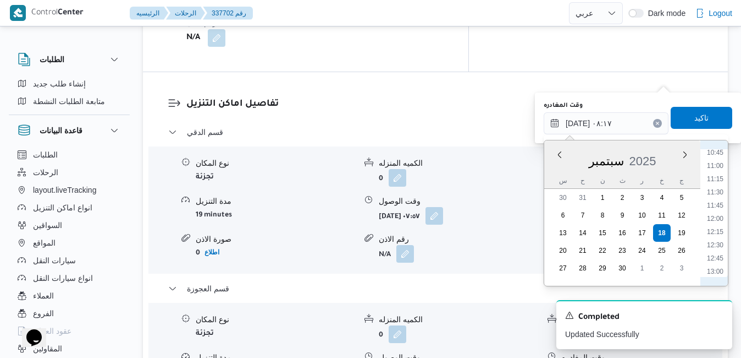
scroll to position [592, 0]
click at [718, 196] on li "12:00" at bounding box center [715, 196] width 25 height 11
type input "١٨/٠٩/٢٠٢٥ ١٢:٠٠"
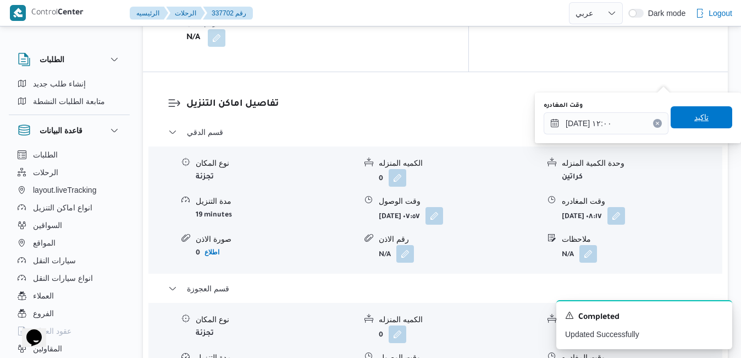
click at [706, 122] on span "تاكيد" at bounding box center [702, 117] width 62 height 22
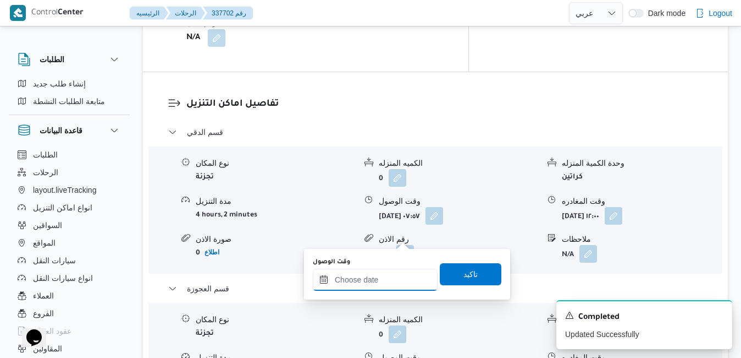
click at [392, 273] on div at bounding box center [375, 279] width 125 height 22
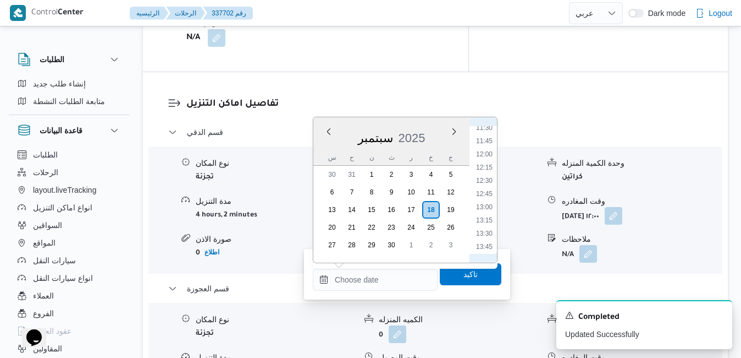
scroll to position [601, 0]
click at [485, 180] on li "12:15" at bounding box center [484, 177] width 25 height 11
type input "١٨/٠٩/٢٠٢٥ ١٢:١٥"
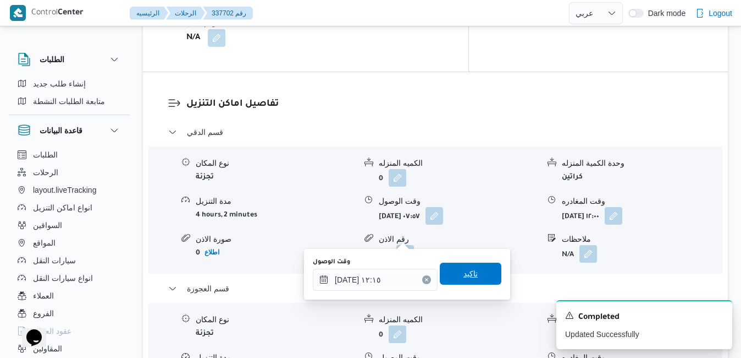
click at [475, 270] on span "تاكيد" at bounding box center [471, 273] width 62 height 22
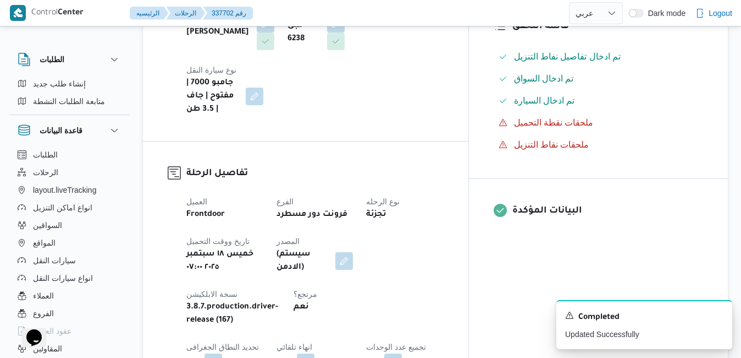
scroll to position [0, 0]
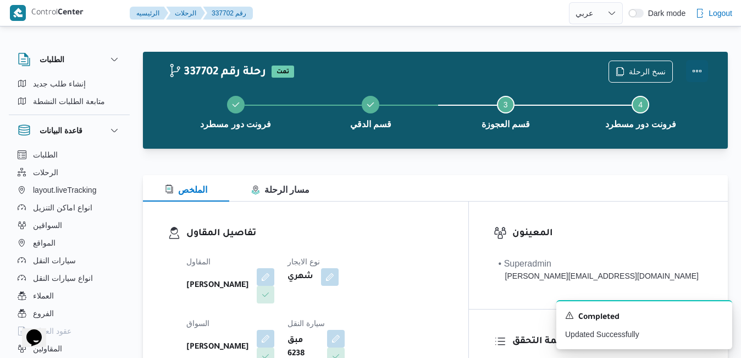
click at [699, 75] on button "Actions" at bounding box center [697, 71] width 22 height 22
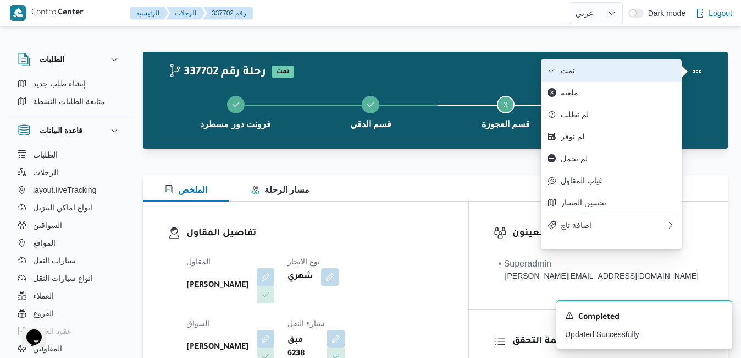
click at [624, 71] on span "تمت" at bounding box center [618, 70] width 114 height 9
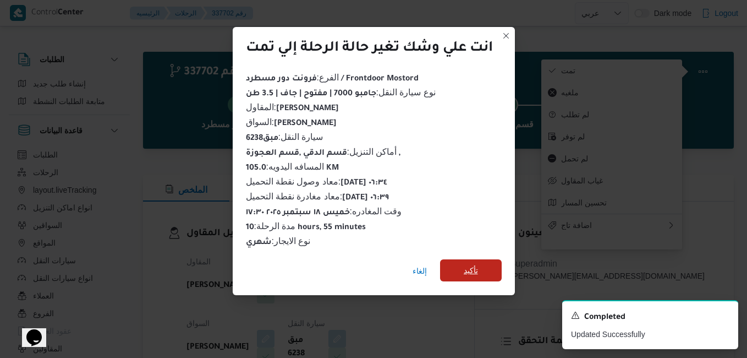
click at [478, 268] on span "تأكيد" at bounding box center [471, 269] width 14 height 13
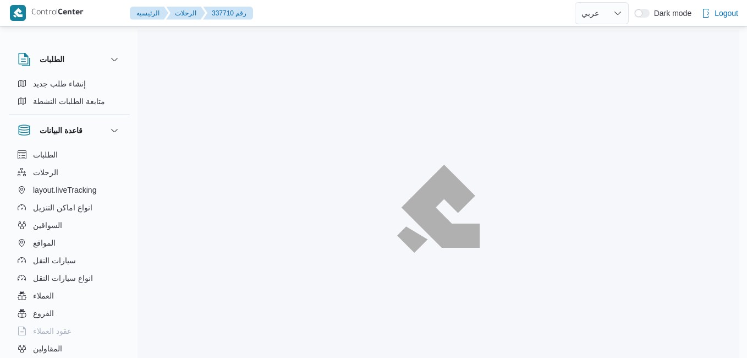
select select "ar"
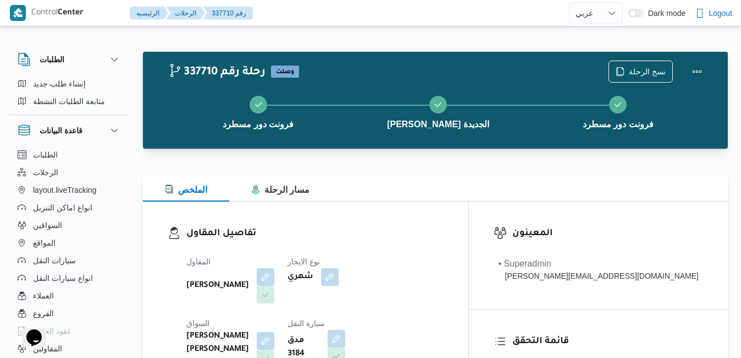
click at [455, 222] on div "تفاصيل المقاول المقاول [PERSON_NAME] نوع الايجار شهري السواق [PERSON_NAME] [PER…" at bounding box center [306, 330] width 326 height 259
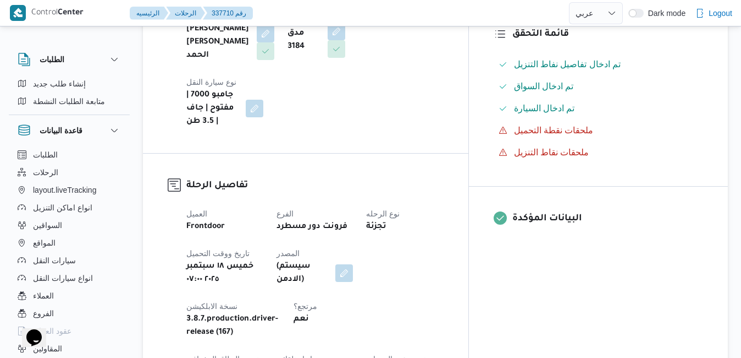
scroll to position [308, 0]
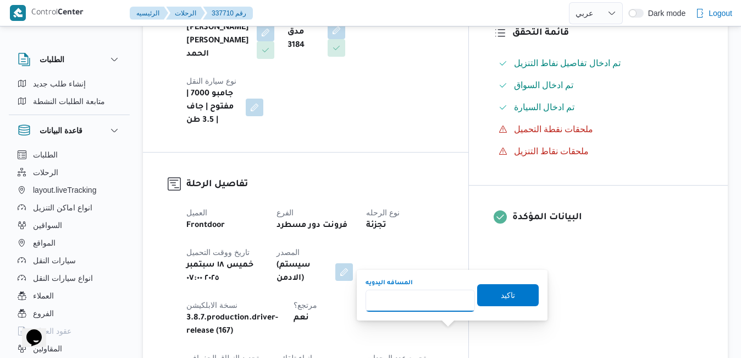
click at [427, 302] on input "المسافه اليدويه" at bounding box center [420, 300] width 109 height 22
type input "120"
click at [501, 291] on span "تاكيد" at bounding box center [508, 294] width 14 height 13
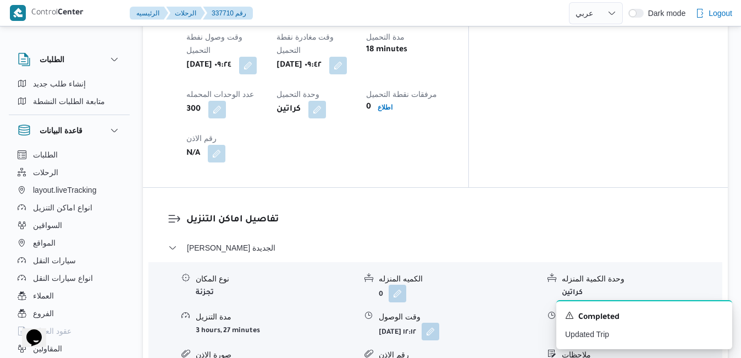
scroll to position [946, 0]
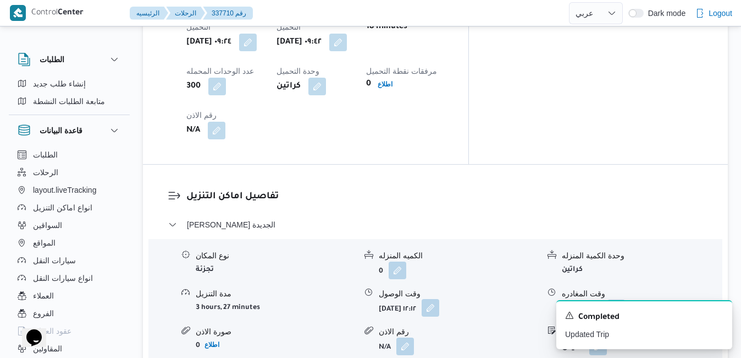
click at [439, 299] on button "button" at bounding box center [431, 308] width 18 height 18
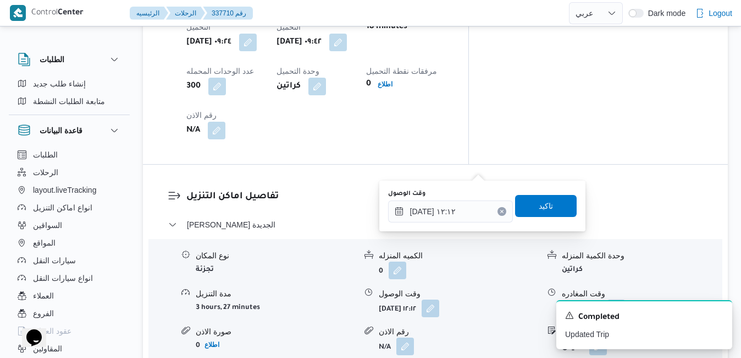
click at [450, 227] on div "You are in a dialog. To close this dialog, hit escape. وقت الوصول [DATE] ١٢:١٢ …" at bounding box center [483, 205] width 206 height 51
click at [457, 212] on input "[DATE] ١٢:١٢" at bounding box center [450, 211] width 125 height 22
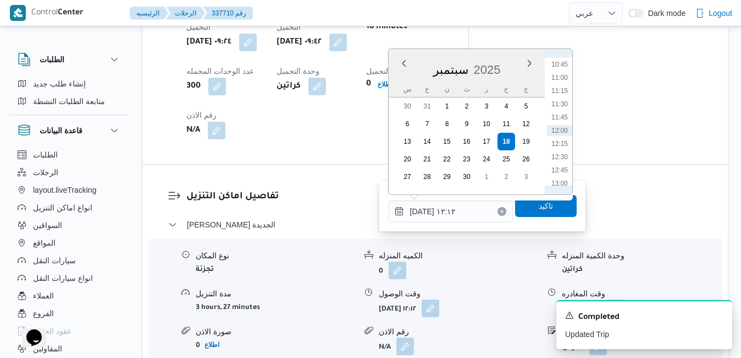
scroll to position [455, 0]
click at [560, 162] on li "10:30" at bounding box center [559, 162] width 25 height 11
type input "١٨/٠٩/٢٠٢٥ ١٠:٣٠"
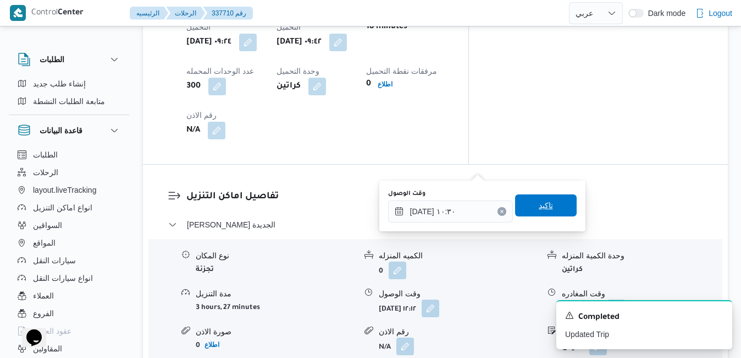
click at [542, 201] on span "تاكيد" at bounding box center [546, 205] width 14 height 13
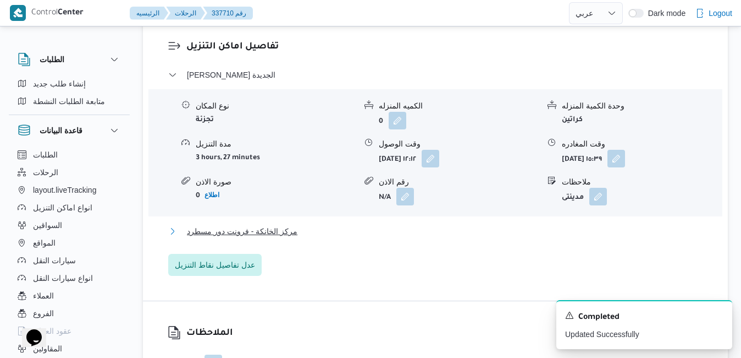
click at [472, 238] on button "مركز الخانكة - فرونت دور مسطرد" at bounding box center [435, 230] width 535 height 13
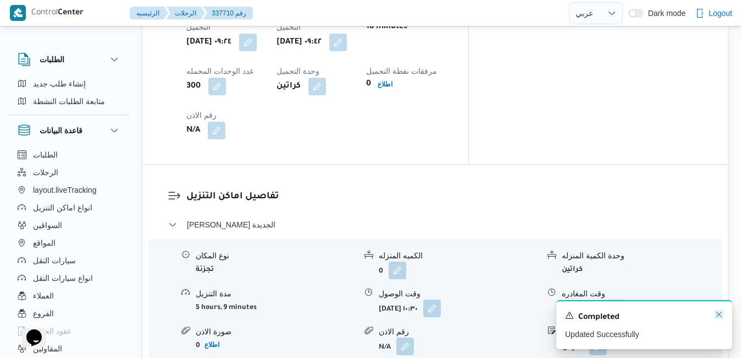
click at [722, 313] on icon "Dismiss toast" at bounding box center [720, 314] width 6 height 6
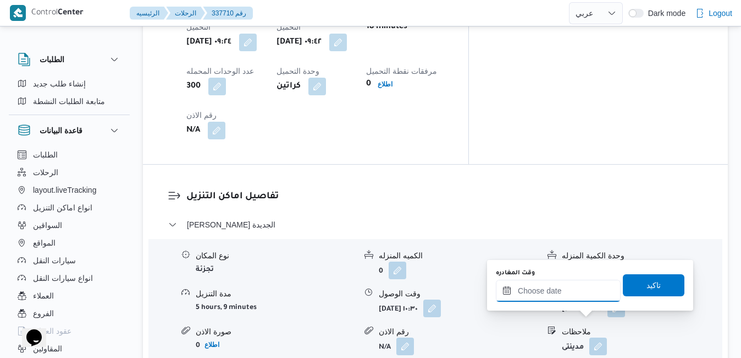
click at [559, 295] on input "وقت المغادره" at bounding box center [558, 290] width 125 height 22
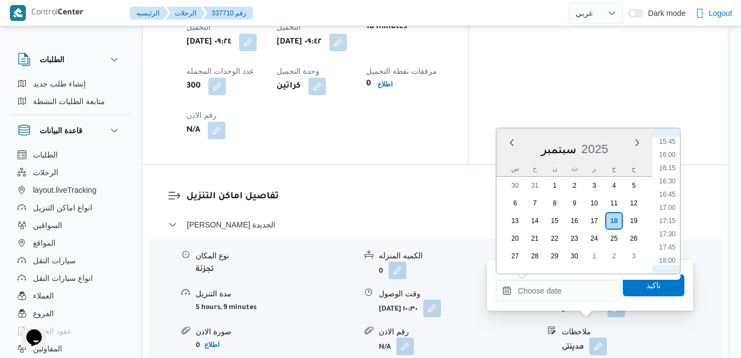
scroll to position [824, 0]
click at [669, 227] on li "17:15" at bounding box center [667, 228] width 25 height 11
type input "١٨/٠٩/٢٠٢٥ ١٧:١٥"
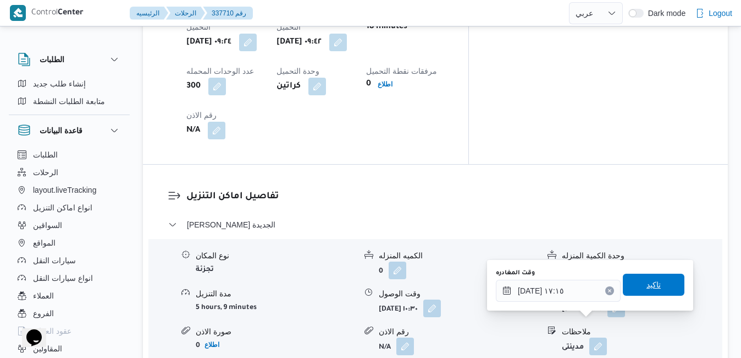
click at [647, 288] on span "تاكيد" at bounding box center [654, 284] width 14 height 13
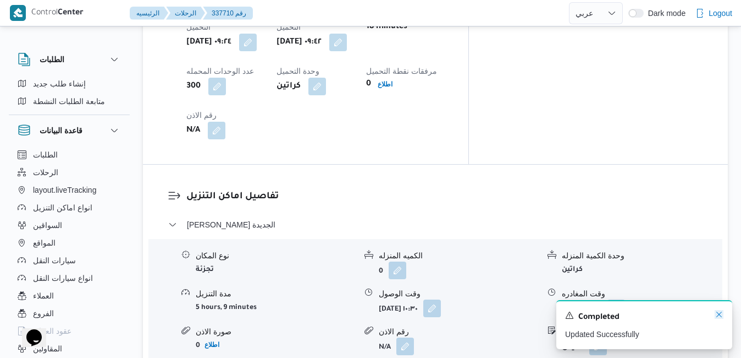
click at [719, 316] on icon "Dismiss toast" at bounding box center [720, 314] width 6 height 6
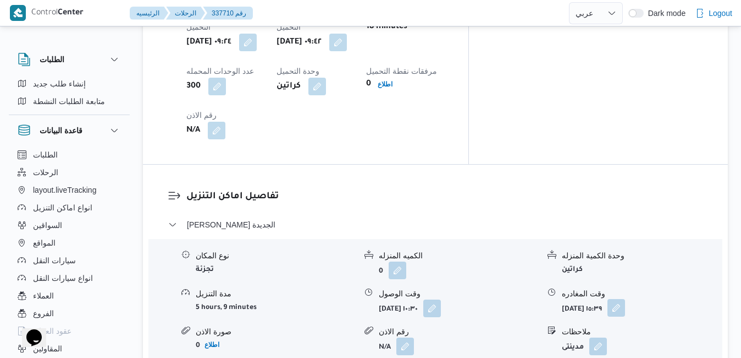
click at [625, 299] on button "button" at bounding box center [617, 308] width 18 height 18
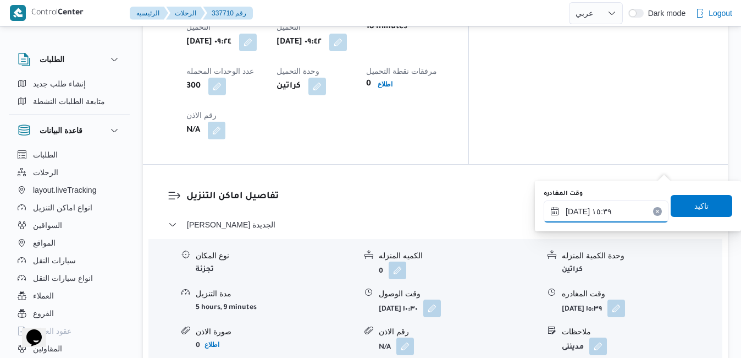
click at [612, 217] on input "١٨/٠٩/٢٠٢٥ ١٥:٣٩" at bounding box center [606, 211] width 125 height 22
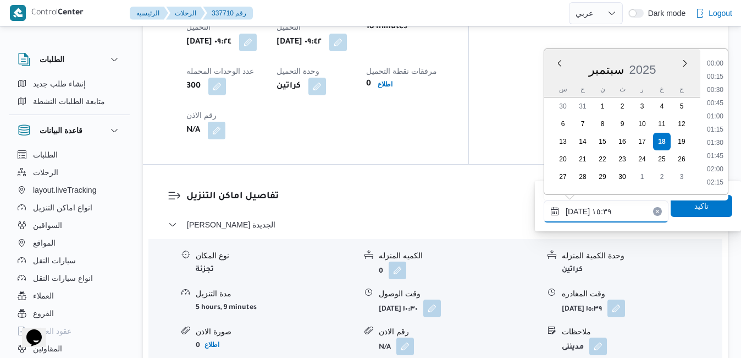
scroll to position [751, 0]
click at [718, 168] on li "16:15" at bounding box center [715, 169] width 25 height 11
type input "١٨/٠٩/٢٠٢٥ ١٦:١٥"
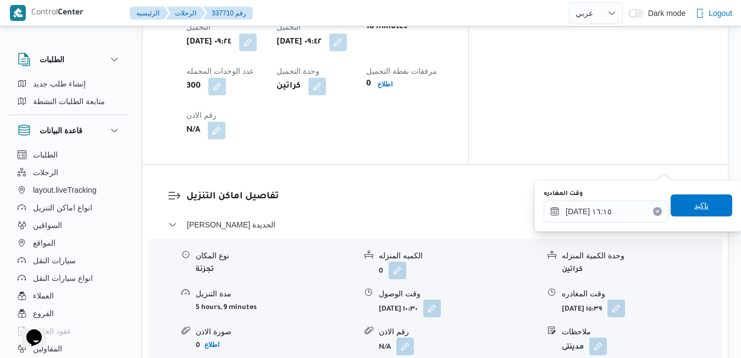
click at [699, 208] on span "تاكيد" at bounding box center [702, 205] width 14 height 13
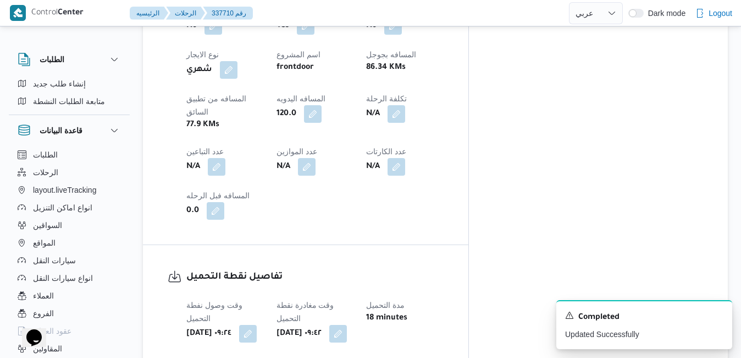
scroll to position [0, 0]
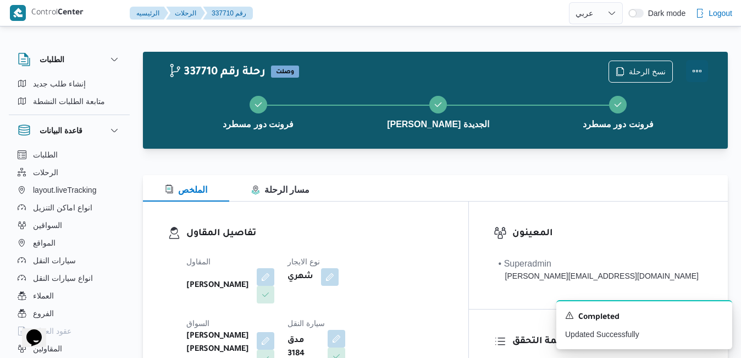
click at [692, 72] on button "Actions" at bounding box center [697, 71] width 22 height 22
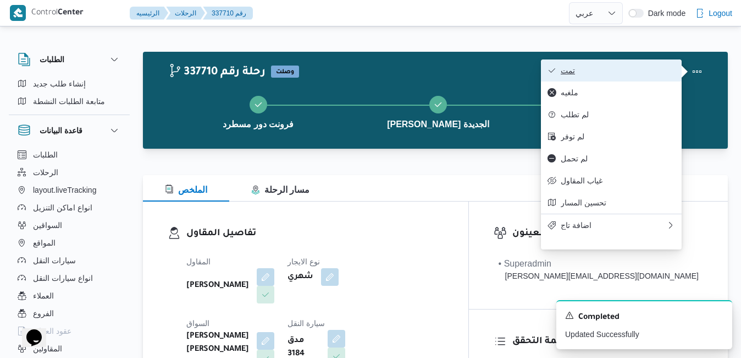
click at [623, 62] on button "تمت" at bounding box center [611, 70] width 141 height 22
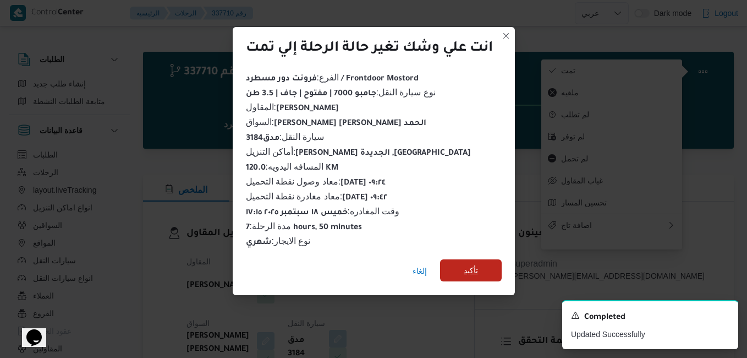
click at [481, 265] on span "تأكيد" at bounding box center [471, 270] width 62 height 22
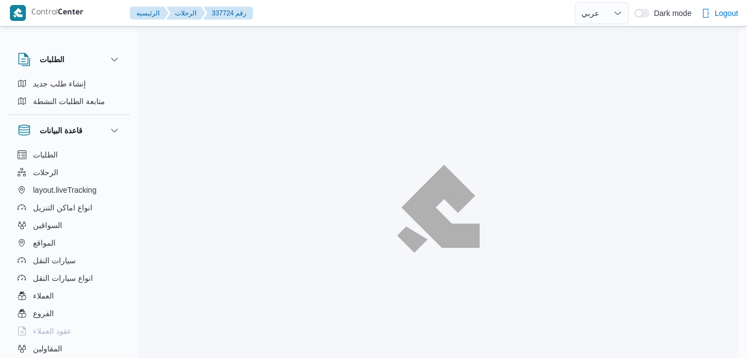
select select "ar"
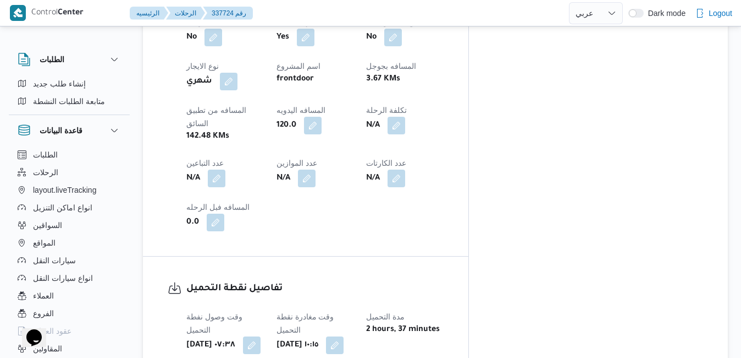
scroll to position [625, 0]
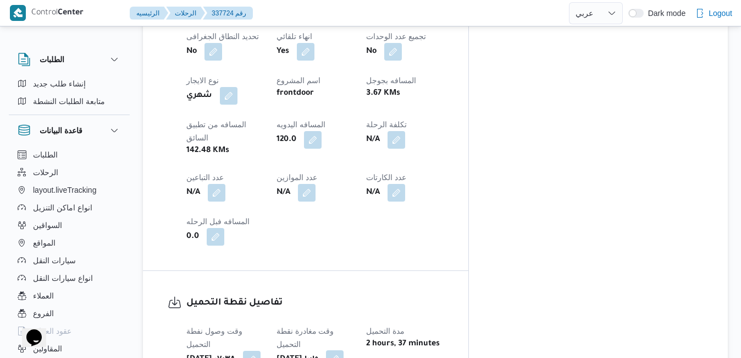
click at [344, 350] on button "button" at bounding box center [335, 359] width 18 height 18
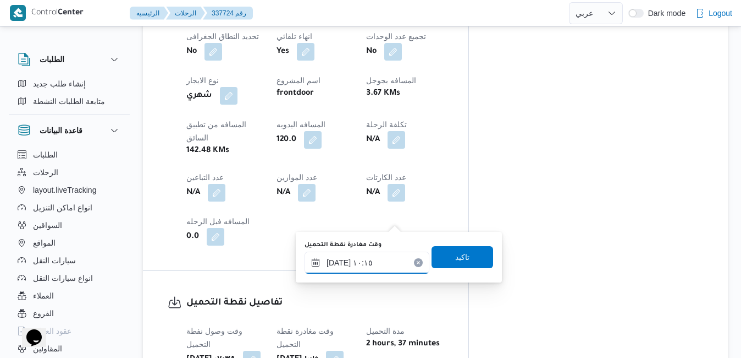
click at [371, 256] on div "١٨/٠٩/٢٠٢٥ ١٠:١٥" at bounding box center [367, 262] width 125 height 22
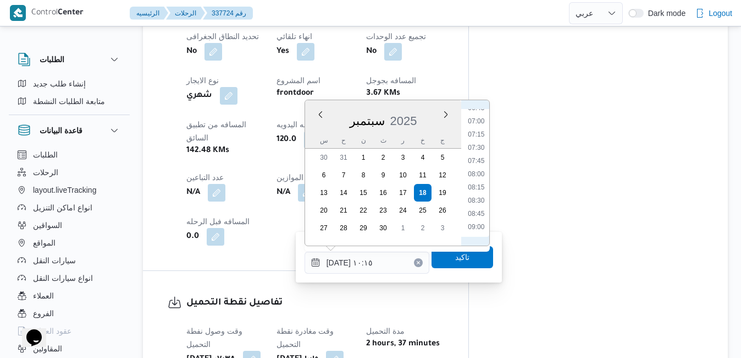
scroll to position [362, 0]
click at [477, 200] on li "08:30" at bounding box center [476, 200] width 25 height 11
type input "١٨/٠٩/٢٠٢٥ ٠٨:٣٠"
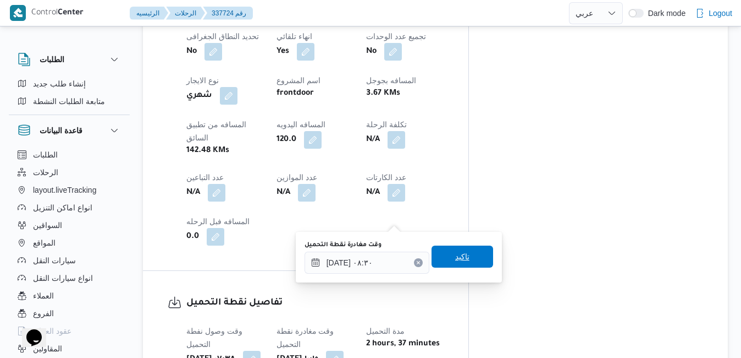
click at [455, 262] on span "تاكيد" at bounding box center [462, 256] width 14 height 13
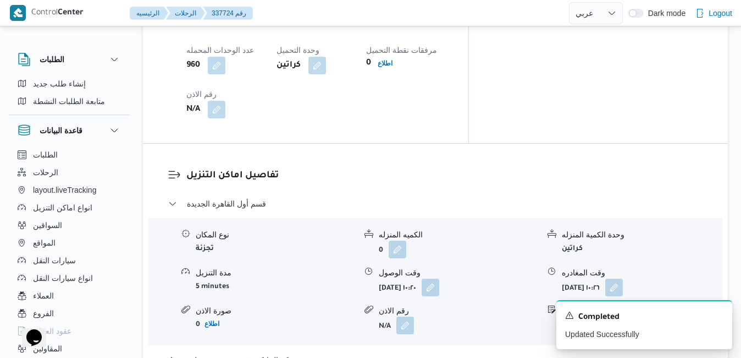
scroll to position [999, 0]
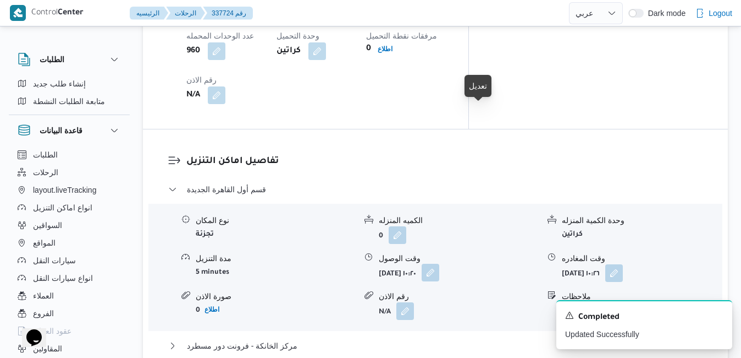
click at [439, 263] on button "button" at bounding box center [431, 272] width 18 height 18
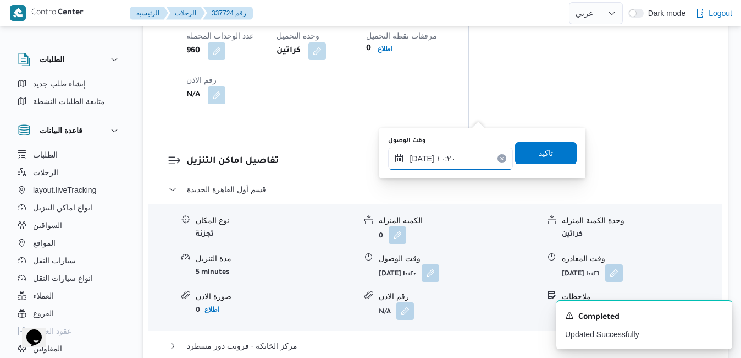
click at [448, 161] on input "١٨/٠٩/٢٠٢٥ ١٠:٢٠" at bounding box center [450, 158] width 125 height 22
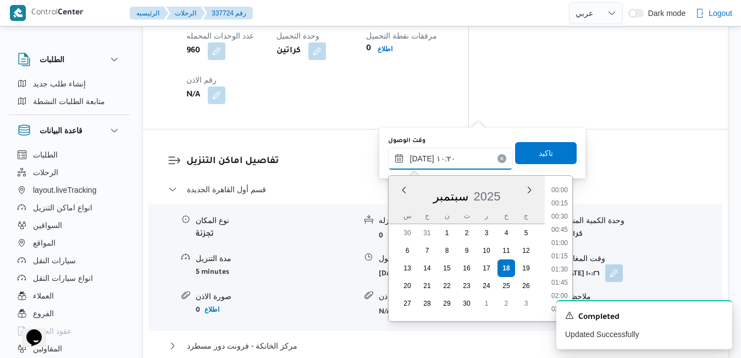
scroll to position [474, 0]
click at [559, 203] on li "09:15" at bounding box center [559, 204] width 25 height 11
type input "١٨/٠٩/٢٠٢٥ ٠٩:١٥"
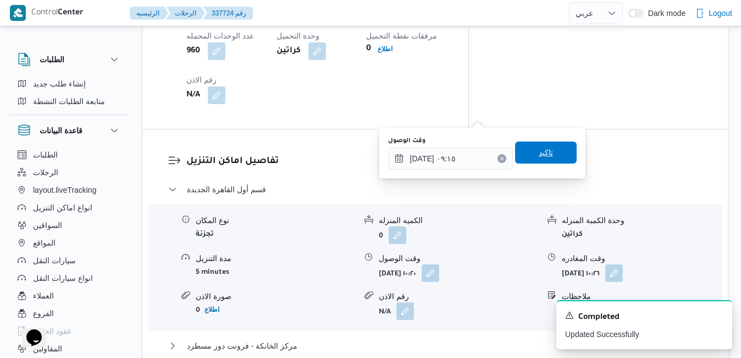
click at [545, 150] on span "تاكيد" at bounding box center [546, 152] width 14 height 13
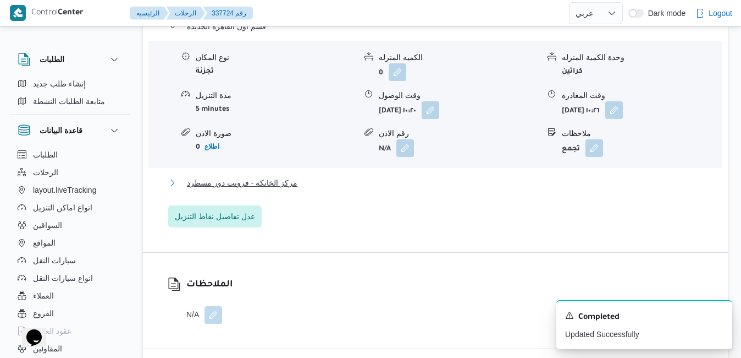
click at [494, 189] on button "مركز الخانكة - فرونت دور مسطرد" at bounding box center [435, 182] width 535 height 13
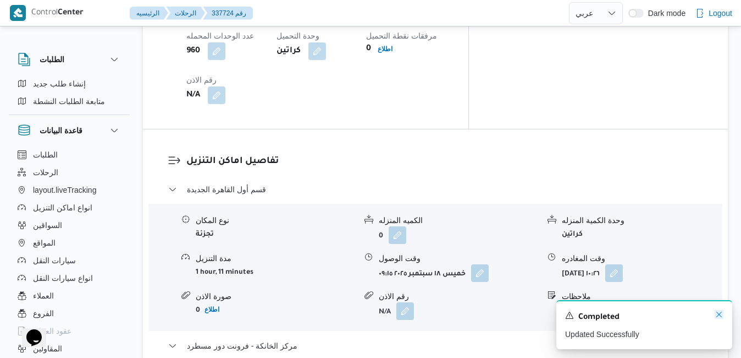
click at [721, 313] on icon "Dismiss toast" at bounding box center [719, 314] width 9 height 9
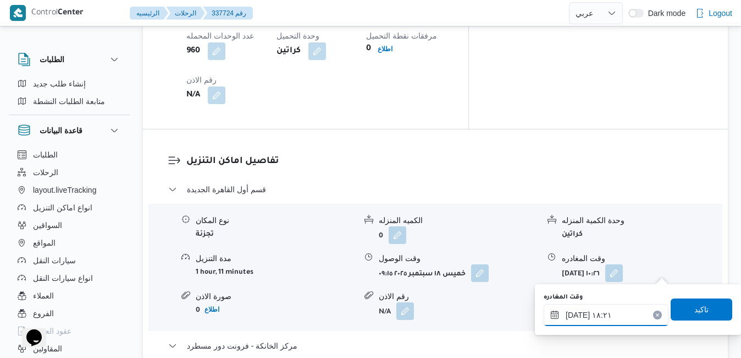
click at [611, 313] on input "١٨/٠٩/٢٠٢٥ ١٨:٢١" at bounding box center [606, 315] width 125 height 22
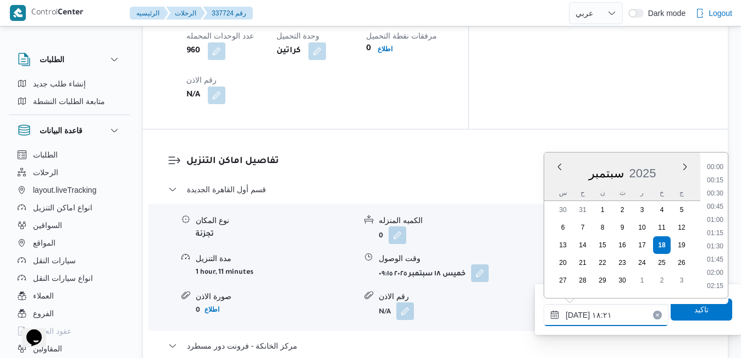
scroll to position [897, 0]
click at [721, 189] on li "17:30" at bounding box center [715, 194] width 25 height 11
type input "١٨/٠٩/٢٠٢٥ ١٧:٣٠"
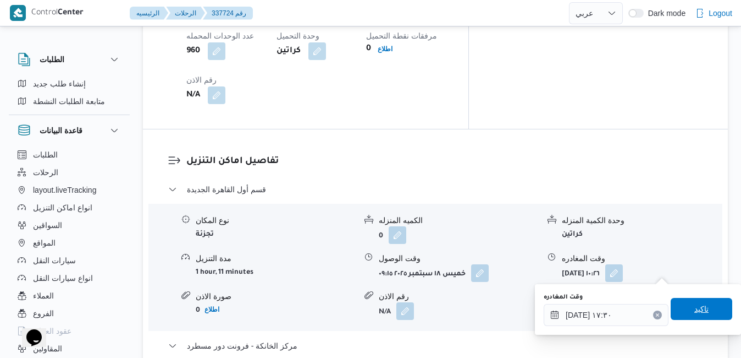
click at [680, 307] on span "تاكيد" at bounding box center [702, 309] width 62 height 22
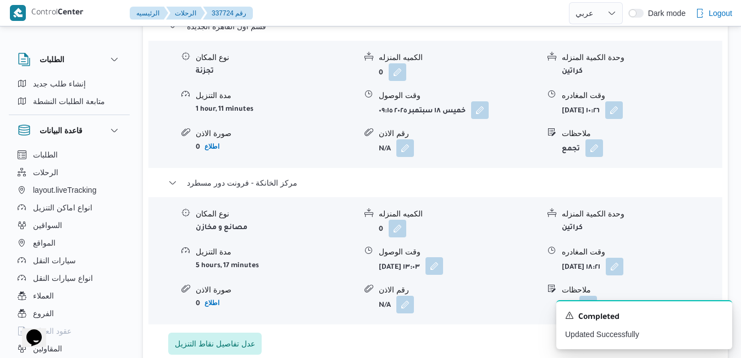
click at [443, 270] on button "button" at bounding box center [435, 266] width 18 height 18
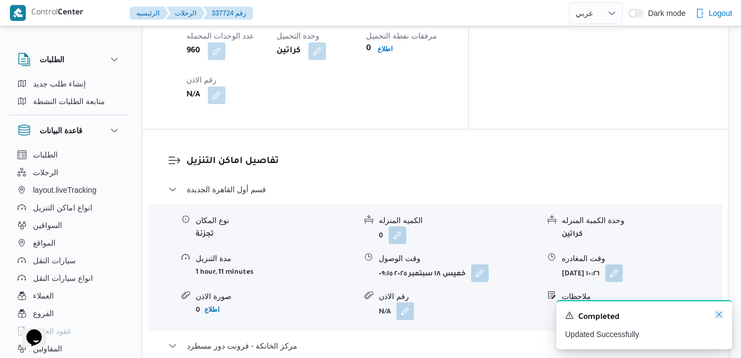
click at [719, 314] on icon "Dismiss toast" at bounding box center [719, 314] width 9 height 9
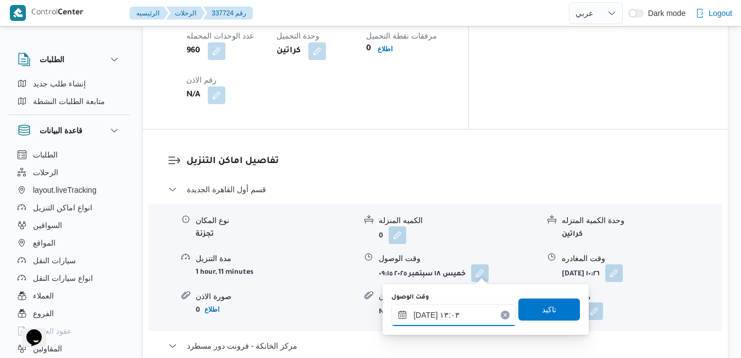
click at [468, 312] on input "١٨/٠٩/٢٠٢٥ ١٣:٠٣" at bounding box center [454, 315] width 125 height 22
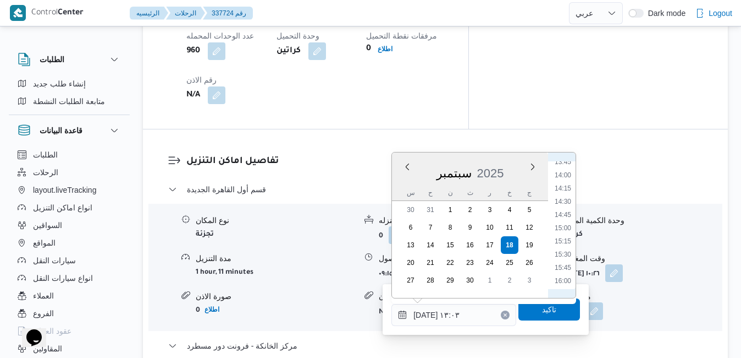
scroll to position [843, 0]
click at [564, 237] on li "17:15" at bounding box center [563, 234] width 25 height 11
type input "١٨/٠٩/٢٠٢٥ ١٧:١٥"
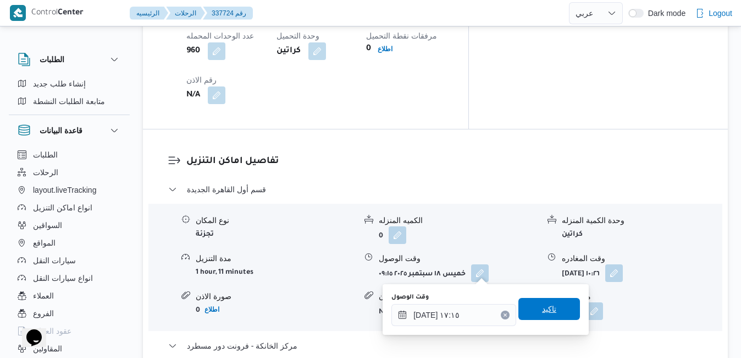
click at [559, 307] on span "تاكيد" at bounding box center [550, 309] width 62 height 22
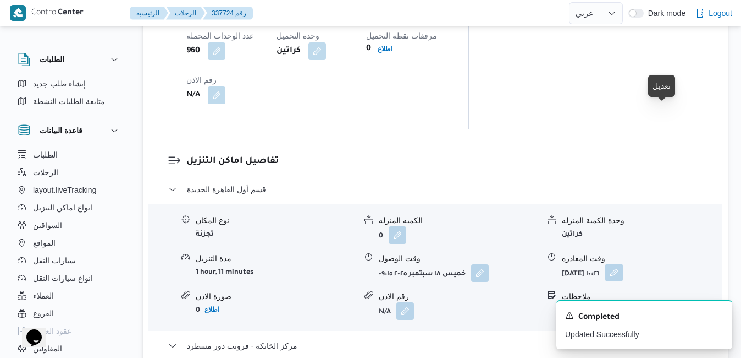
click at [623, 263] on button "button" at bounding box center [615, 272] width 18 height 18
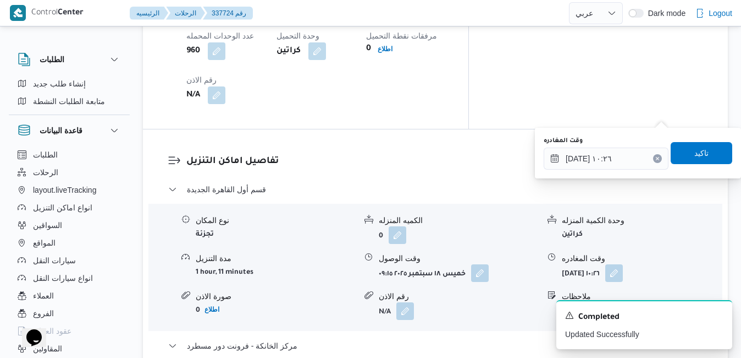
click at [621, 170] on div "وقت المغادره ١٨/٠٩/٢٠٢٥ ١٠:٢٦ تاكيد" at bounding box center [638, 152] width 191 height 35
click at [622, 161] on input "١٨/٠٩/٢٠٢٥ ١٠:٢٦" at bounding box center [606, 158] width 125 height 22
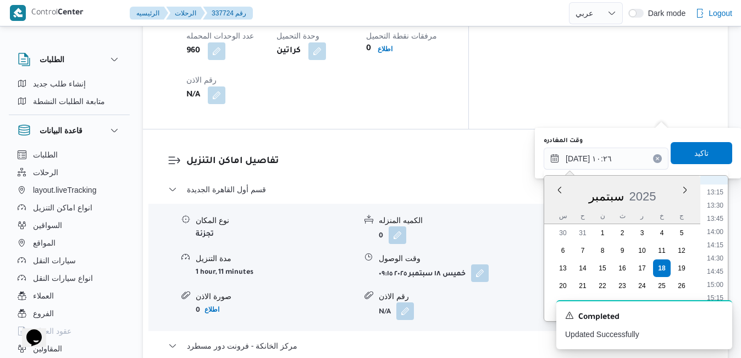
scroll to position [809, 0]
click at [718, 249] on li "16:30" at bounding box center [715, 251] width 25 height 11
type input "١٨/٠٩/٢٠٢٥ ١٦:٣٠"
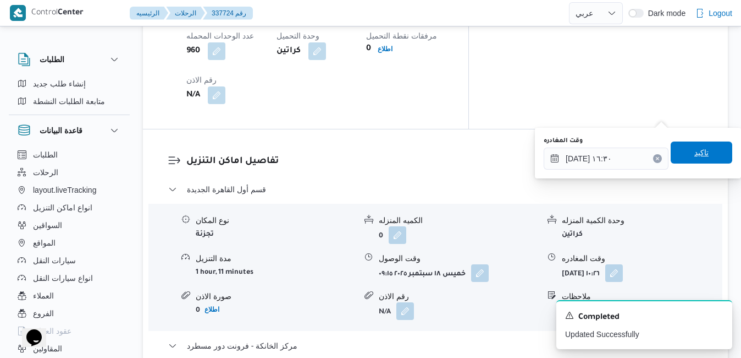
click at [701, 155] on span "تاكيد" at bounding box center [702, 152] width 62 height 22
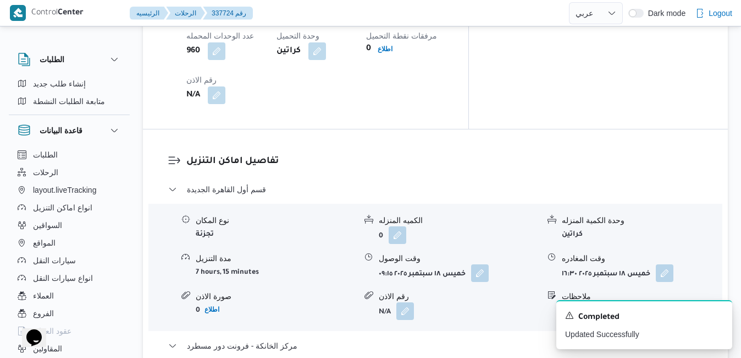
scroll to position [0, 0]
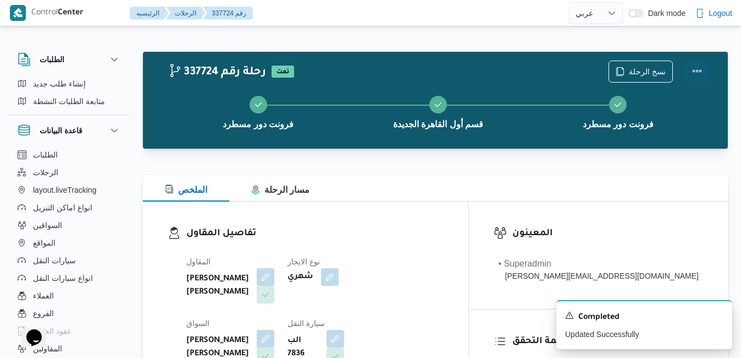
click at [692, 81] on button "Actions" at bounding box center [697, 71] width 22 height 22
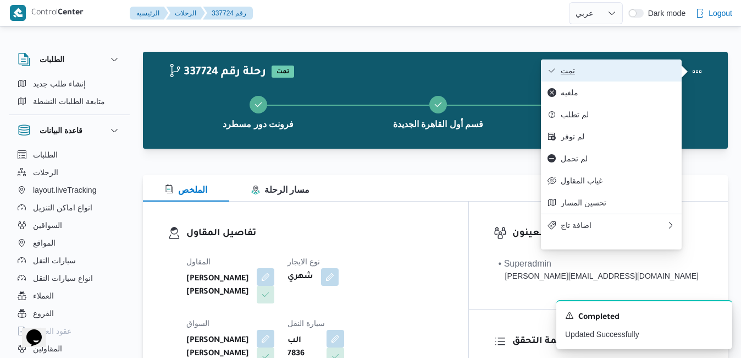
click at [627, 70] on span "تمت" at bounding box center [618, 70] width 114 height 9
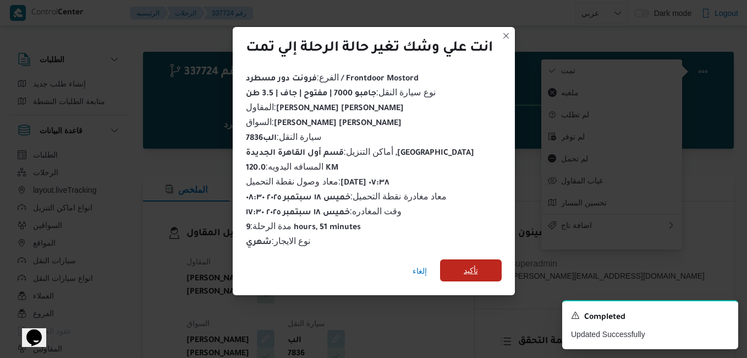
click at [481, 270] on span "تأكيد" at bounding box center [471, 270] width 62 height 22
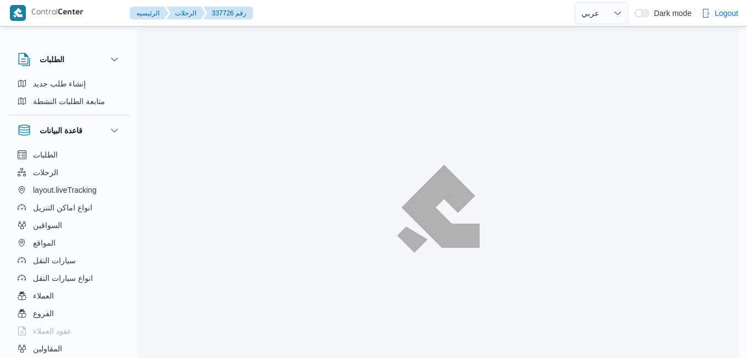
select select "ar"
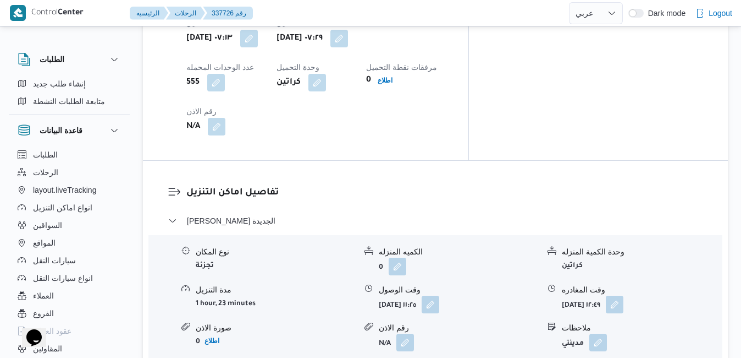
scroll to position [946, 0]
click at [439, 294] on button "button" at bounding box center [431, 303] width 18 height 18
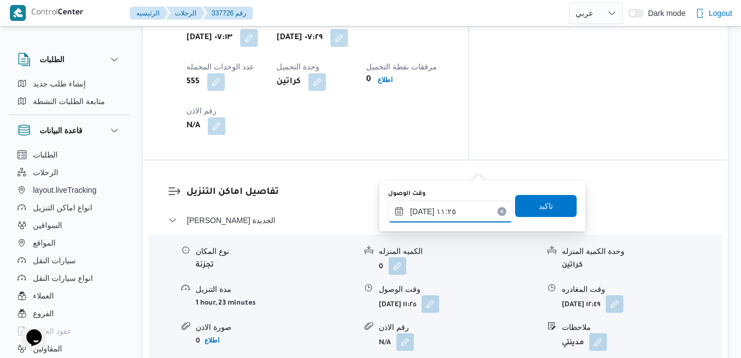
click at [442, 220] on input "١٨/٠٩/٢٠٢٥ ١١:٢٥" at bounding box center [450, 211] width 125 height 22
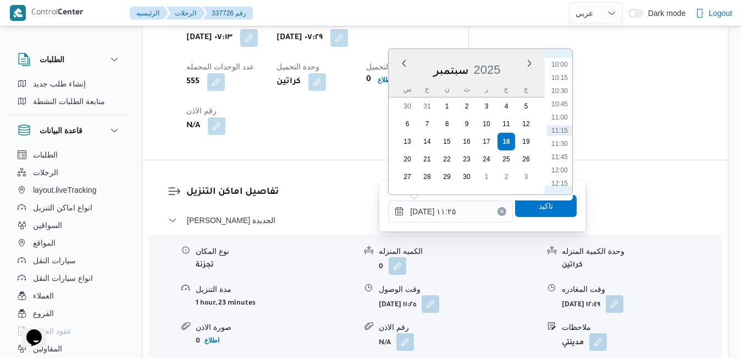
scroll to position [415, 0]
click at [559, 83] on li "08:15" at bounding box center [559, 83] width 25 height 11
type input "[DATE] ٠٨:١٥"
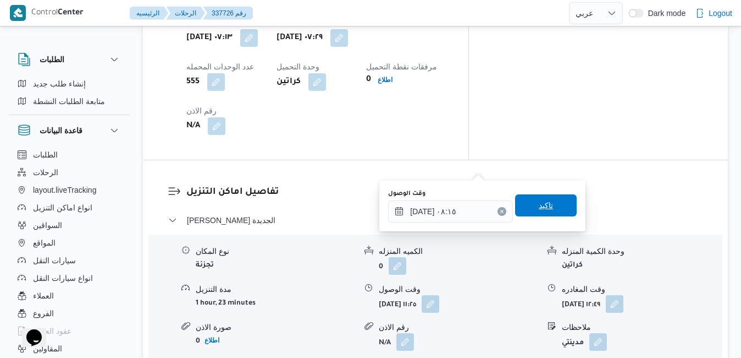
click at [530, 212] on span "تاكيد" at bounding box center [546, 205] width 62 height 22
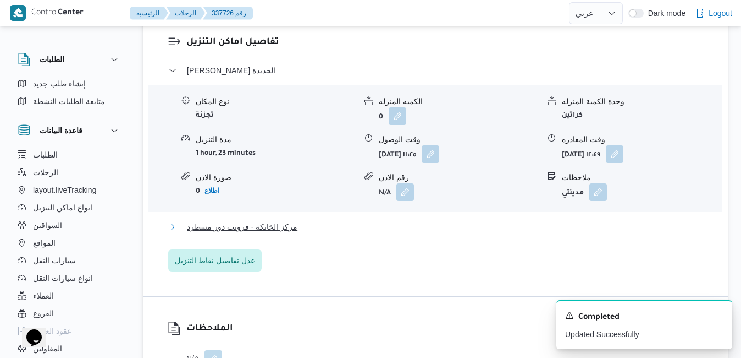
click at [475, 233] on button "مركز الخانكة - فرونت دور مسطرد" at bounding box center [435, 226] width 535 height 13
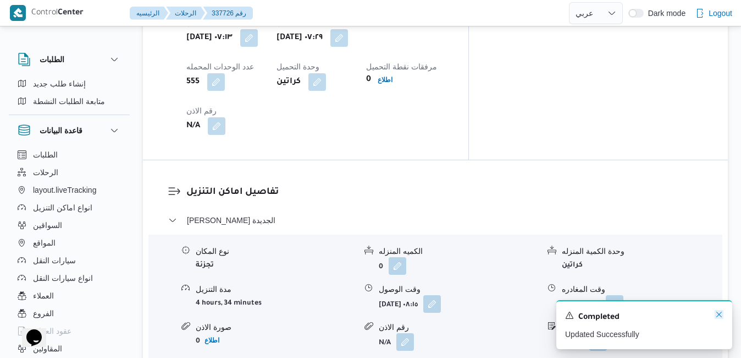
click at [719, 315] on icon "Dismiss toast" at bounding box center [720, 314] width 6 height 6
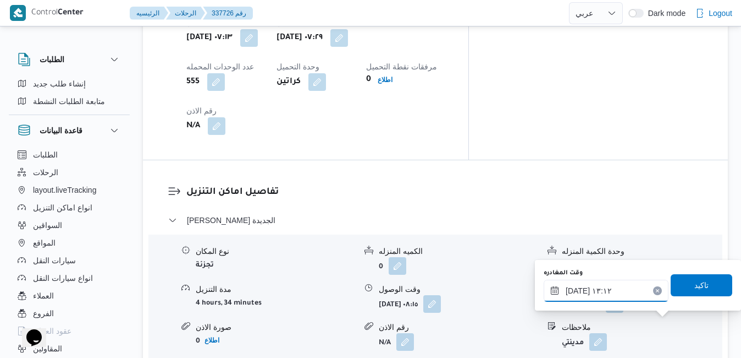
click at [624, 291] on input "١٨/٠٩/٢٠٢٥ ١٣:١٢" at bounding box center [606, 290] width 125 height 22
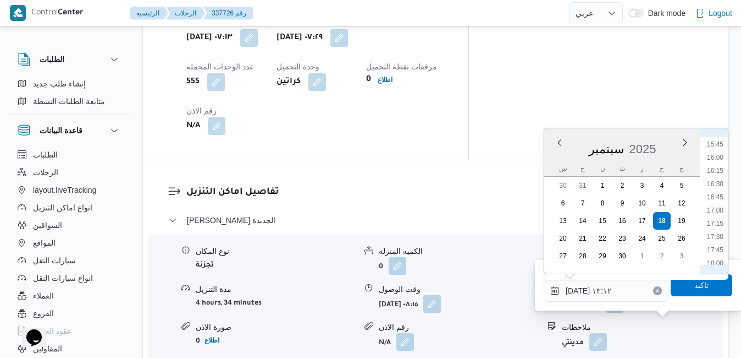
scroll to position [843, 0]
click at [714, 198] on li "17:00" at bounding box center [715, 197] width 25 height 11
type input "١٨/٠٩/٢٠٢٥ ١٧:٠٠"
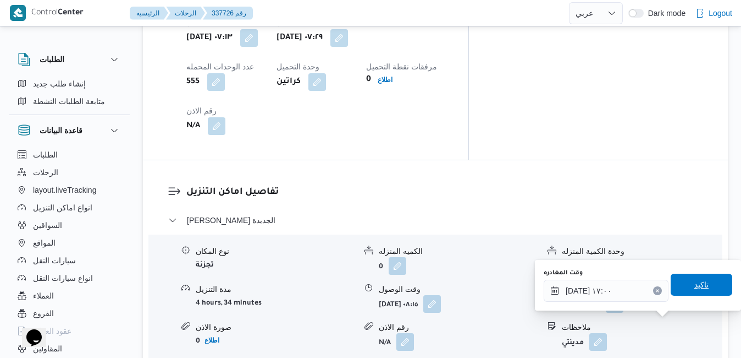
click at [697, 288] on span "تاكيد" at bounding box center [702, 284] width 14 height 13
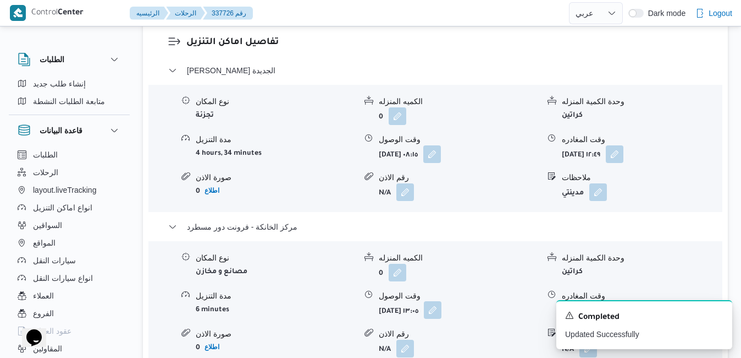
click at [442, 318] on button "button" at bounding box center [433, 310] width 18 height 18
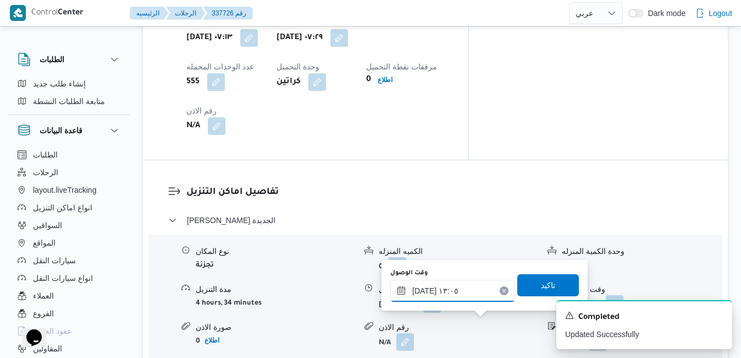
click at [465, 292] on input "١٨/٠٩/٢٠٢٥ ١٣:٠٥" at bounding box center [453, 290] width 125 height 22
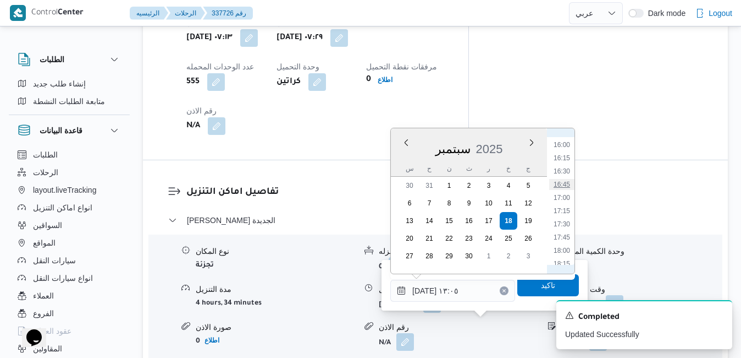
click at [567, 185] on li "16:45" at bounding box center [561, 184] width 25 height 11
type input "١٨/٠٩/٢٠٢٥ ١٦:٤٥"
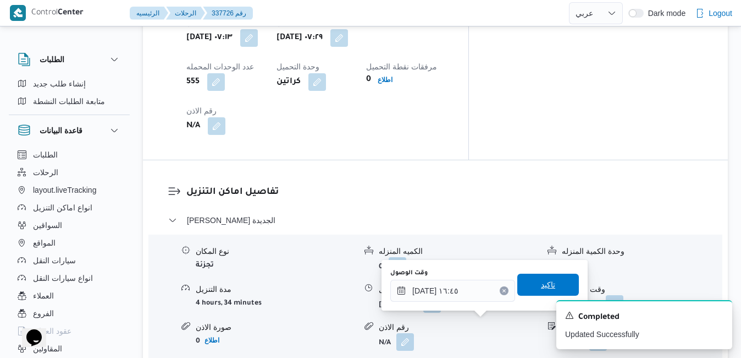
click at [541, 279] on span "تاكيد" at bounding box center [548, 284] width 14 height 13
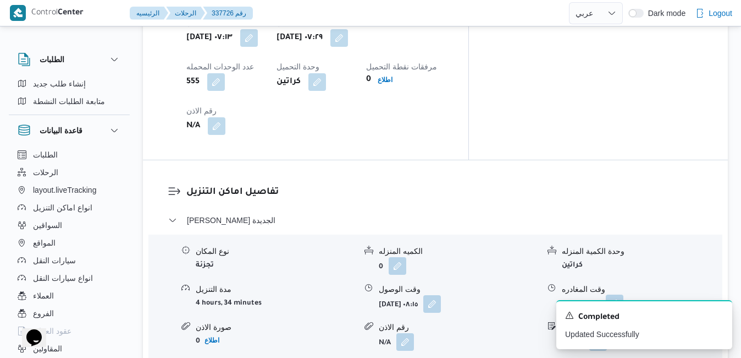
click at [624, 294] on button "button" at bounding box center [615, 303] width 18 height 18
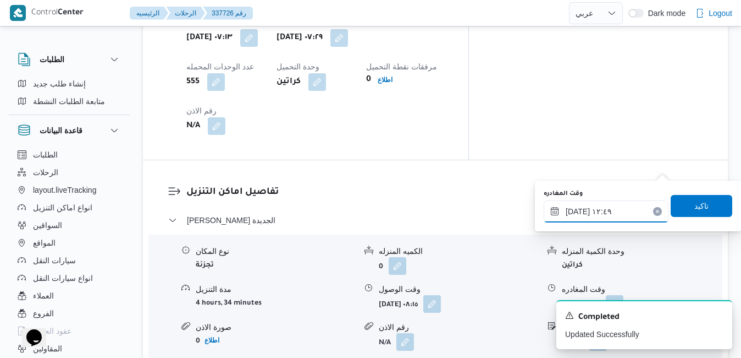
click at [613, 221] on input "١٨/٠٩/٢٠٢٥ ١٢:٤٩" at bounding box center [606, 211] width 125 height 22
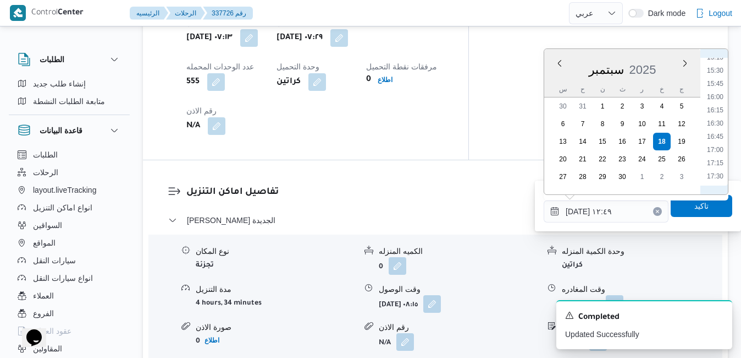
scroll to position [829, 0]
click at [714, 75] on li "16:00" at bounding box center [715, 78] width 25 height 11
type input "١٨/٠٩/٢٠٢٥ ١٦:٠٠"
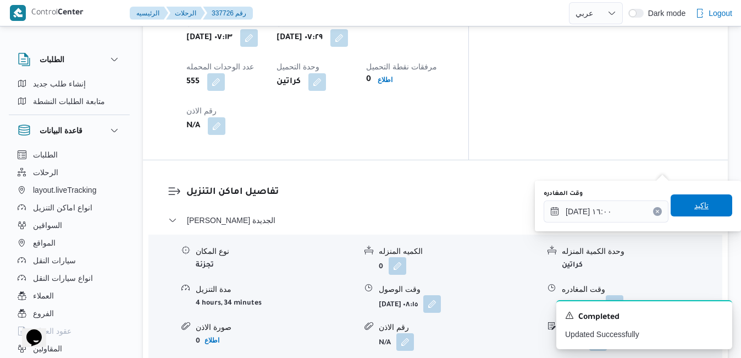
click at [696, 205] on span "تاكيد" at bounding box center [702, 205] width 14 height 13
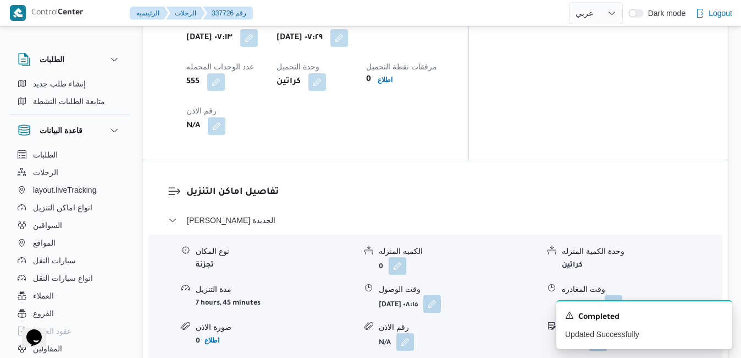
scroll to position [0, 0]
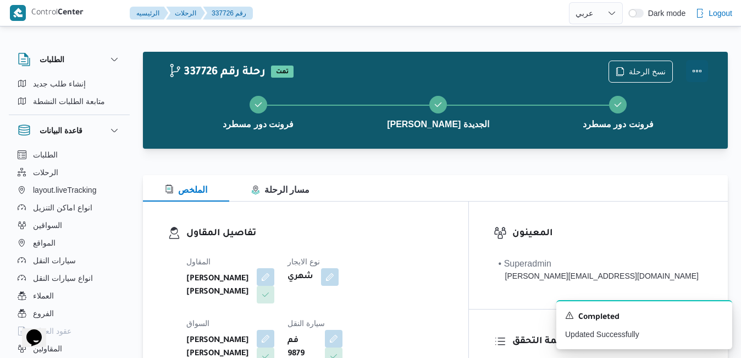
click at [700, 70] on button "Actions" at bounding box center [697, 71] width 22 height 22
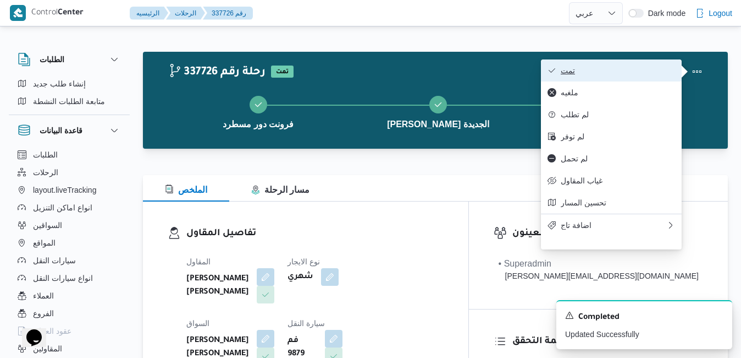
click at [639, 69] on span "تمت" at bounding box center [618, 70] width 114 height 9
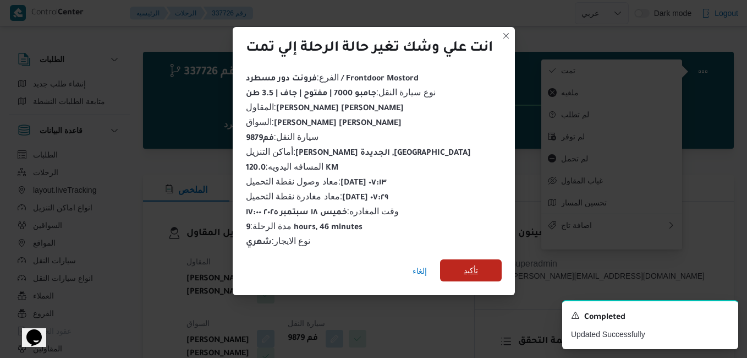
click at [474, 266] on span "تأكيد" at bounding box center [471, 269] width 14 height 13
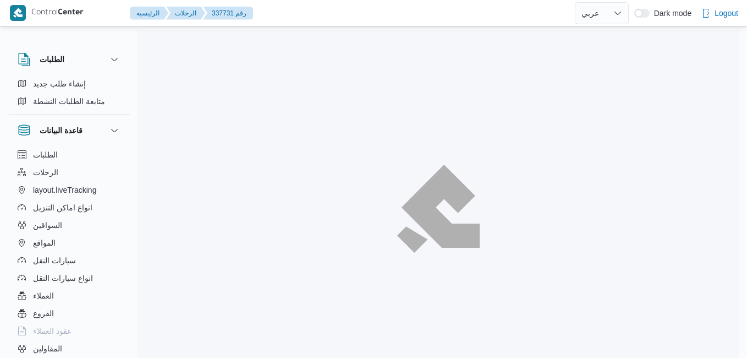
select select "ar"
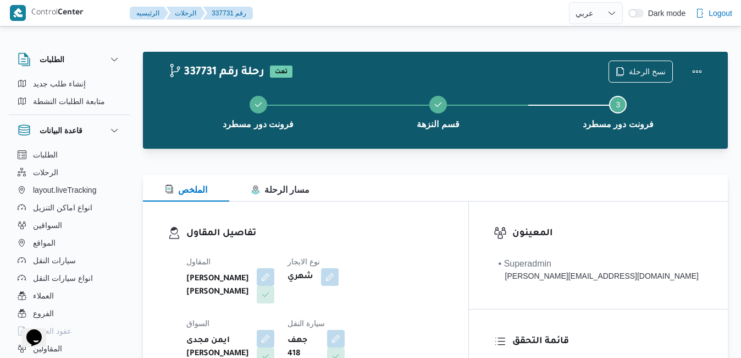
click at [434, 197] on div "الملخص مسار الرحلة" at bounding box center [435, 188] width 585 height 26
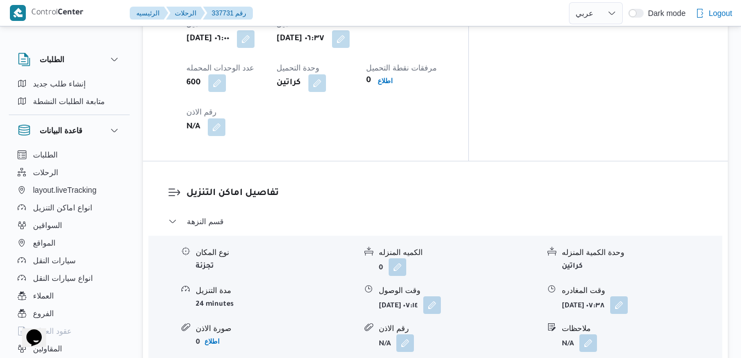
scroll to position [946, 0]
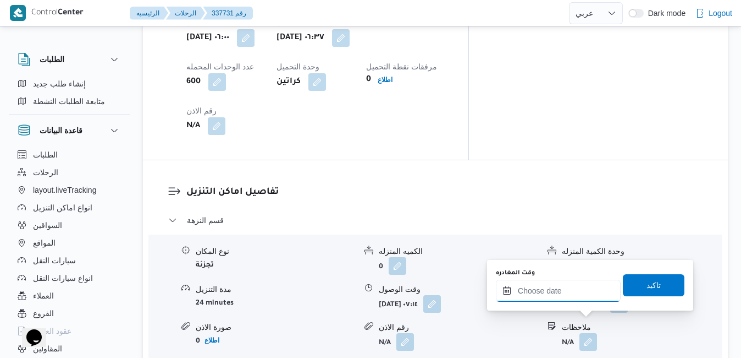
click at [567, 299] on input "وقت المغادره" at bounding box center [558, 290] width 125 height 22
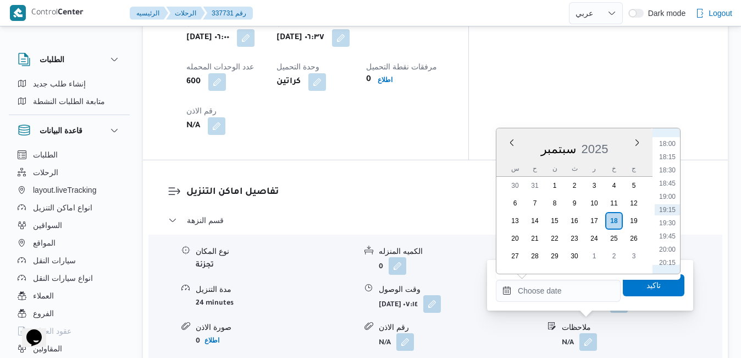
scroll to position [838, 0]
click at [667, 188] on li "16:45" at bounding box center [667, 189] width 25 height 11
type input "١٨/٠٩/٢٠٢٥ ١٦:٤٥"
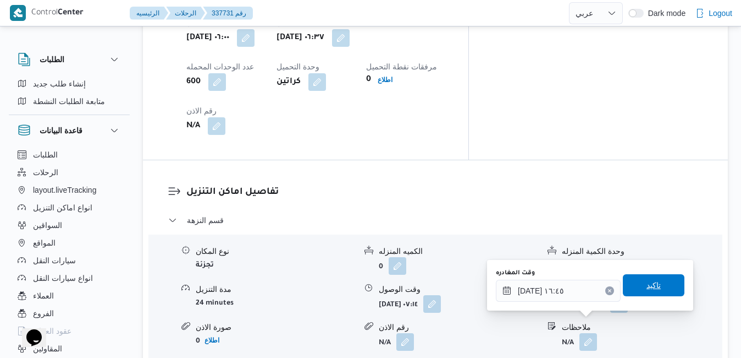
click at [651, 279] on span "تاكيد" at bounding box center [654, 284] width 14 height 13
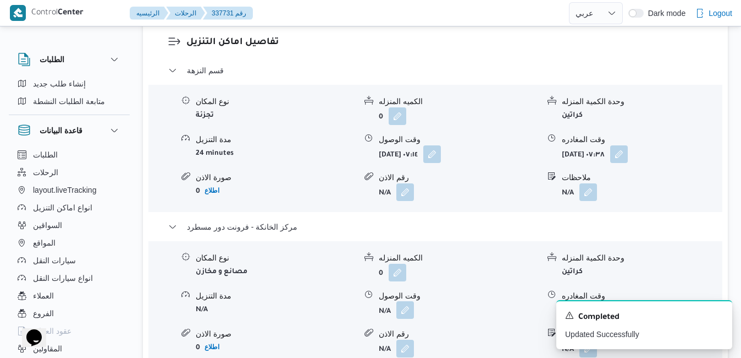
click at [402, 318] on button "button" at bounding box center [406, 310] width 18 height 18
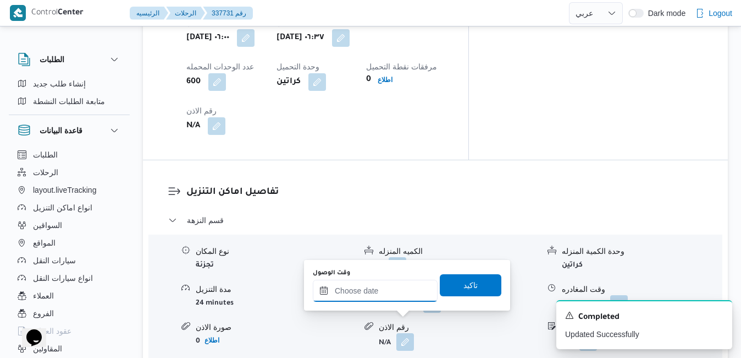
click at [396, 293] on input "وقت الوصول" at bounding box center [375, 290] width 125 height 22
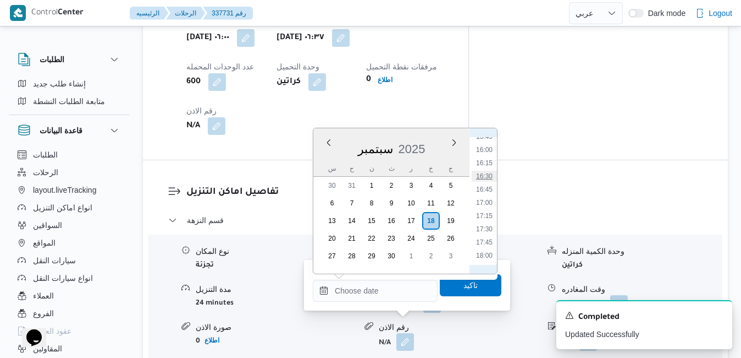
click at [489, 174] on li "16:30" at bounding box center [484, 176] width 25 height 11
type input "١٨/٠٩/٢٠٢٥ ١٦:٣٠"
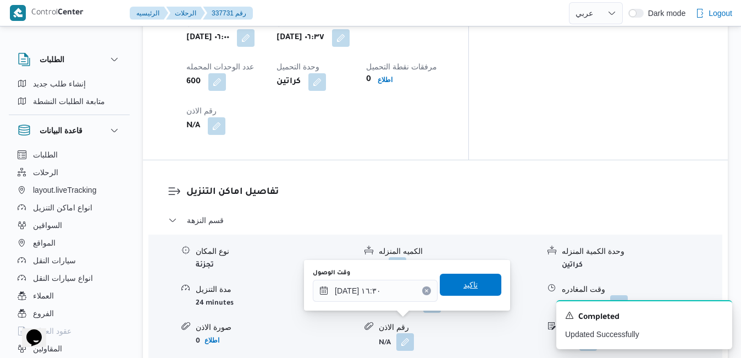
click at [469, 286] on span "تاكيد" at bounding box center [471, 284] width 14 height 13
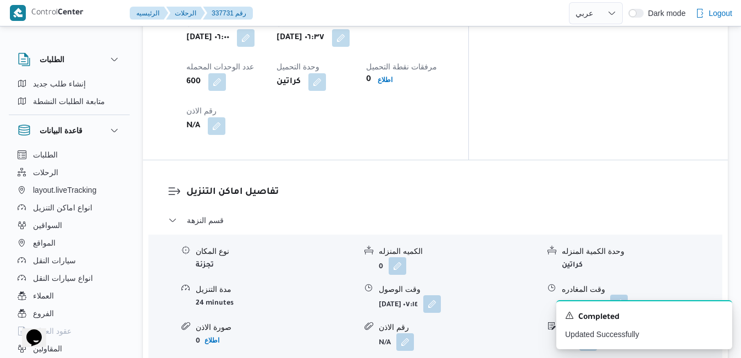
click at [628, 294] on button "button" at bounding box center [620, 303] width 18 height 18
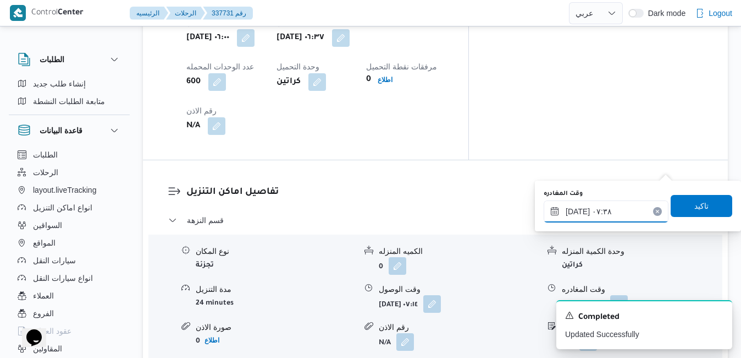
click at [613, 211] on input "١٨/٠٩/٢٠٢٥ ٠٧:٣٨" at bounding box center [606, 211] width 125 height 22
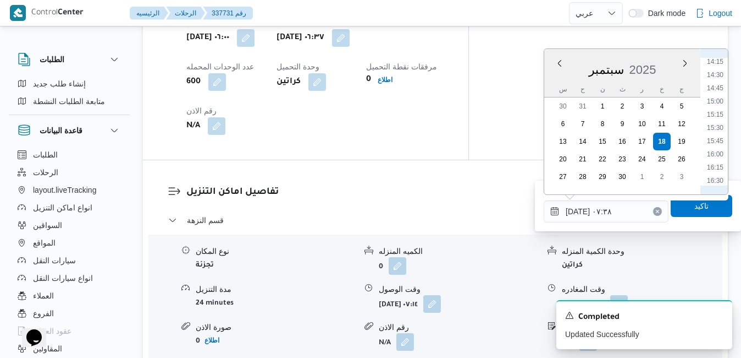
scroll to position [776, 0]
click at [715, 107] on li "15:30" at bounding box center [715, 106] width 25 height 11
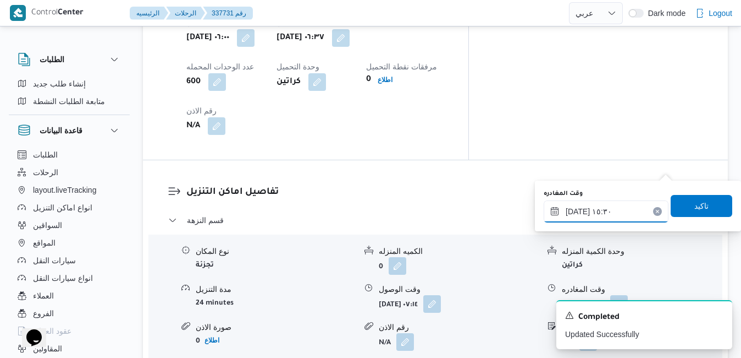
click at [579, 213] on input "١٨/٠٩/٢٠٢٥ ١٥:٣٠" at bounding box center [606, 211] width 125 height 22
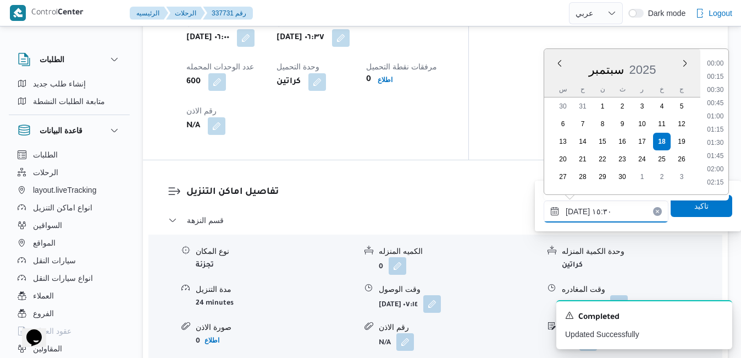
click at [579, 213] on input "١٨/٠٩/٢٠٢٥ ١٥:٣٠" at bounding box center [606, 211] width 125 height 22
type input "١٨/٠٩/٢٠٢٥ ١٥:50"
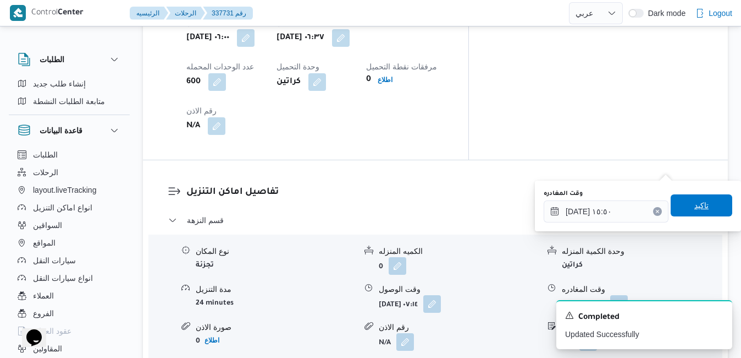
click at [671, 205] on span "تاكيد" at bounding box center [702, 205] width 62 height 22
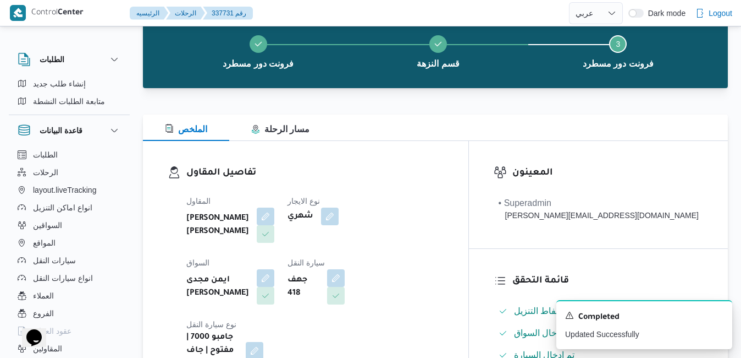
scroll to position [0, 0]
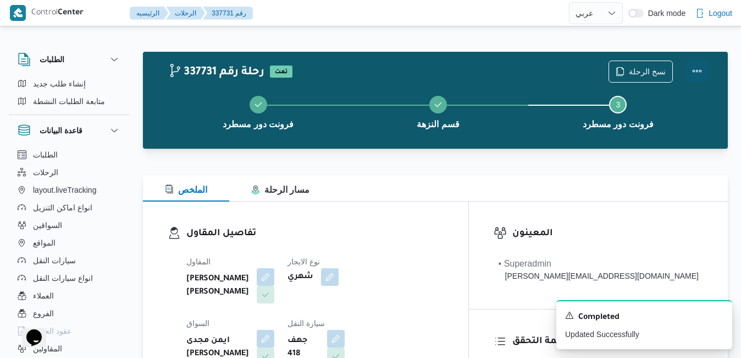
click at [696, 73] on button "Actions" at bounding box center [697, 71] width 22 height 22
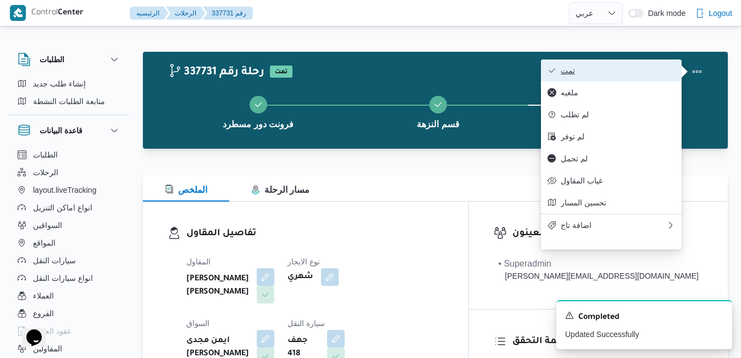
click at [624, 78] on button "تمت" at bounding box center [611, 70] width 141 height 22
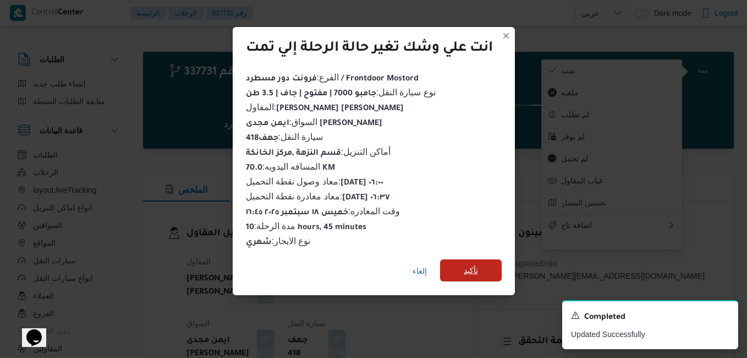
click at [468, 273] on span "تأكيد" at bounding box center [471, 270] width 62 height 22
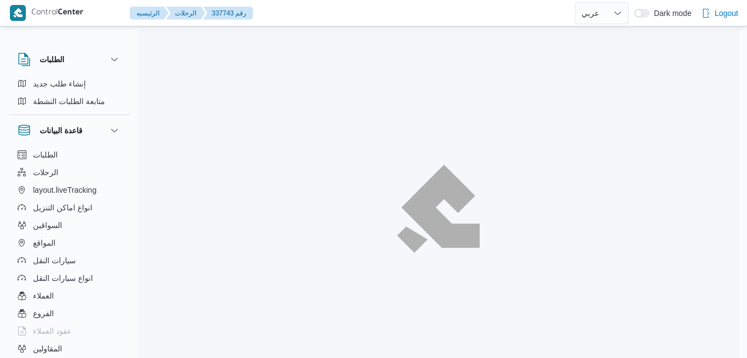
select select "ar"
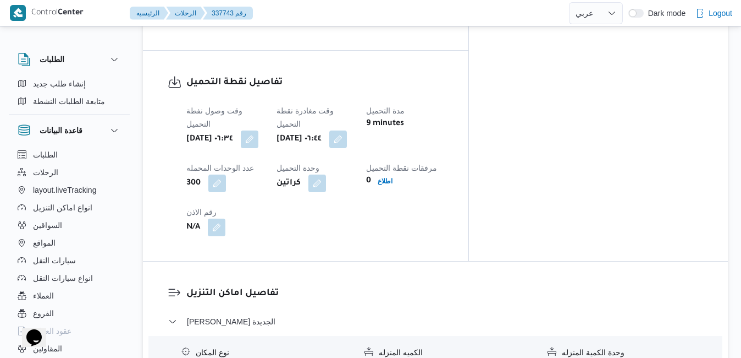
scroll to position [902, 0]
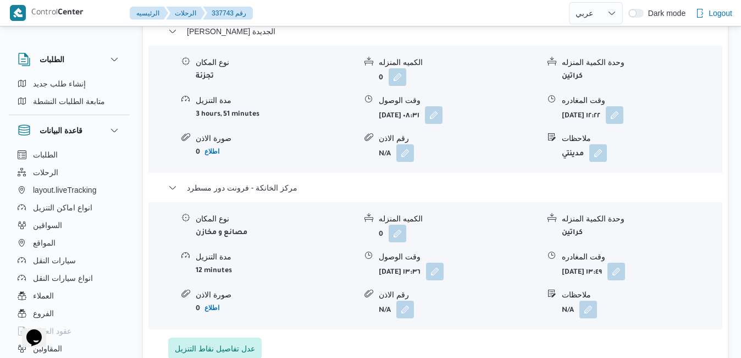
scroll to position [1166, 0]
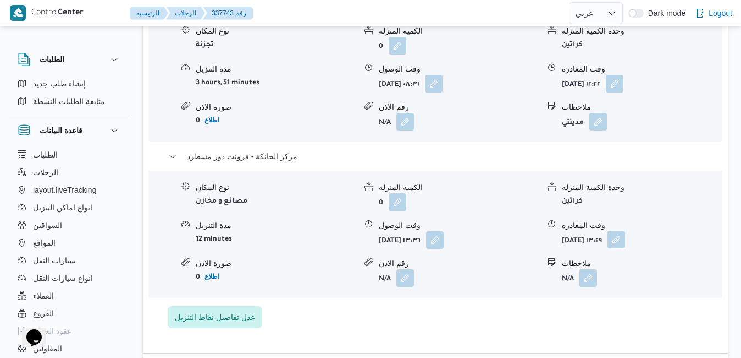
click at [625, 230] on button "button" at bounding box center [617, 239] width 18 height 18
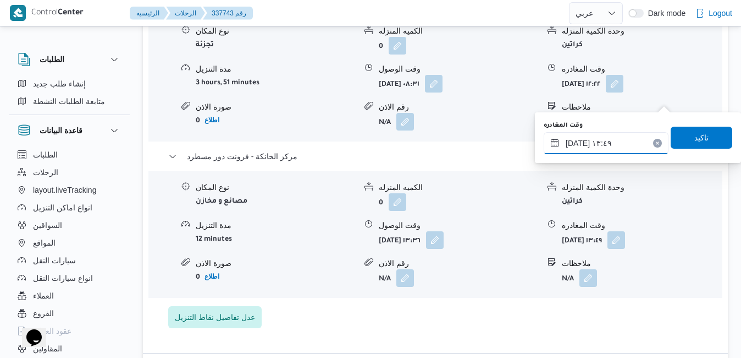
click at [635, 139] on input "[DATE] ١٣:٤٩" at bounding box center [606, 143] width 125 height 22
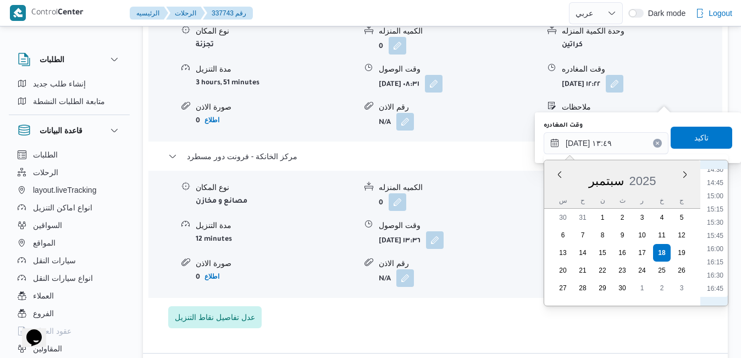
scroll to position [882, 0]
click at [721, 200] on li "17:15" at bounding box center [715, 202] width 25 height 11
type input "[DATE] ١٧:١٥"
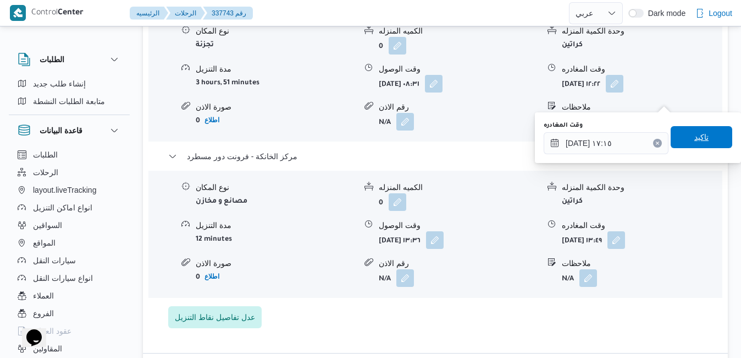
click at [699, 134] on span "تاكيد" at bounding box center [702, 136] width 14 height 13
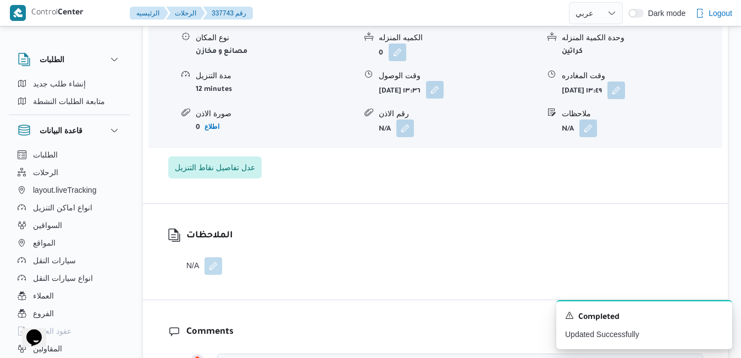
click at [444, 98] on button "button" at bounding box center [435, 90] width 18 height 18
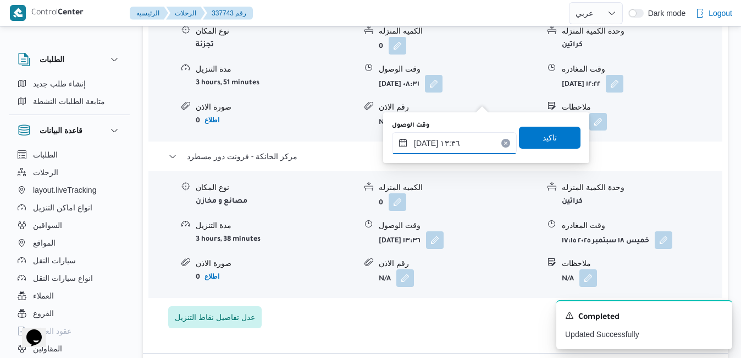
click at [468, 146] on input "[DATE] ١٣:٣٦" at bounding box center [454, 143] width 125 height 22
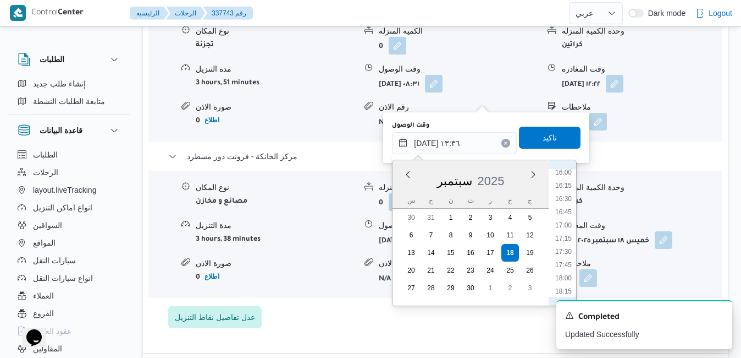
scroll to position [869, 0]
click at [567, 201] on li "17:00" at bounding box center [563, 202] width 25 height 11
type input "١٨/٠٩/٢٠٢٥ ١٧:٠٠"
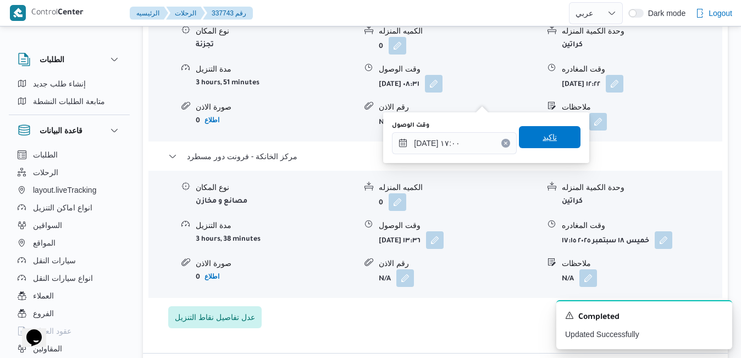
click at [551, 136] on span "تاكيد" at bounding box center [550, 137] width 62 height 22
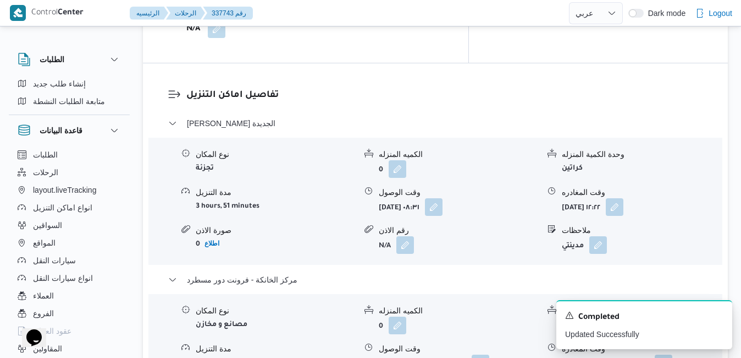
scroll to position [1034, 0]
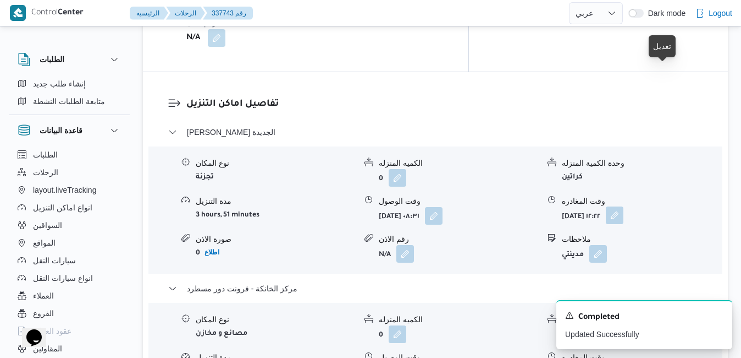
click at [624, 206] on button "button" at bounding box center [615, 215] width 18 height 18
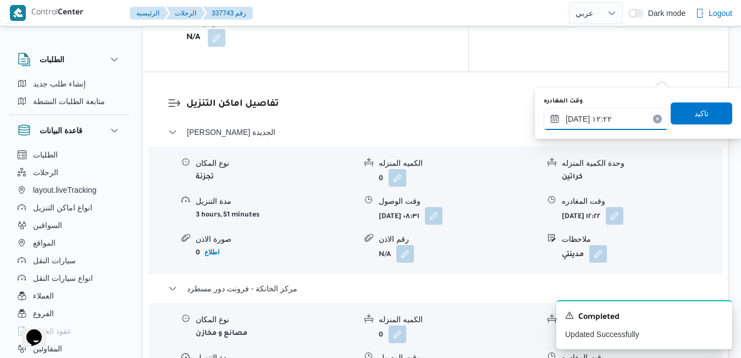
click at [624, 122] on input "١٨/٠٩/٢٠٢٥ ١٢:٢٢" at bounding box center [606, 119] width 125 height 22
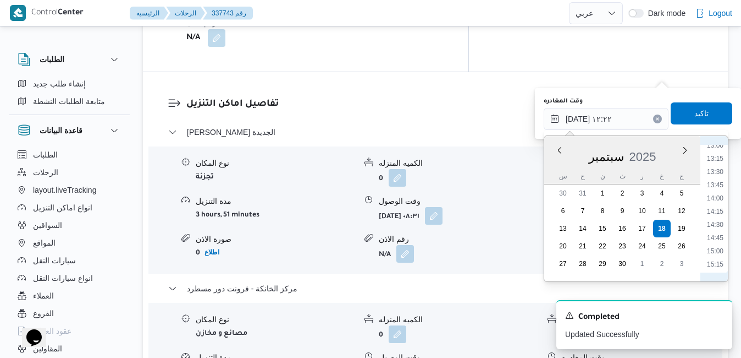
scroll to position [803, 0]
click at [717, 207] on li "16:15" at bounding box center [715, 205] width 25 height 11
type input "[DATE] ١٦:١٥"
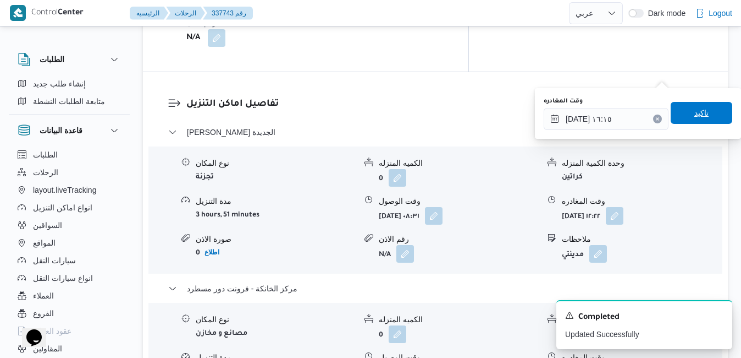
click at [707, 120] on span "تاكيد" at bounding box center [702, 113] width 62 height 22
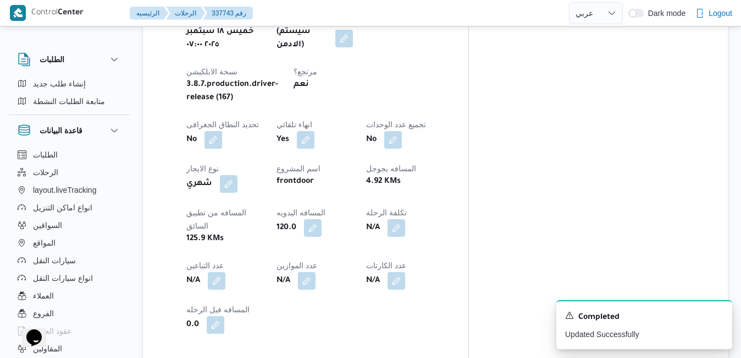
scroll to position [0, 0]
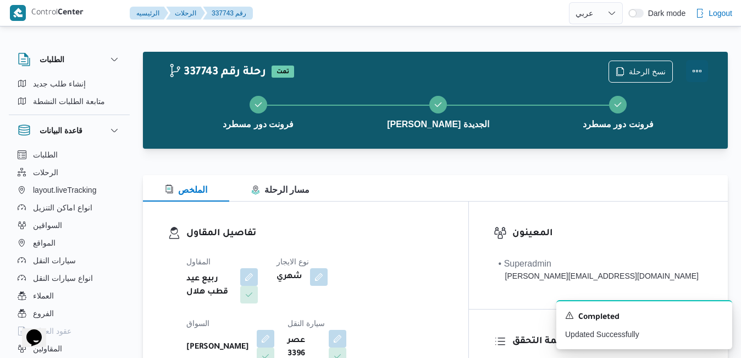
click at [700, 74] on button "Actions" at bounding box center [697, 71] width 22 height 22
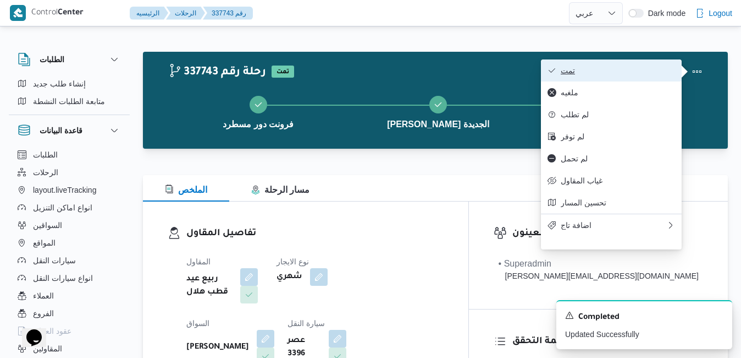
click at [625, 62] on button "تمت" at bounding box center [611, 70] width 141 height 22
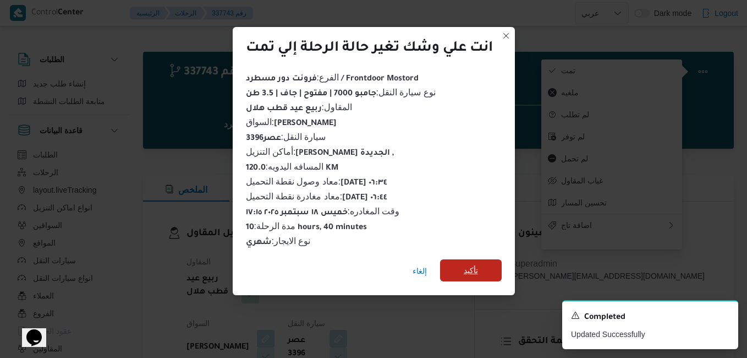
click at [496, 261] on span "تأكيد" at bounding box center [471, 270] width 62 height 22
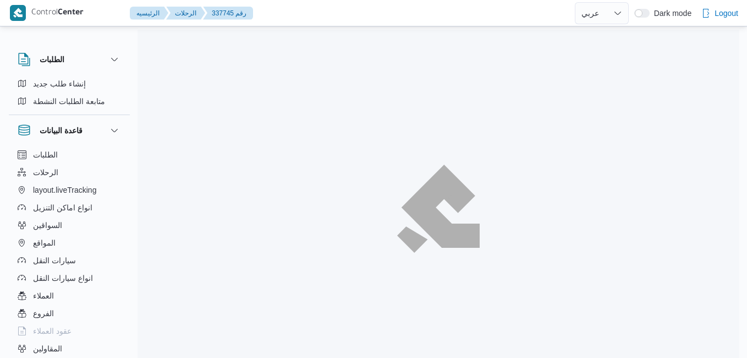
select select "ar"
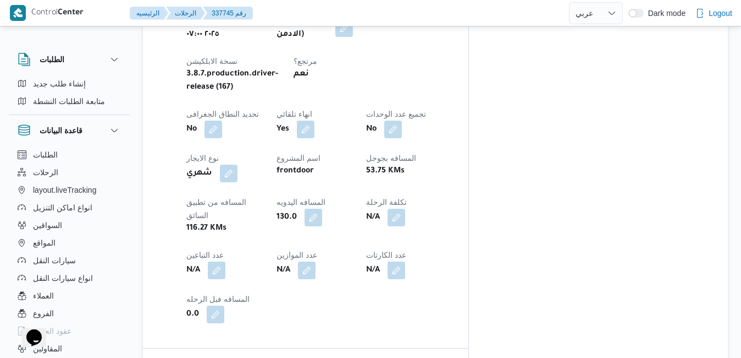
scroll to position [521, 0]
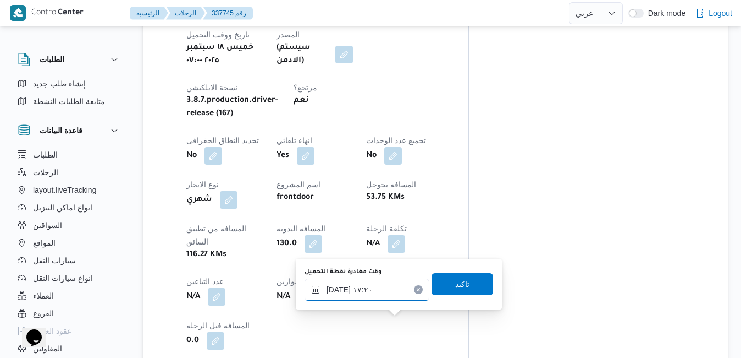
click at [382, 295] on input "[DATE] ١٧:٢٠" at bounding box center [367, 289] width 125 height 22
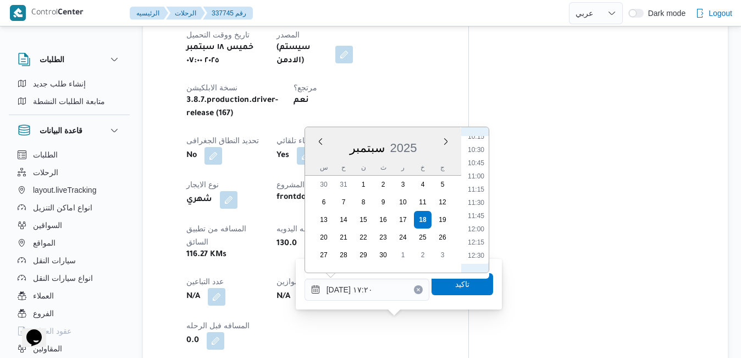
scroll to position [435, 0]
click at [482, 146] on li "08:15" at bounding box center [476, 142] width 25 height 11
type input "[DATE] ٠٨:١٥"
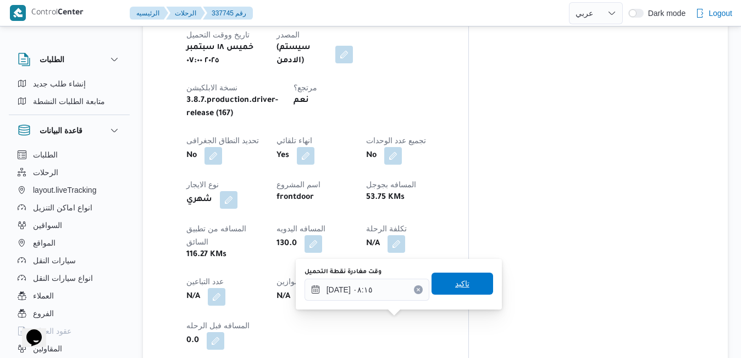
click at [466, 281] on span "تاكيد" at bounding box center [463, 283] width 62 height 22
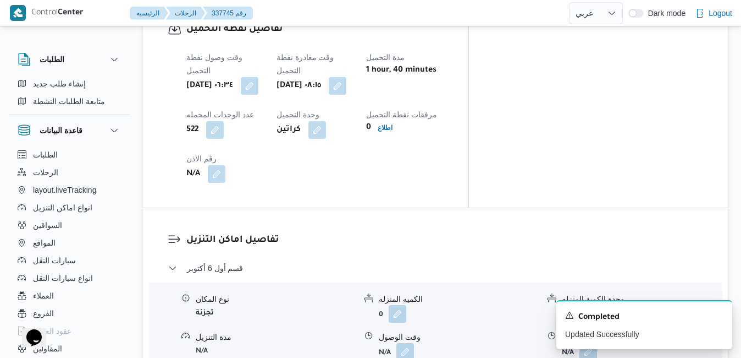
scroll to position [917, 0]
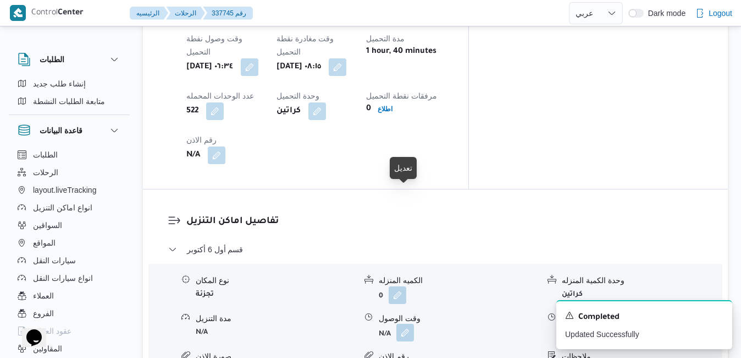
click at [406, 323] on button "button" at bounding box center [406, 332] width 18 height 18
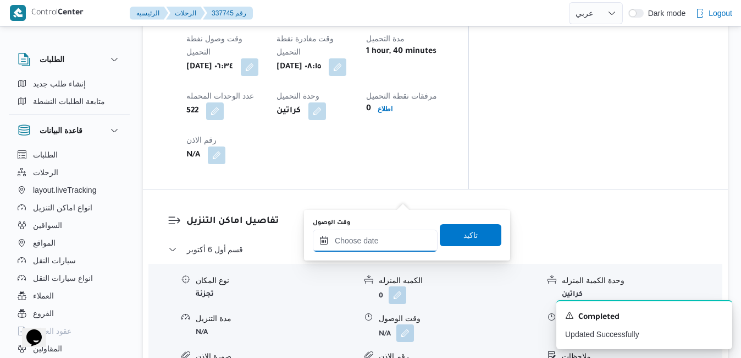
click at [396, 243] on input "وقت الوصول" at bounding box center [375, 240] width 125 height 22
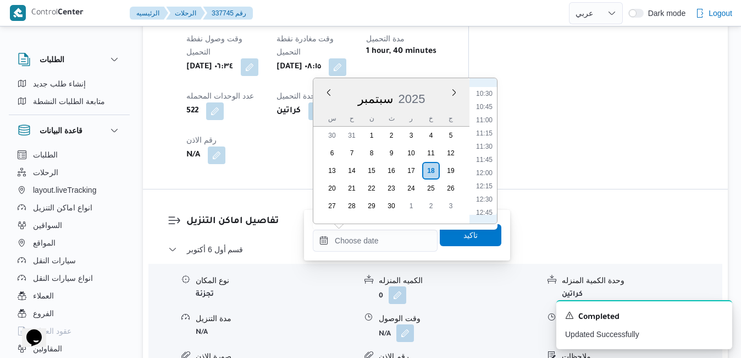
scroll to position [367, 0]
click at [486, 209] on li "09:15" at bounding box center [484, 213] width 25 height 11
type input "[DATE] ٠٩:١٥"
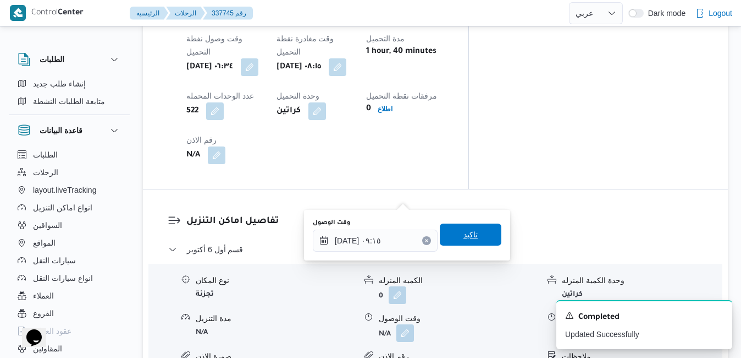
click at [472, 239] on span "تاكيد" at bounding box center [471, 234] width 62 height 22
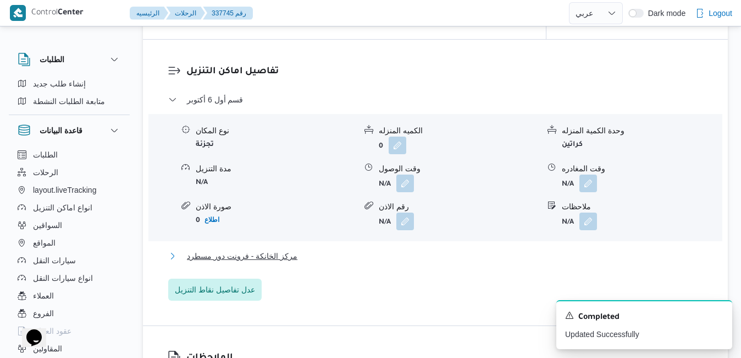
click at [434, 262] on button "مركز الخانكة - فرونت دور مسطرد" at bounding box center [435, 255] width 535 height 13
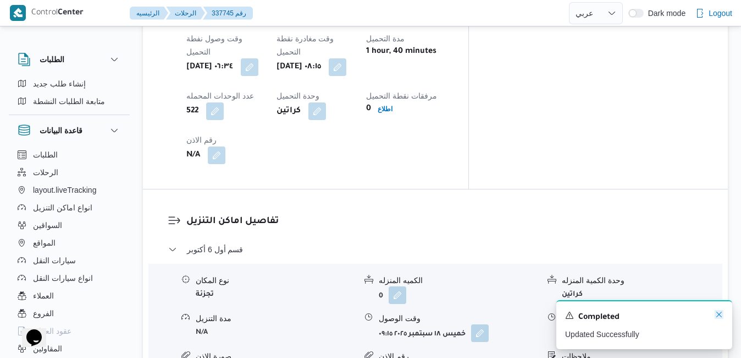
click at [721, 313] on icon "Dismiss toast" at bounding box center [719, 314] width 9 height 9
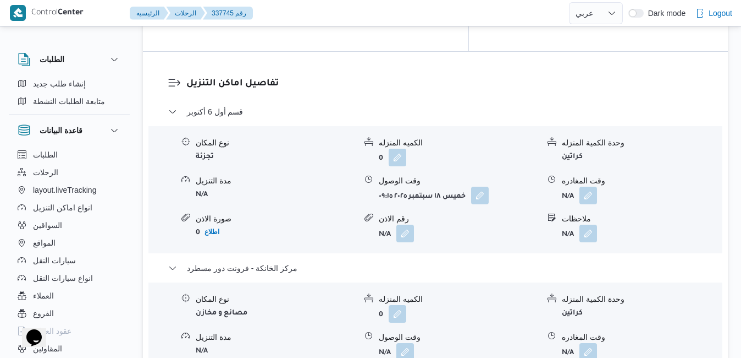
scroll to position [1071, 0]
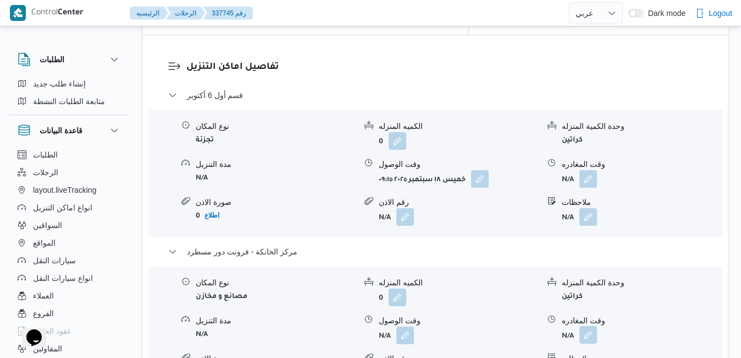
click at [591, 326] on button "button" at bounding box center [589, 335] width 18 height 18
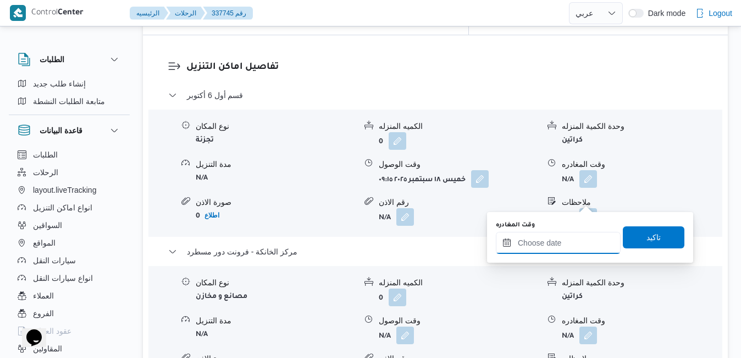
click at [567, 244] on input "وقت المغادره" at bounding box center [558, 243] width 125 height 22
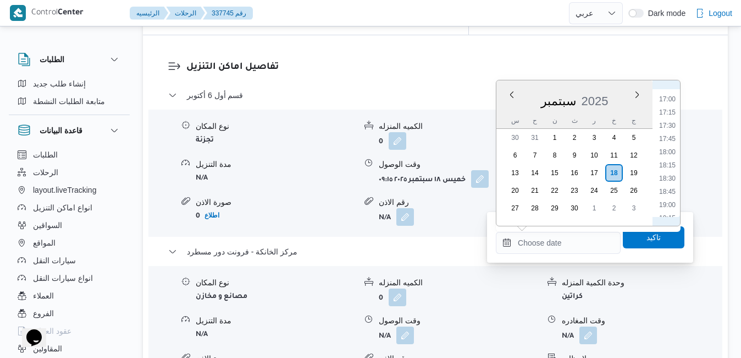
scroll to position [851, 0]
click at [670, 169] on li "17:30" at bounding box center [667, 167] width 25 height 11
type input "[DATE] ١٧:٣٠"
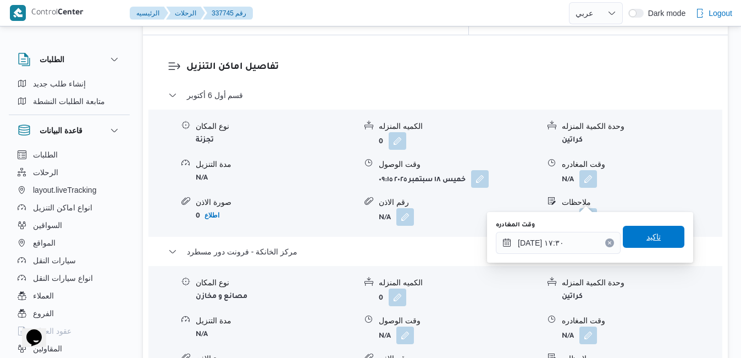
click at [652, 239] on span "تاكيد" at bounding box center [654, 236] width 14 height 13
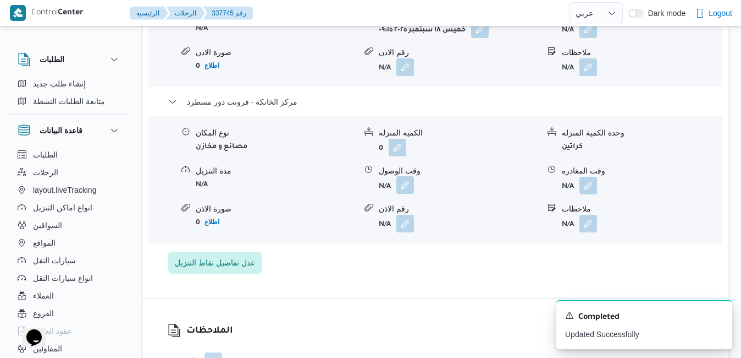
click at [410, 194] on button "button" at bounding box center [406, 185] width 18 height 18
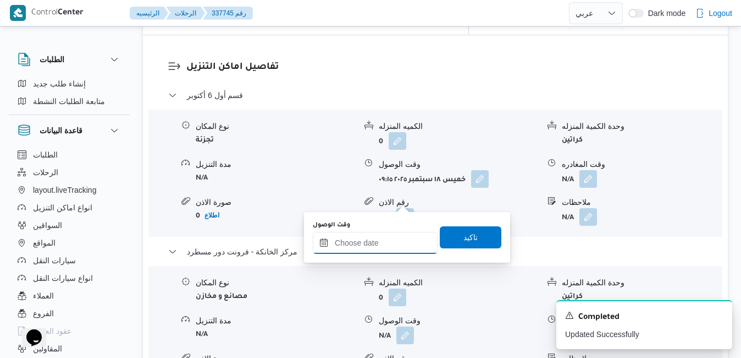
click at [403, 243] on input "وقت الوصول" at bounding box center [375, 243] width 125 height 22
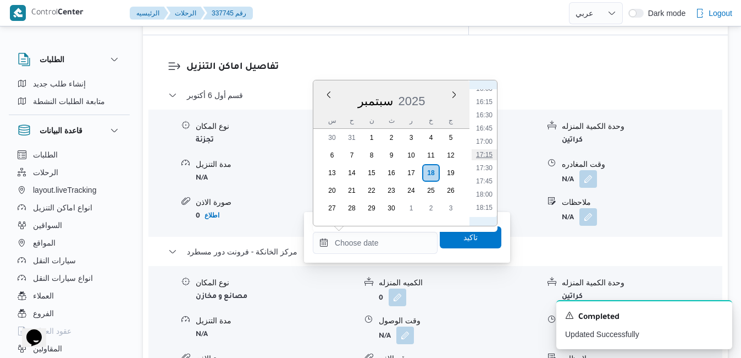
click at [487, 153] on li "17:15" at bounding box center [484, 154] width 25 height 11
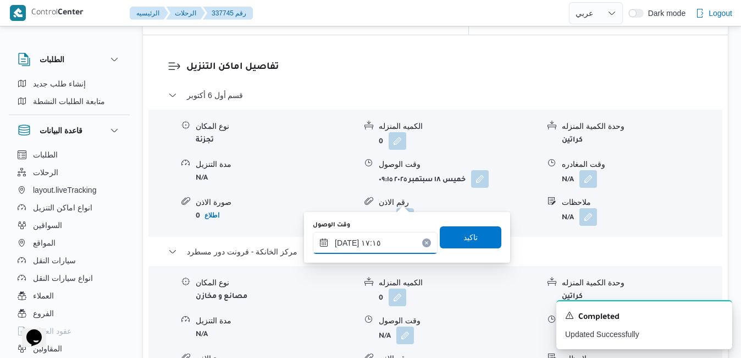
type input "[DATE] ١٧:١٥"
click at [473, 237] on span "تاكيد" at bounding box center [471, 237] width 62 height 22
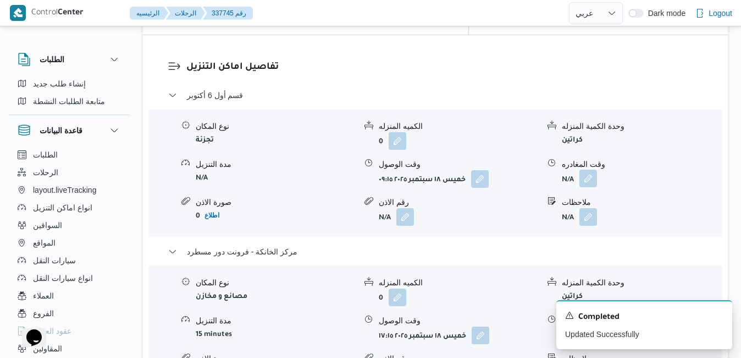
click at [586, 169] on button "button" at bounding box center [589, 178] width 18 height 18
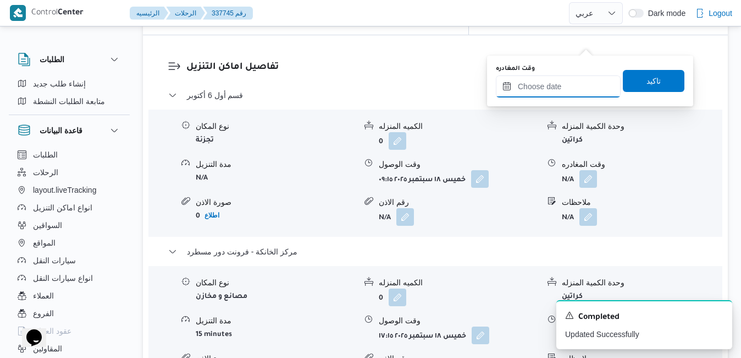
click at [562, 97] on input "وقت المغادره" at bounding box center [558, 86] width 125 height 22
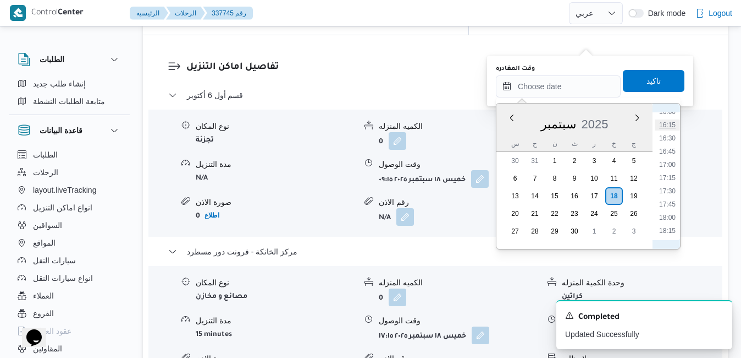
click at [670, 129] on li "16:15" at bounding box center [667, 124] width 25 height 11
type input "[DATE] ١٦:١٥"
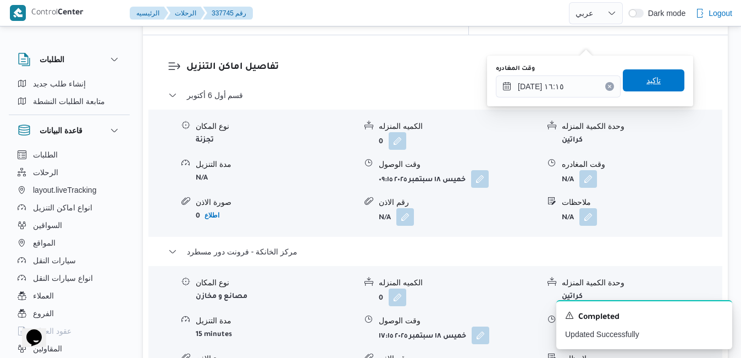
click at [655, 82] on span "تاكيد" at bounding box center [654, 80] width 62 height 22
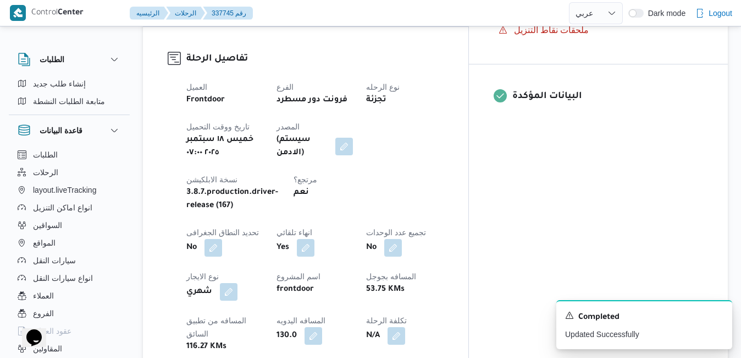
scroll to position [0, 0]
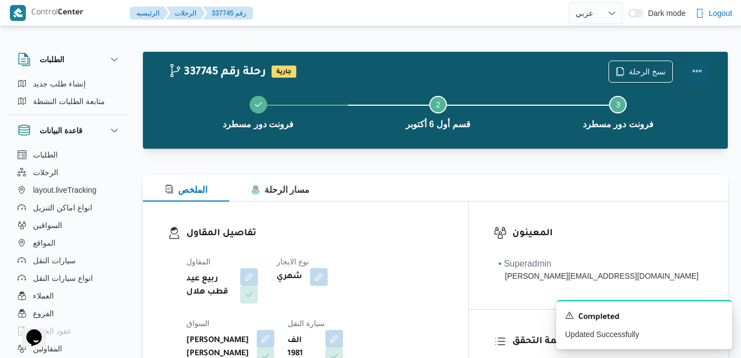
click at [691, 73] on button "Actions" at bounding box center [697, 71] width 22 height 22
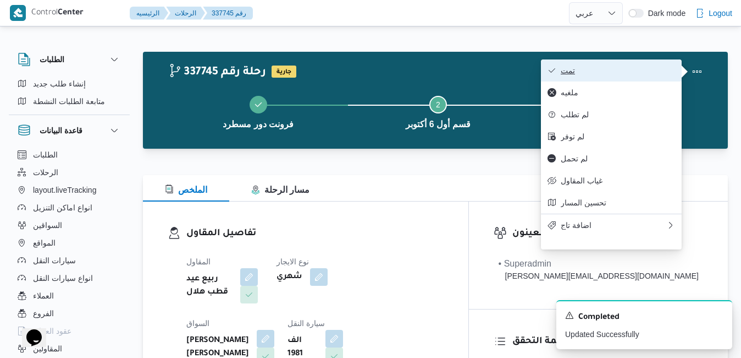
click at [641, 75] on span "تمت" at bounding box center [618, 70] width 114 height 9
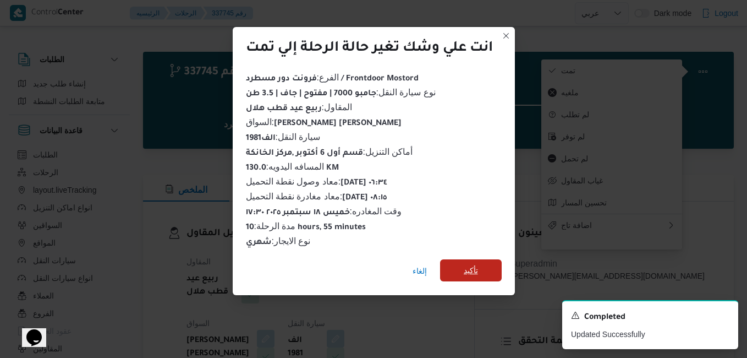
click at [481, 267] on span "تأكيد" at bounding box center [471, 270] width 62 height 22
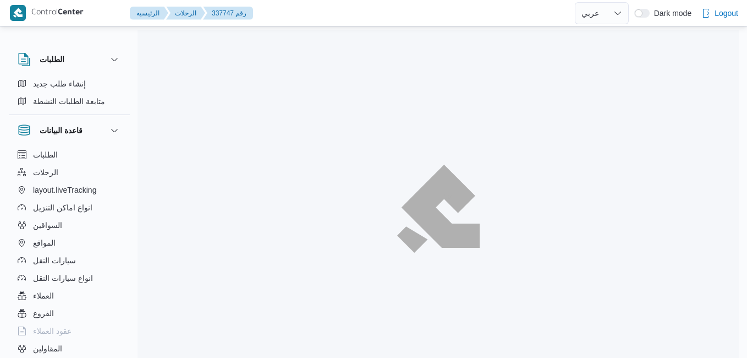
select select "ar"
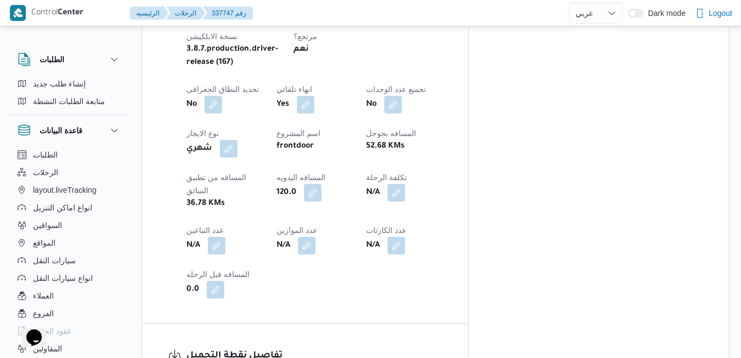
scroll to position [594, 0]
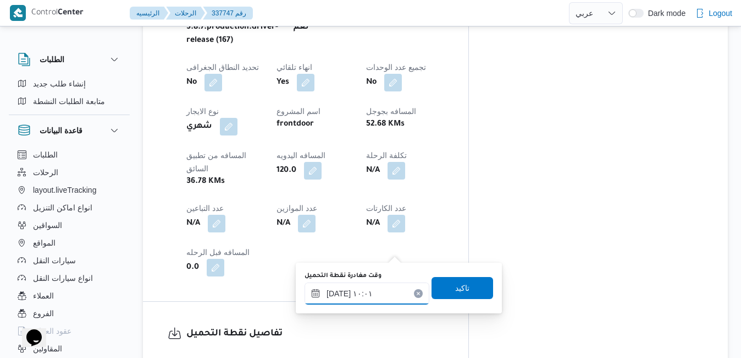
click at [373, 289] on input "[DATE] ١٠:٠١" at bounding box center [367, 293] width 125 height 22
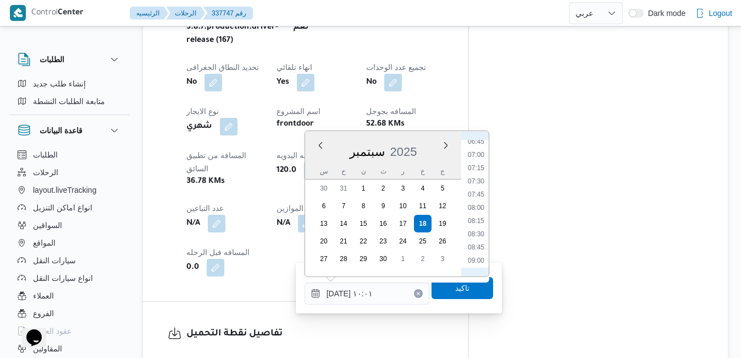
scroll to position [349, 0]
click at [476, 246] on li "08:30" at bounding box center [476, 244] width 25 height 11
type input "[DATE] ٠٨:٣٠"
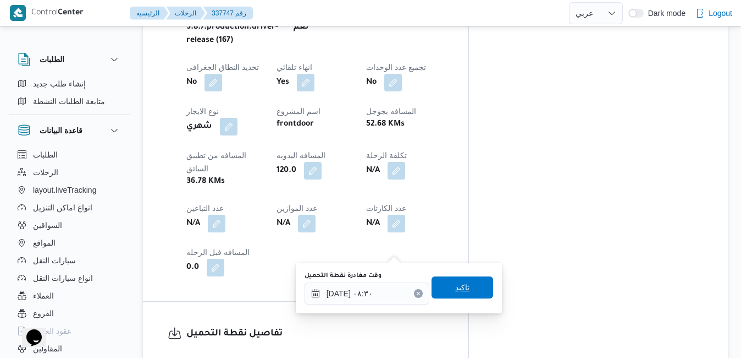
click at [460, 288] on span "تاكيد" at bounding box center [462, 287] width 14 height 13
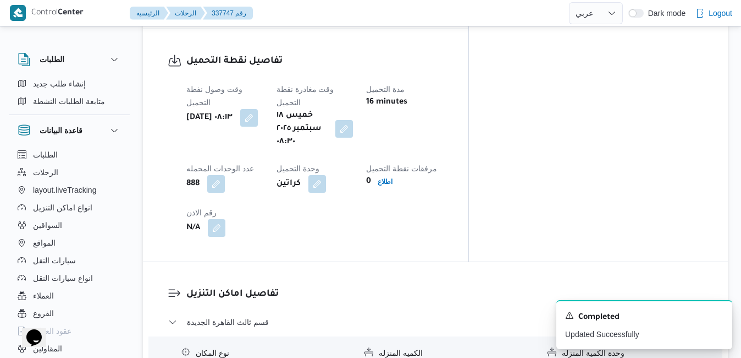
scroll to position [880, 0]
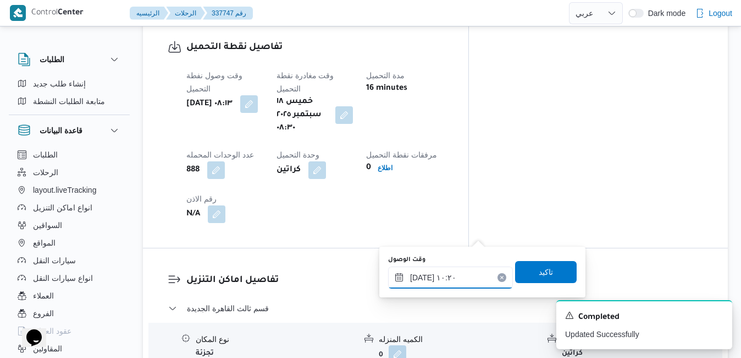
click at [430, 276] on input "[DATE] ١٠:٢٠" at bounding box center [450, 277] width 125 height 22
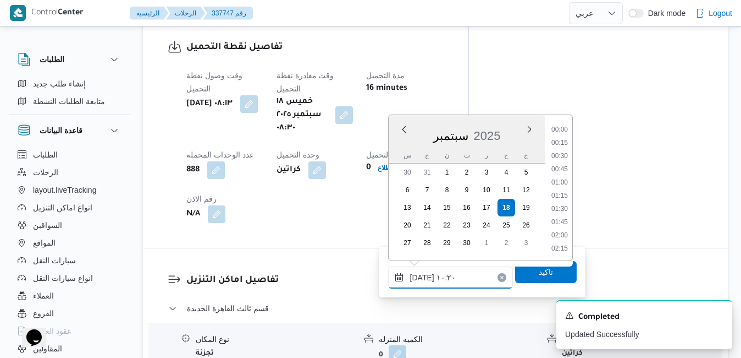
scroll to position [474, 0]
click at [562, 146] on li "09:15" at bounding box center [559, 143] width 25 height 11
type input "[DATE] ٠٩:١٥"
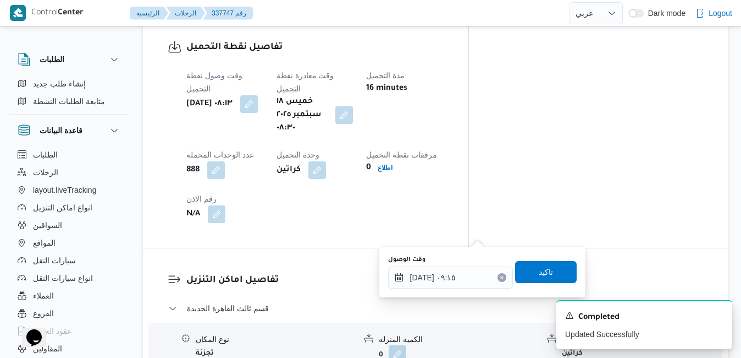
click at [532, 283] on div "وقت الوصول ١٨/٠٩/٢٠٢٥ ٠٩:١٥ تاكيد" at bounding box center [482, 271] width 191 height 35
click at [539, 274] on span "تاكيد" at bounding box center [546, 271] width 14 height 13
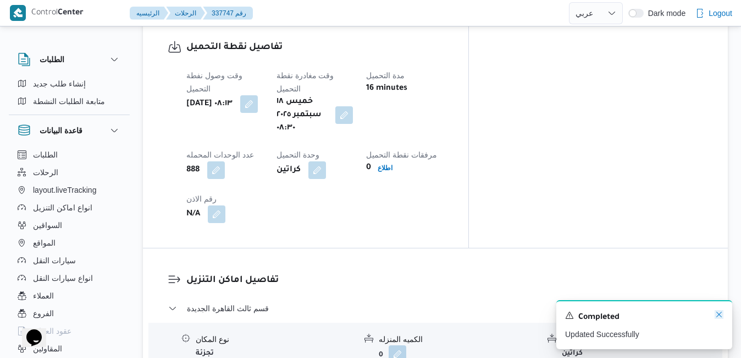
click at [719, 315] on icon "Dismiss toast" at bounding box center [719, 314] width 9 height 9
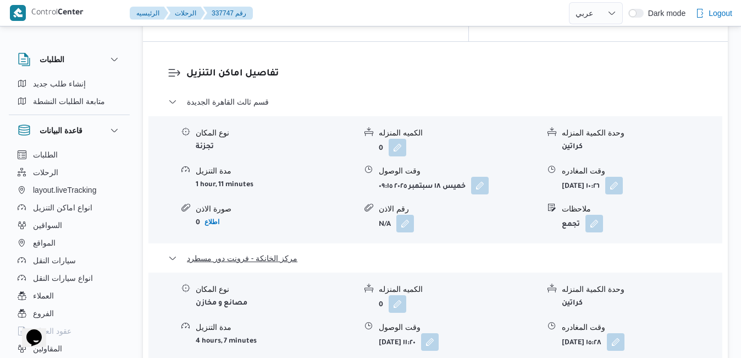
scroll to position [1100, 0]
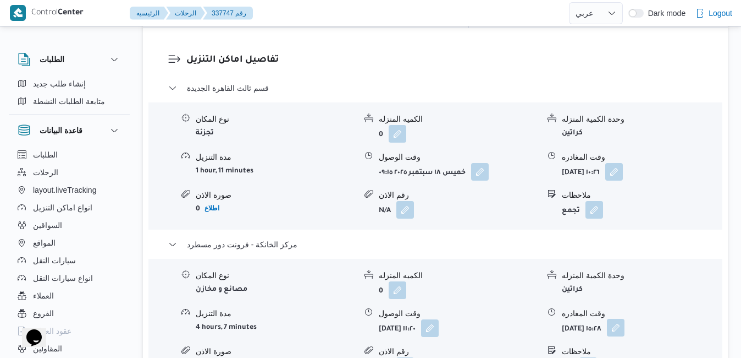
click at [625, 318] on button "button" at bounding box center [616, 327] width 18 height 18
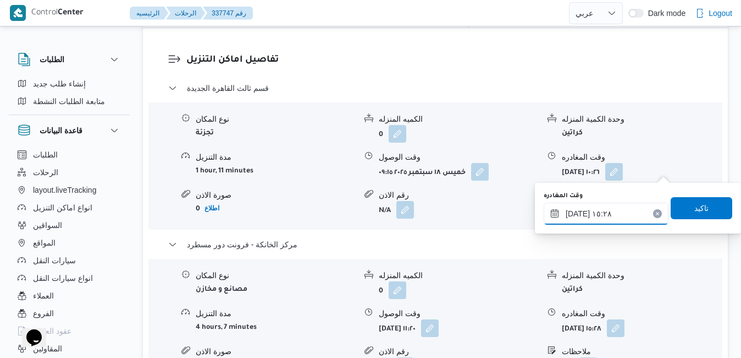
click at [627, 210] on input "١٨/٠٩/٢٠٢٥ ١٥:٢٨" at bounding box center [606, 213] width 125 height 22
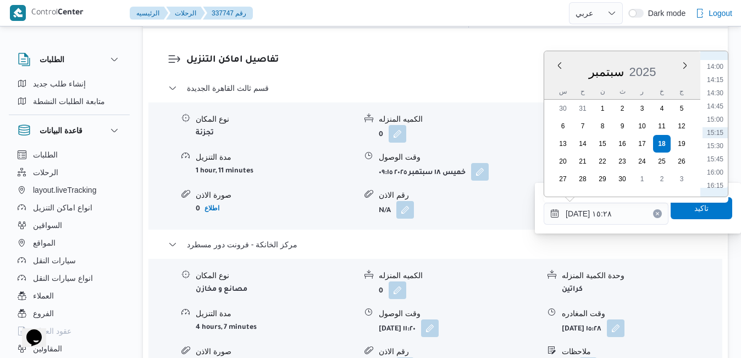
scroll to position [850, 0]
click at [718, 123] on li "17:15" at bounding box center [715, 126] width 25 height 11
type input "١٨/٠٩/٢٠٢٥ ١٧:١٥"
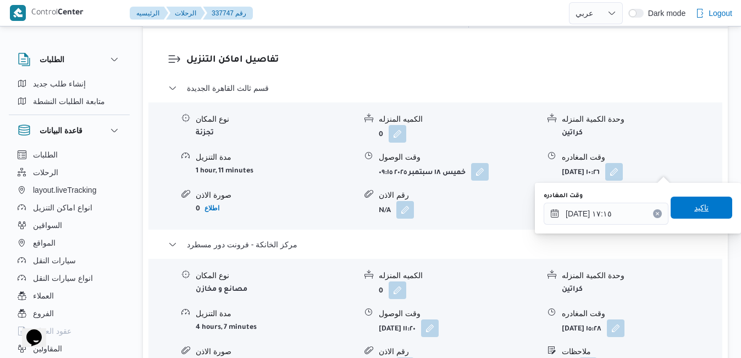
click at [696, 204] on span "تاكيد" at bounding box center [702, 207] width 14 height 13
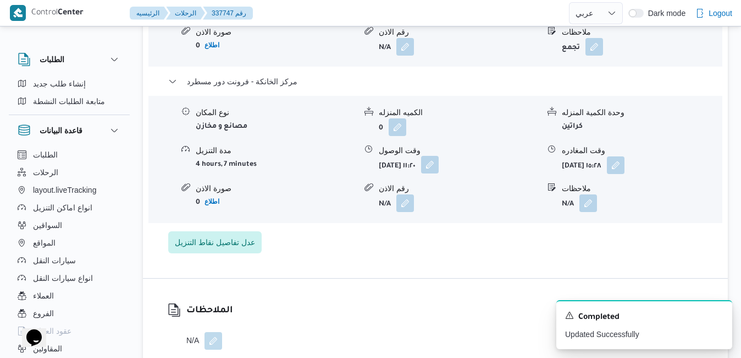
click at [439, 167] on button "button" at bounding box center [430, 165] width 18 height 18
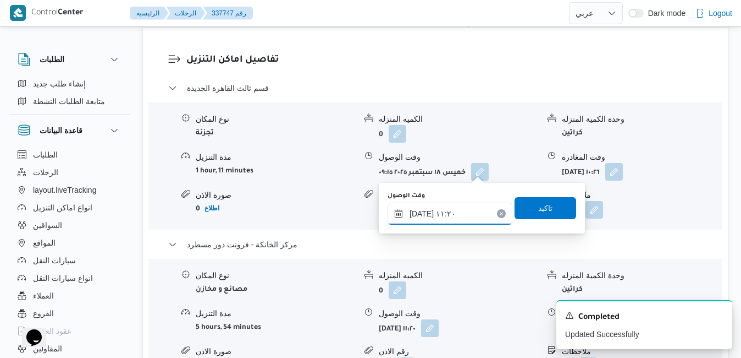
click at [465, 215] on input "١٨/٠٩/٢٠٢٥ ١١:٢٠" at bounding box center [450, 213] width 125 height 22
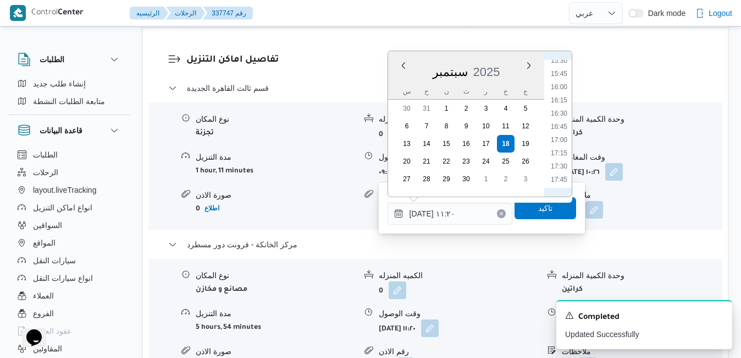
scroll to position [862, 0]
click at [561, 101] on li "17:00" at bounding box center [559, 101] width 25 height 11
type input "١٨/٠٩/٢٠٢٥ ١٧:٠٠"
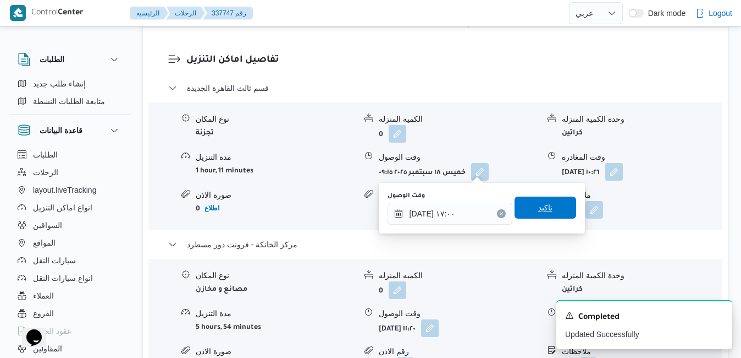
click at [545, 211] on span "تاكيد" at bounding box center [546, 207] width 62 height 22
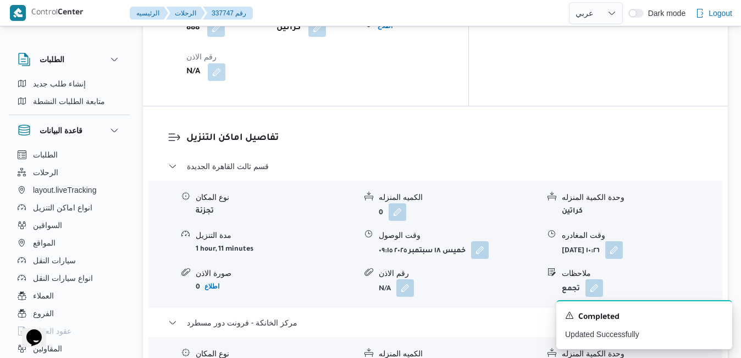
scroll to position [990, 0]
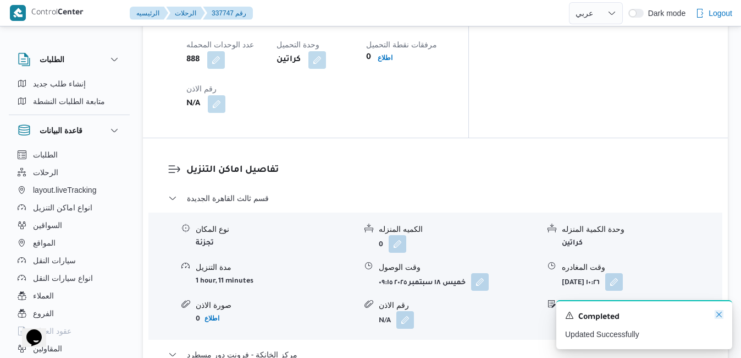
click at [722, 313] on icon "Dismiss toast" at bounding box center [720, 314] width 6 height 6
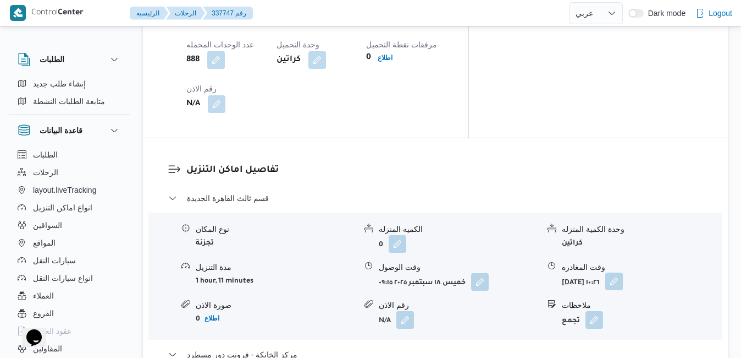
click at [623, 272] on button "button" at bounding box center [615, 281] width 18 height 18
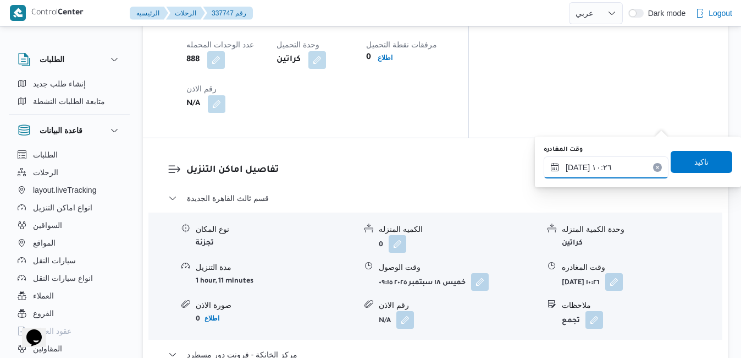
click at [630, 174] on input "١٨/٠٩/٢٠٢٥ ١٠:٢٦" at bounding box center [606, 167] width 125 height 22
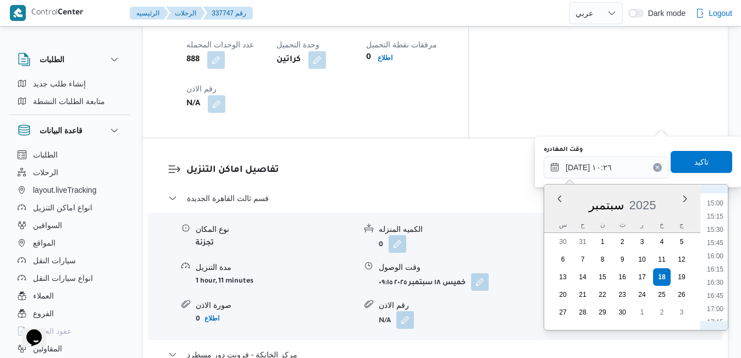
scroll to position [809, 0]
click at [716, 244] on li "16:15" at bounding box center [715, 247] width 25 height 11
type input "١٨/٠٩/٢٠٢٥ ١٦:١٥"
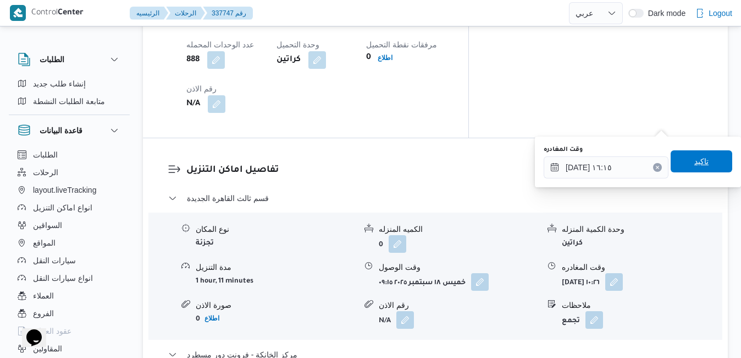
click at [701, 163] on span "تاكيد" at bounding box center [702, 161] width 62 height 22
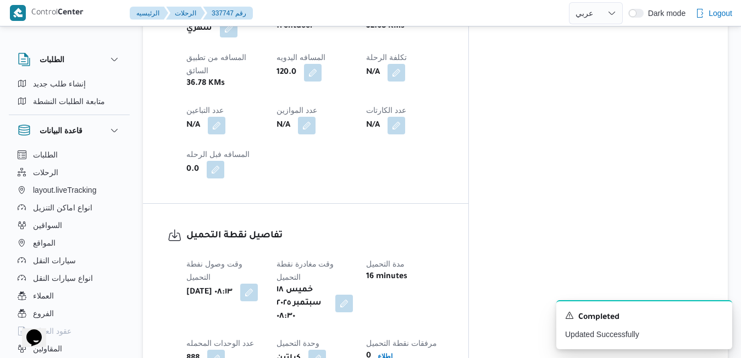
scroll to position [0, 0]
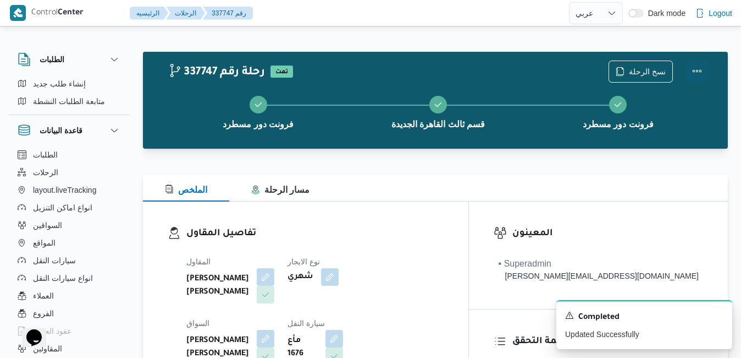
click at [700, 73] on button "Actions" at bounding box center [697, 71] width 22 height 22
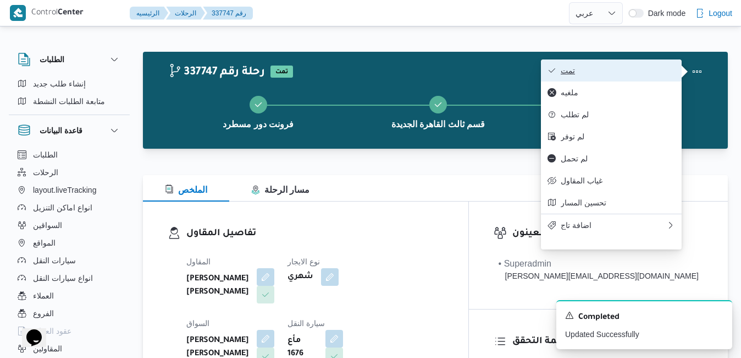
click at [628, 66] on span "تمت" at bounding box center [618, 70] width 114 height 9
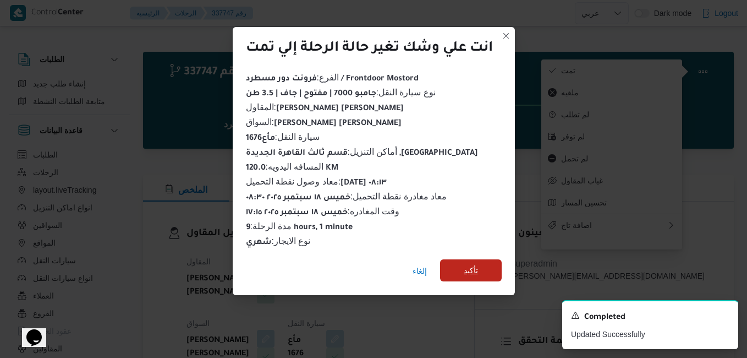
click at [478, 264] on span "تأكيد" at bounding box center [471, 269] width 14 height 13
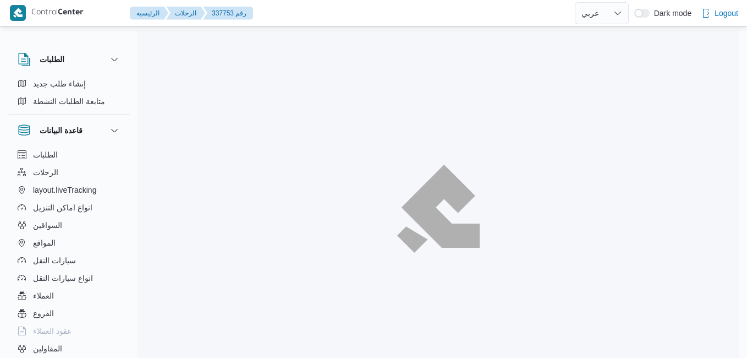
select select "ar"
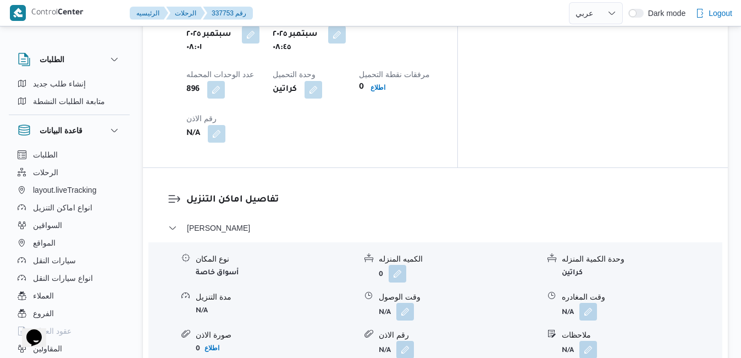
scroll to position [968, 0]
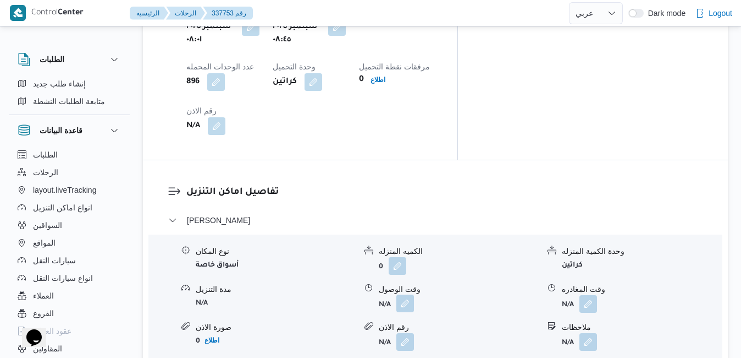
click at [408, 294] on button "button" at bounding box center [406, 303] width 18 height 18
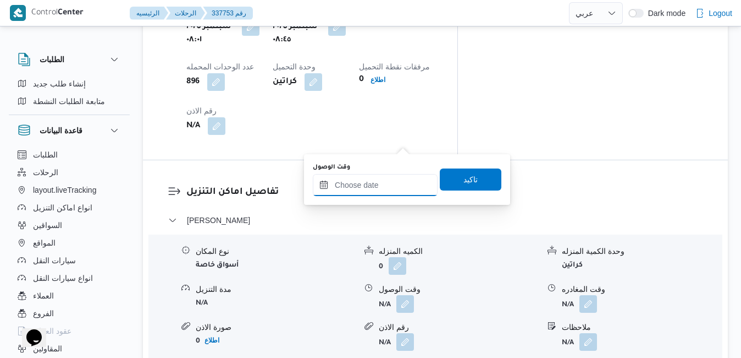
click at [382, 189] on input "وقت الوصول" at bounding box center [375, 185] width 125 height 22
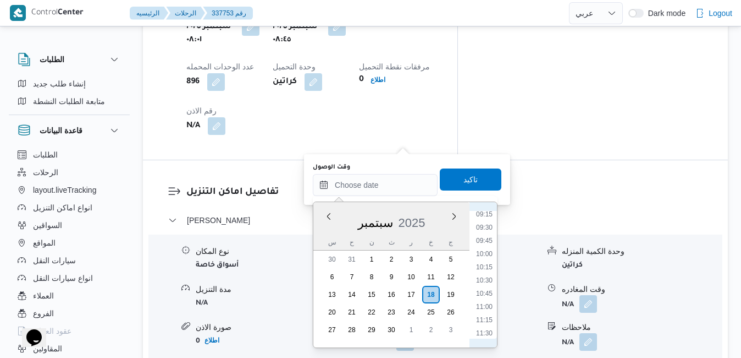
scroll to position [479, 0]
click at [488, 248] on li "09:45" at bounding box center [484, 252] width 25 height 11
type input "[DATE] ٠٩:٤٥"
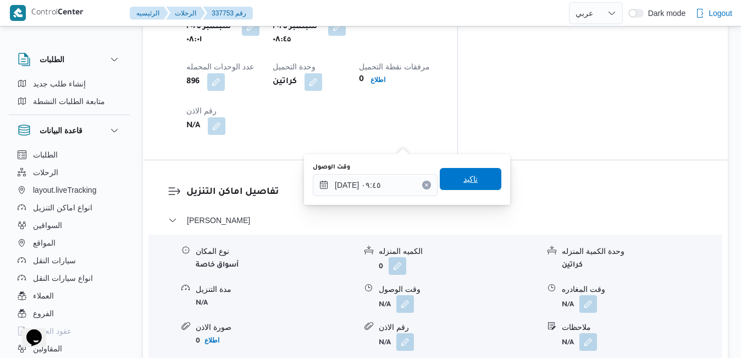
click at [474, 175] on span "تاكيد" at bounding box center [471, 179] width 62 height 22
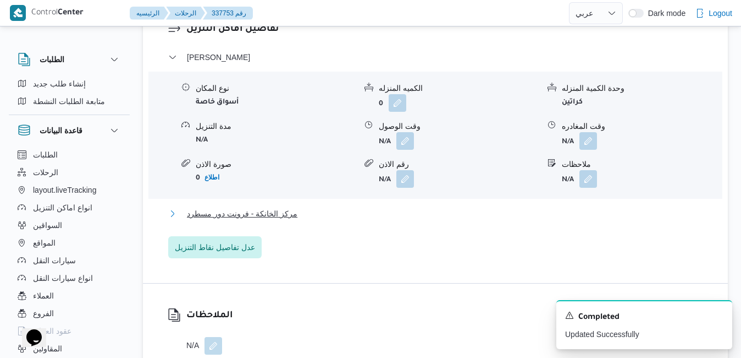
click at [447, 211] on button "مركز الخانكة - فرونت دور مسطرد" at bounding box center [435, 213] width 535 height 13
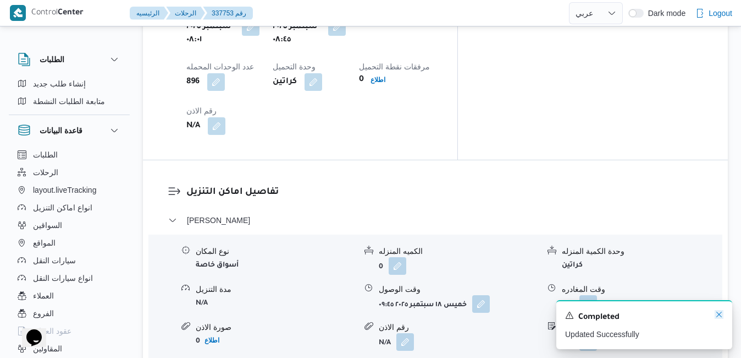
click at [718, 317] on icon "Dismiss toast" at bounding box center [719, 314] width 9 height 9
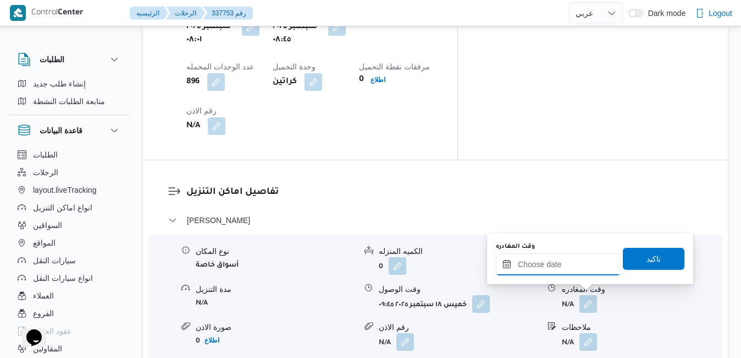
click at [561, 266] on input "وقت المغادره" at bounding box center [558, 264] width 125 height 22
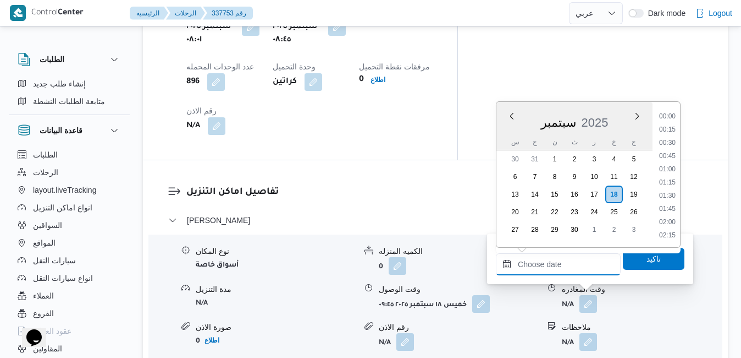
scroll to position [963, 0]
click at [675, 145] on li "18:45" at bounding box center [667, 143] width 25 height 11
type input "[DATE] ١٨:٤٥"
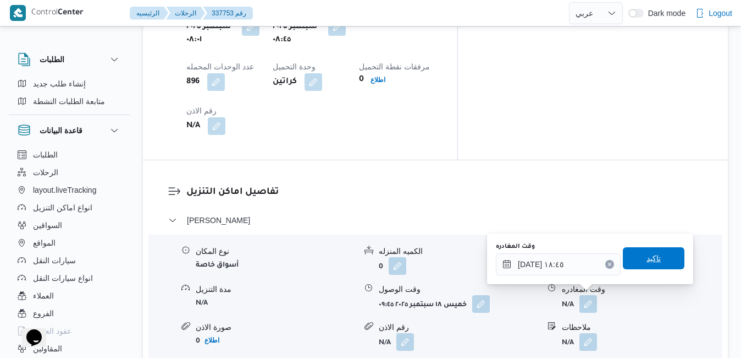
click at [647, 255] on span "تاكيد" at bounding box center [654, 257] width 14 height 13
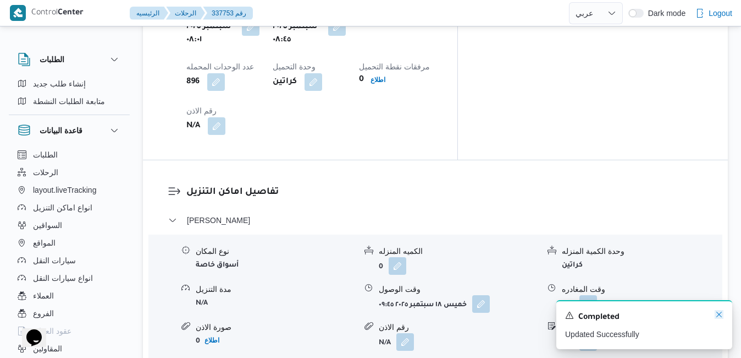
click at [721, 314] on icon "Dismiss toast" at bounding box center [719, 314] width 9 height 9
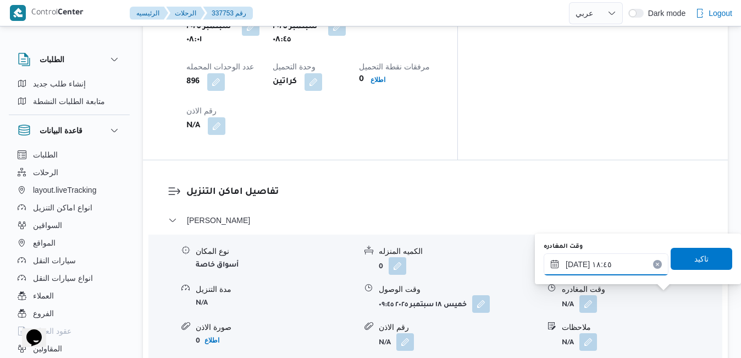
click at [638, 272] on input "[DATE] ١٨:٤٥" at bounding box center [606, 264] width 125 height 22
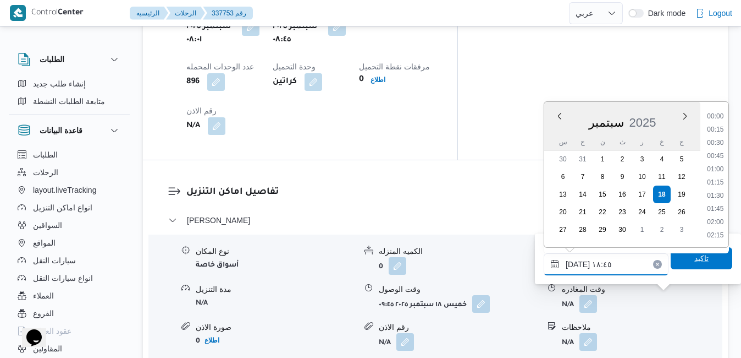
scroll to position [923, 0]
click at [718, 129] on li "17:45" at bounding box center [715, 130] width 25 height 11
type input "[DATE] ١٧:٤٥"
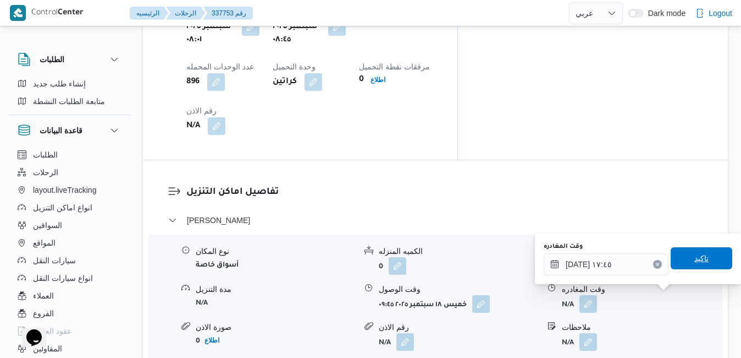
click at [695, 265] on span "تاكيد" at bounding box center [702, 258] width 62 height 22
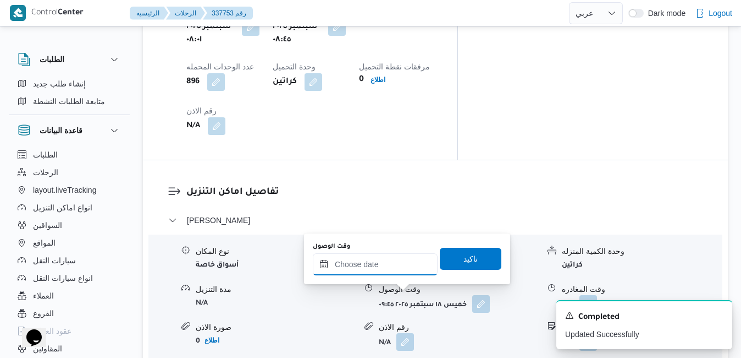
click at [393, 266] on input "وقت الوصول" at bounding box center [375, 264] width 125 height 22
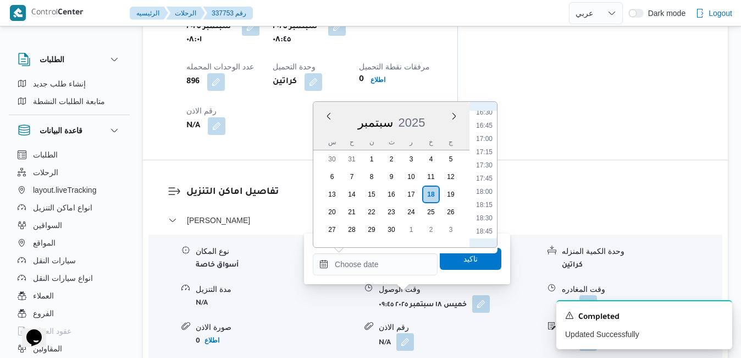
scroll to position [851, 0]
click at [488, 190] on li "17:30" at bounding box center [484, 189] width 25 height 11
type input "١٨/٠٩/٢٠٢٥ ١٧:٣٠"
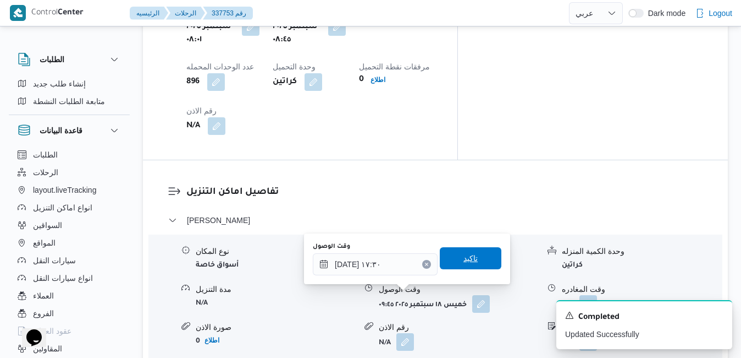
click at [467, 263] on span "تاكيد" at bounding box center [471, 257] width 14 height 13
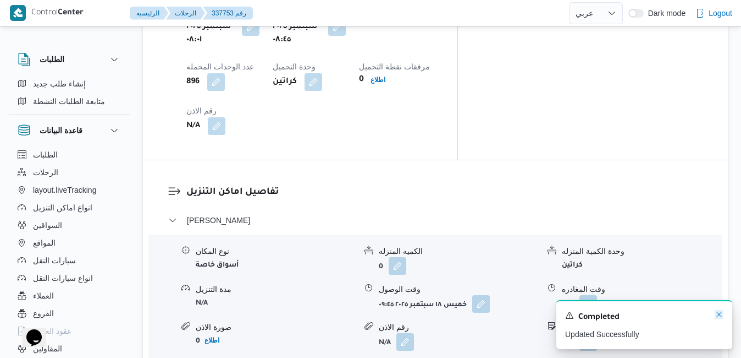
click at [723, 316] on icon "Dismiss toast" at bounding box center [719, 314] width 9 height 9
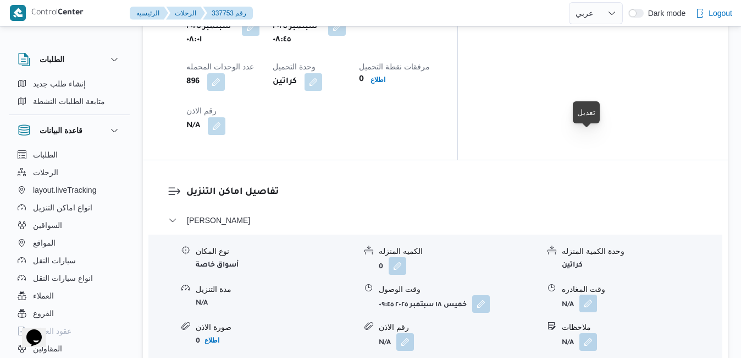
click at [587, 294] on button "button" at bounding box center [589, 303] width 18 height 18
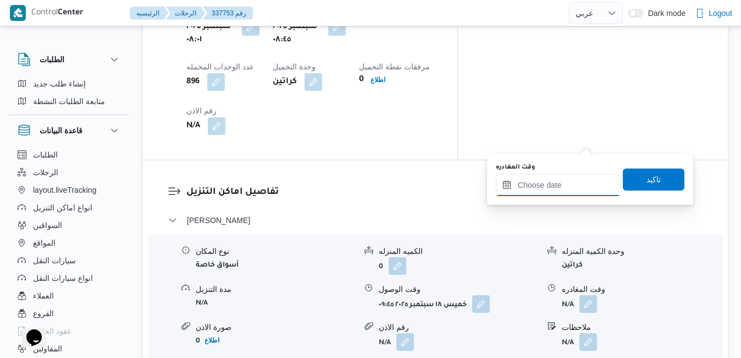
click at [557, 193] on input "وقت المغادره" at bounding box center [558, 185] width 125 height 22
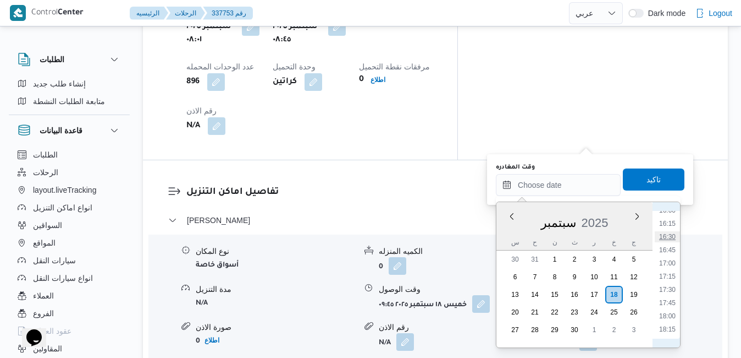
click at [671, 240] on li "16:30" at bounding box center [667, 236] width 25 height 11
type input "١٨/٠٩/٢٠٢٥ ١٦:٣٠"
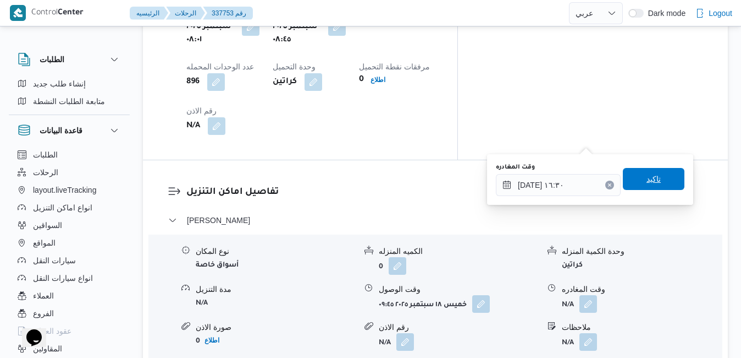
click at [654, 185] on span "تاكيد" at bounding box center [654, 179] width 62 height 22
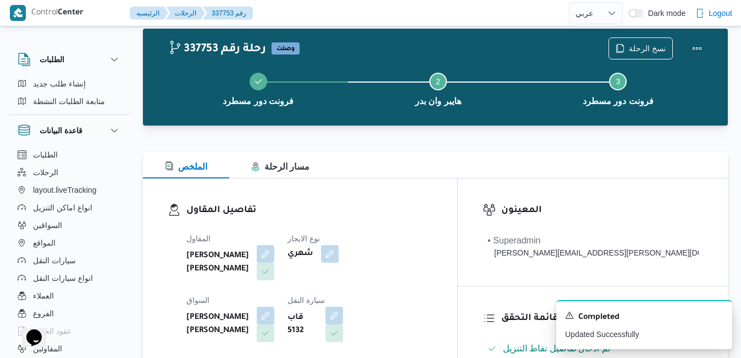
scroll to position [0, 0]
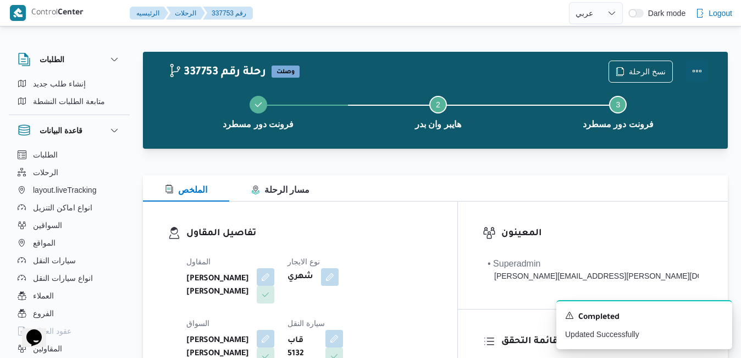
click at [700, 65] on button "Actions" at bounding box center [697, 71] width 22 height 22
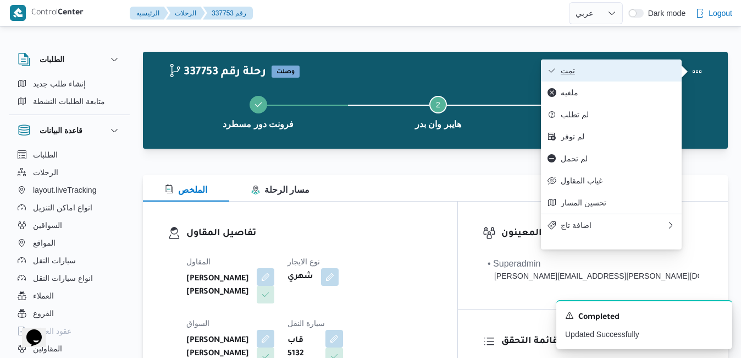
click at [636, 73] on span "تمت" at bounding box center [618, 70] width 114 height 9
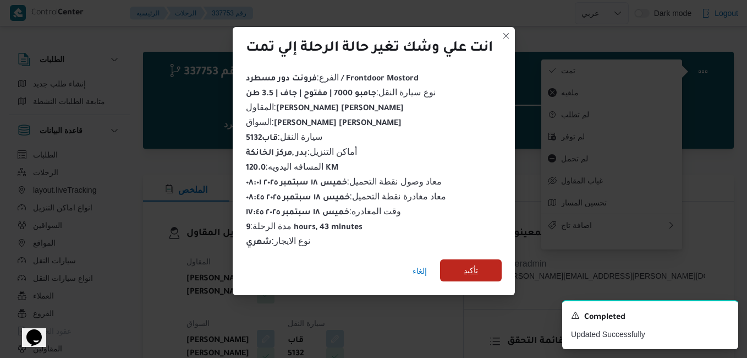
click at [481, 271] on span "تأكيد" at bounding box center [471, 270] width 62 height 22
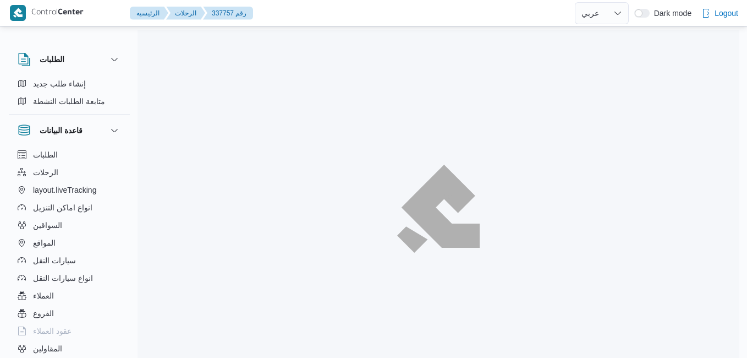
select select "ar"
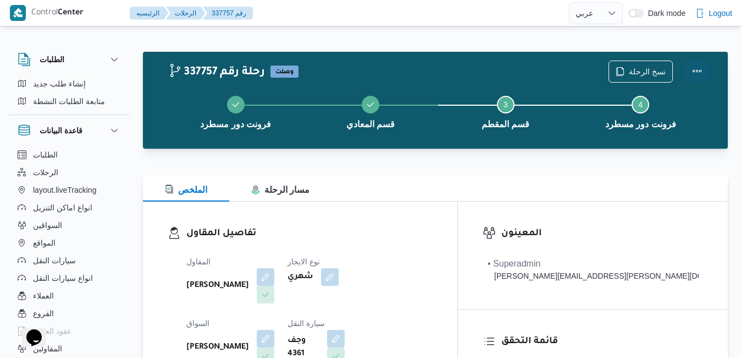
click at [697, 73] on button "Actions" at bounding box center [697, 71] width 22 height 22
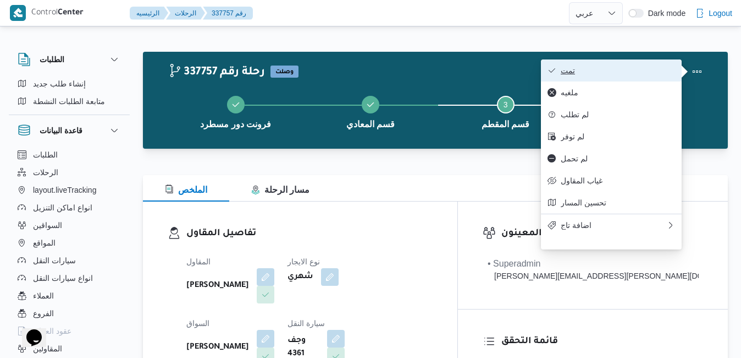
click at [644, 80] on button "تمت" at bounding box center [611, 70] width 141 height 22
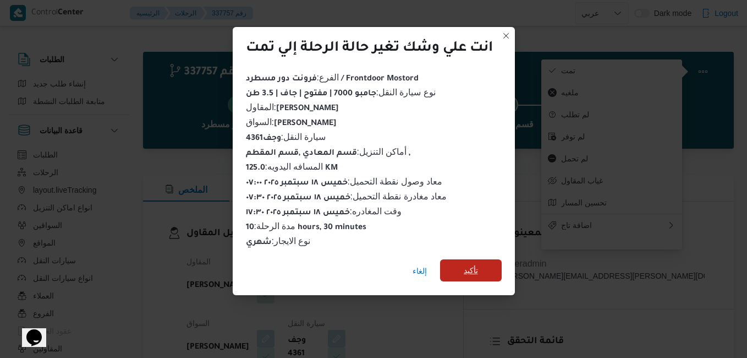
click at [486, 268] on span "تأكيد" at bounding box center [471, 270] width 62 height 22
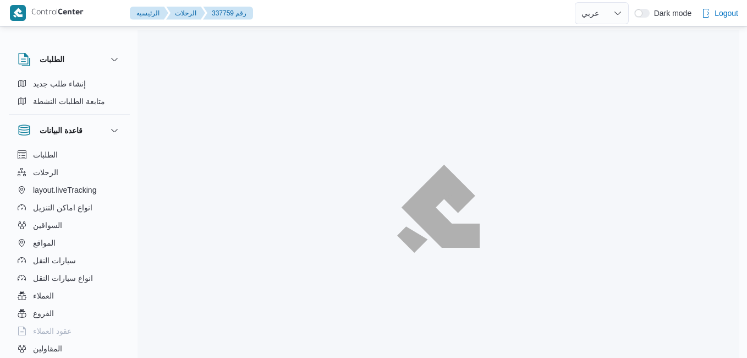
select select "ar"
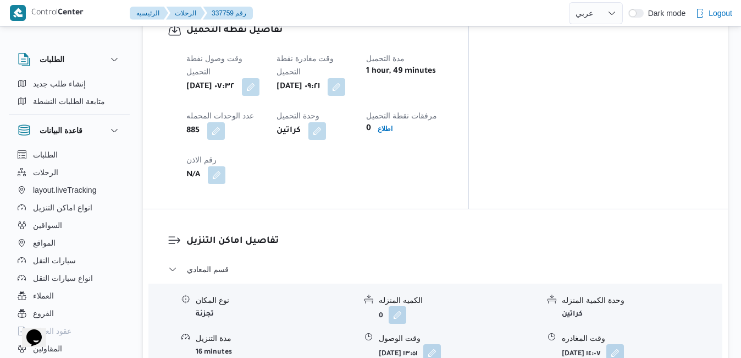
scroll to position [946, 0]
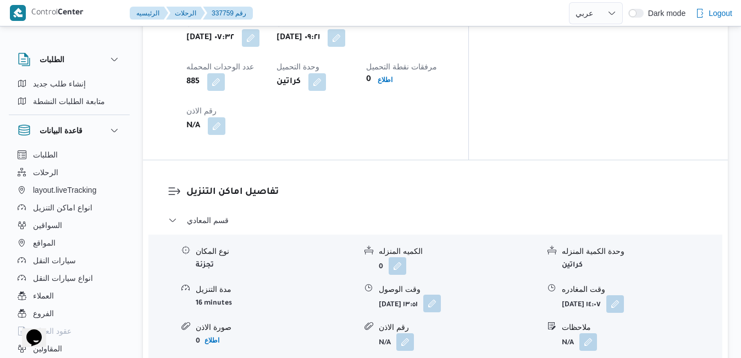
click at [441, 294] on button "button" at bounding box center [433, 303] width 18 height 18
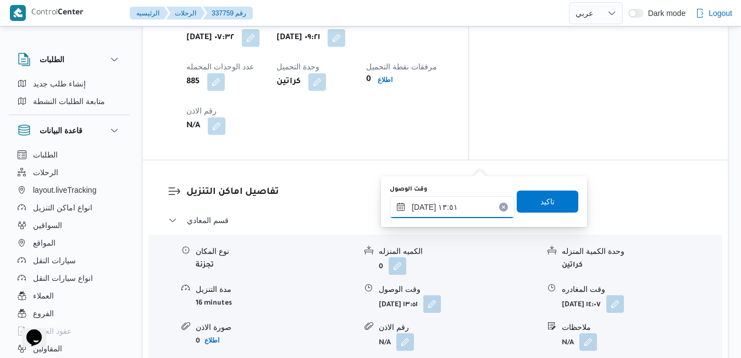
click at [452, 202] on input "[DATE] ١٣:٥١" at bounding box center [452, 207] width 125 height 22
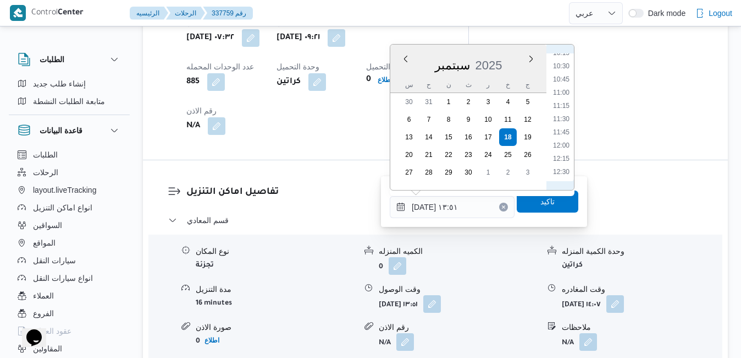
scroll to position [436, 0]
click at [563, 173] on li "10:30" at bounding box center [561, 177] width 25 height 11
type input "١٨/٠٩/٢٠٢٥ ١٠:٣٠"
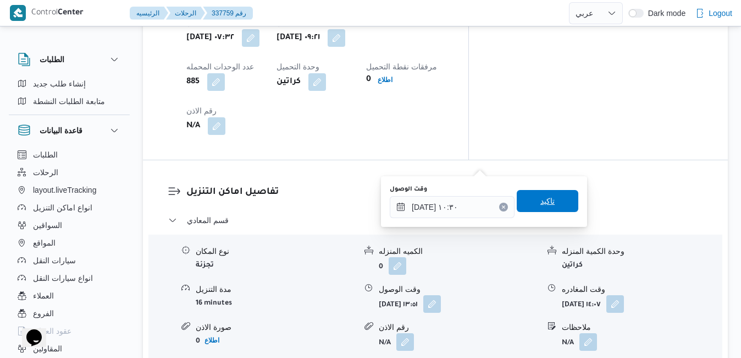
click at [551, 208] on span "تاكيد" at bounding box center [548, 201] width 62 height 22
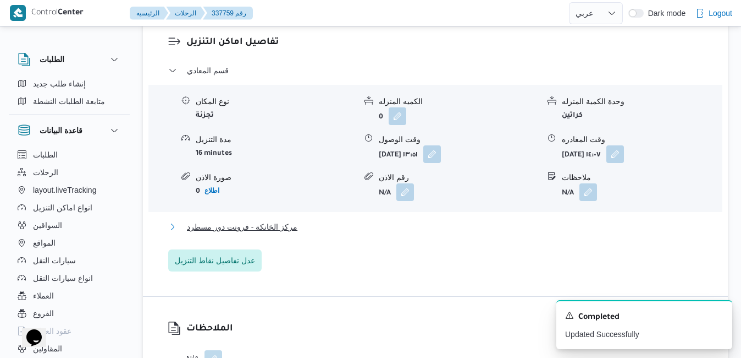
click at [486, 233] on button "مركز الخانكة - فرونت دور مسطرد" at bounding box center [435, 226] width 535 height 13
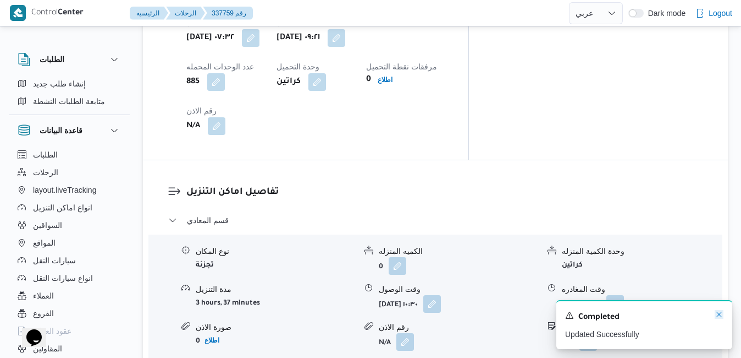
click at [719, 311] on icon "Dismiss toast" at bounding box center [719, 314] width 9 height 9
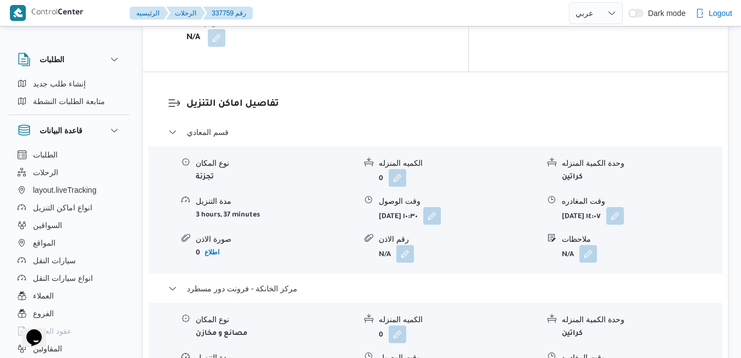
scroll to position [1056, 0]
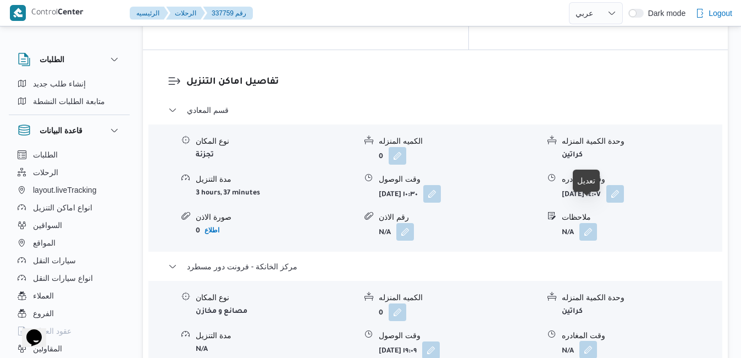
click at [587, 340] on button "button" at bounding box center [589, 349] width 18 height 18
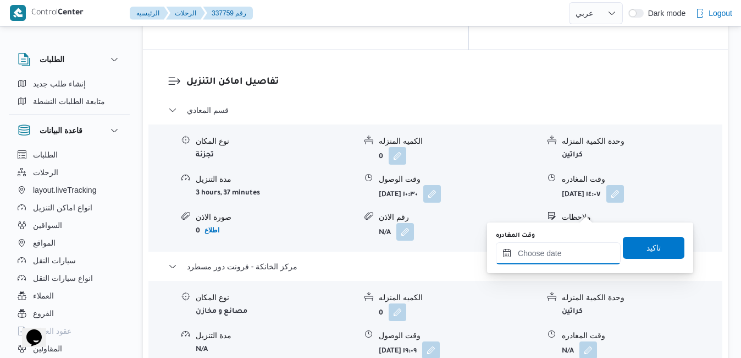
click at [535, 247] on div at bounding box center [558, 253] width 125 height 22
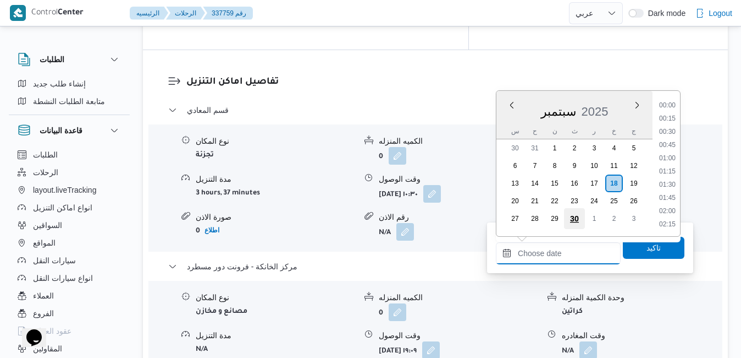
scroll to position [963, 0]
click at [668, 155] on li "19:15" at bounding box center [667, 158] width 25 height 11
type input "١٨/٠٩/٢٠٢٥ ١٩:١٥"
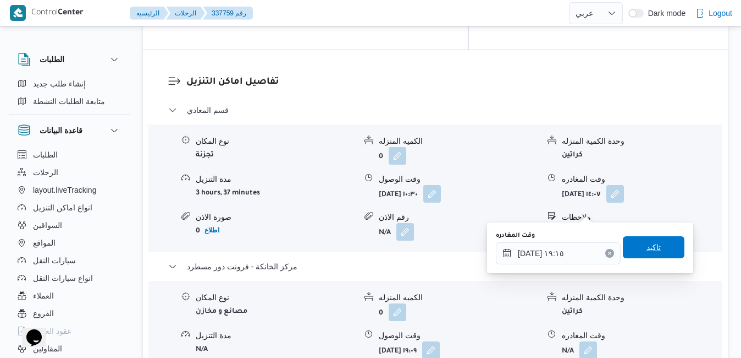
click at [647, 250] on span "تاكيد" at bounding box center [654, 246] width 14 height 13
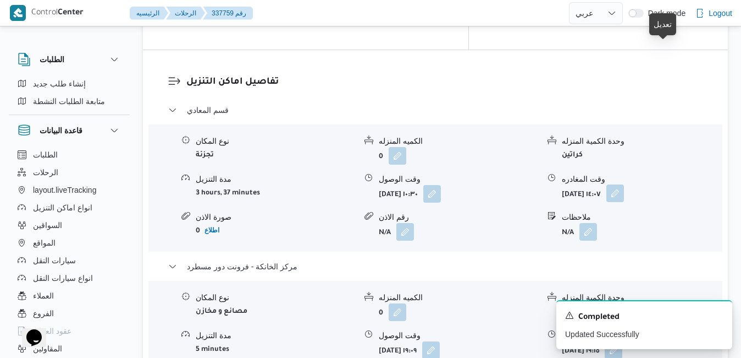
click at [624, 184] on button "button" at bounding box center [616, 193] width 18 height 18
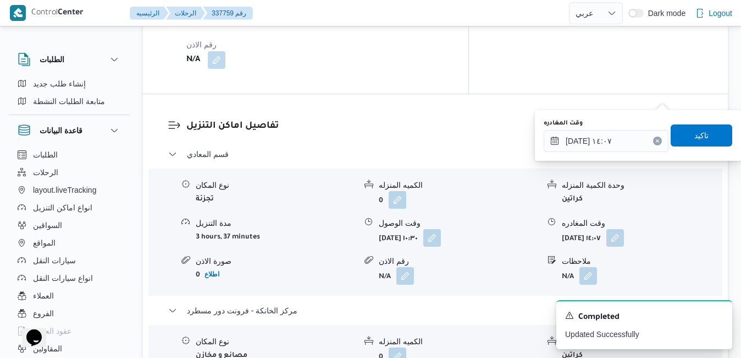
scroll to position [990, 0]
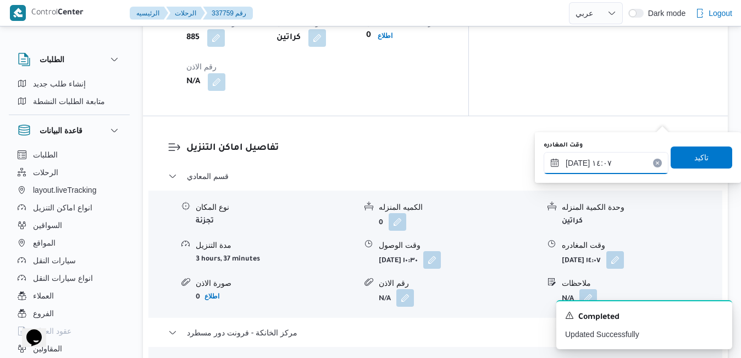
click at [605, 167] on input "١٨/٠٩/٢٠٢٥ ١٤:٠٧" at bounding box center [606, 163] width 125 height 22
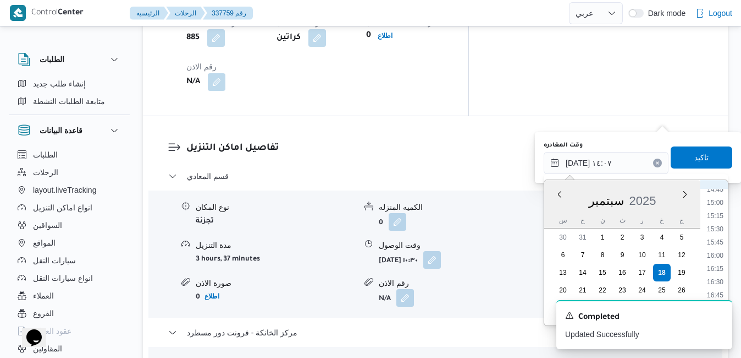
scroll to position [895, 0]
click at [717, 250] on li "18:00" at bounding box center [715, 249] width 25 height 11
type input "١٨/٠٩/٢٠٢٥ ١٨:٠٠"
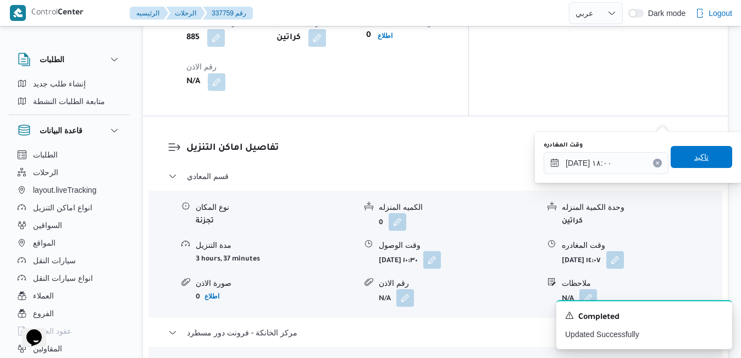
click at [696, 155] on span "تاكيد" at bounding box center [702, 156] width 14 height 13
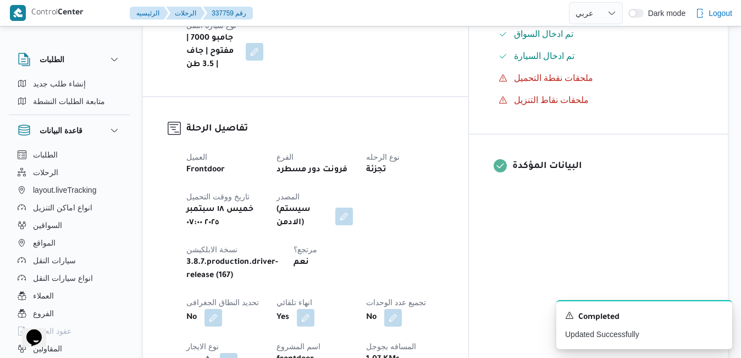
scroll to position [0, 0]
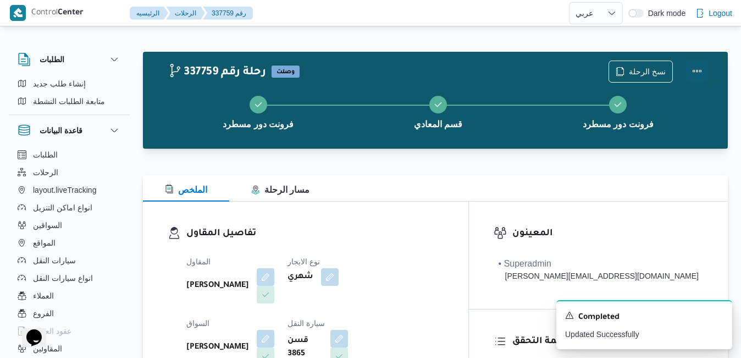
click at [698, 68] on button "Actions" at bounding box center [697, 71] width 22 height 22
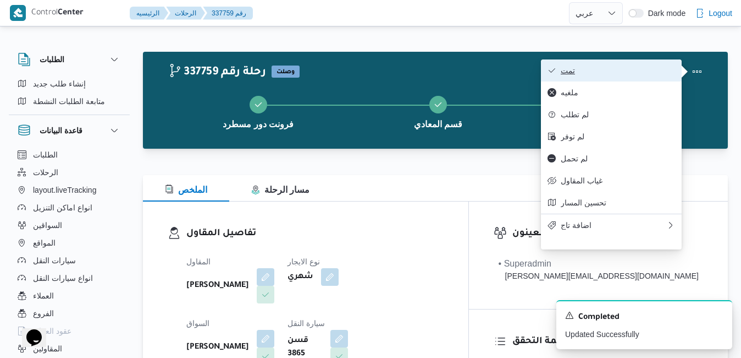
click at [637, 70] on span "تمت" at bounding box center [618, 70] width 114 height 9
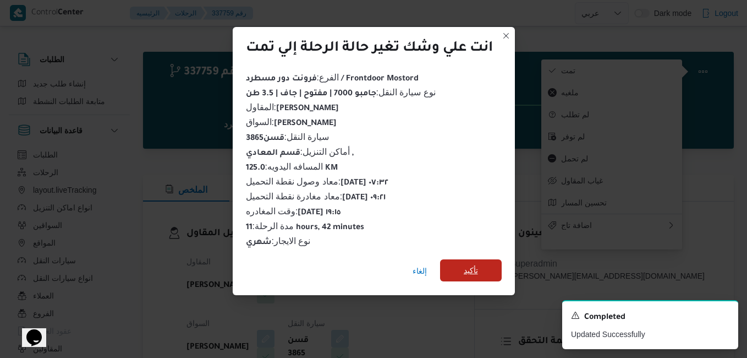
click at [460, 268] on span "تأكيد" at bounding box center [471, 270] width 62 height 22
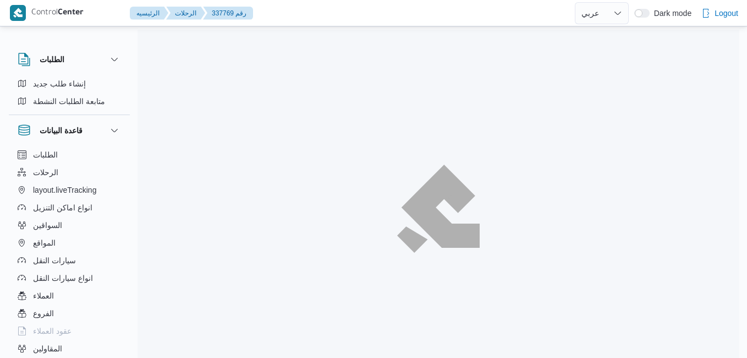
select select "ar"
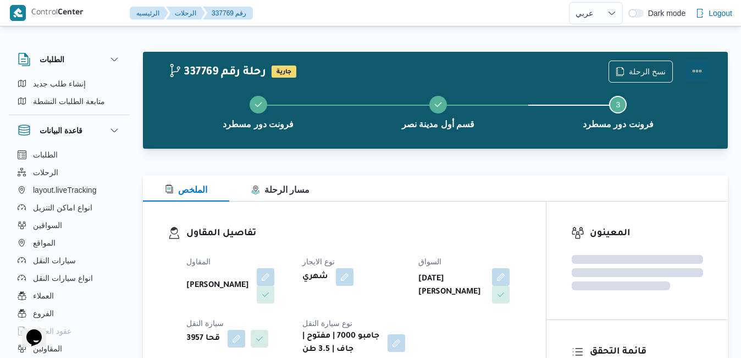
click at [700, 67] on button "Actions" at bounding box center [697, 71] width 22 height 22
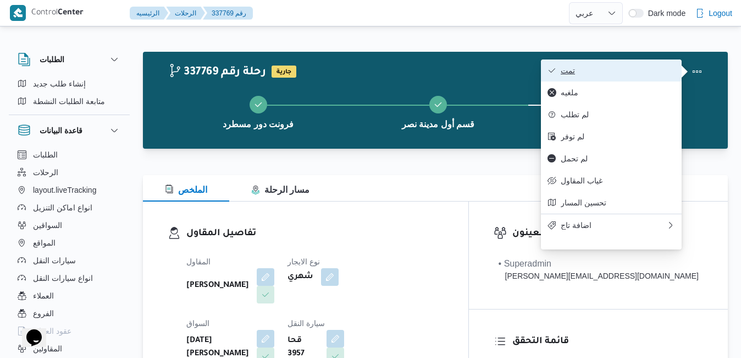
click at [661, 69] on span "تمت" at bounding box center [618, 70] width 114 height 9
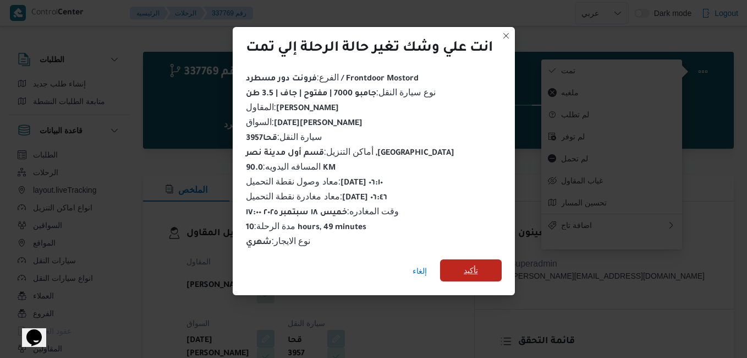
click at [481, 268] on span "تأكيد" at bounding box center [471, 270] width 62 height 22
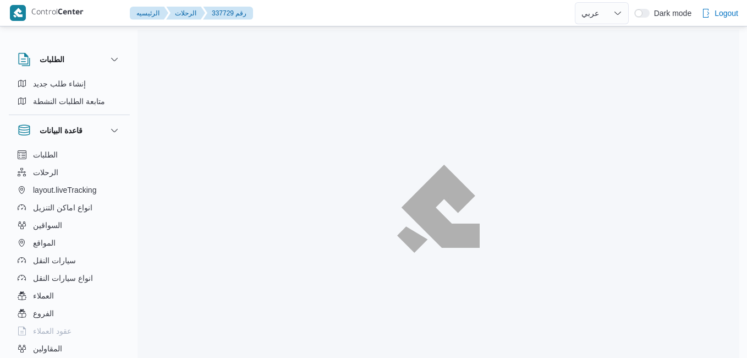
select select "ar"
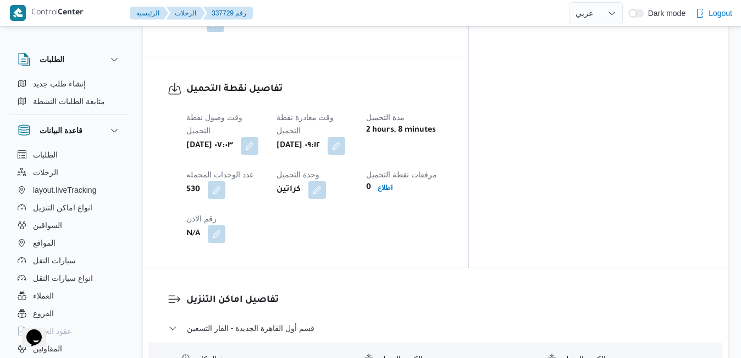
scroll to position [845, 0]
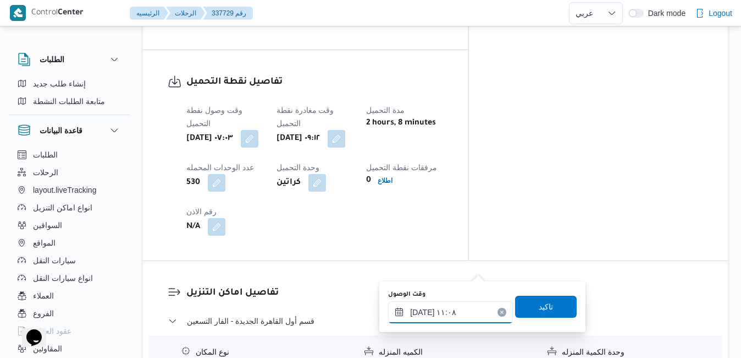
click at [439, 310] on input "١٨/٠٩/٢٠٢٥ ١١:٠٨" at bounding box center [450, 312] width 125 height 22
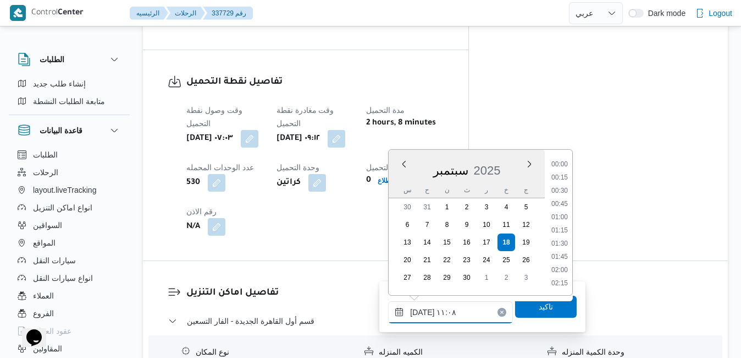
scroll to position [514, 0]
click at [563, 179] on li "10:00" at bounding box center [559, 178] width 25 height 11
type input "١٨/٠٩/٢٠٢٥ ١٠:٠٠"
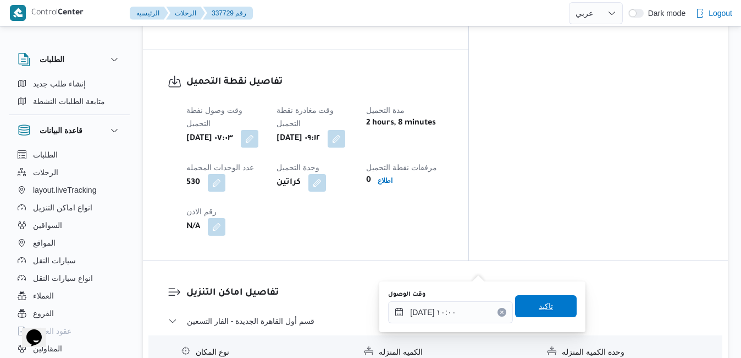
click at [545, 301] on span "تاكيد" at bounding box center [546, 305] width 14 height 13
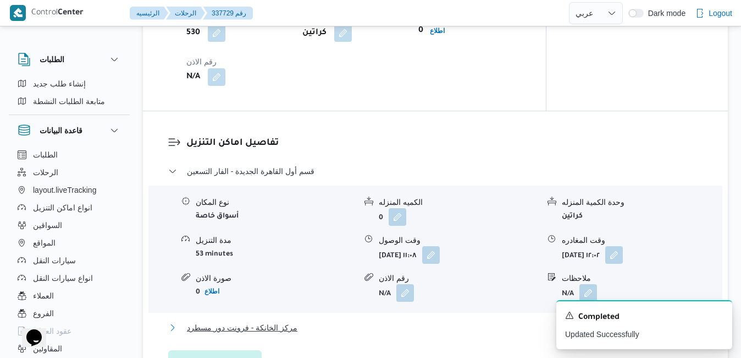
click at [493, 334] on button "مركز الخانكة - فرونت دور مسطرد" at bounding box center [435, 327] width 535 height 13
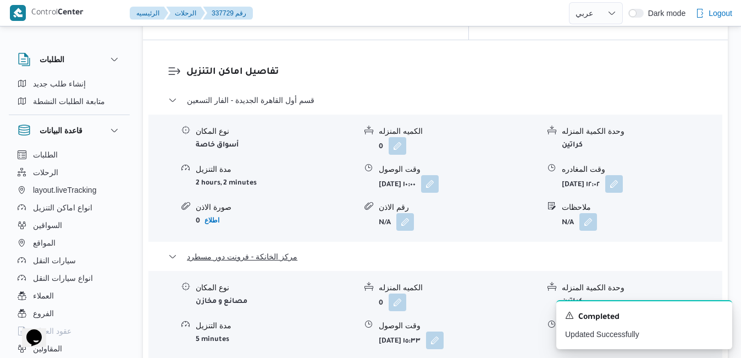
scroll to position [1087, 0]
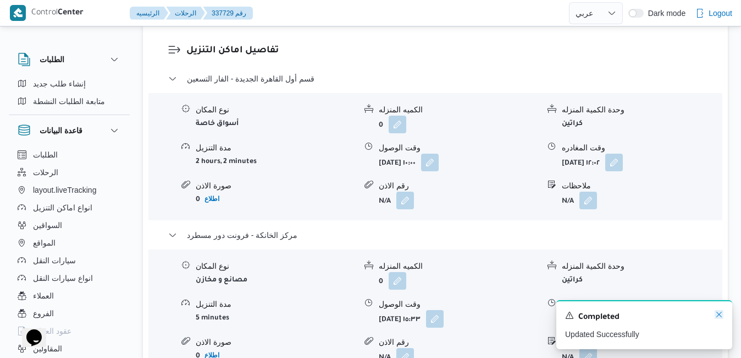
click at [721, 314] on icon "Dismiss toast" at bounding box center [719, 314] width 9 height 9
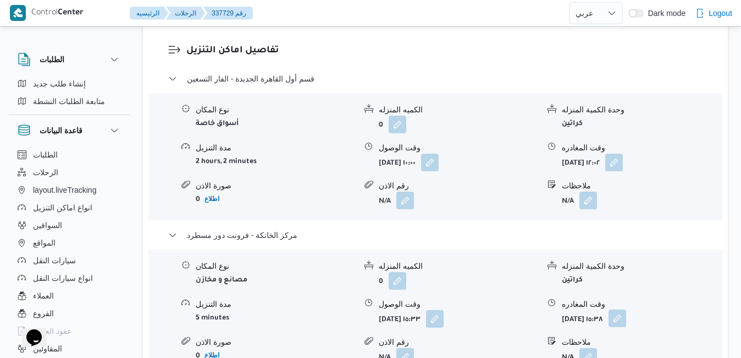
click at [626, 309] on button "button" at bounding box center [618, 318] width 18 height 18
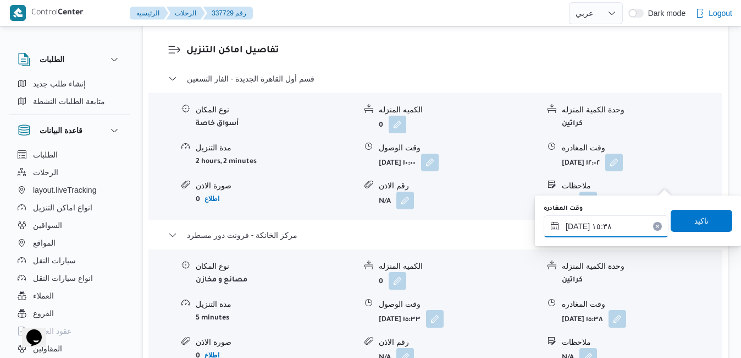
click at [621, 235] on input "١٨/٠٩/٢٠٢٥ ١٥:٣٨" at bounding box center [606, 226] width 125 height 22
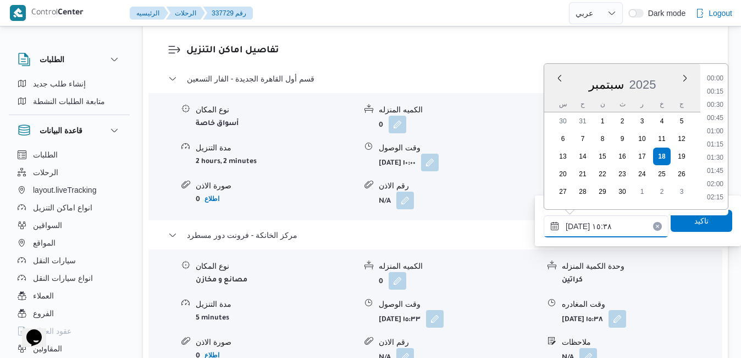
scroll to position [751, 0]
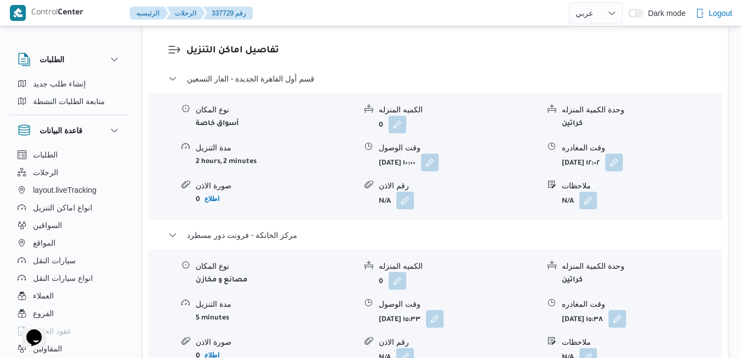
click at [626, 309] on button "button" at bounding box center [618, 318] width 18 height 18
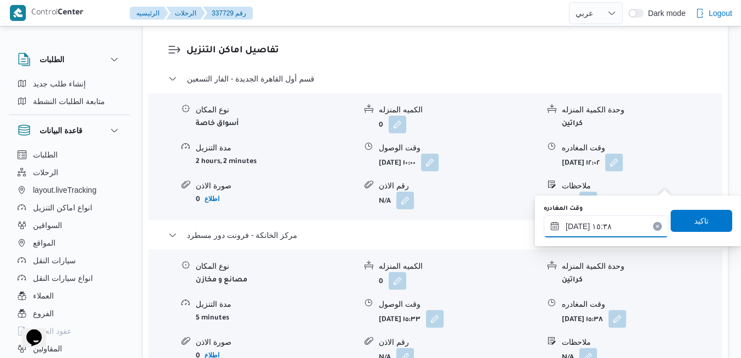
click at [612, 236] on input "١٨/٠٩/٢٠٢٥ ١٥:٣٨" at bounding box center [606, 226] width 125 height 22
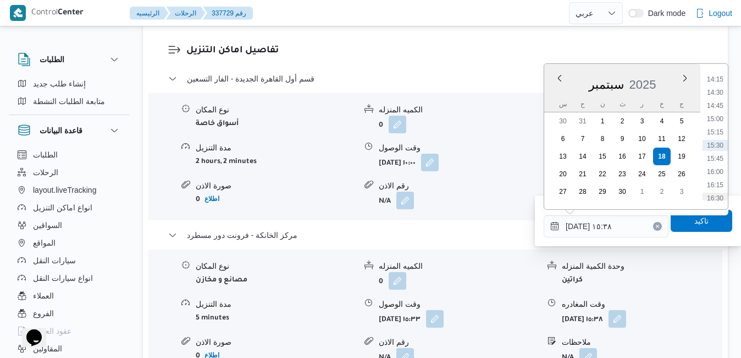
click at [716, 197] on li "16:30" at bounding box center [715, 198] width 25 height 11
type input "١٨/٠٩/٢٠٢٥ ١٦:٣٠"
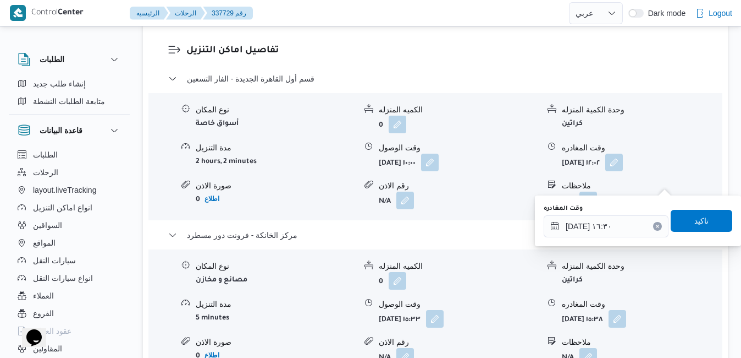
click at [694, 238] on div "وقت المغادره ١٨/٠٩/٢٠٢٥ ١٦:٣٠ تاكيد" at bounding box center [638, 220] width 191 height 35
click at [699, 221] on span "تاكيد" at bounding box center [702, 219] width 14 height 13
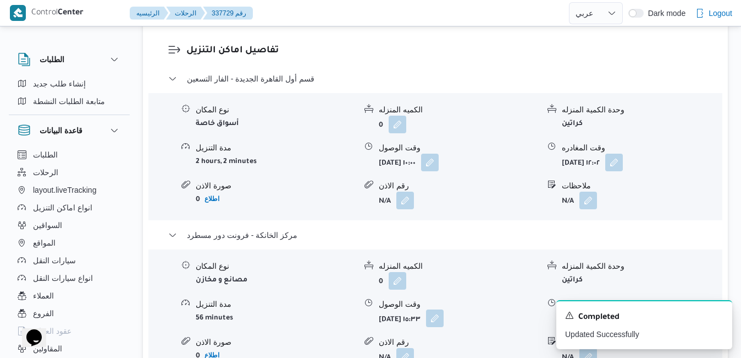
click at [444, 309] on button "button" at bounding box center [435, 318] width 18 height 18
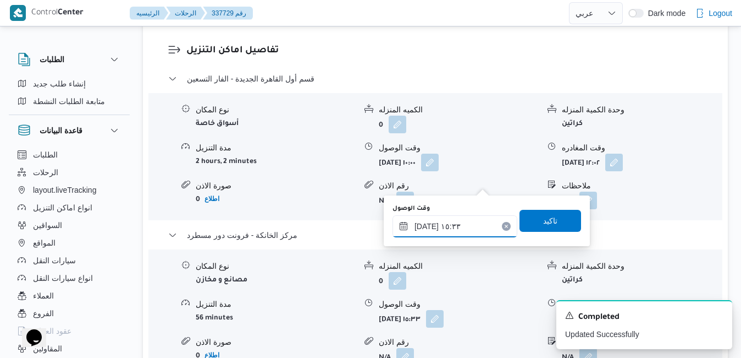
click at [455, 228] on input "١٨/٠٩/٢٠٢٥ ١٥:٣٣" at bounding box center [455, 226] width 125 height 22
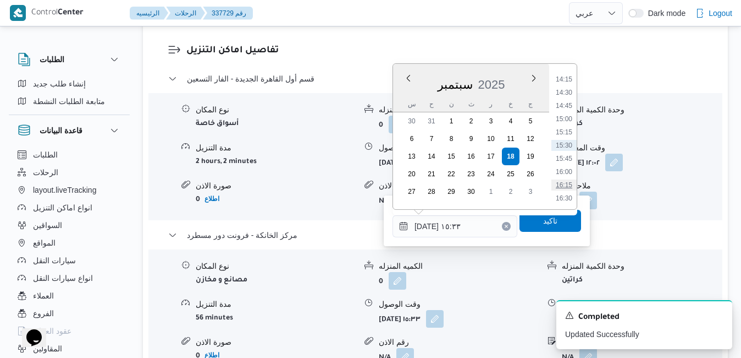
click at [570, 182] on li "16:15" at bounding box center [564, 184] width 25 height 11
type input "١٨/٠٩/٢٠٢٥ ١٦:١٥"
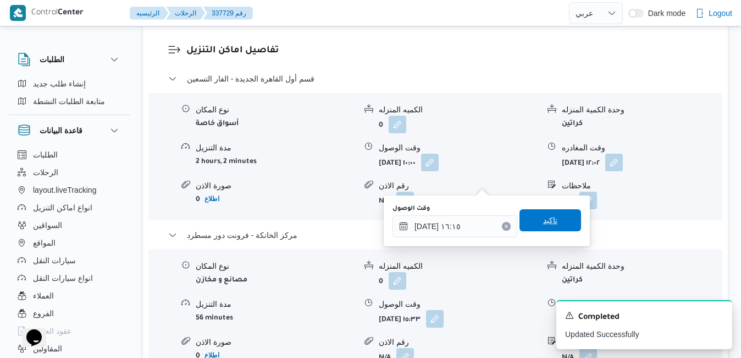
click at [553, 221] on span "تاكيد" at bounding box center [551, 220] width 62 height 22
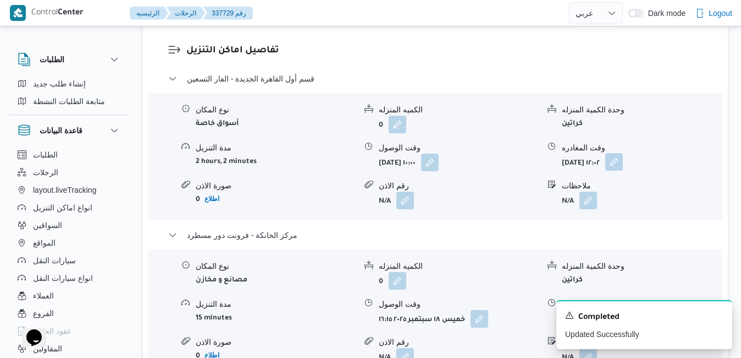
click at [623, 153] on button "button" at bounding box center [615, 162] width 18 height 18
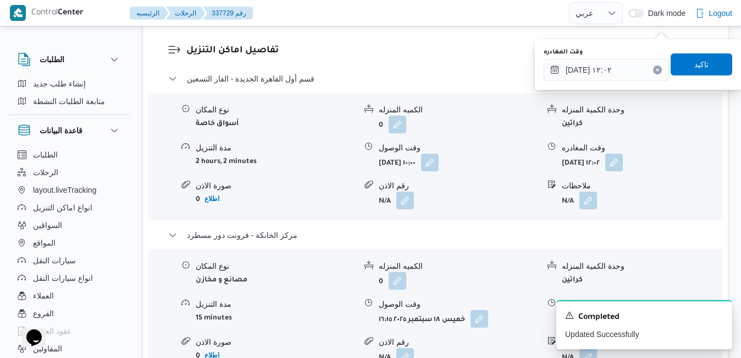
click at [509, 298] on div "وقت الوصول" at bounding box center [459, 304] width 160 height 12
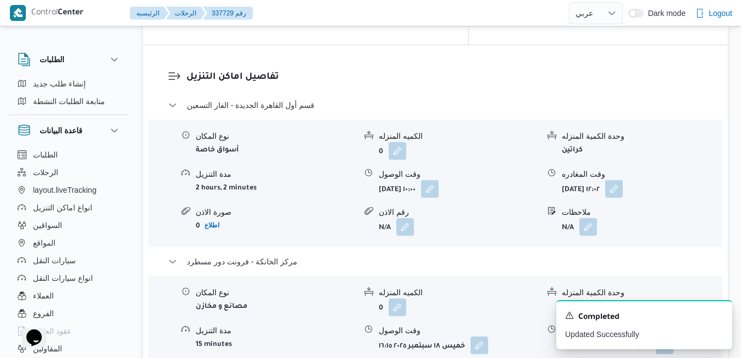
scroll to position [1043, 0]
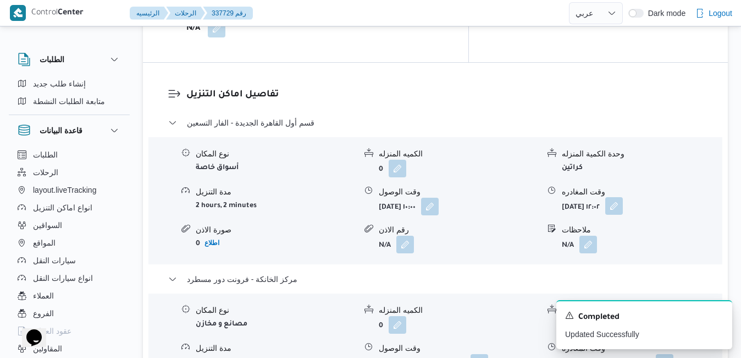
click at [623, 197] on button "button" at bounding box center [615, 206] width 18 height 18
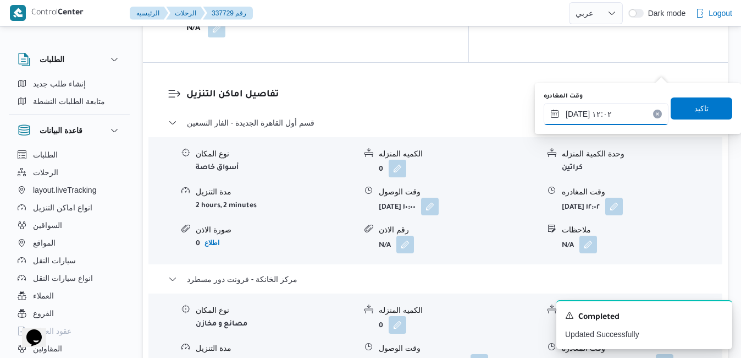
click at [626, 114] on input "١٨/٠٩/٢٠٢٥ ١٢:٠٢" at bounding box center [606, 114] width 125 height 22
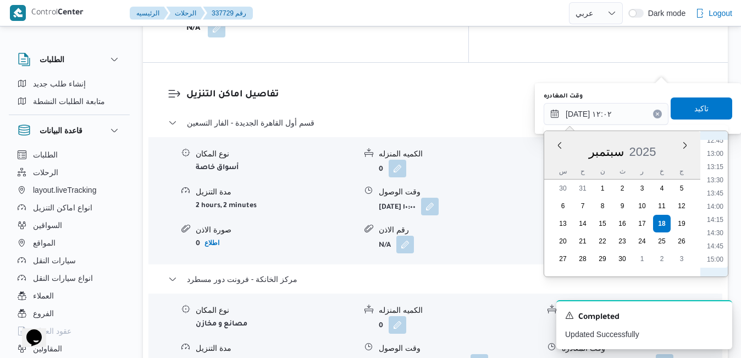
scroll to position [790, 0]
click at [716, 174] on li "15:30" at bounding box center [715, 173] width 25 height 11
type input "١٨/٠٩/٢٠٢٥ ١٥:٣٠"
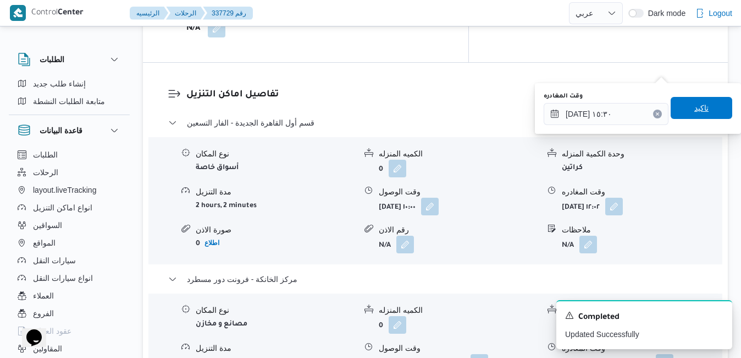
click at [701, 113] on span "تاكيد" at bounding box center [702, 108] width 62 height 22
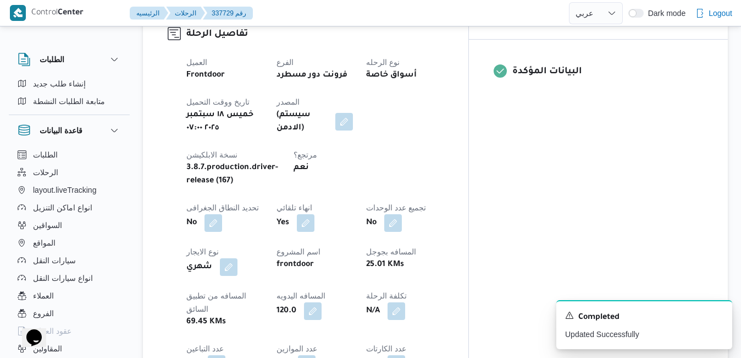
scroll to position [0, 0]
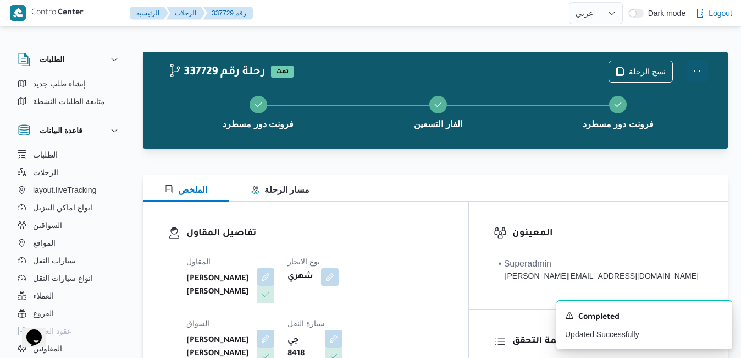
click at [701, 70] on button "Actions" at bounding box center [697, 71] width 22 height 22
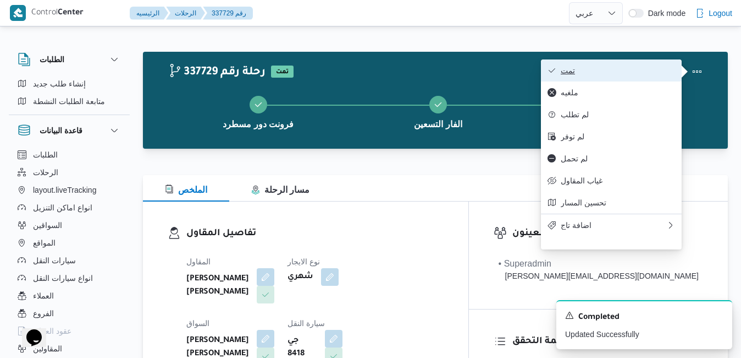
click at [629, 69] on span "تمت" at bounding box center [618, 70] width 114 height 9
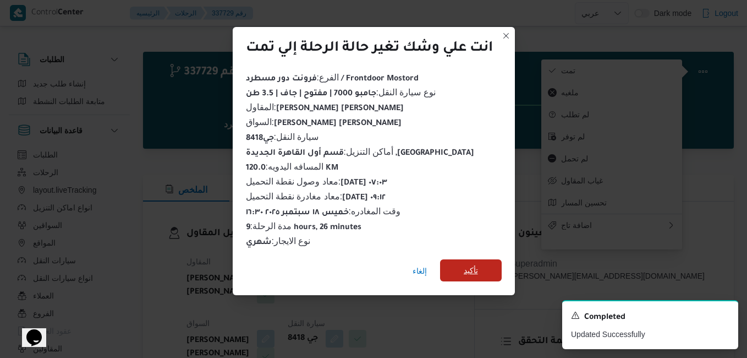
click at [481, 266] on span "تأكيد" at bounding box center [471, 270] width 62 height 22
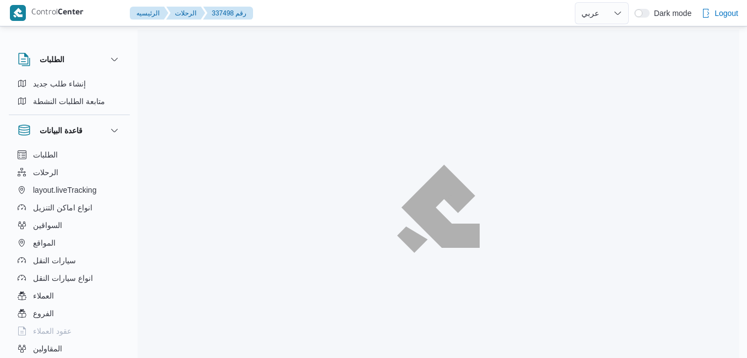
select select "ar"
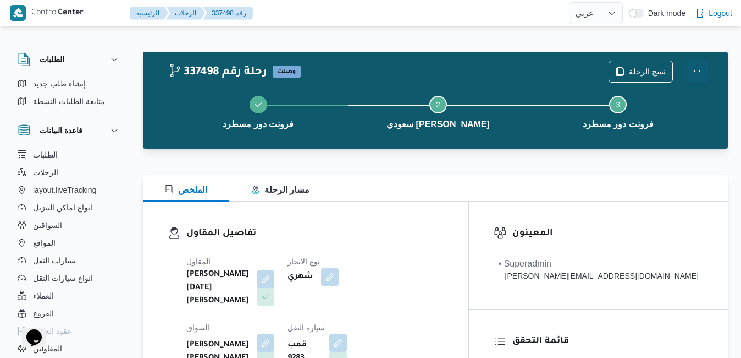
click at [698, 68] on button "Actions" at bounding box center [697, 71] width 22 height 22
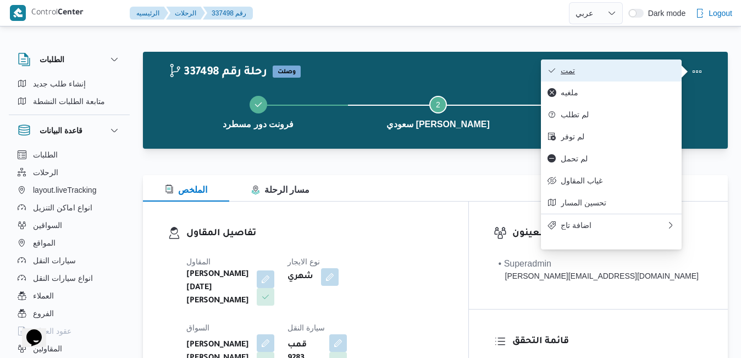
click at [624, 75] on span "تمت" at bounding box center [618, 70] width 114 height 9
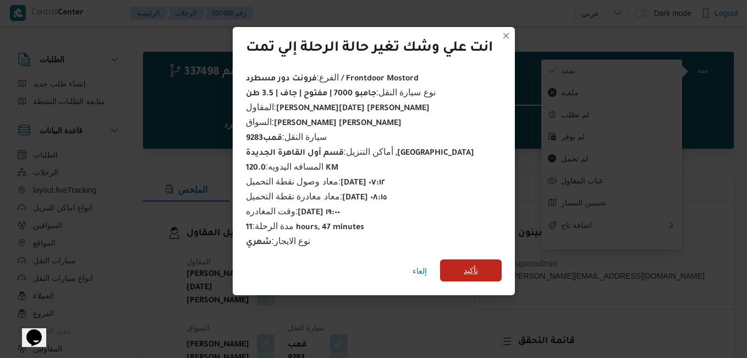
click at [468, 263] on span "تأكيد" at bounding box center [471, 269] width 14 height 13
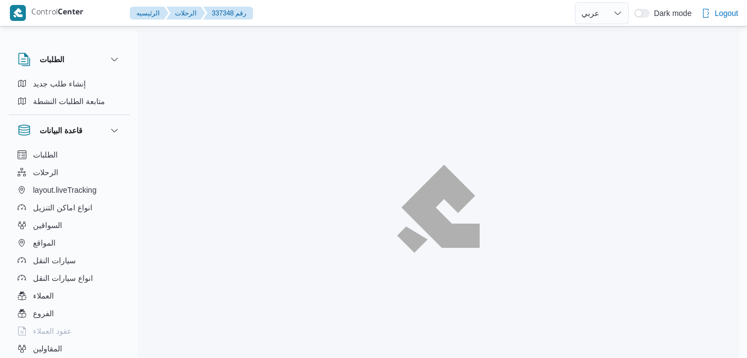
select select "ar"
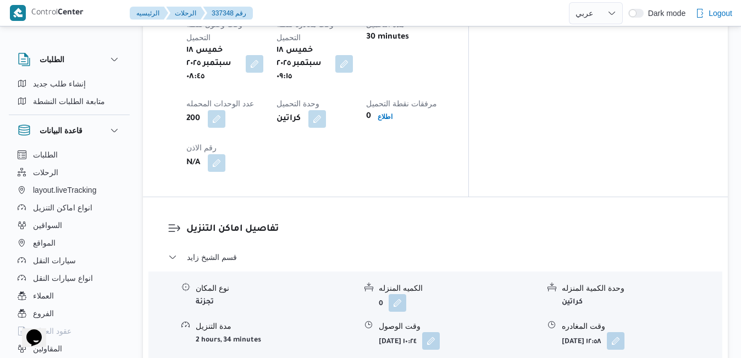
scroll to position [968, 0]
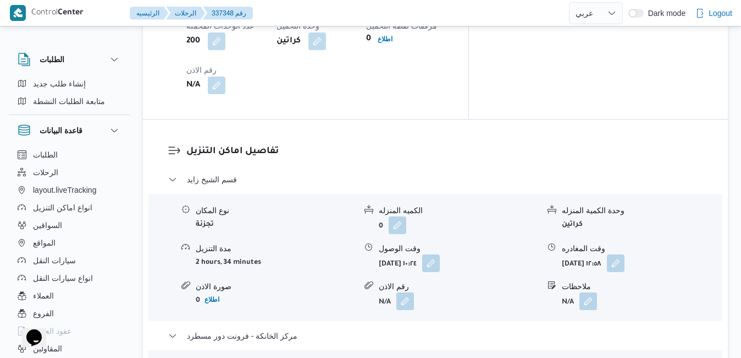
scroll to position [1012, 0]
click at [625, 255] on button "button" at bounding box center [616, 264] width 18 height 18
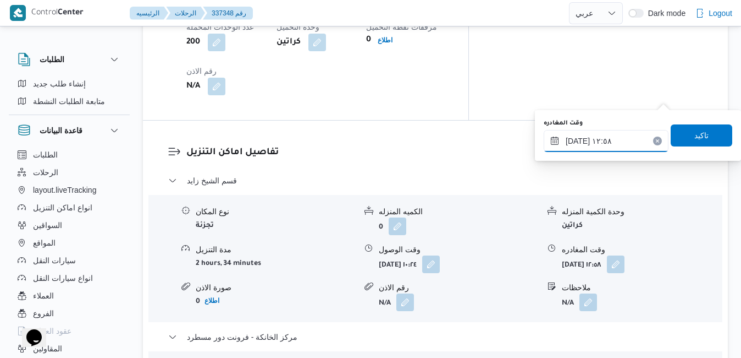
click at [613, 149] on input "١٨/٠٩/٢٠٢٥ ١٢:٥٨" at bounding box center [606, 141] width 125 height 22
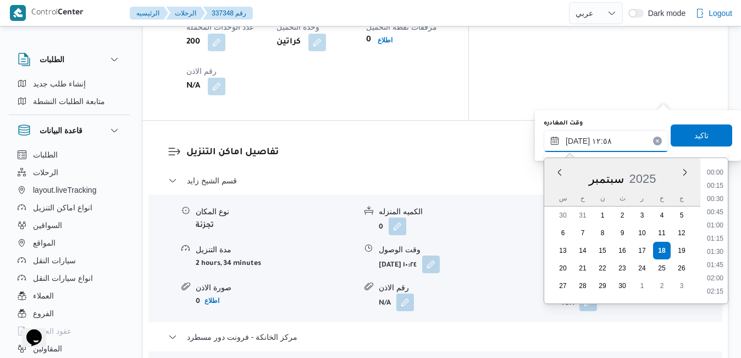
scroll to position [606, 0]
click at [727, 268] on li "13:15" at bounding box center [715, 265] width 25 height 11
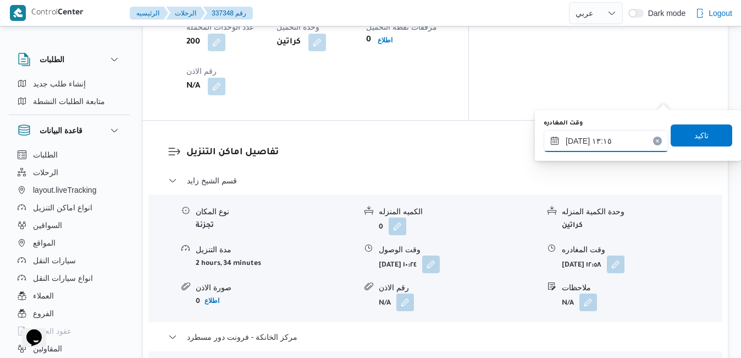
click at [616, 136] on input "١٨/٠٩/٢٠٢٥ ١٣:١٥" at bounding box center [606, 141] width 125 height 22
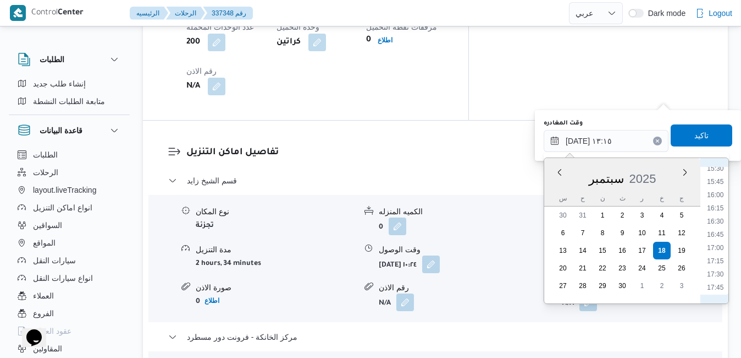
scroll to position [856, 0]
click at [722, 276] on li "18:15" at bounding box center [715, 279] width 25 height 11
type input "١٨/٠٩/٢٠٢٥ ١٨:١٥"
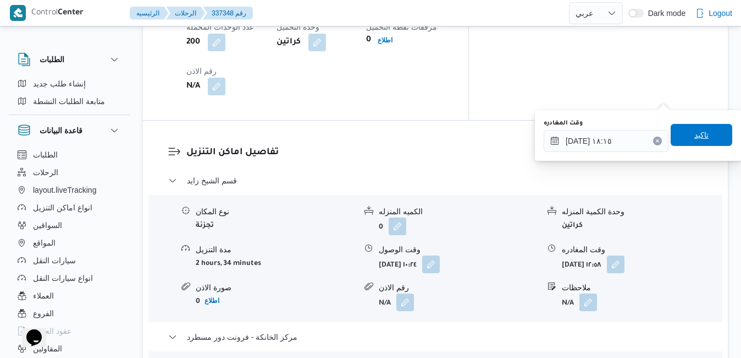
click at [697, 141] on span "تاكيد" at bounding box center [702, 134] width 14 height 13
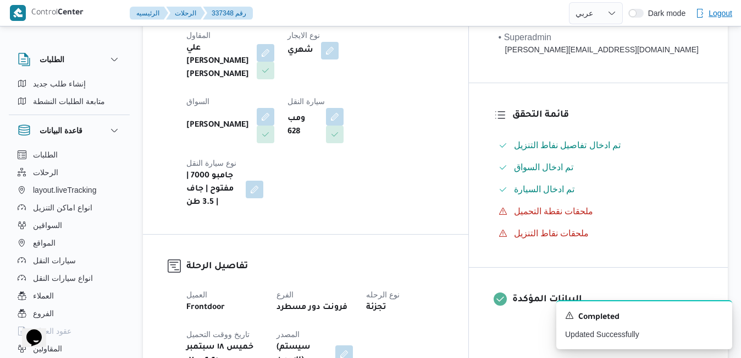
scroll to position [0, 0]
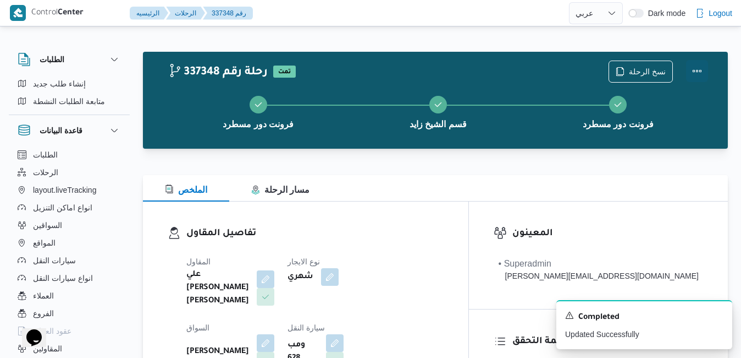
click at [699, 70] on button "Actions" at bounding box center [697, 71] width 22 height 22
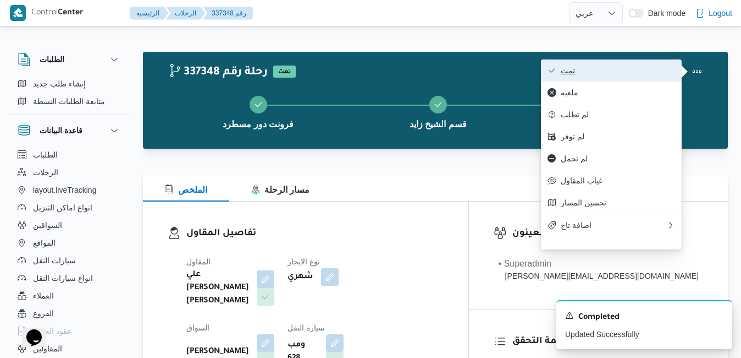
click at [652, 69] on span "تمت" at bounding box center [618, 70] width 114 height 9
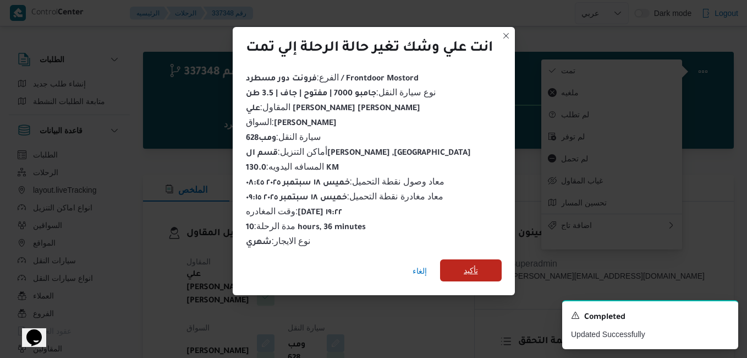
click at [474, 264] on span "تأكيد" at bounding box center [471, 269] width 14 height 13
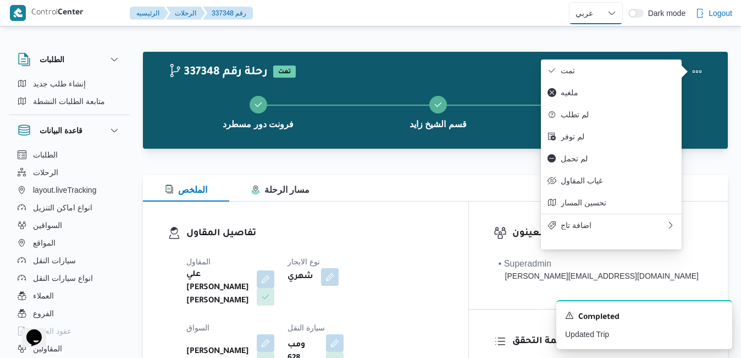
click at [617, 3] on select "English عربي" at bounding box center [596, 13] width 54 height 22
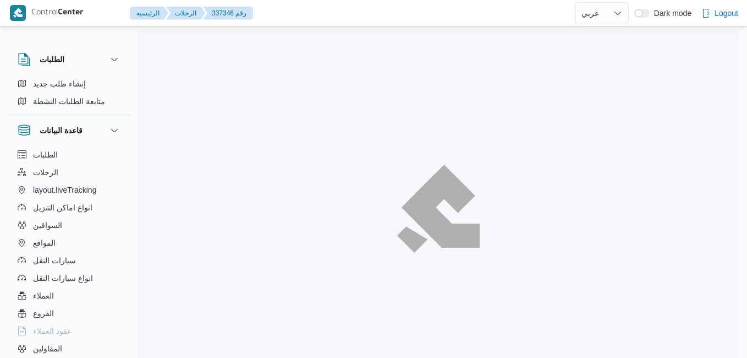
select select "ar"
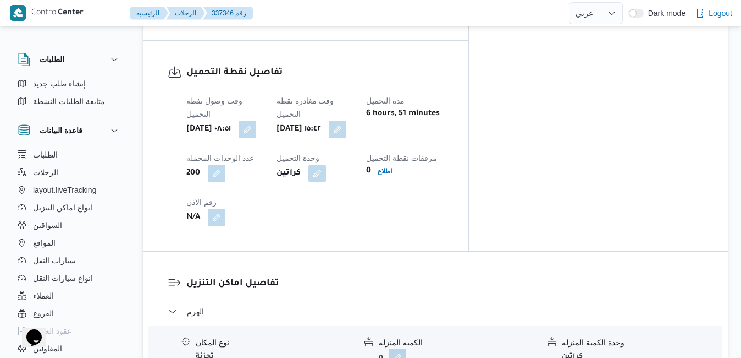
scroll to position [547, 0]
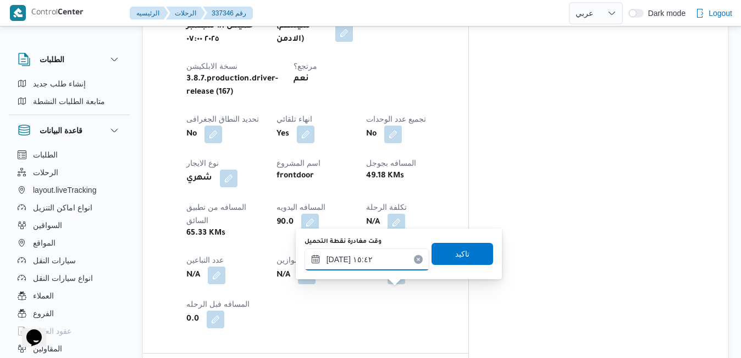
click at [376, 262] on input "١٨/٠٩/٢٠٢٥ ١٥:٤٢" at bounding box center [367, 259] width 125 height 22
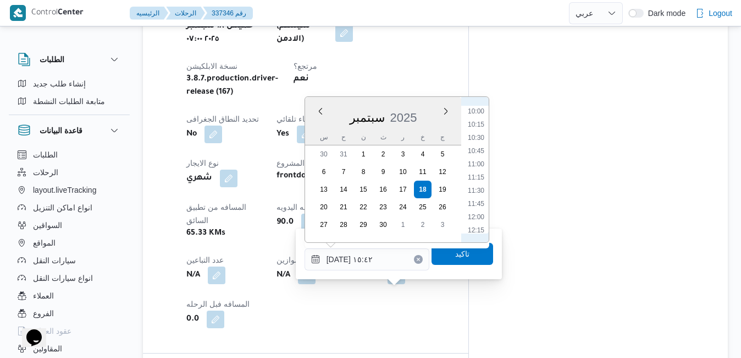
scroll to position [416, 0]
click at [474, 212] on li "09:45" at bounding box center [476, 209] width 25 height 11
type input "١٨/٠٩/٢٠٢٥ ٠٩:٤٥"
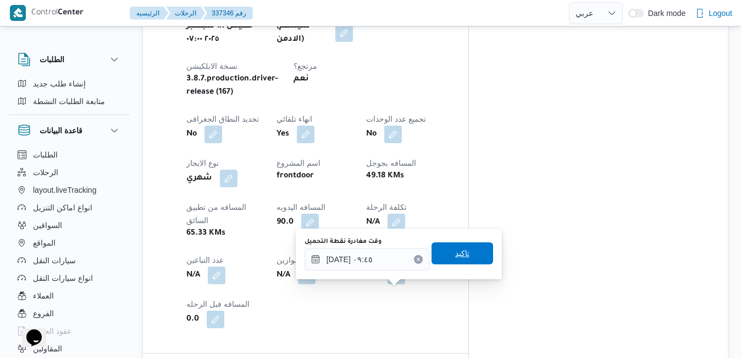
click at [457, 260] on span "تاكيد" at bounding box center [463, 253] width 62 height 22
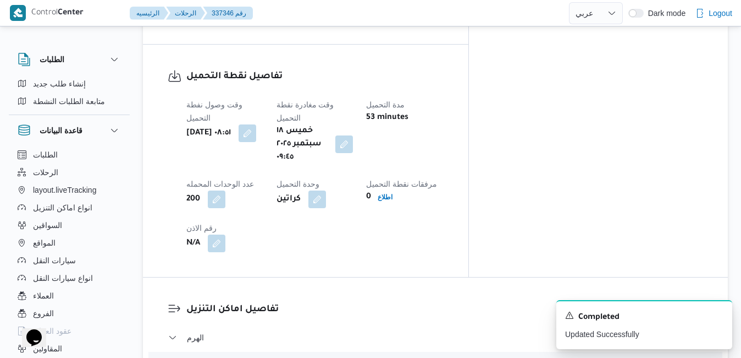
scroll to position [877, 0]
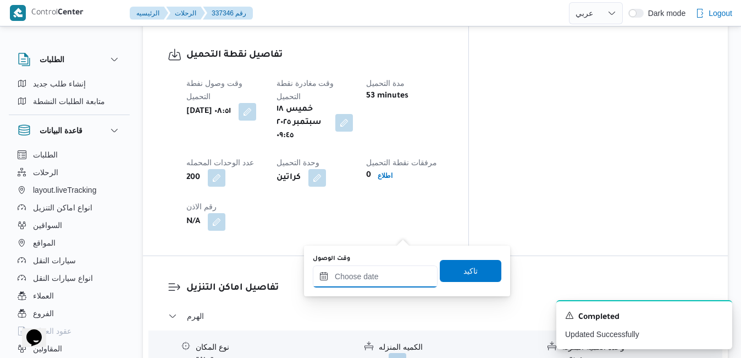
click at [391, 279] on input "وقت الوصول" at bounding box center [375, 276] width 125 height 22
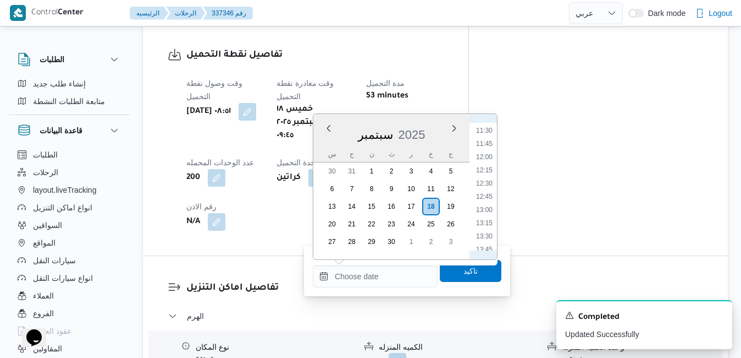
scroll to position [529, 0]
click at [488, 163] on li "10:45" at bounding box center [484, 166] width 25 height 11
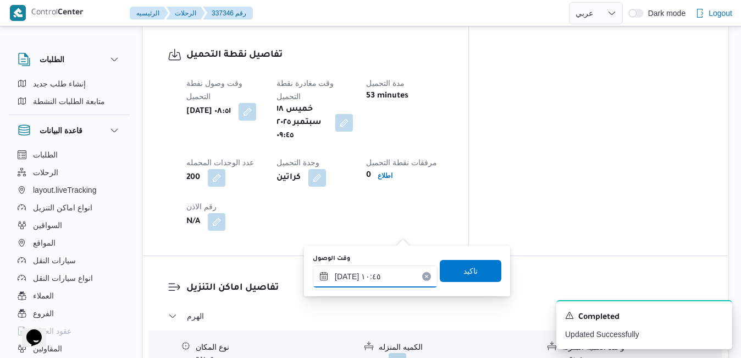
click at [345, 277] on input "١٨/٠٩/٢٠٢٥ ١٠:٤٥" at bounding box center [375, 276] width 125 height 22
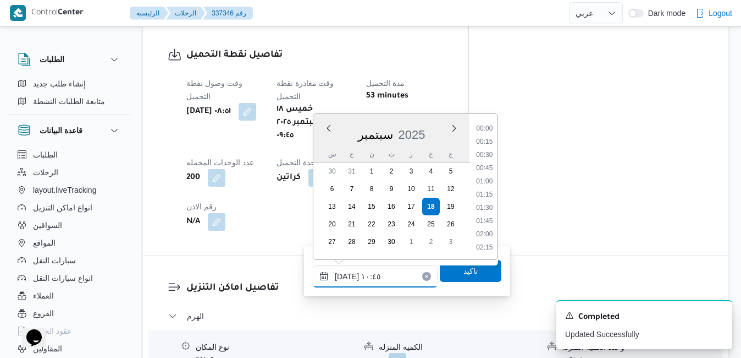
click at [345, 277] on input "١٨/٠٩/٢٠٢٥ ١٠:٤٥" at bounding box center [375, 276] width 125 height 22
type input "١٨/٠٩/٢٠٢٥ ١٠:35"
click at [440, 271] on span "تاكيد" at bounding box center [471, 271] width 62 height 22
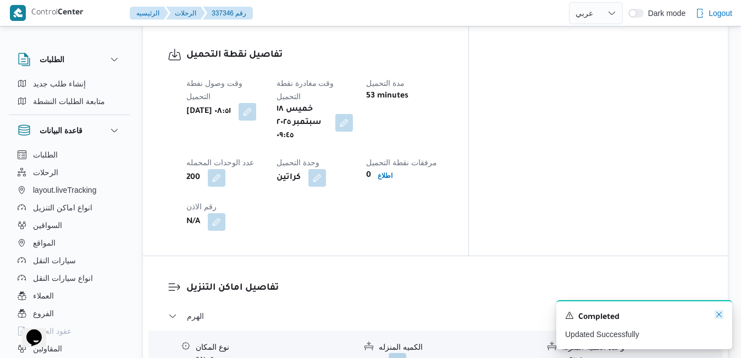
click at [720, 316] on icon "Dismiss toast" at bounding box center [720, 314] width 6 height 6
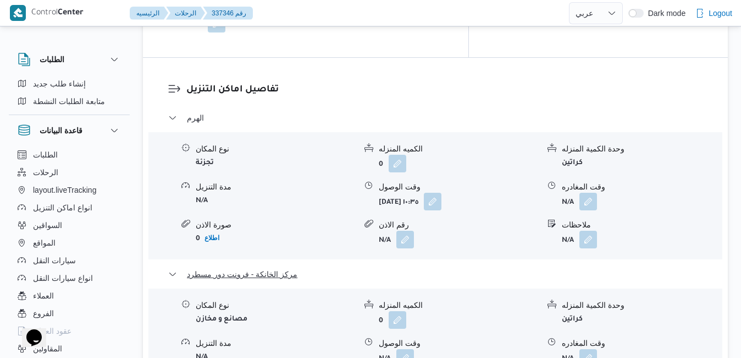
scroll to position [1097, 0]
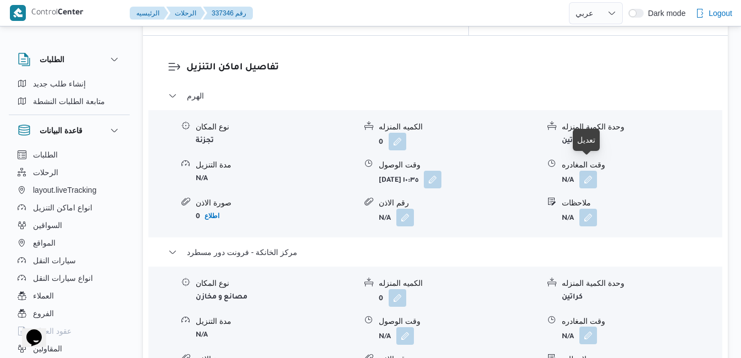
click at [594, 326] on button "button" at bounding box center [589, 335] width 18 height 18
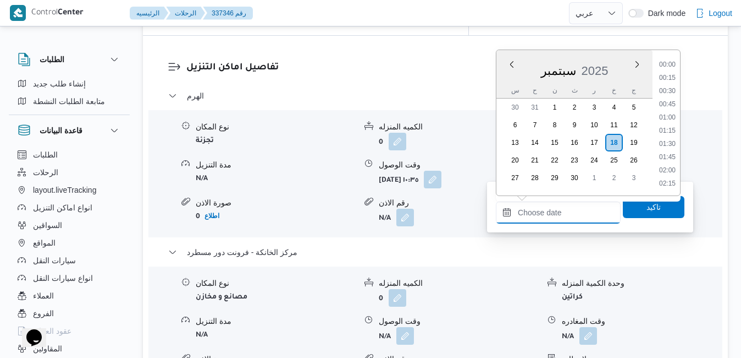
click at [554, 208] on input "وقت المغادره" at bounding box center [558, 212] width 125 height 22
click at [668, 120] on li "19:30" at bounding box center [667, 118] width 25 height 11
type input "١٨/٠٩/٢٠٢٥ ١٩:٣٠"
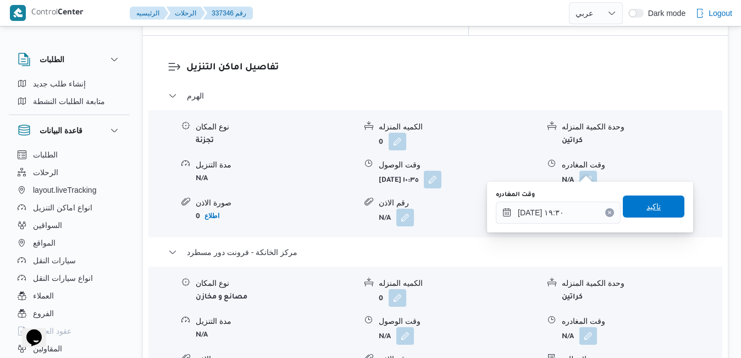
click at [647, 210] on span "تاكيد" at bounding box center [654, 206] width 14 height 13
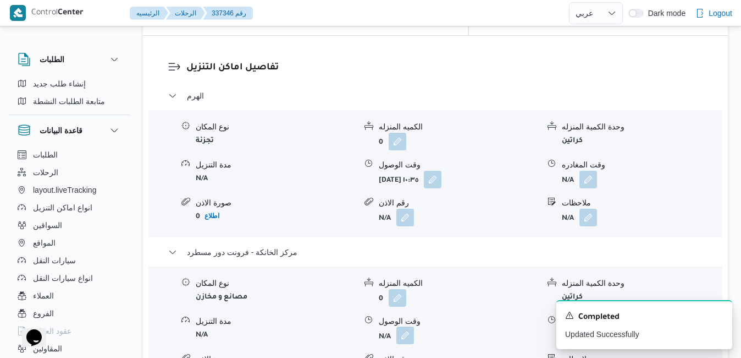
click at [408, 326] on button "button" at bounding box center [406, 335] width 18 height 18
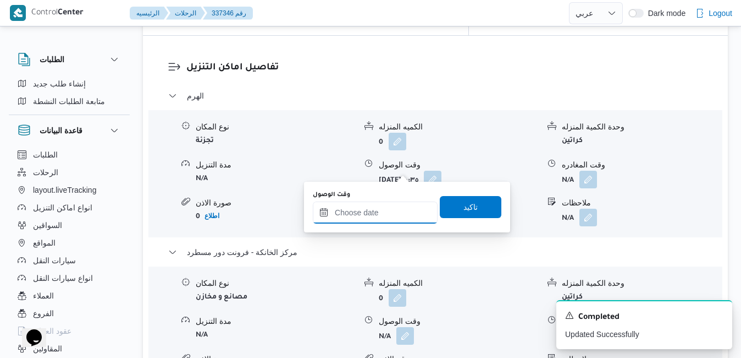
click at [400, 207] on input "وقت الوصول" at bounding box center [375, 212] width 125 height 22
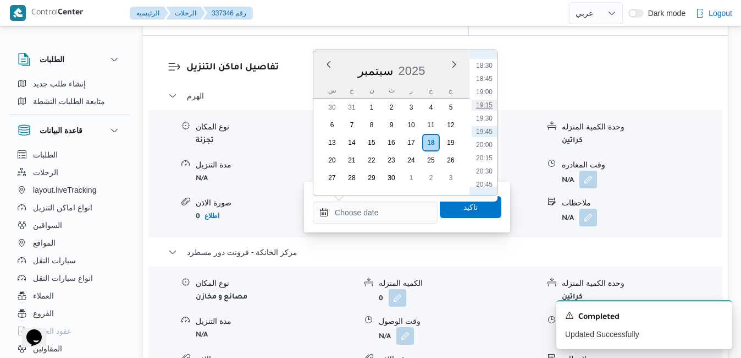
click at [488, 104] on li "19:15" at bounding box center [484, 105] width 25 height 11
type input "١٨/٠٩/٢٠٢٥ ١٩:١٥"
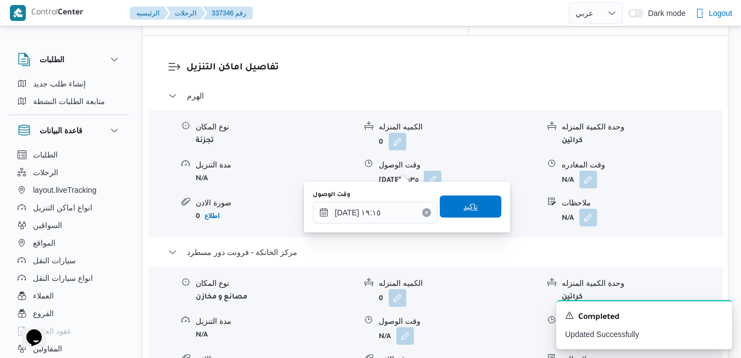
click at [469, 203] on span "تاكيد" at bounding box center [471, 206] width 14 height 13
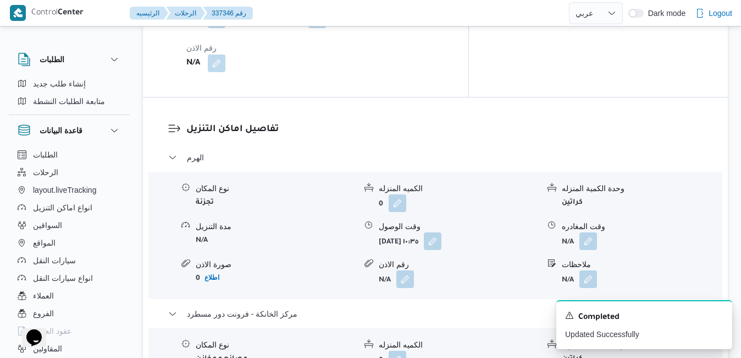
scroll to position [1031, 0]
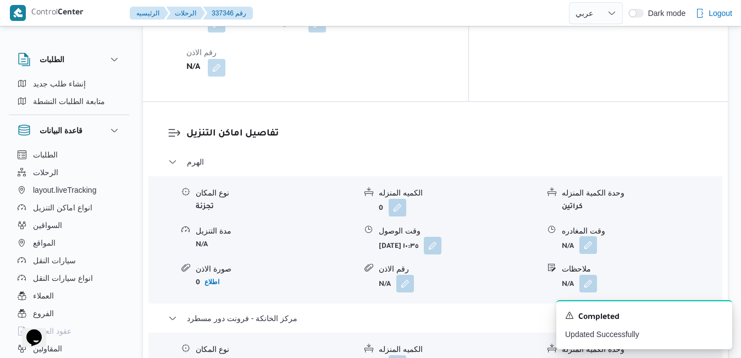
click at [590, 236] on button "button" at bounding box center [589, 245] width 18 height 18
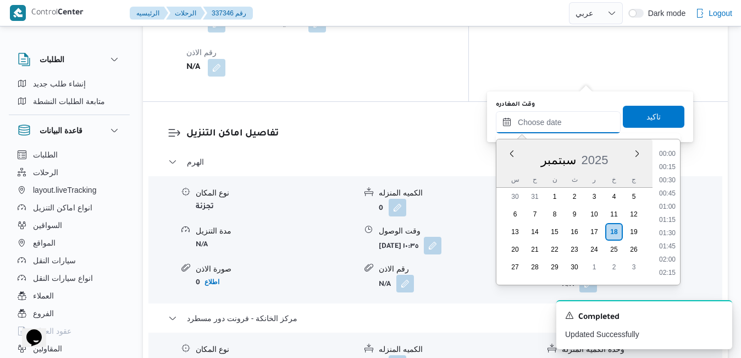
click at [564, 120] on input "وقت المغادره" at bounding box center [558, 122] width 125 height 22
click at [670, 254] on li "18:15" at bounding box center [667, 253] width 25 height 11
type input "١٨/٠٩/٢٠٢٥ ١٨:١٥"
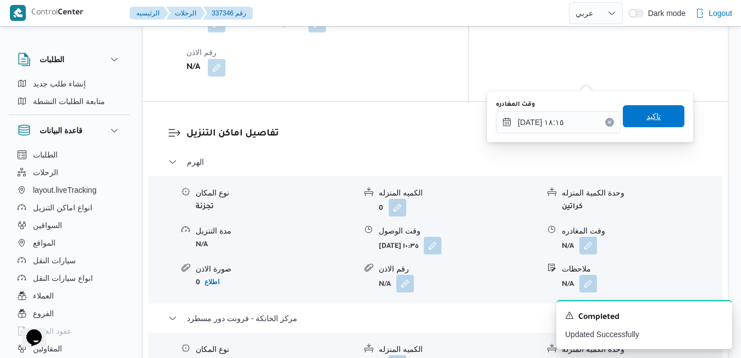
click at [656, 123] on span "تاكيد" at bounding box center [654, 116] width 62 height 22
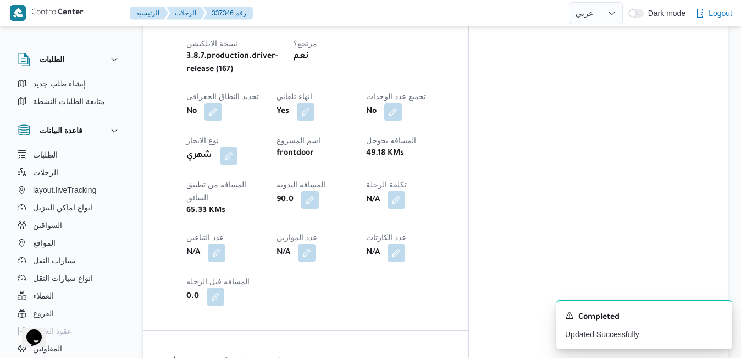
scroll to position [0, 0]
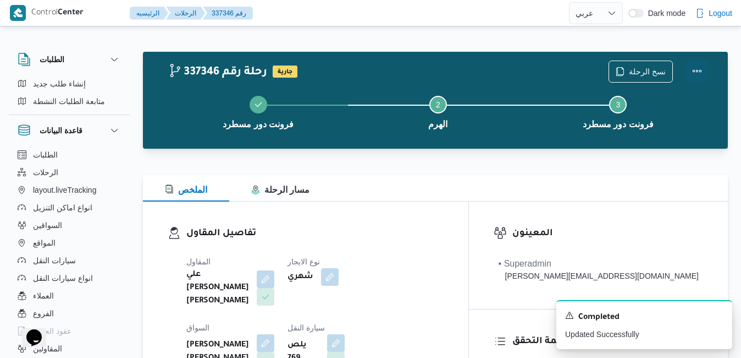
click at [696, 70] on button "Actions" at bounding box center [697, 71] width 22 height 22
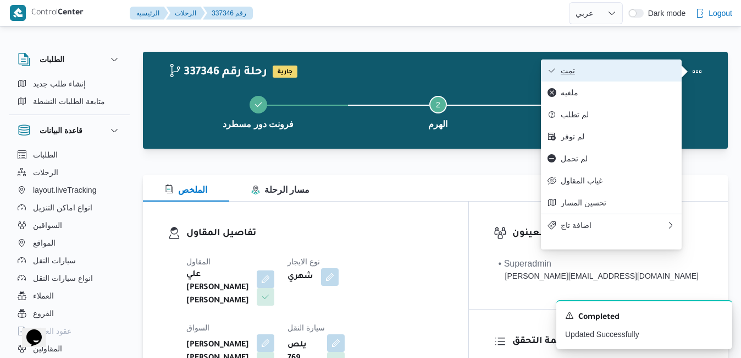
click at [644, 75] on span "تمت" at bounding box center [618, 70] width 114 height 9
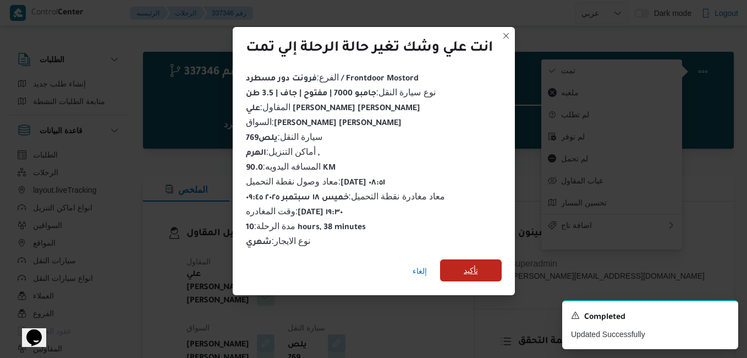
click at [486, 269] on span "تأكيد" at bounding box center [471, 270] width 62 height 22
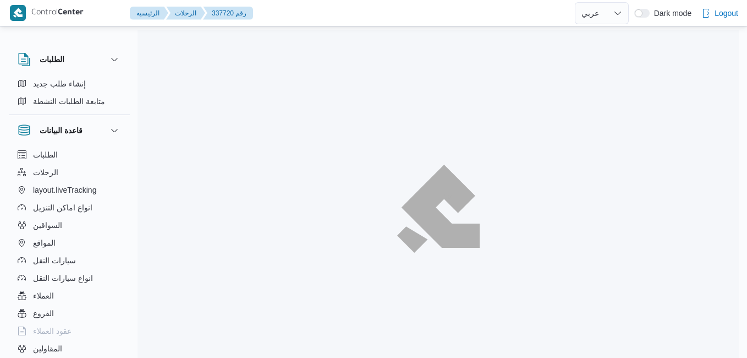
select select "ar"
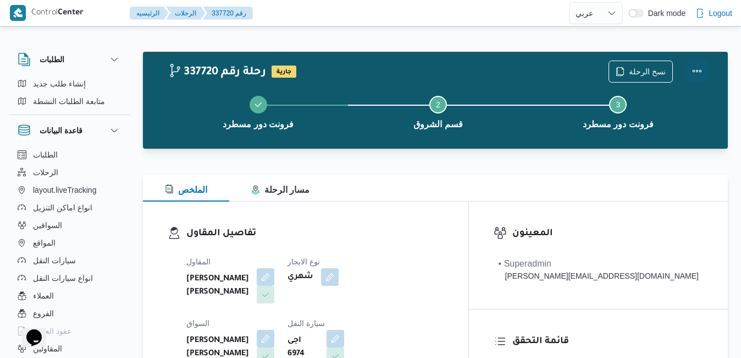
click at [699, 67] on button "Actions" at bounding box center [697, 71] width 22 height 22
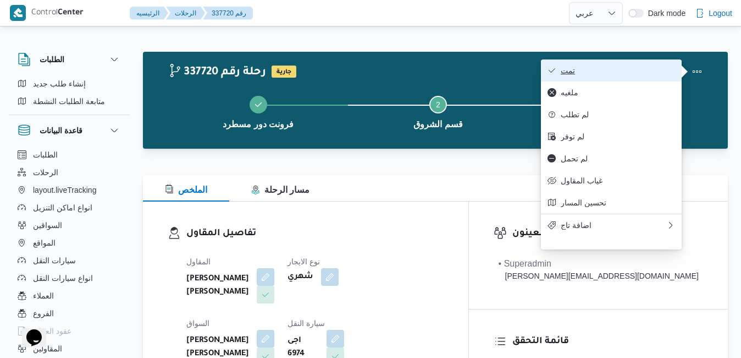
click at [651, 69] on span "تمت" at bounding box center [618, 70] width 114 height 9
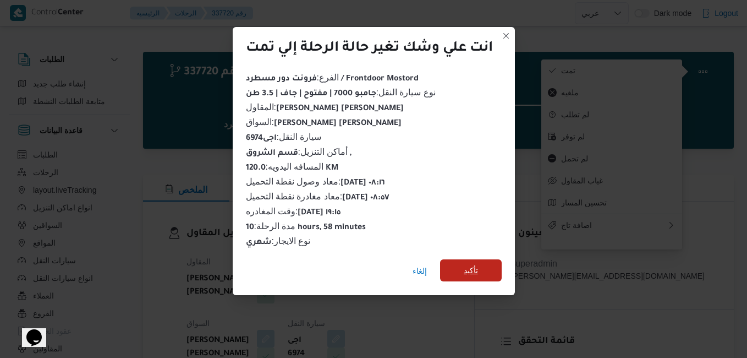
click at [490, 265] on span "تأكيد" at bounding box center [471, 270] width 62 height 22
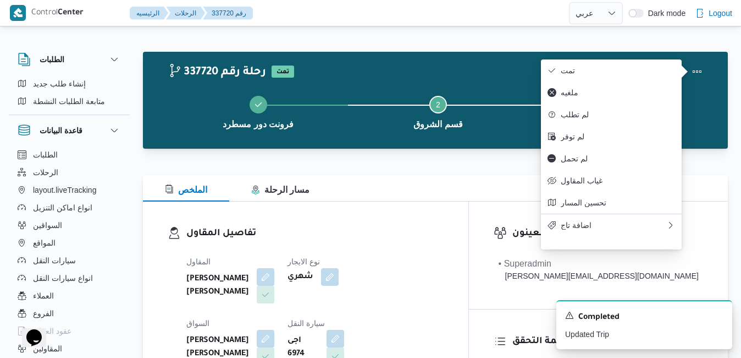
click at [444, 246] on dl "تفاصيل المقاول المقاول [PERSON_NAME] [PERSON_NAME] نوع الايجار شهري السواق [PER…" at bounding box center [314, 328] width 257 height 205
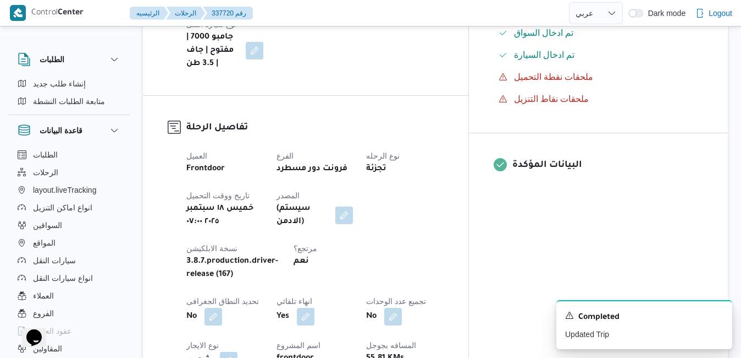
scroll to position [374, 0]
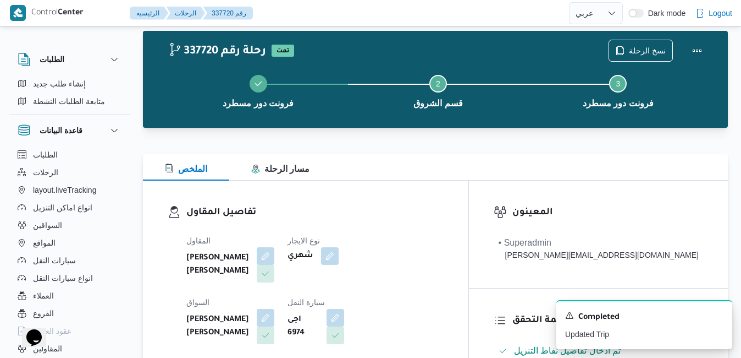
scroll to position [0, 0]
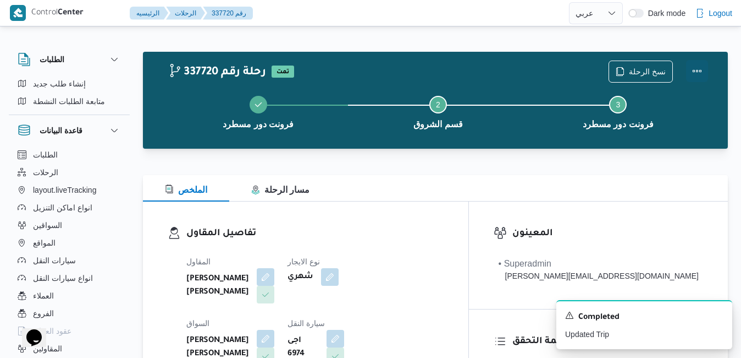
click at [697, 75] on button "Actions" at bounding box center [697, 71] width 22 height 22
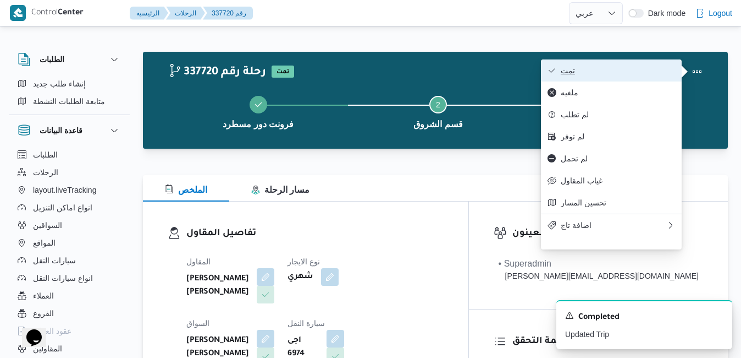
click at [664, 72] on span "تمت" at bounding box center [618, 70] width 114 height 9
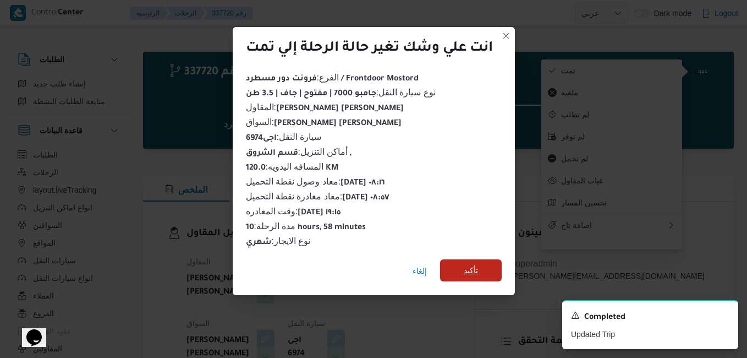
click at [481, 266] on span "تأكيد" at bounding box center [471, 270] width 62 height 22
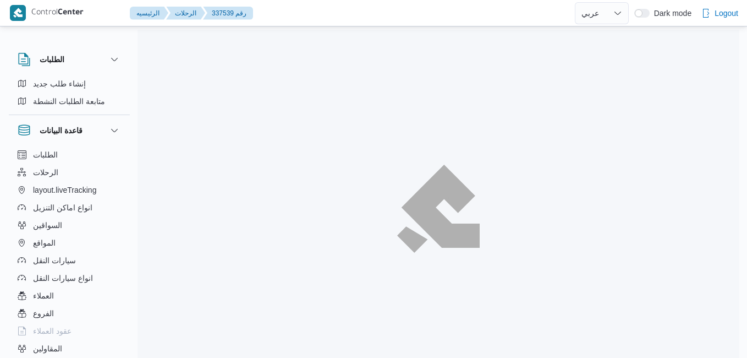
select select "ar"
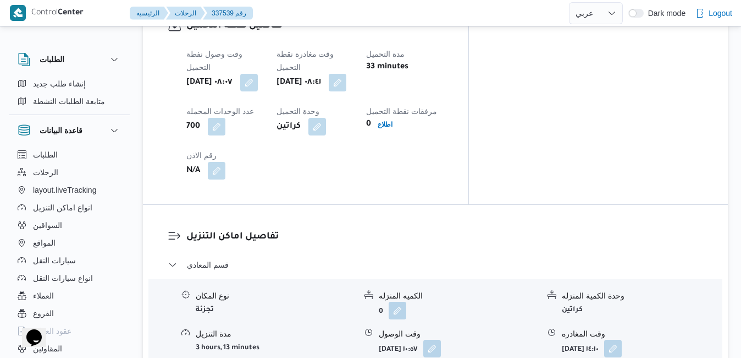
scroll to position [902, 0]
click at [441, 338] on button "button" at bounding box center [433, 347] width 18 height 18
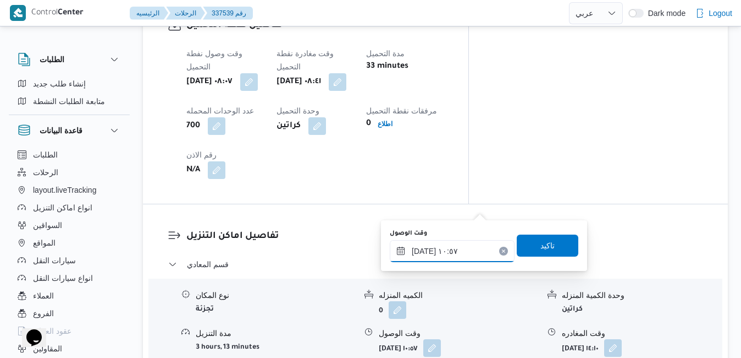
click at [442, 248] on input "[DATE] ١٠:٥٧" at bounding box center [452, 251] width 125 height 22
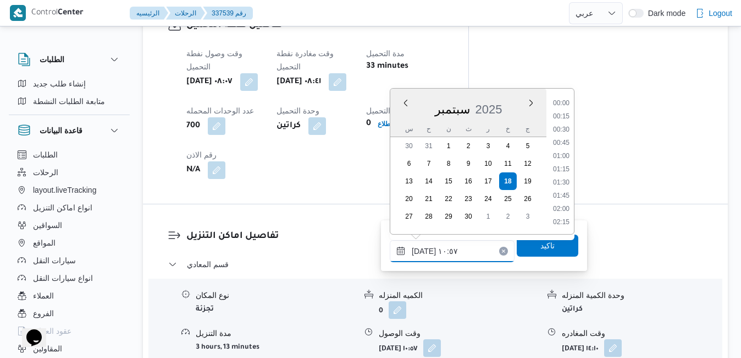
scroll to position [501, 0]
click at [559, 128] on li "10:00" at bounding box center [561, 130] width 25 height 11
type input "[DATE] ١٠:٠٠"
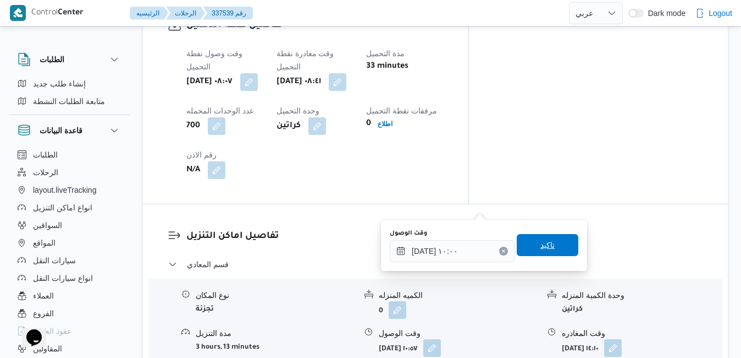
click at [541, 244] on span "تاكيد" at bounding box center [548, 244] width 14 height 13
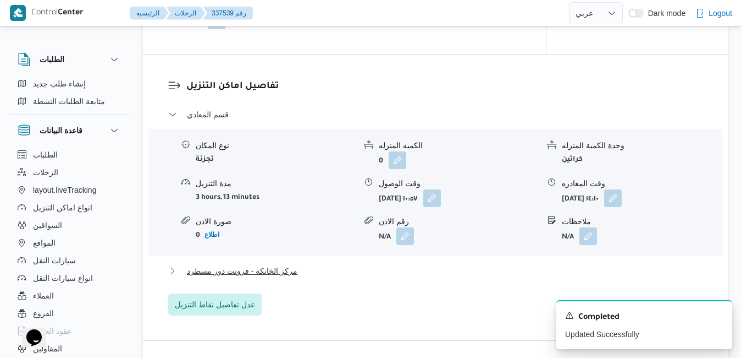
click at [469, 277] on button "مركز الخانكة - فرونت دور مسطرد" at bounding box center [435, 270] width 535 height 13
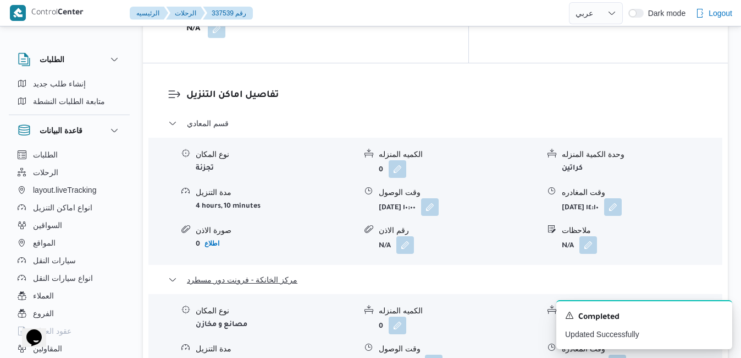
scroll to position [1144, 0]
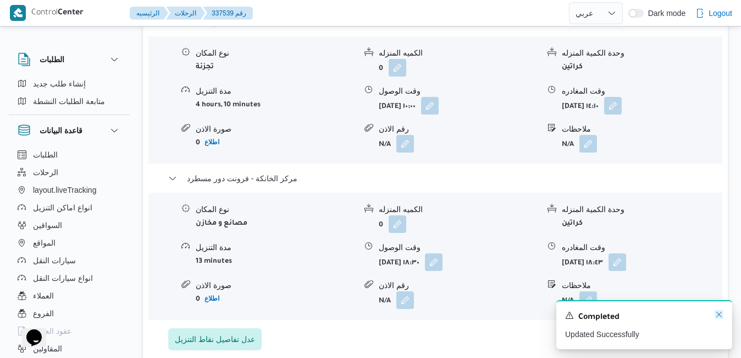
click at [716, 314] on icon "Dismiss toast" at bounding box center [719, 314] width 9 height 9
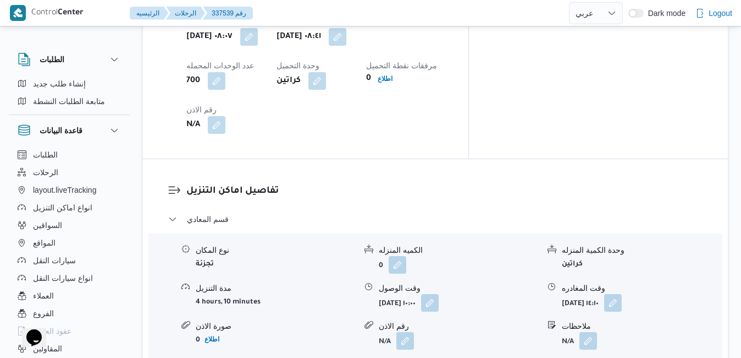
scroll to position [946, 0]
click at [622, 294] on button "button" at bounding box center [613, 303] width 18 height 18
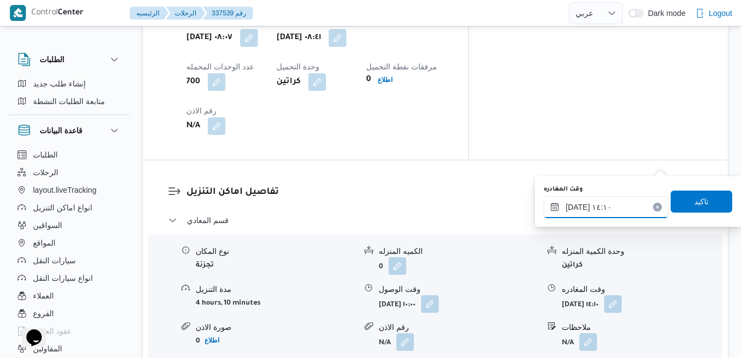
click at [612, 210] on input "[DATE] ١٤:١٠" at bounding box center [606, 207] width 125 height 22
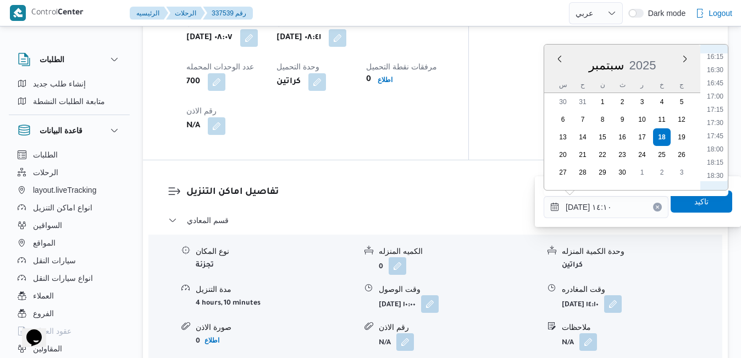
scroll to position [895, 0]
click at [714, 88] on li "17:30" at bounding box center [715, 87] width 25 height 11
type input "[DATE] ١٧:٣٠"
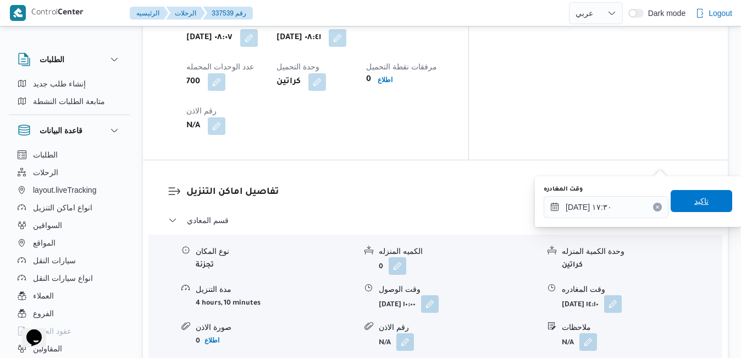
click at [696, 200] on span "تاكيد" at bounding box center [702, 200] width 14 height 13
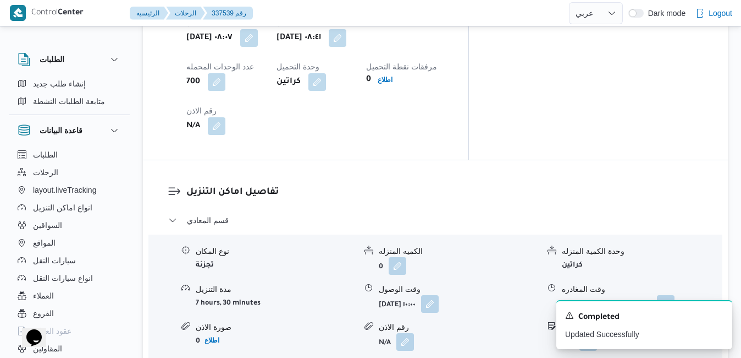
scroll to position [0, 0]
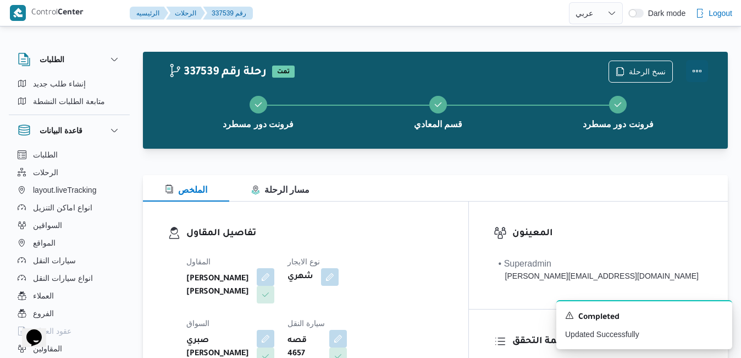
click at [697, 75] on button "Actions" at bounding box center [697, 71] width 22 height 22
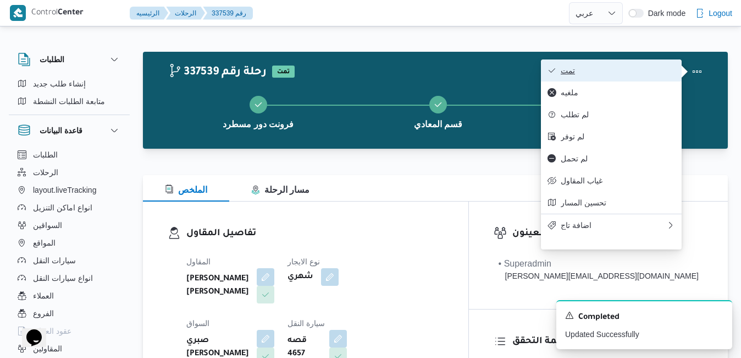
click at [637, 67] on span "تمت" at bounding box center [618, 70] width 114 height 9
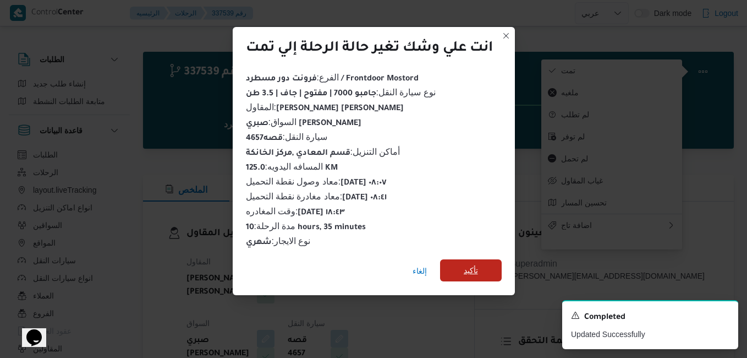
click at [476, 267] on span "تأكيد" at bounding box center [471, 269] width 14 height 13
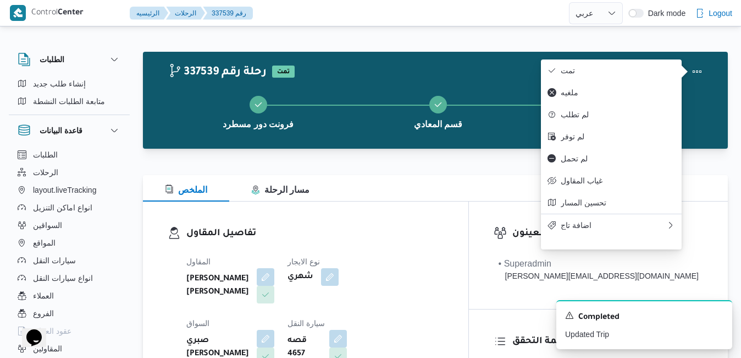
click at [559, 0] on div at bounding box center [412, 13] width 311 height 26
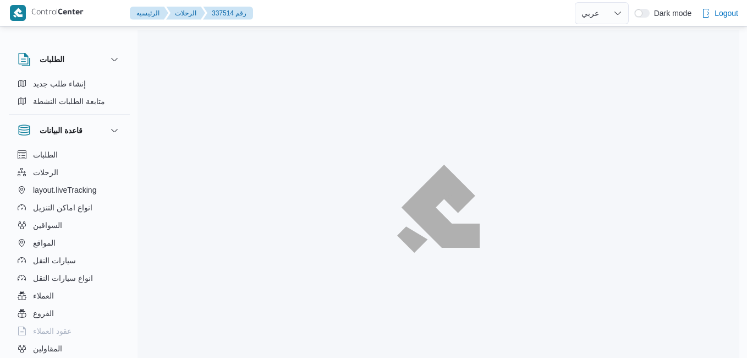
select select "ar"
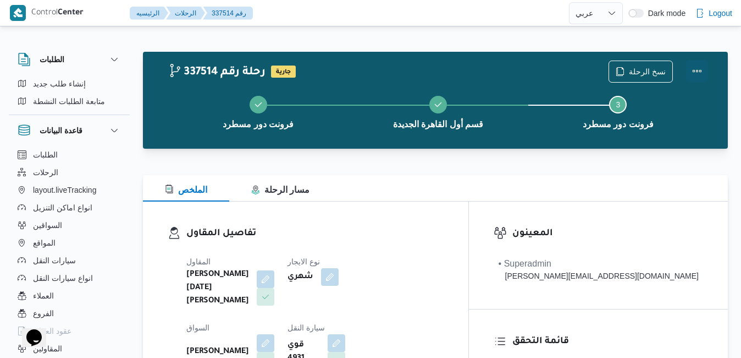
click at [697, 67] on button "Actions" at bounding box center [697, 71] width 22 height 22
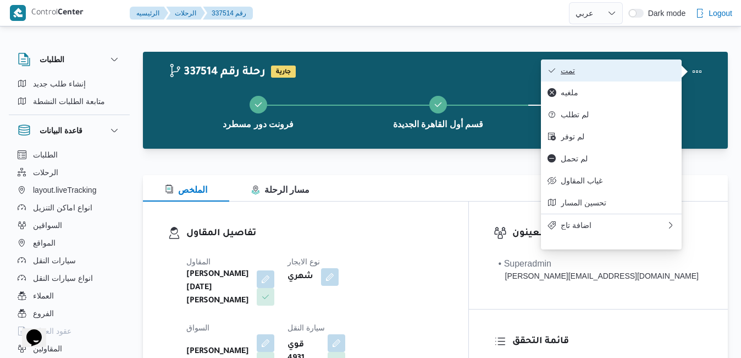
click at [672, 65] on button "تمت" at bounding box center [611, 70] width 141 height 22
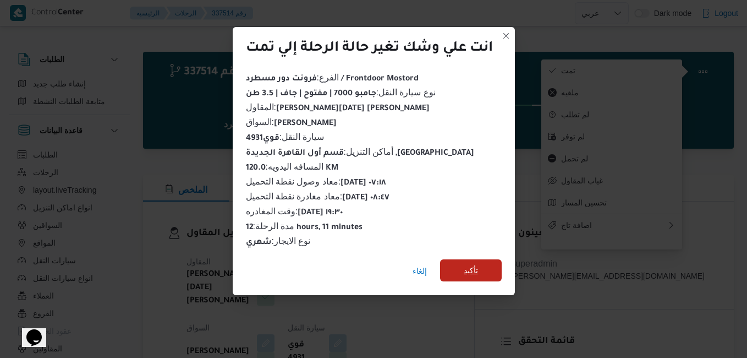
click at [472, 263] on span "تأكيد" at bounding box center [471, 269] width 14 height 13
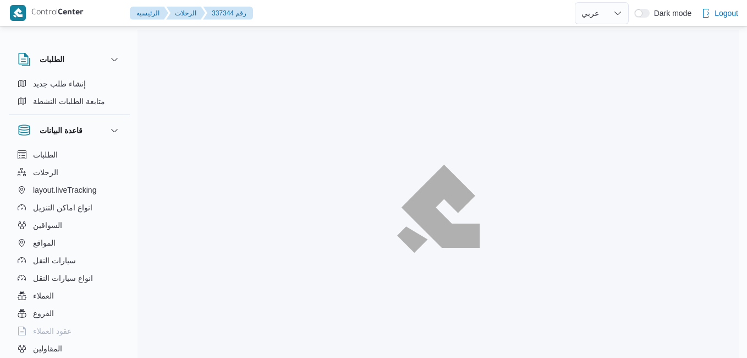
select select "ar"
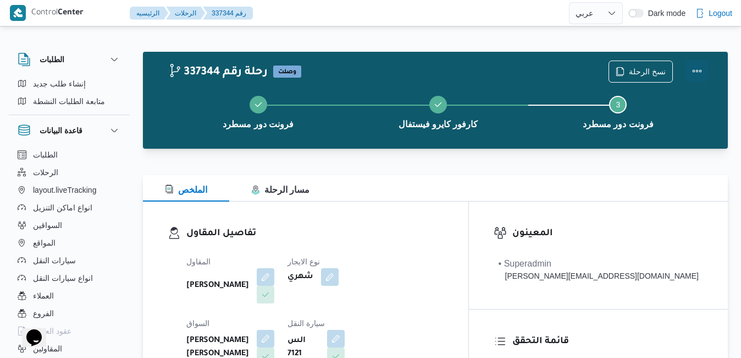
click at [697, 75] on button "Actions" at bounding box center [697, 71] width 22 height 22
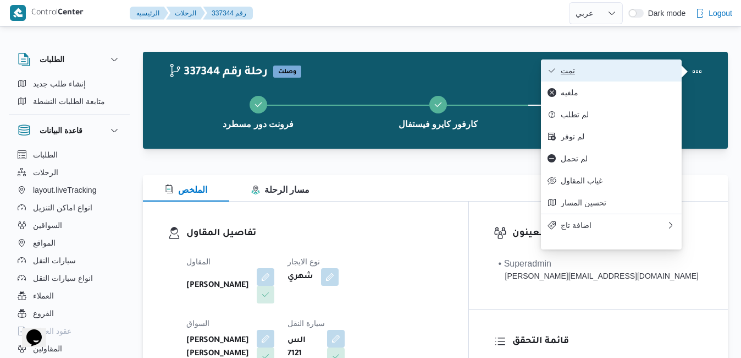
click at [647, 70] on span "تمت" at bounding box center [618, 70] width 114 height 9
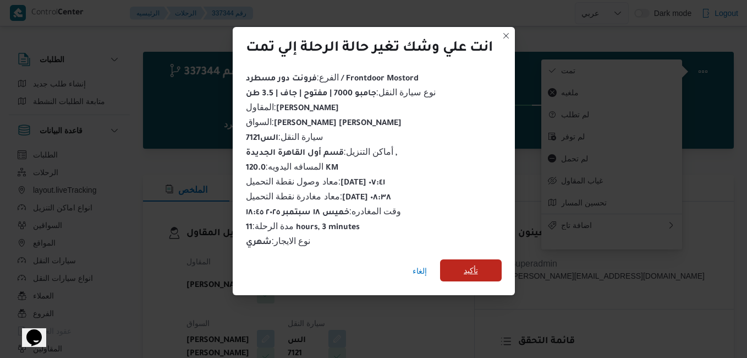
click at [478, 263] on span "تأكيد" at bounding box center [471, 269] width 14 height 13
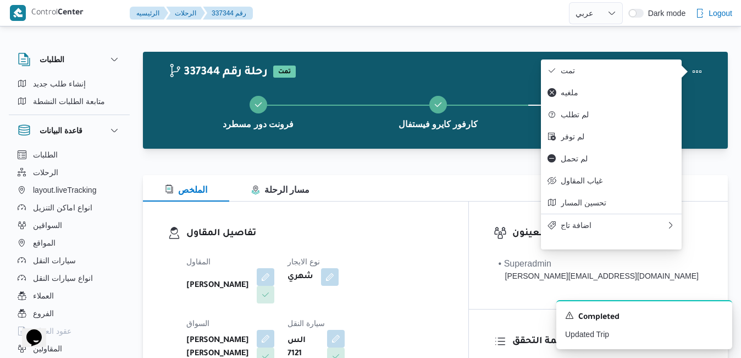
click at [433, 239] on h3 "تفاصيل المقاول" at bounding box center [314, 233] width 257 height 15
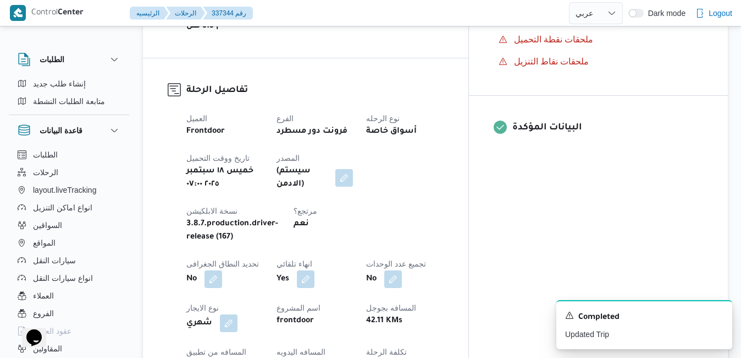
scroll to position [418, 0]
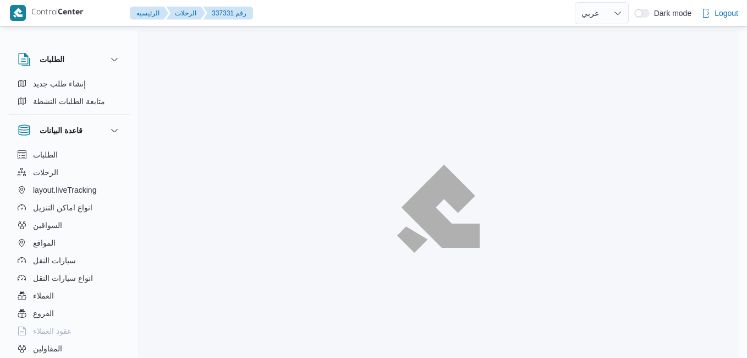
select select "ar"
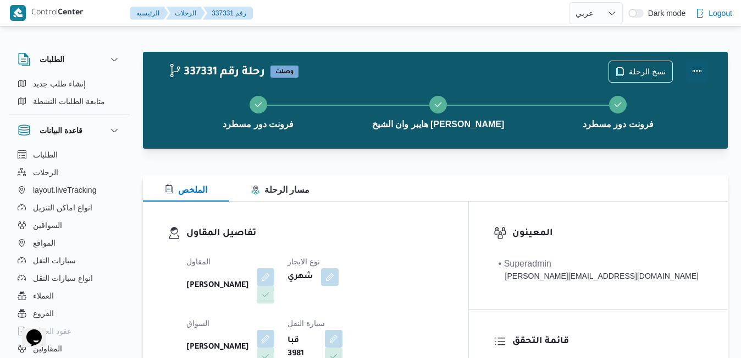
click at [696, 73] on button "Actions" at bounding box center [697, 71] width 22 height 22
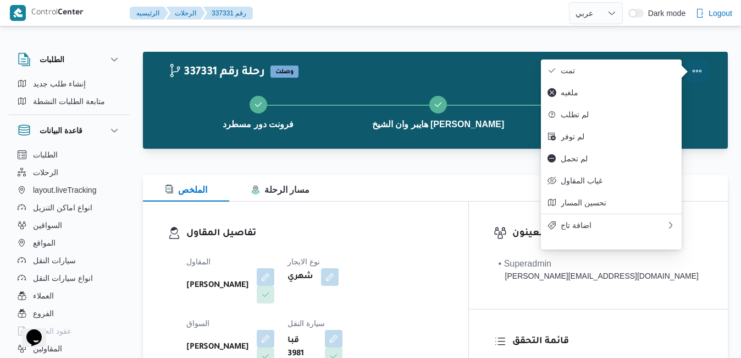
click at [696, 73] on button "Actions" at bounding box center [697, 71] width 22 height 22
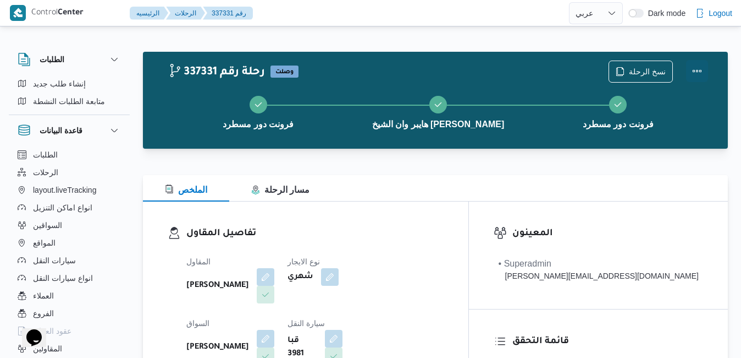
click at [707, 73] on button "Actions" at bounding box center [697, 71] width 22 height 22
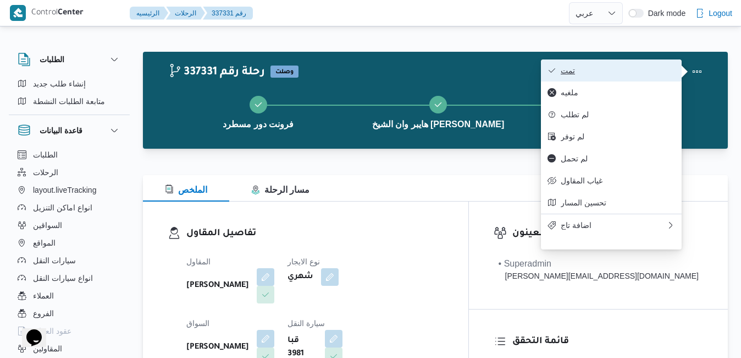
click at [648, 71] on span "تمت" at bounding box center [618, 70] width 114 height 9
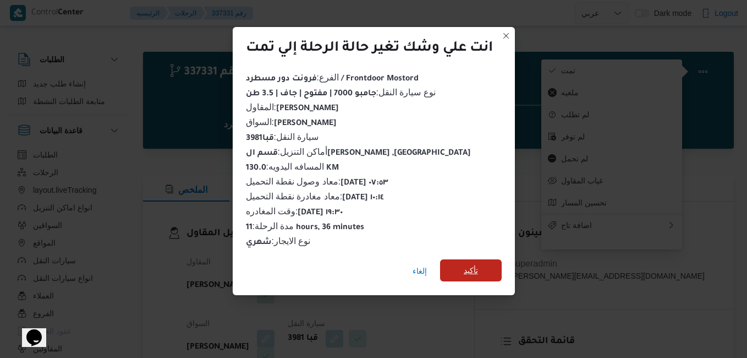
click at [487, 261] on span "تأكيد" at bounding box center [471, 270] width 62 height 22
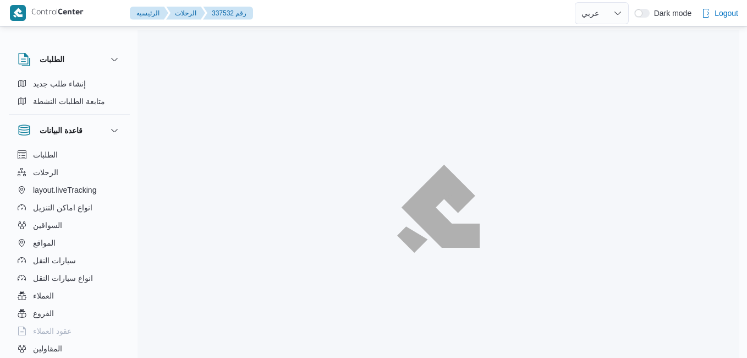
select select "ar"
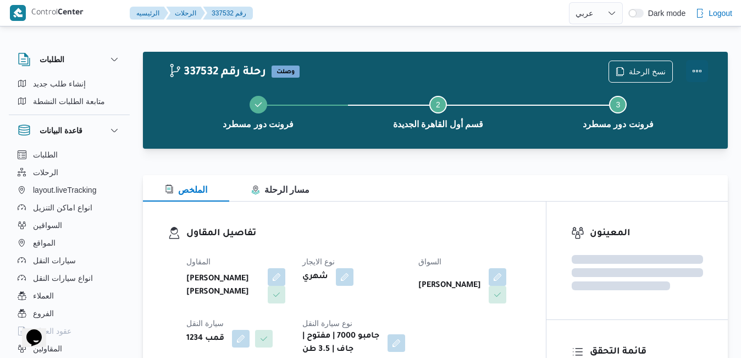
click at [700, 68] on button "Actions" at bounding box center [697, 71] width 22 height 22
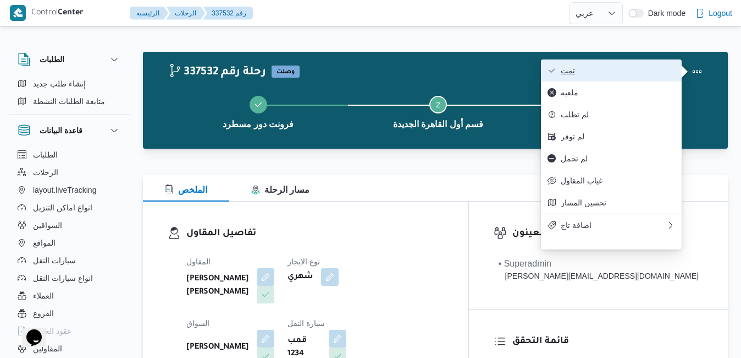
click at [645, 67] on span "تمت" at bounding box center [618, 70] width 114 height 9
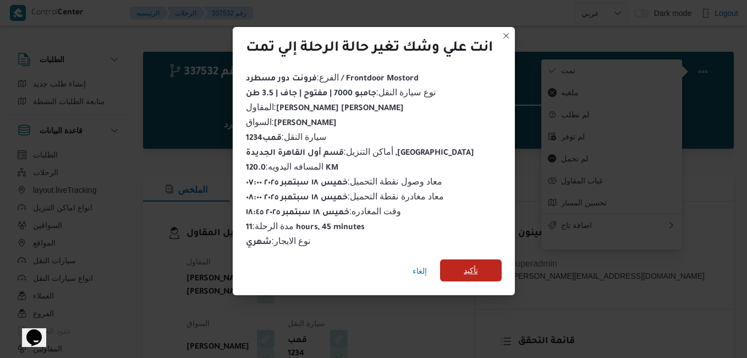
click at [488, 272] on span "تأكيد" at bounding box center [471, 270] width 62 height 22
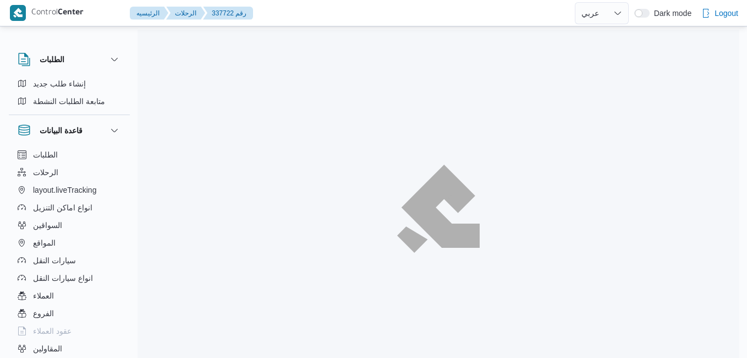
select select "ar"
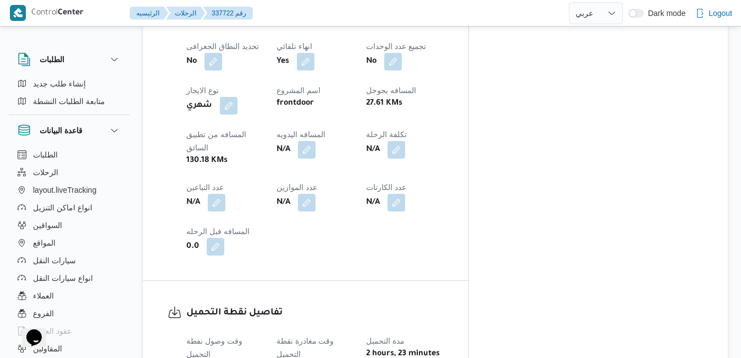
scroll to position [625, 0]
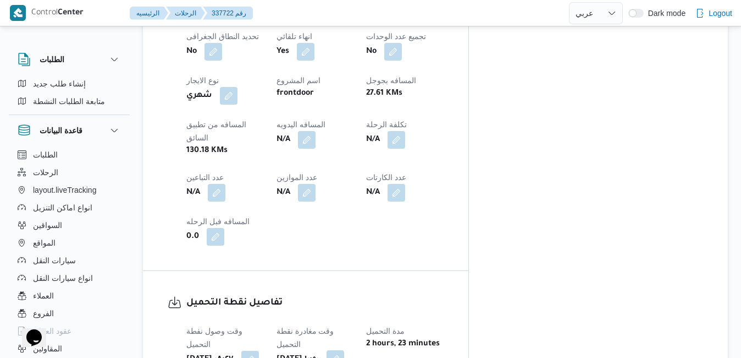
click at [344, 350] on button "button" at bounding box center [336, 359] width 18 height 18
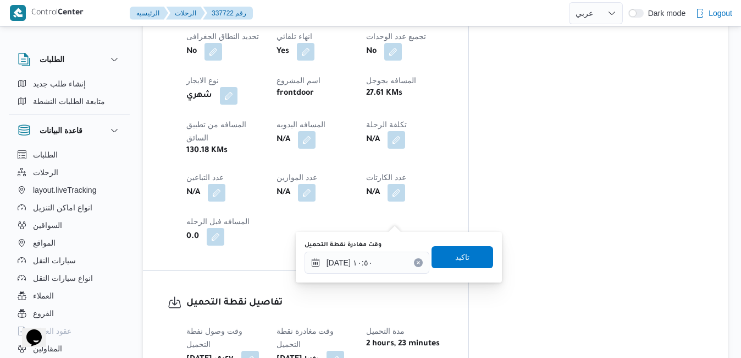
click at [416, 262] on icon "Clear input" at bounding box center [418, 262] width 4 height 4
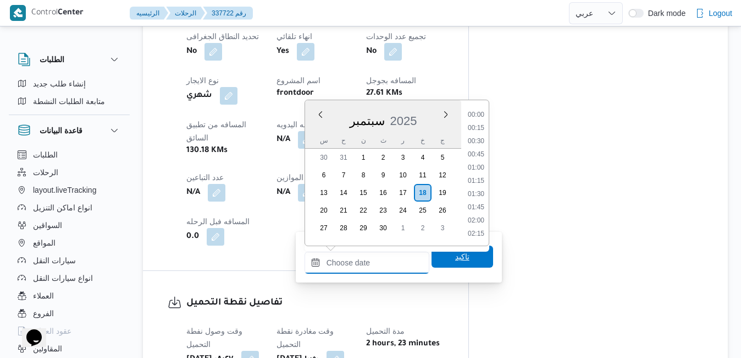
scroll to position [1002, 0]
click at [444, 262] on span "تاكيد" at bounding box center [463, 257] width 62 height 22
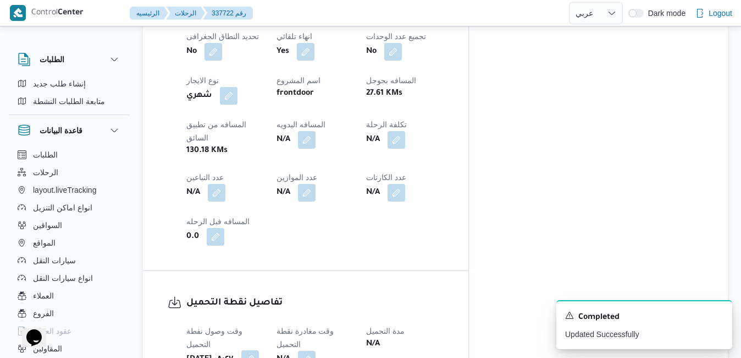
click at [259, 350] on button "button" at bounding box center [250, 359] width 18 height 18
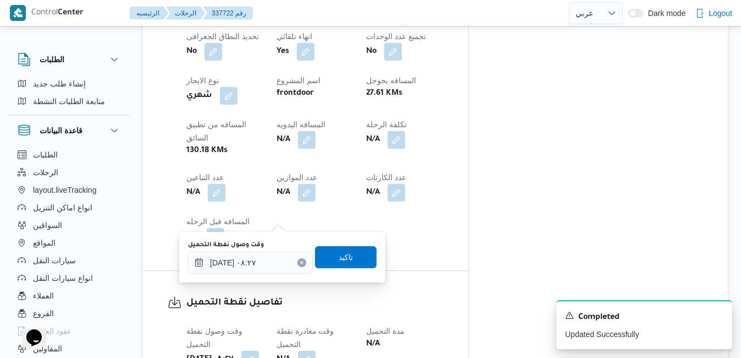
click at [301, 263] on icon "Clear input" at bounding box center [302, 262] width 3 height 3
click at [325, 262] on span "تاكيد" at bounding box center [346, 256] width 62 height 22
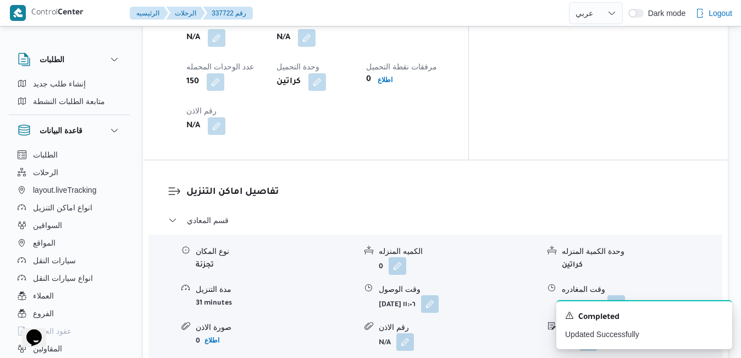
scroll to position [977, 0]
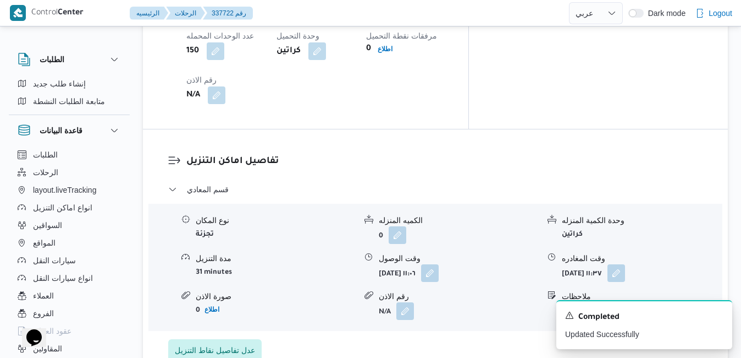
click at [625, 264] on span at bounding box center [613, 273] width 23 height 18
click at [625, 263] on button "button" at bounding box center [617, 272] width 18 height 18
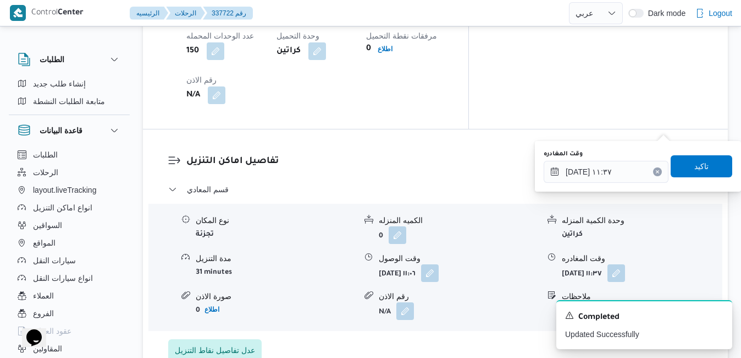
click at [656, 171] on icon "Clear input" at bounding box center [657, 171] width 3 height 3
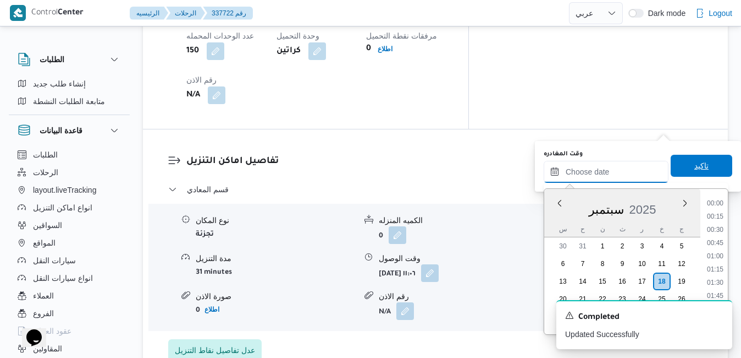
scroll to position [1002, 0]
click at [674, 173] on span "تاكيد" at bounding box center [702, 166] width 62 height 22
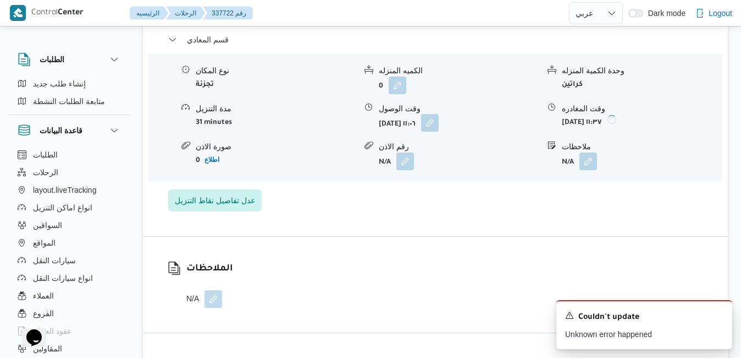
click at [439, 127] on button "button" at bounding box center [430, 123] width 18 height 18
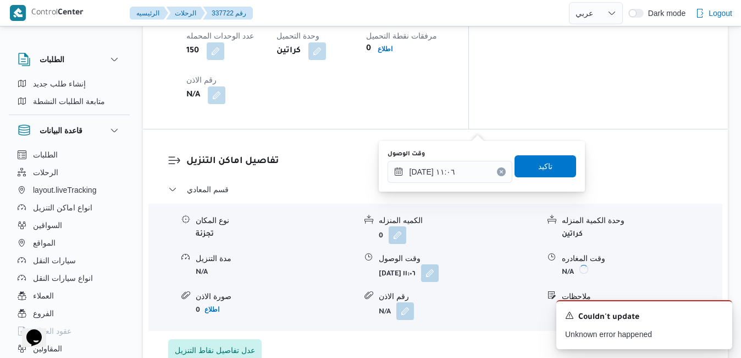
click at [500, 173] on icon "Clear input" at bounding box center [501, 171] width 3 height 3
click at [548, 168] on span "تاكيد" at bounding box center [546, 166] width 62 height 22
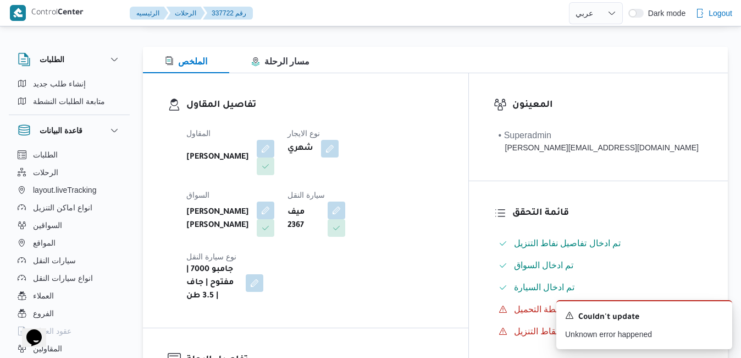
scroll to position [0, 0]
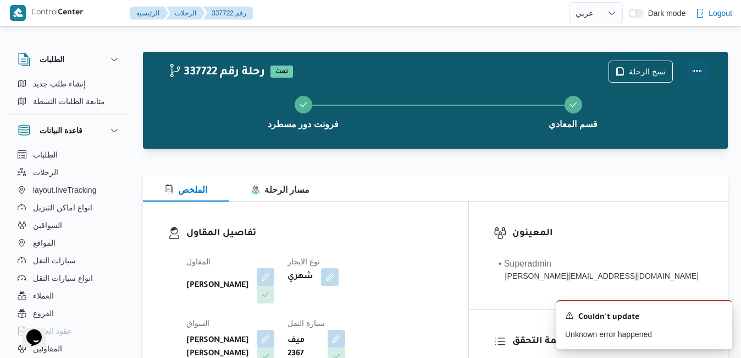
click at [698, 70] on button "Actions" at bounding box center [697, 71] width 22 height 22
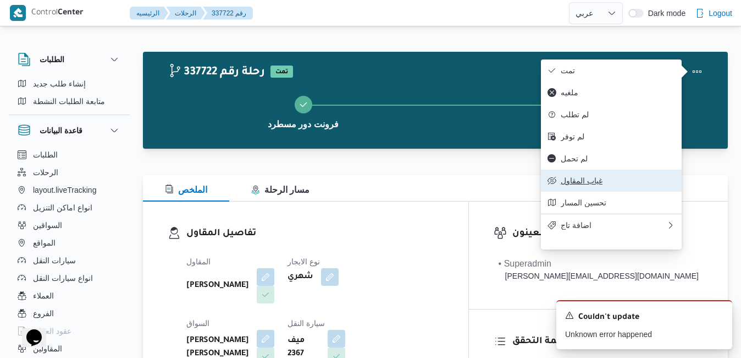
click at [581, 185] on span "غياب المقاول" at bounding box center [618, 180] width 114 height 9
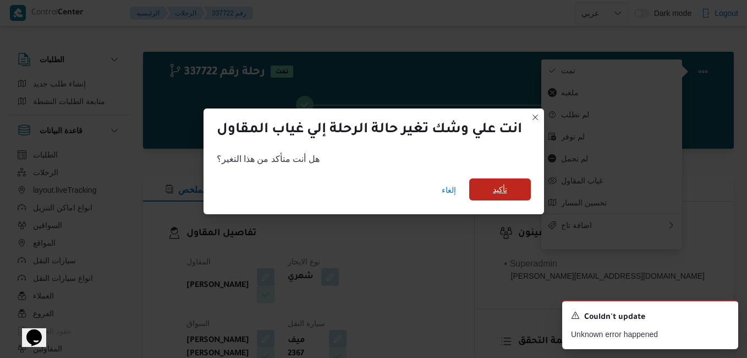
click at [516, 189] on span "تأكيد" at bounding box center [500, 189] width 62 height 22
